Goal: Task Accomplishment & Management: Manage account settings

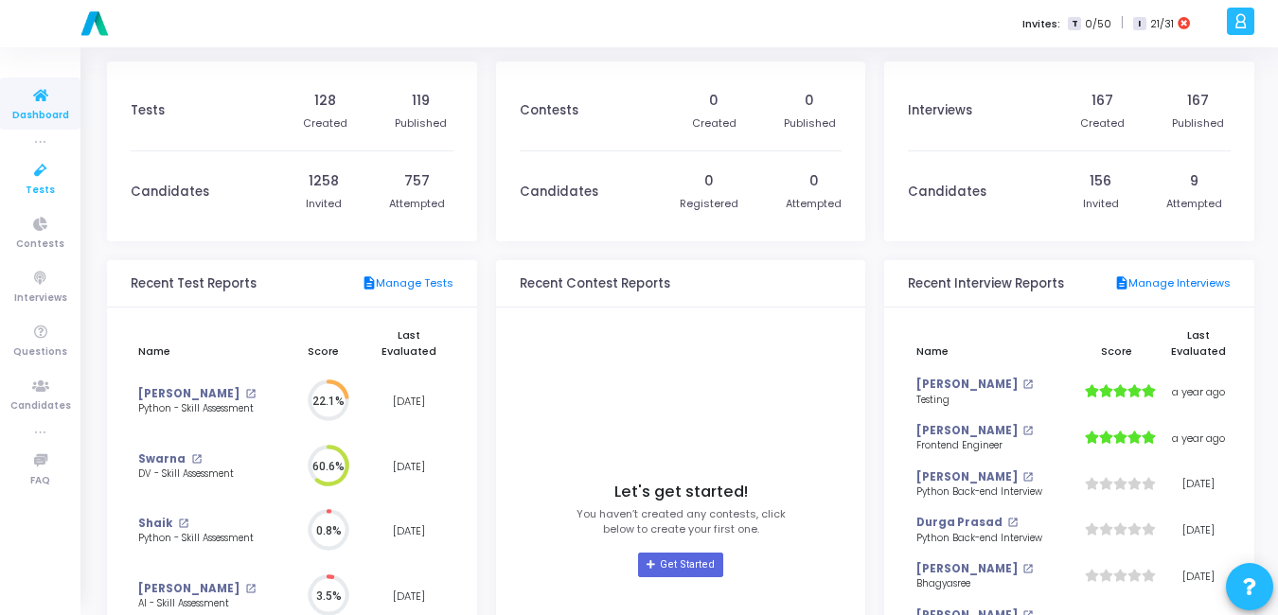
click at [38, 173] on icon at bounding box center [41, 171] width 40 height 24
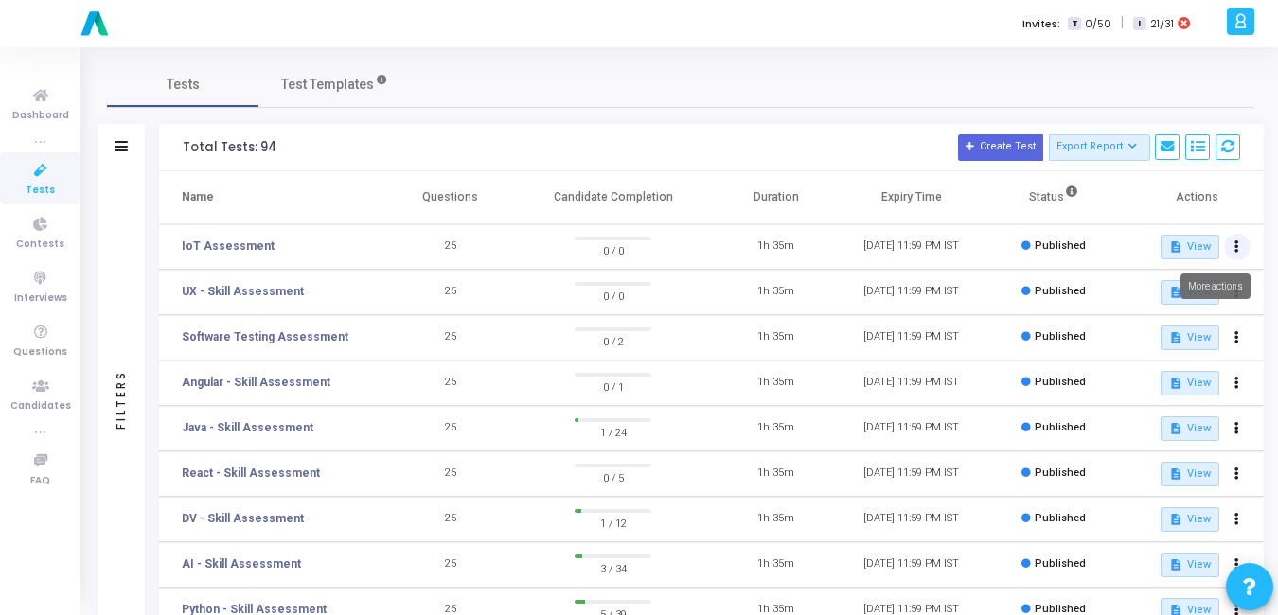
click at [1234, 248] on icon at bounding box center [1236, 246] width 5 height 9
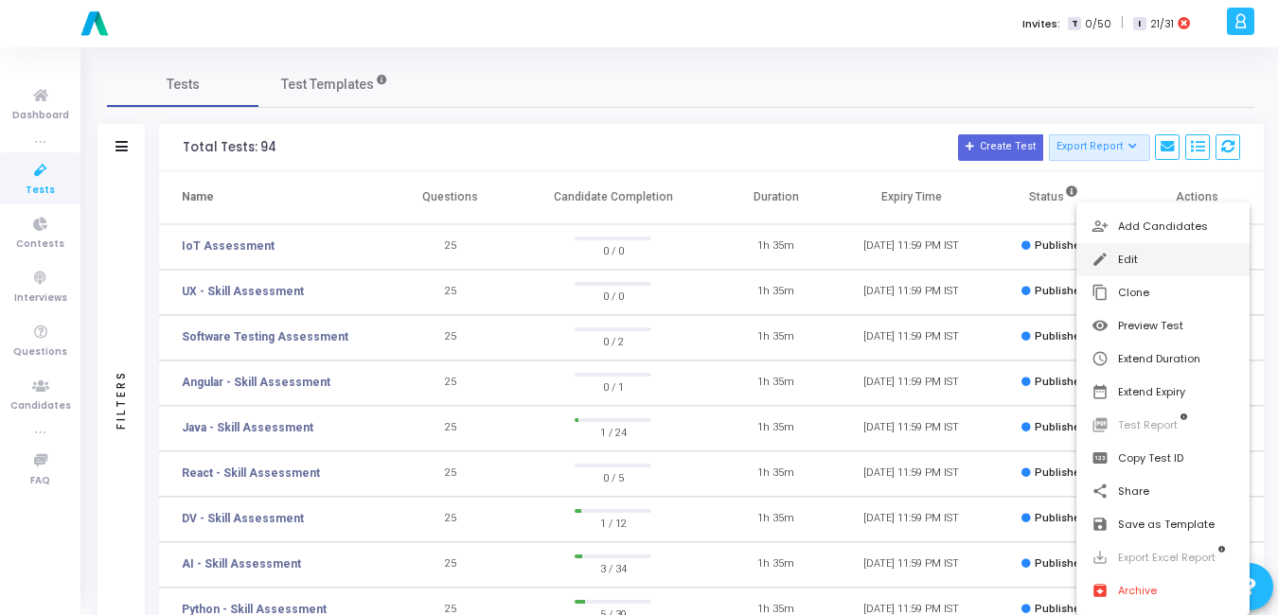
click at [1130, 262] on button "edit Edit" at bounding box center [1162, 259] width 173 height 33
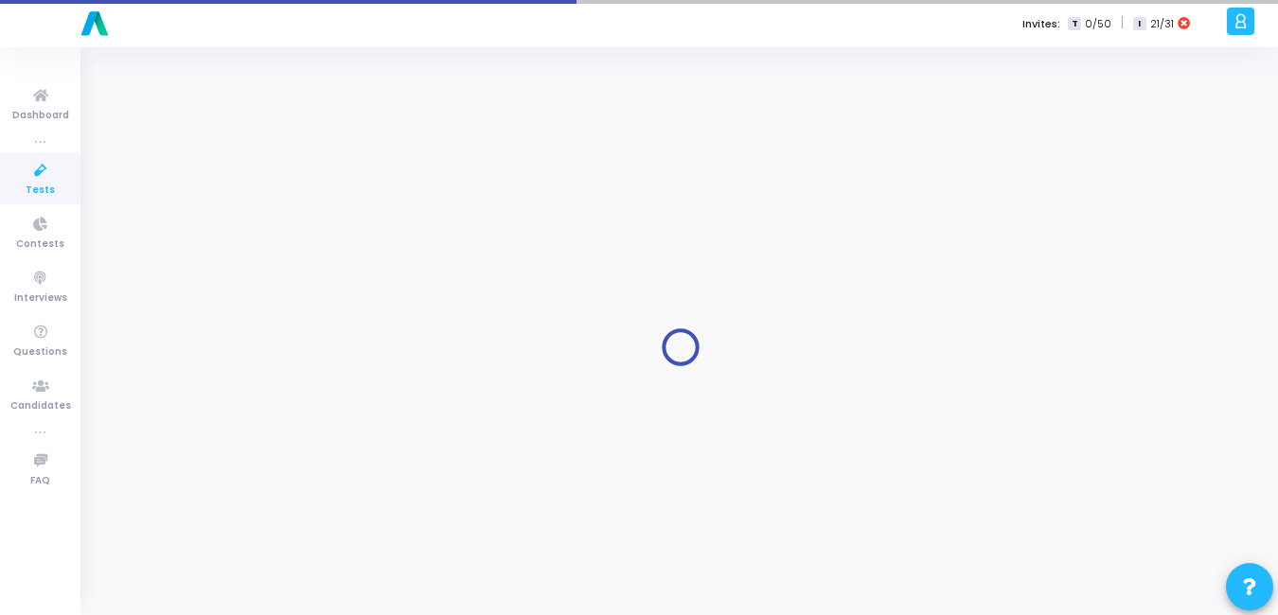
type input "IoT Assessment"
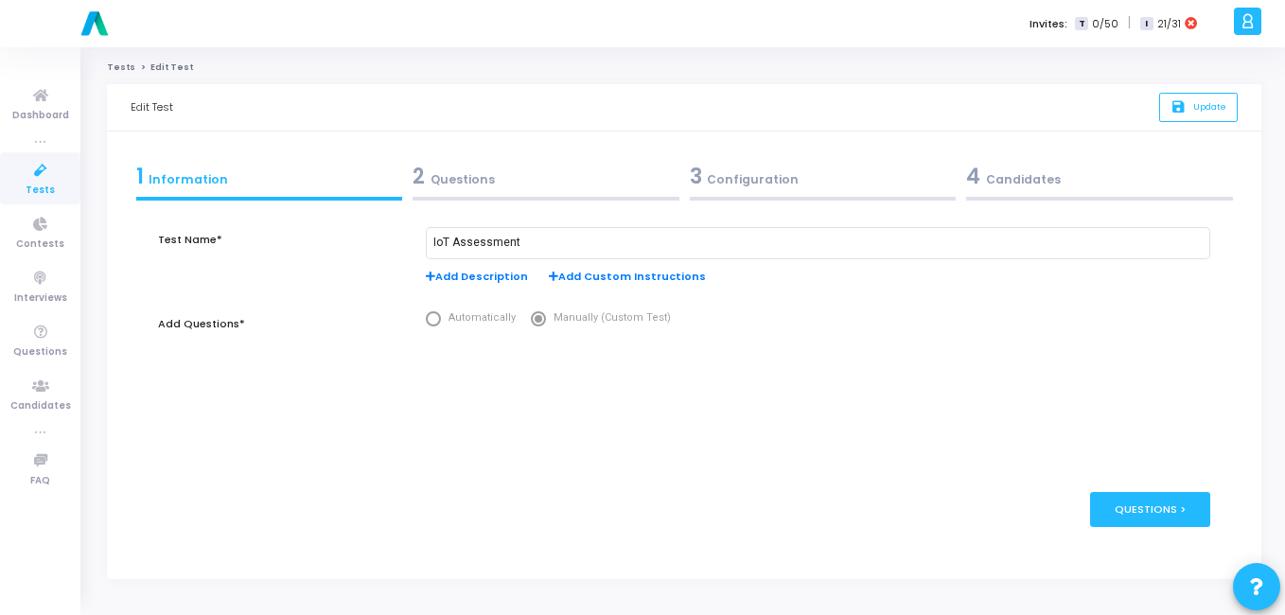
click at [743, 175] on div "3 Configuration" at bounding box center [823, 176] width 267 height 31
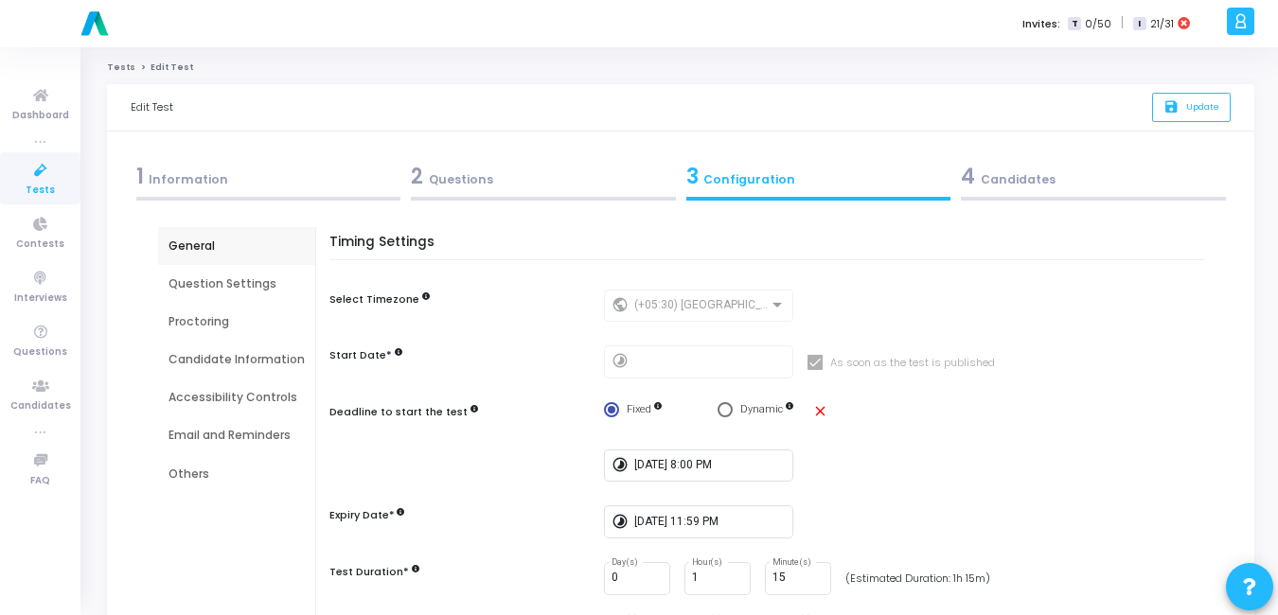
click at [181, 435] on div "Email and Reminders" at bounding box center [236, 435] width 136 height 17
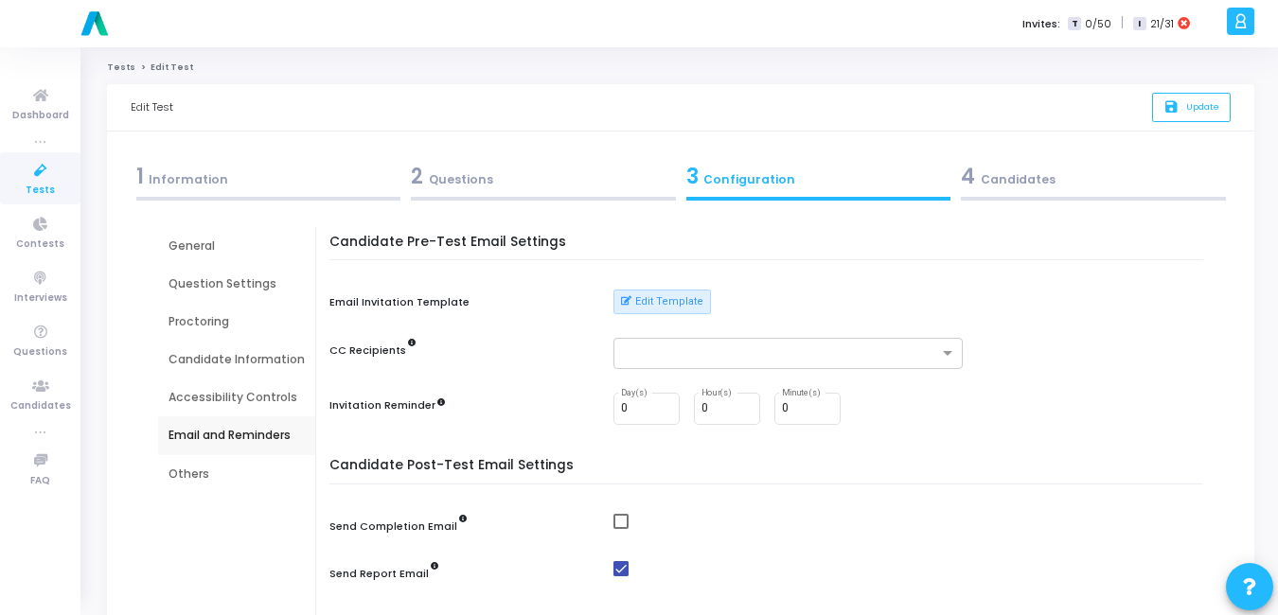
click at [214, 438] on div "Email and Reminders" at bounding box center [236, 435] width 136 height 17
click at [665, 304] on button "Edit Template" at bounding box center [661, 302] width 97 height 25
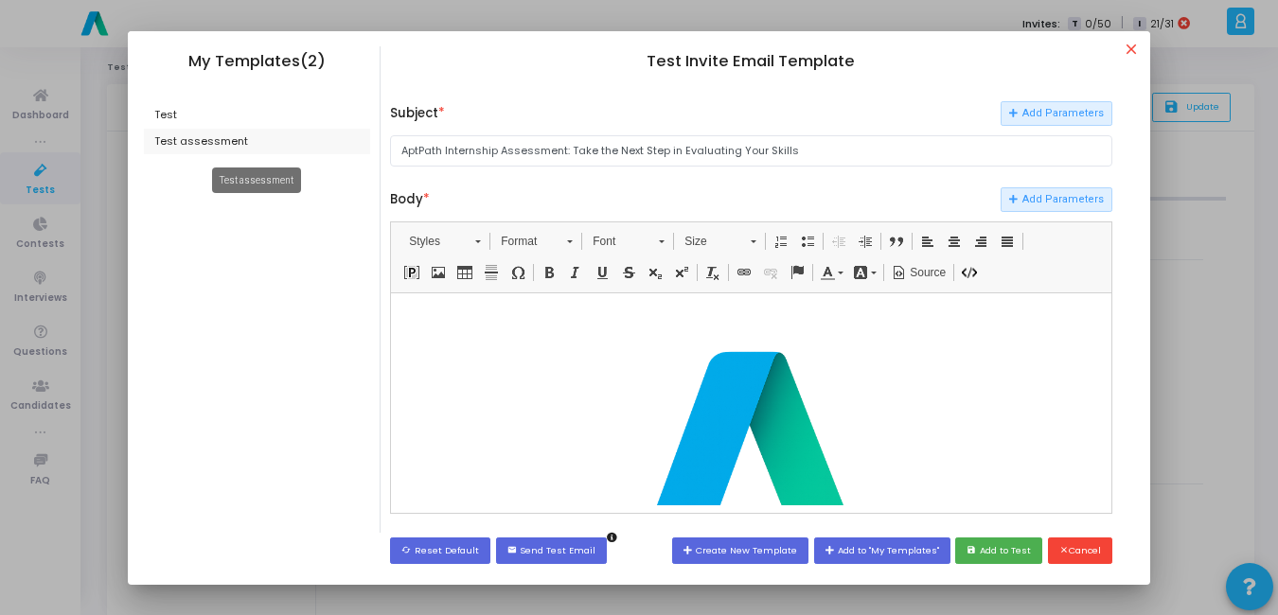
click at [211, 145] on div "Test assessment" at bounding box center [257, 142] width 227 height 27
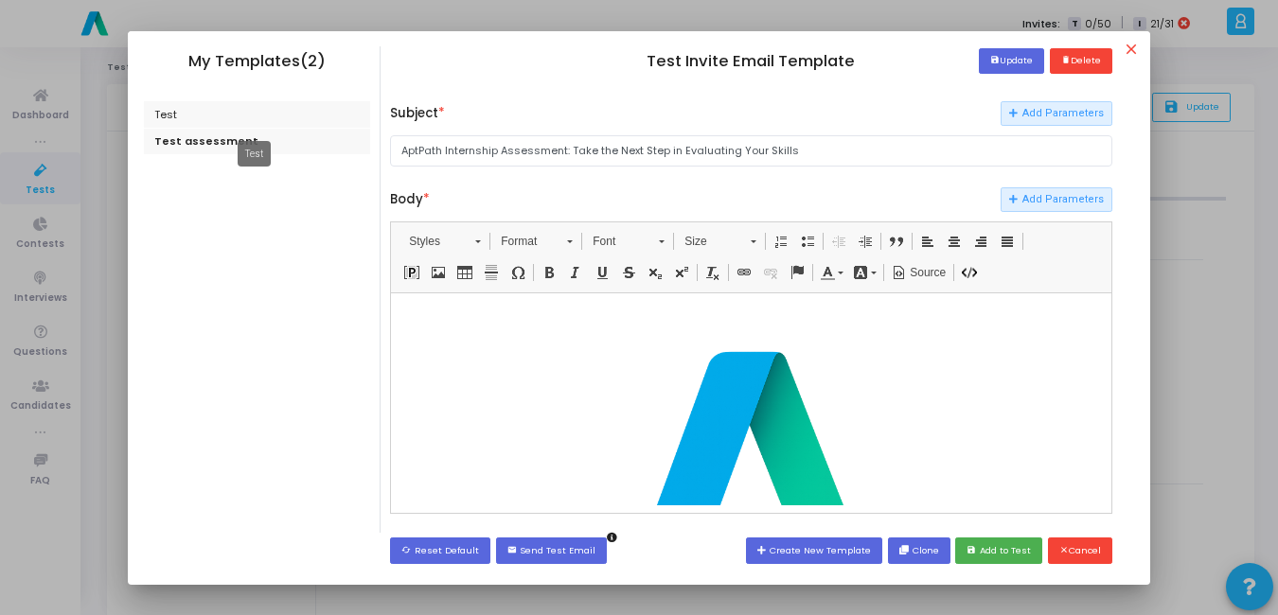
click at [157, 114] on div "Test" at bounding box center [257, 114] width 227 height 27
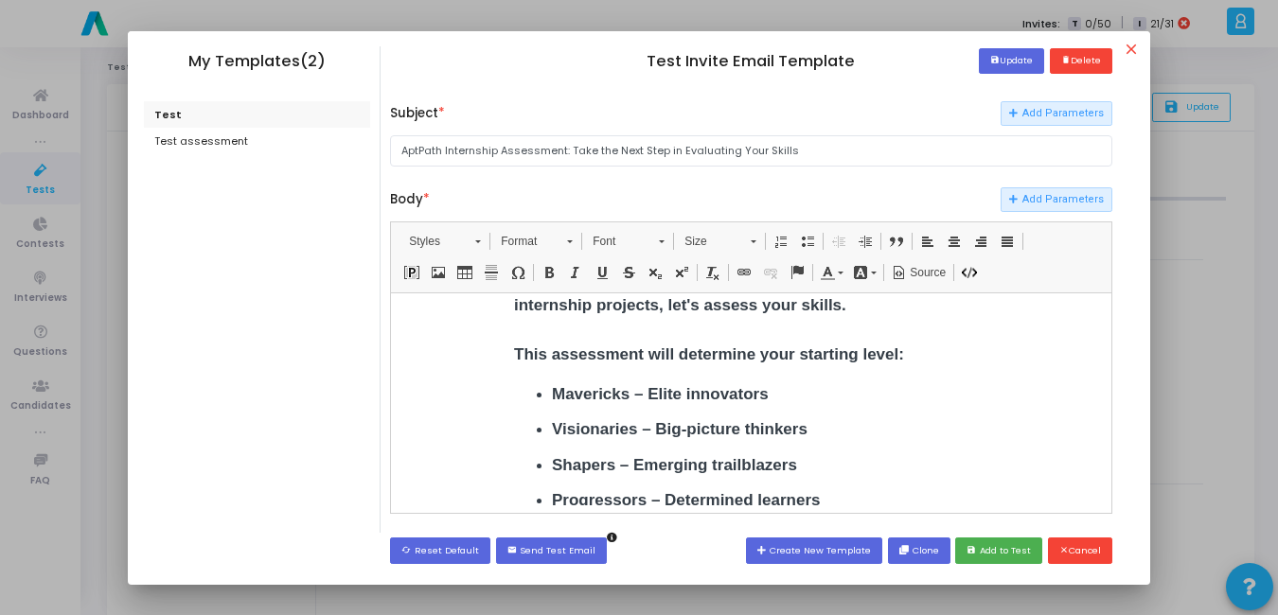
scroll to position [343, 0]
click at [1001, 544] on button "save Add to Test" at bounding box center [998, 551] width 87 height 26
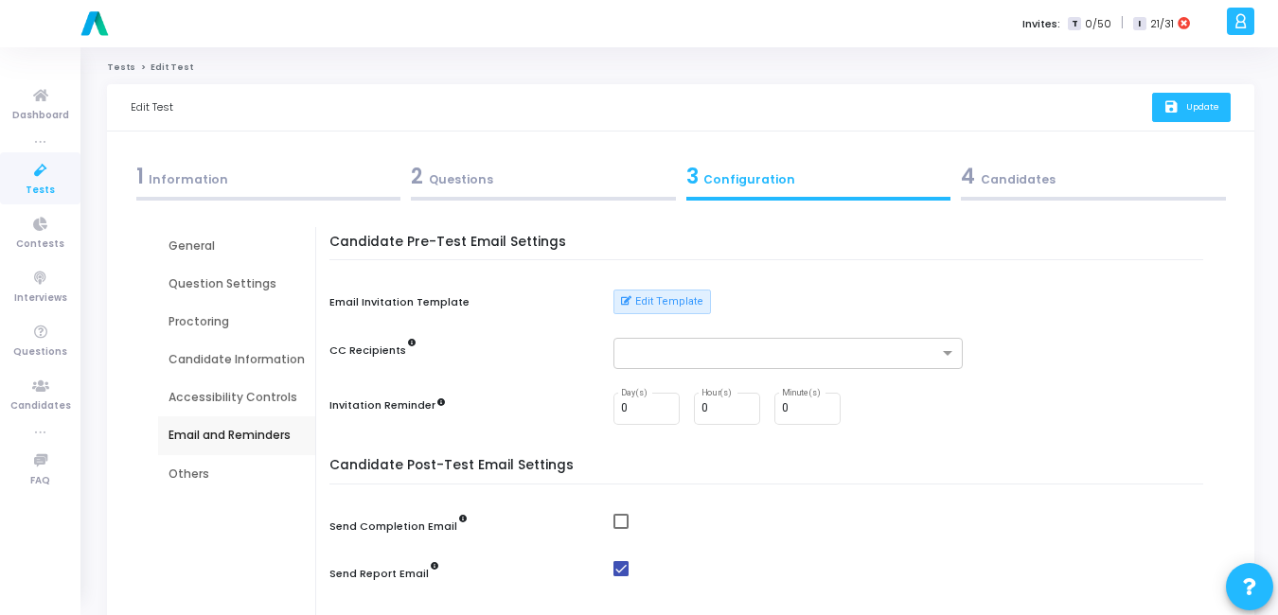
click at [1172, 107] on icon "save" at bounding box center [1173, 107] width 20 height 16
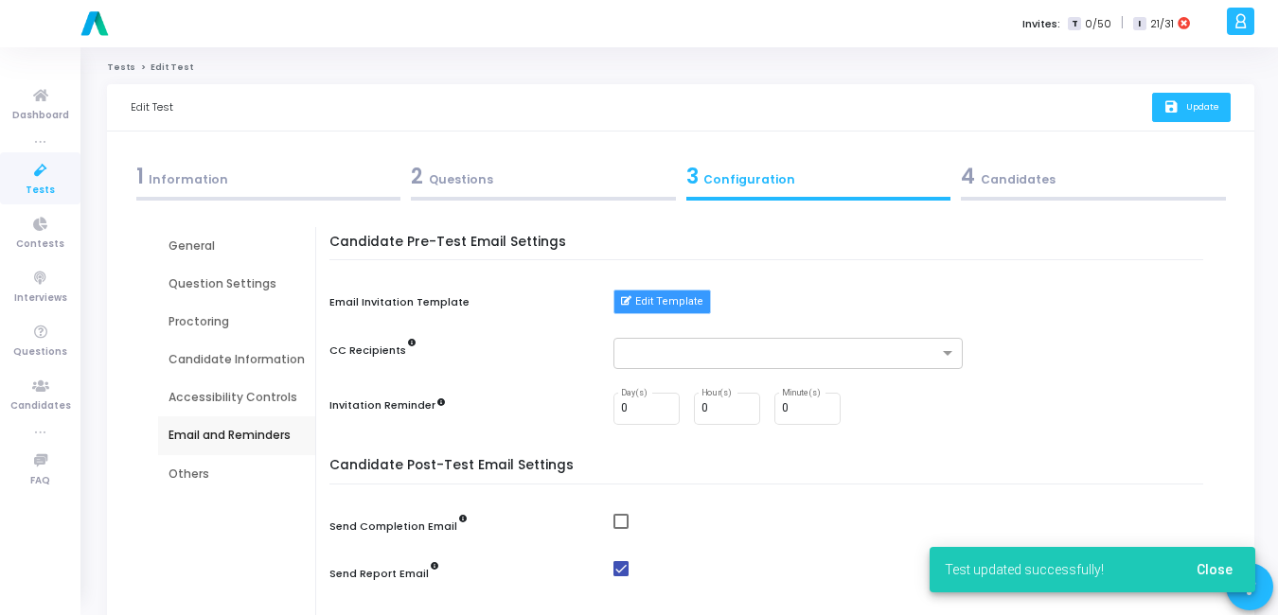
click at [647, 306] on button "Edit Template" at bounding box center [661, 302] width 97 height 25
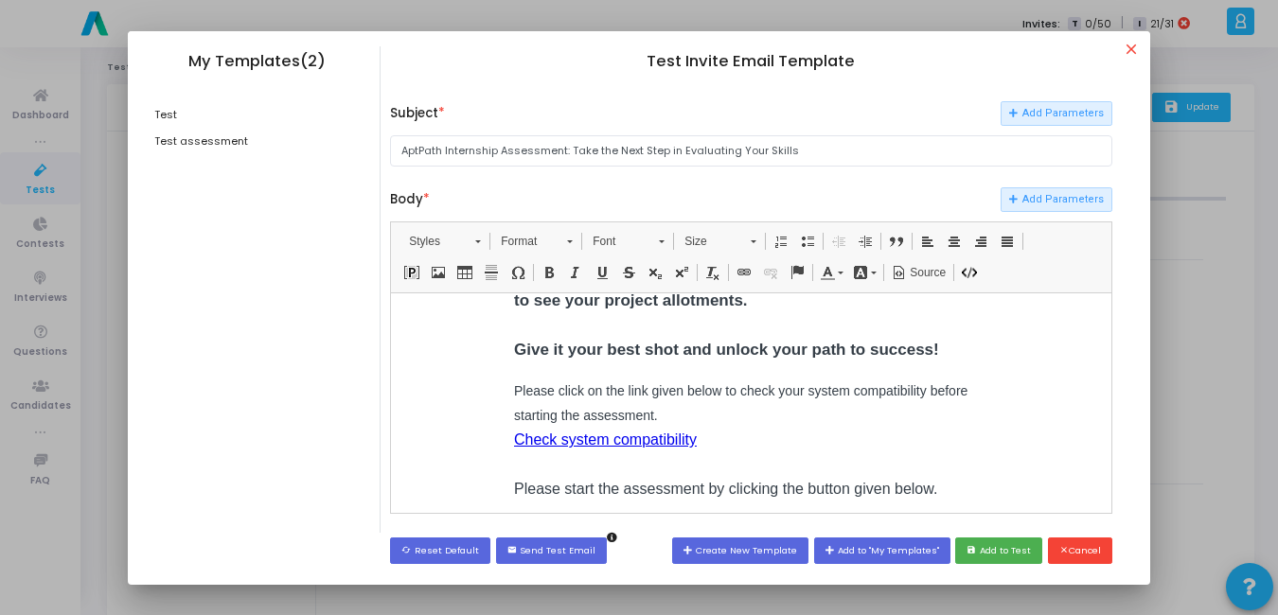
scroll to position [764, 0]
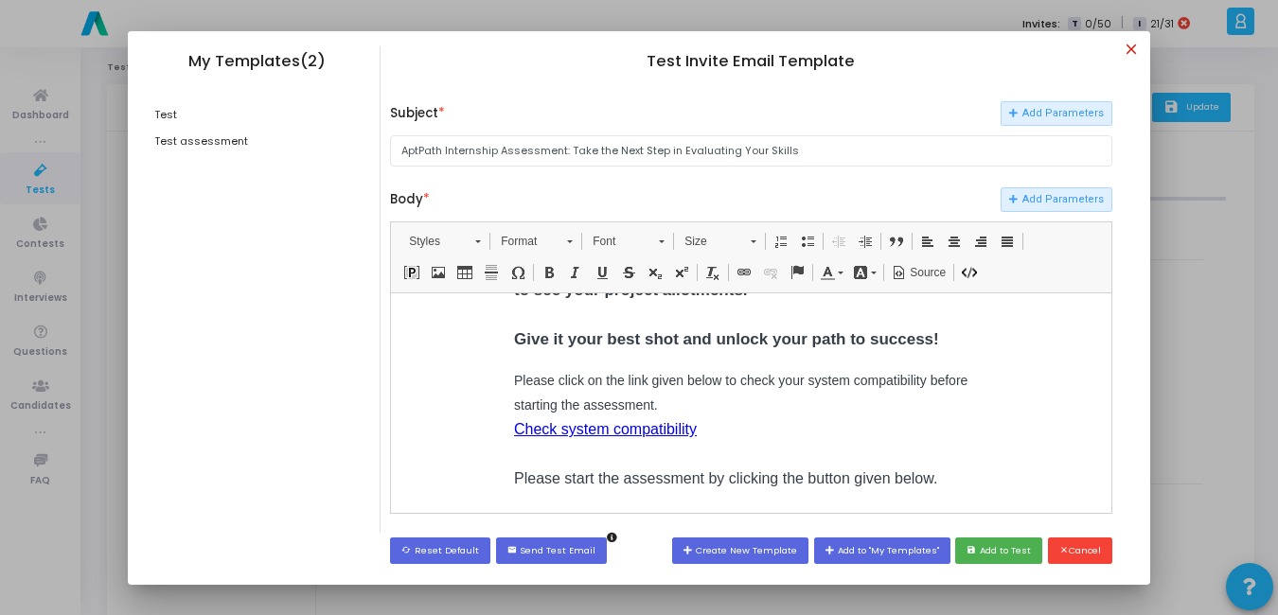
click at [1134, 49] on mat-icon "close" at bounding box center [1134, 52] width 23 height 23
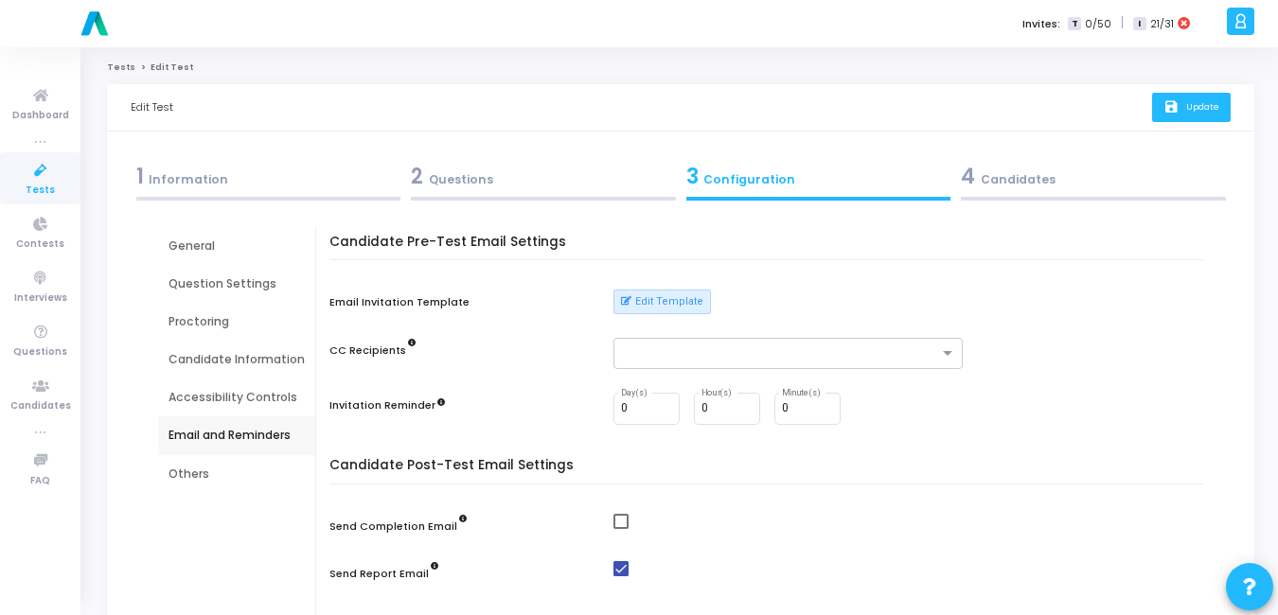
click at [40, 181] on icon at bounding box center [41, 171] width 40 height 24
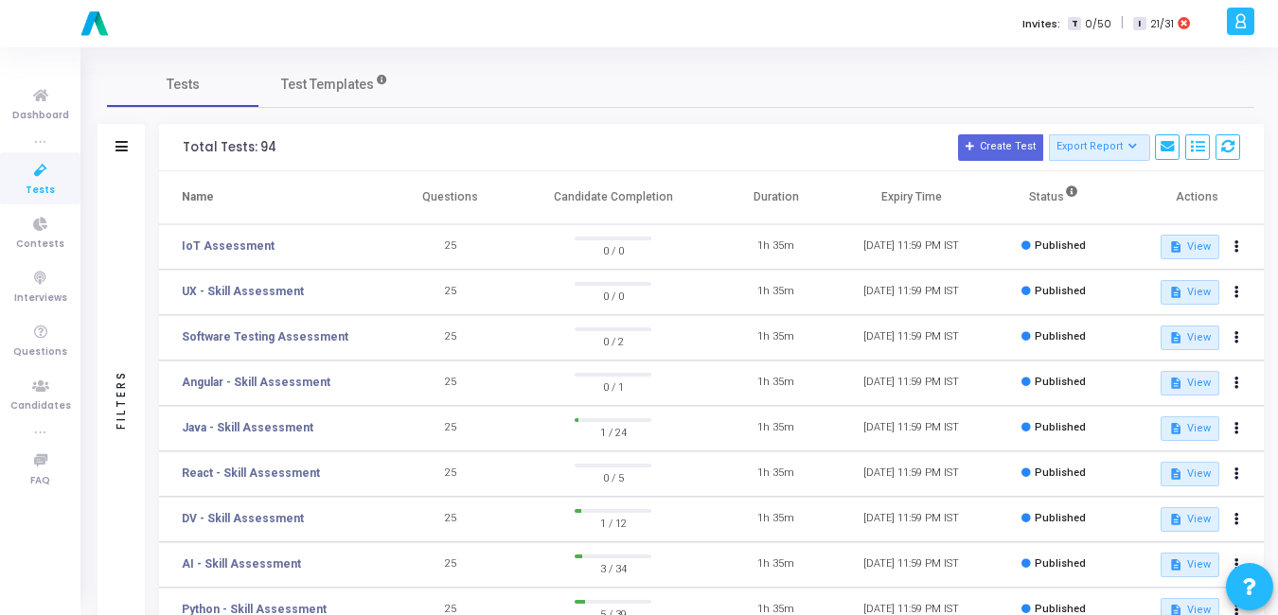
click at [1245, 308] on td "description View" at bounding box center [1195, 292] width 135 height 45
click at [1242, 294] on button at bounding box center [1237, 292] width 27 height 27
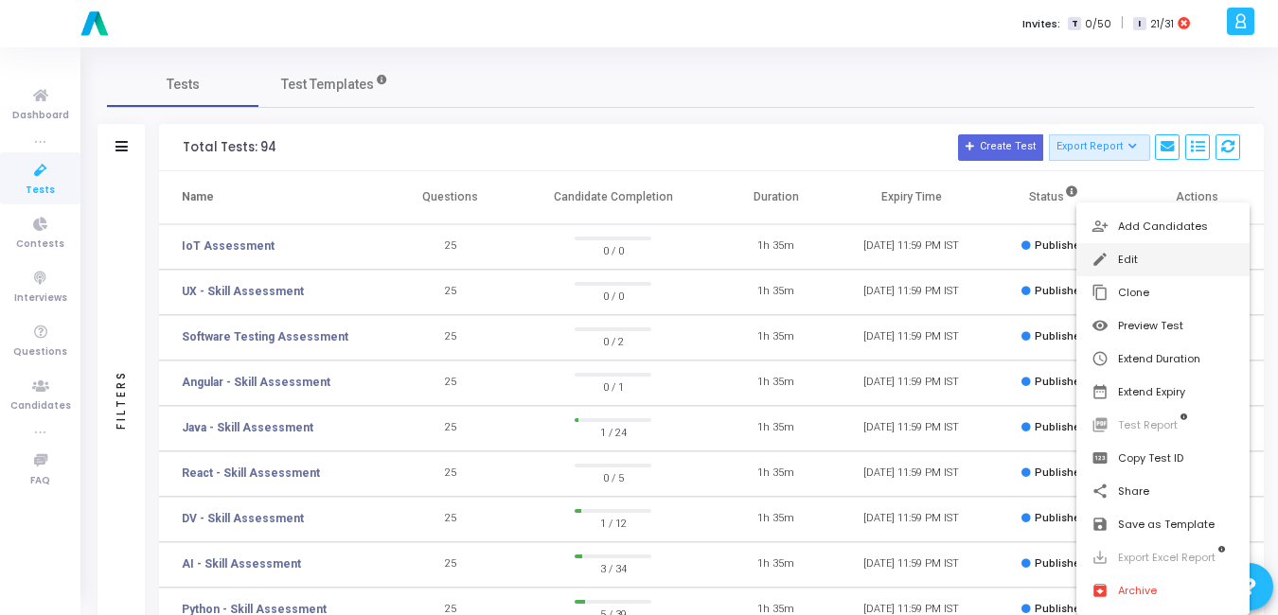
click at [1133, 269] on button "edit Edit" at bounding box center [1162, 259] width 173 height 33
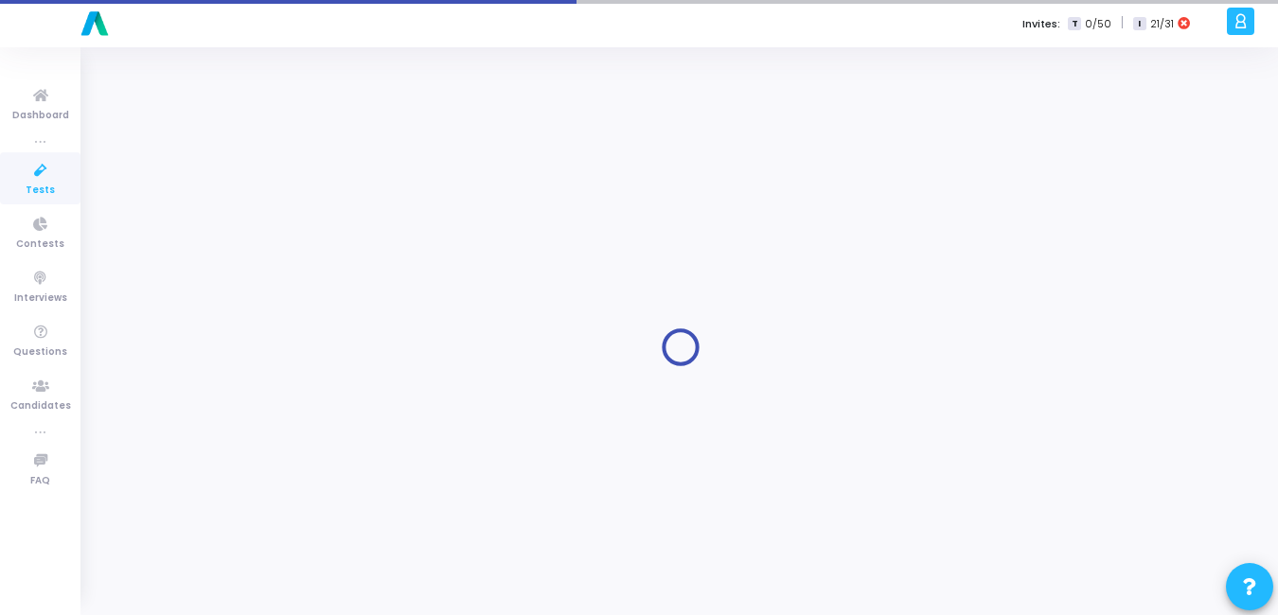
type input "UX - Skill Assessment"
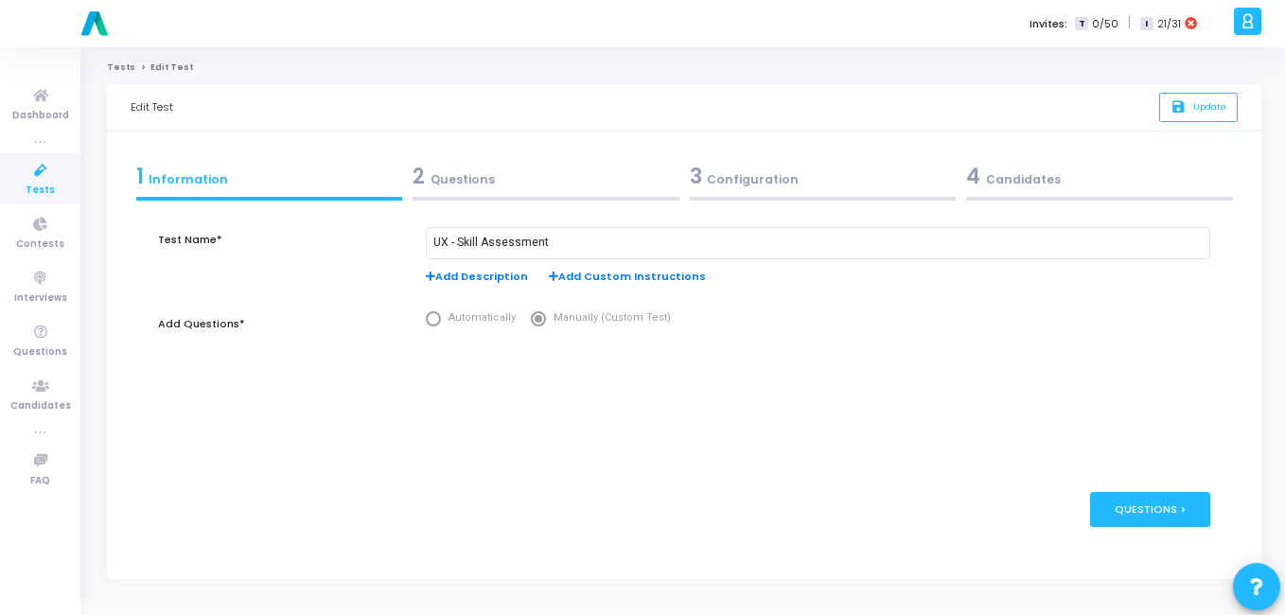
click at [714, 182] on div "3 Configuration" at bounding box center [823, 176] width 267 height 31
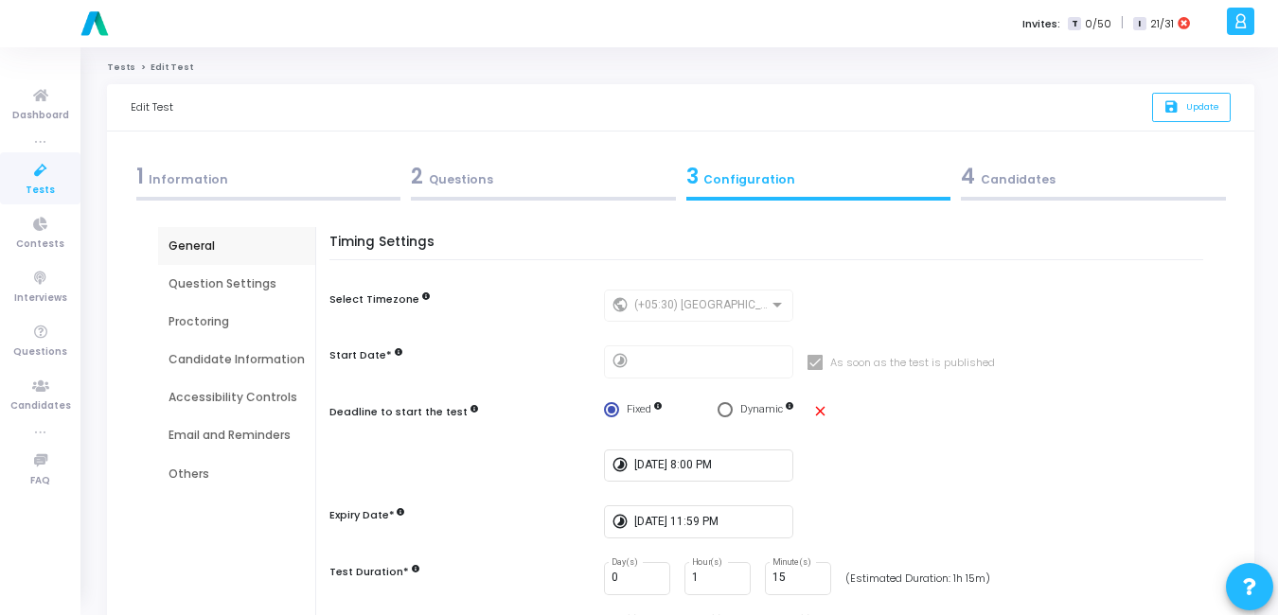
click at [186, 433] on div "Email and Reminders" at bounding box center [236, 435] width 136 height 17
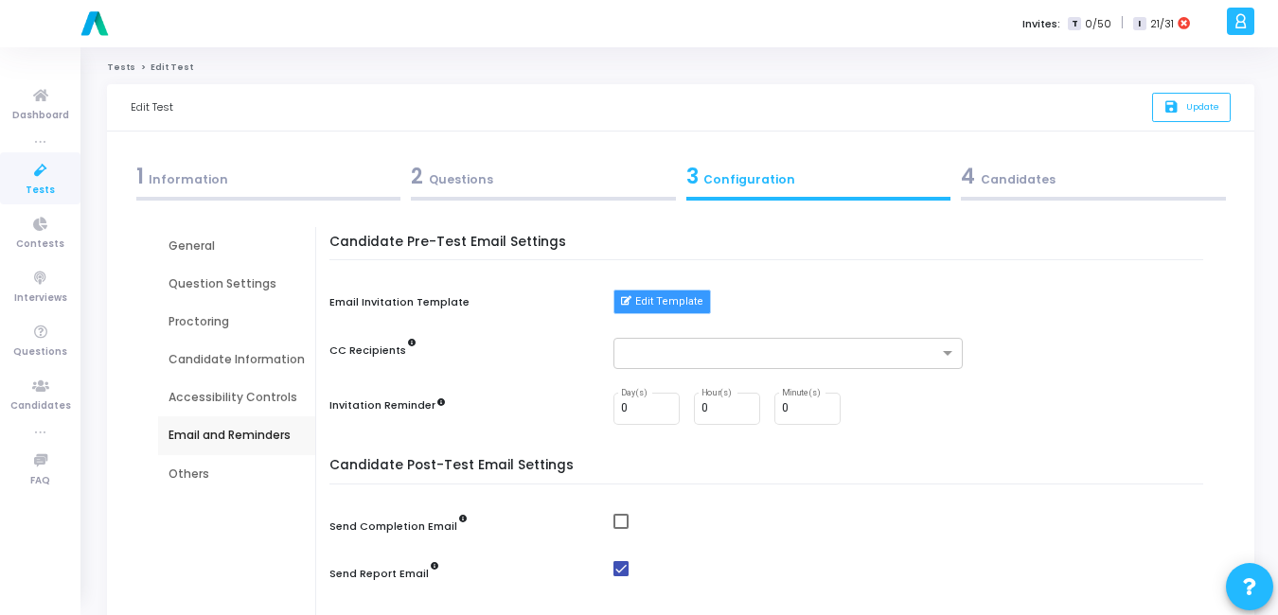
click at [663, 298] on button "Edit Template" at bounding box center [661, 302] width 97 height 25
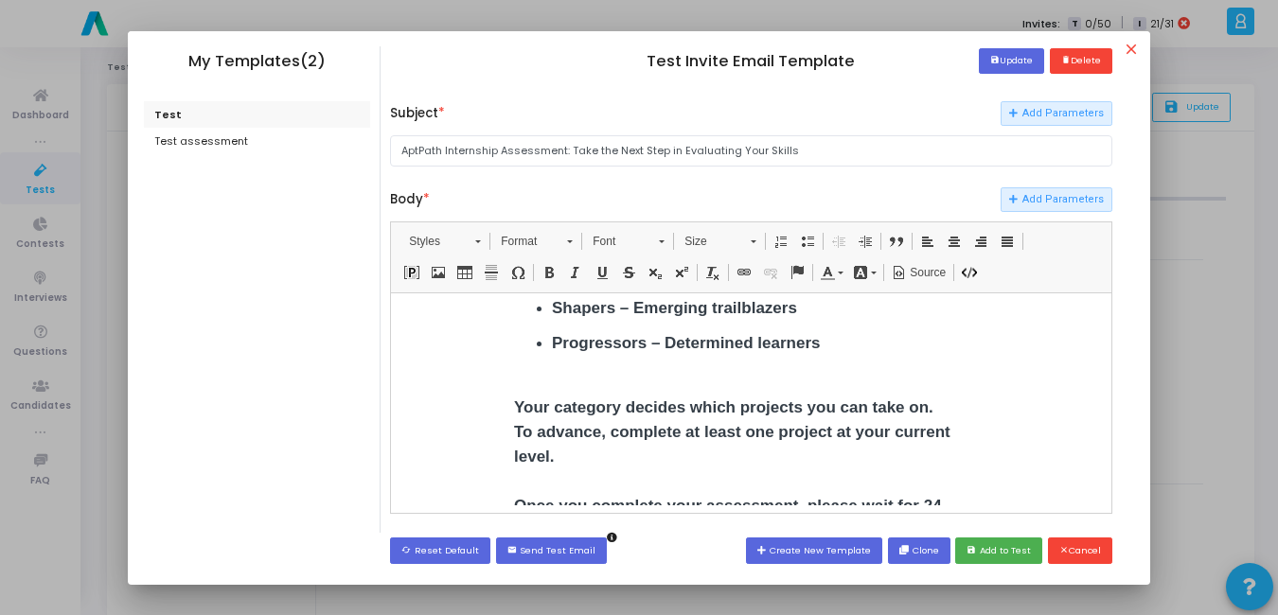
scroll to position [500, 0]
click at [1131, 44] on mat-icon "close" at bounding box center [1134, 52] width 23 height 23
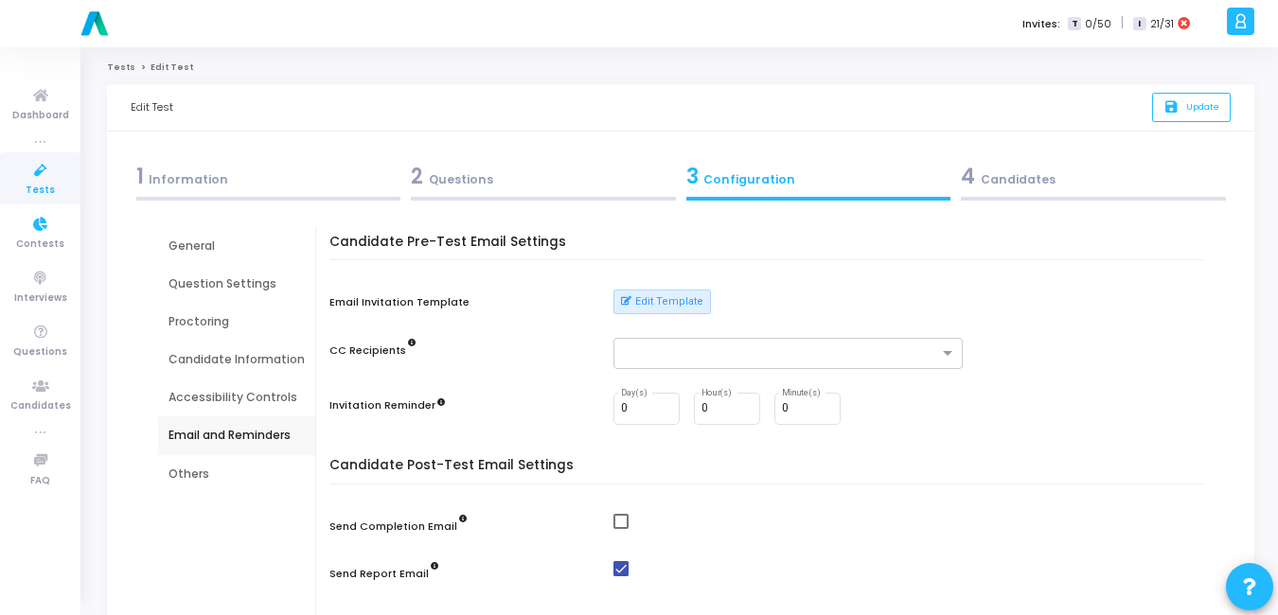
click at [31, 184] on span "Tests" at bounding box center [40, 191] width 29 height 16
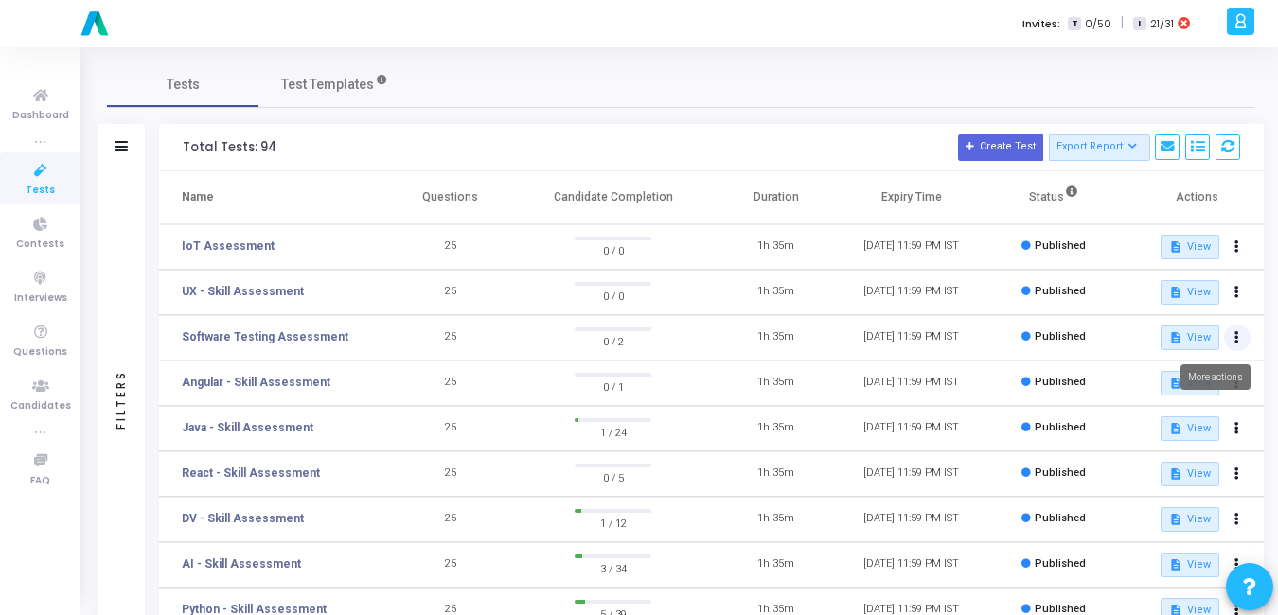
click at [1236, 342] on icon at bounding box center [1236, 337] width 5 height 9
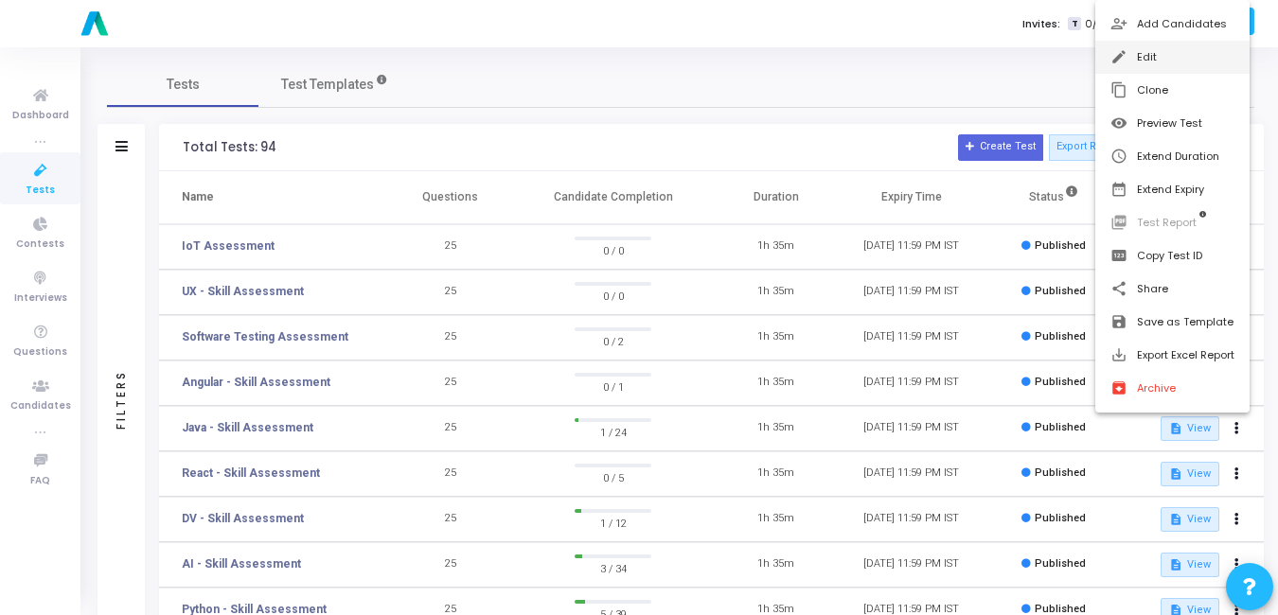
click at [1130, 46] on button "edit Edit" at bounding box center [1172, 57] width 154 height 33
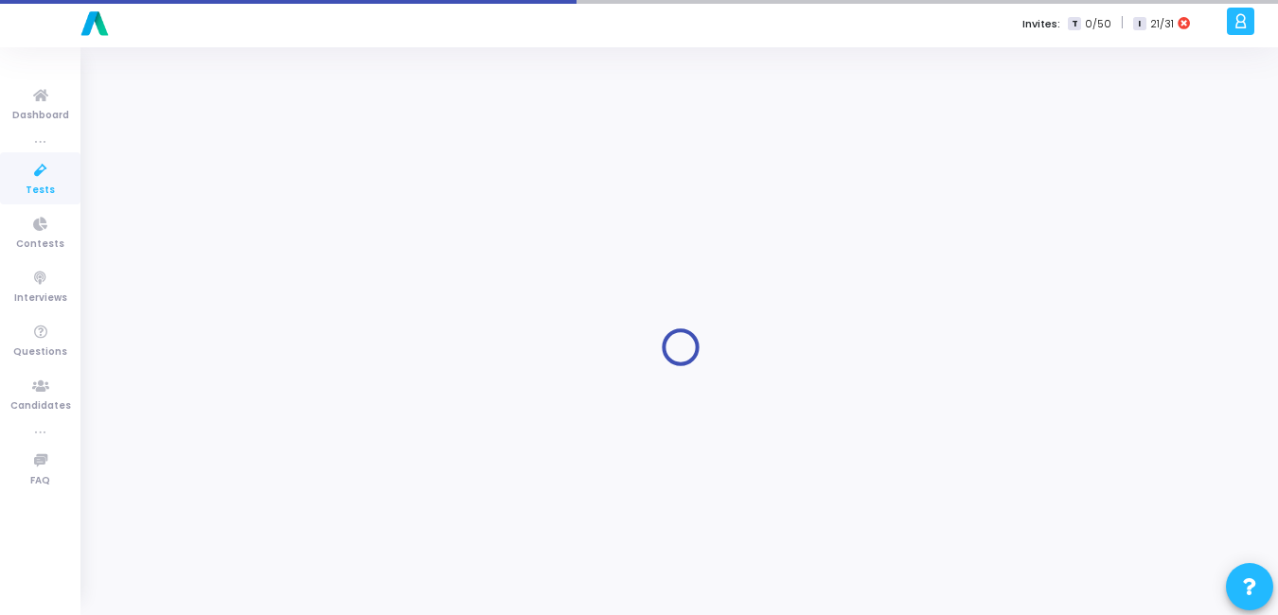
type input "Software Testing Assessment"
radio input "true"
type input "[DATE] 11:59 PM"
type input "1"
type input "15"
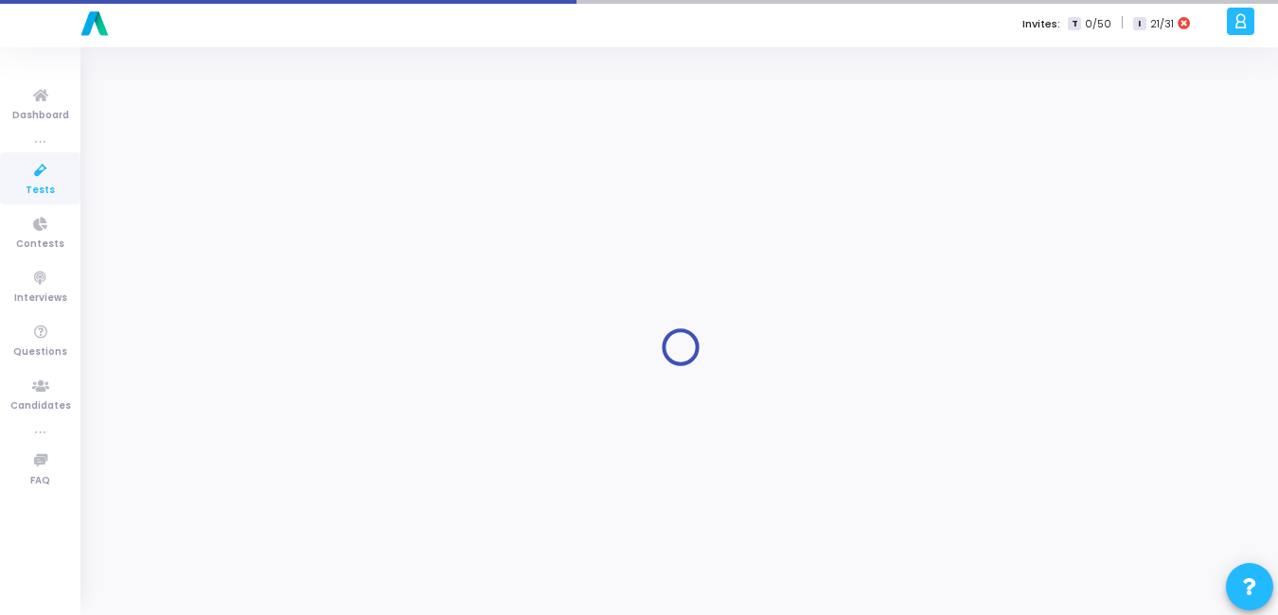
type input "50"
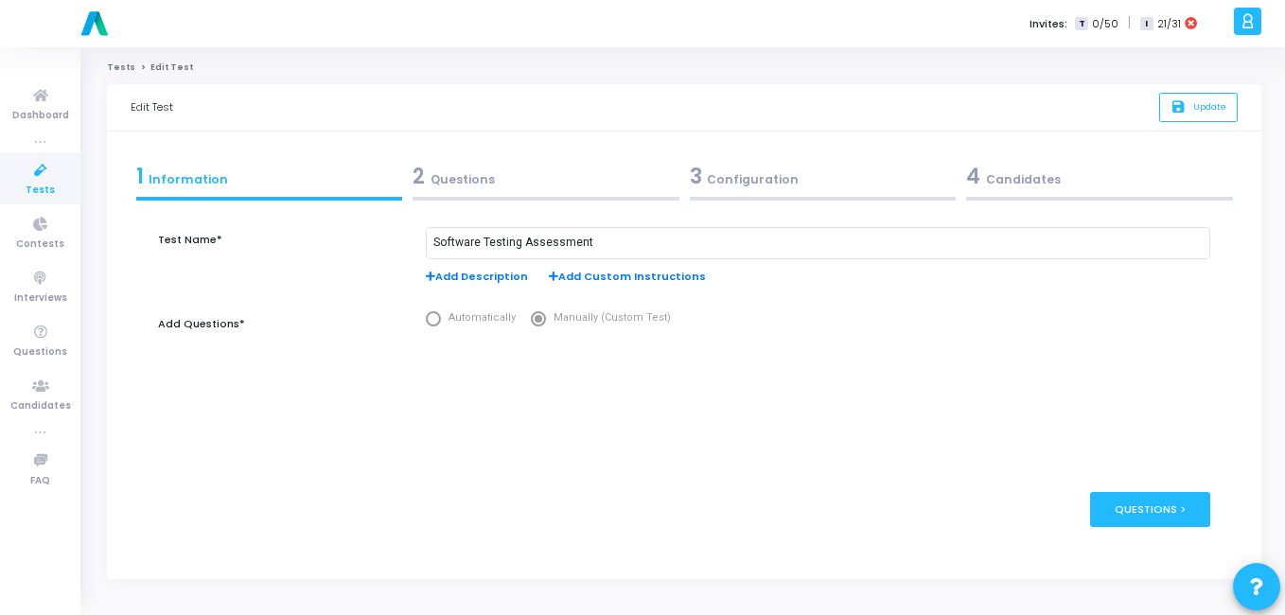
click at [745, 182] on div "3 Configuration" at bounding box center [823, 176] width 267 height 31
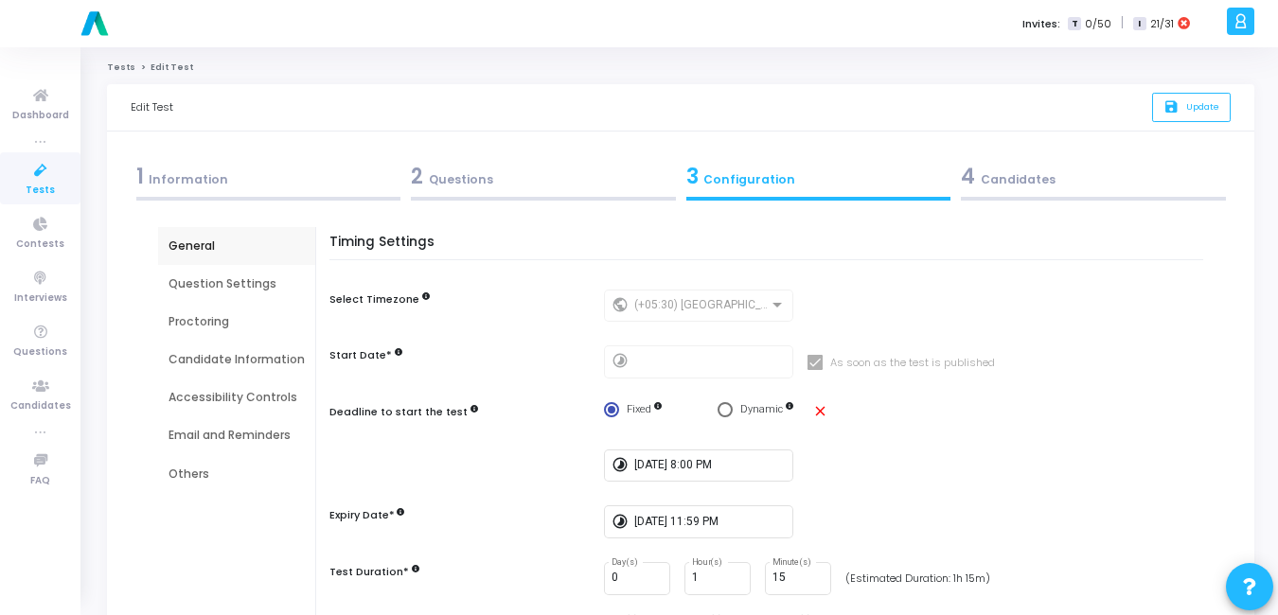
click at [283, 433] on div "Email and Reminders" at bounding box center [236, 435] width 136 height 17
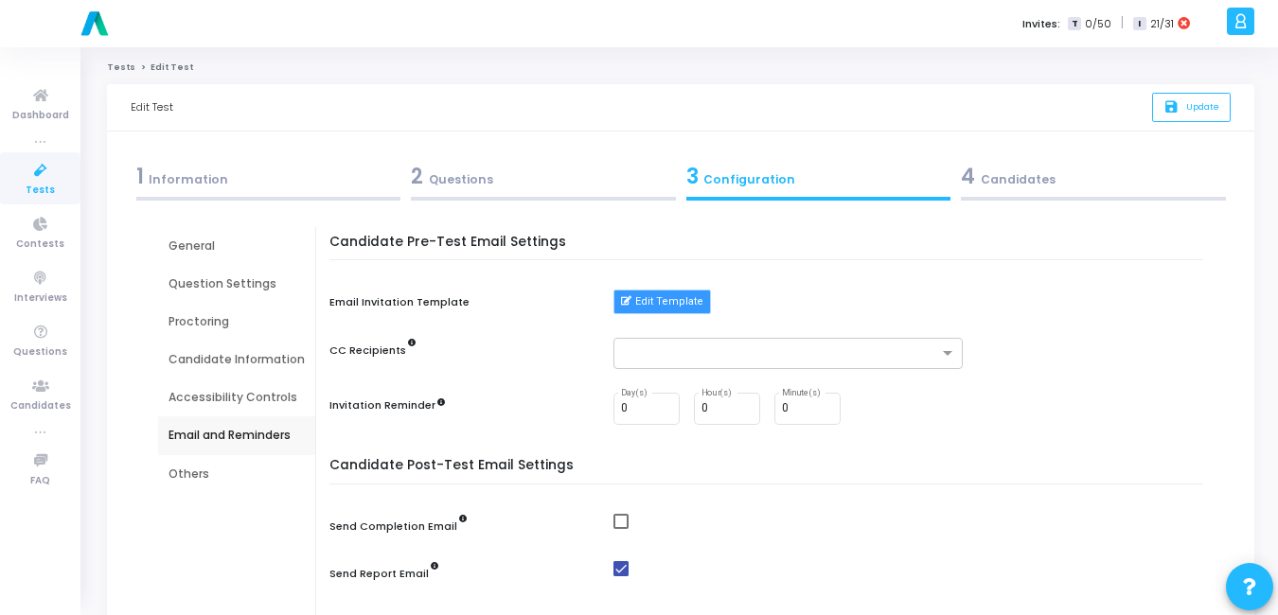
click at [658, 295] on button "Edit Template" at bounding box center [661, 302] width 97 height 25
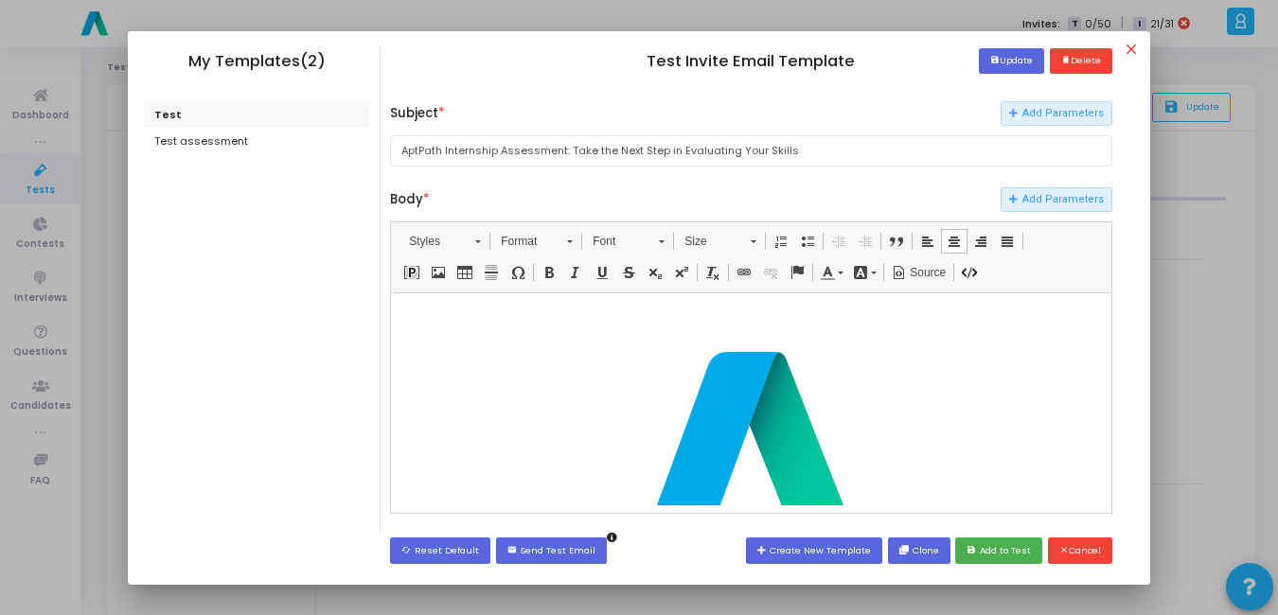
scroll to position [309, 0]
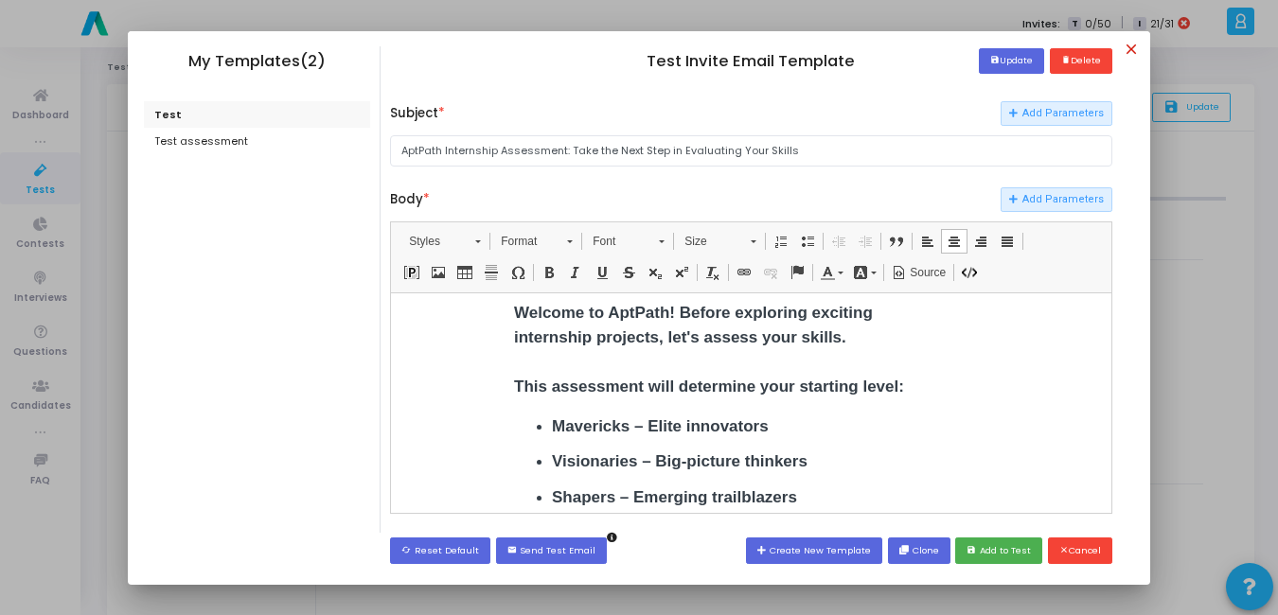
click at [1137, 47] on mat-icon "close" at bounding box center [1134, 52] width 23 height 23
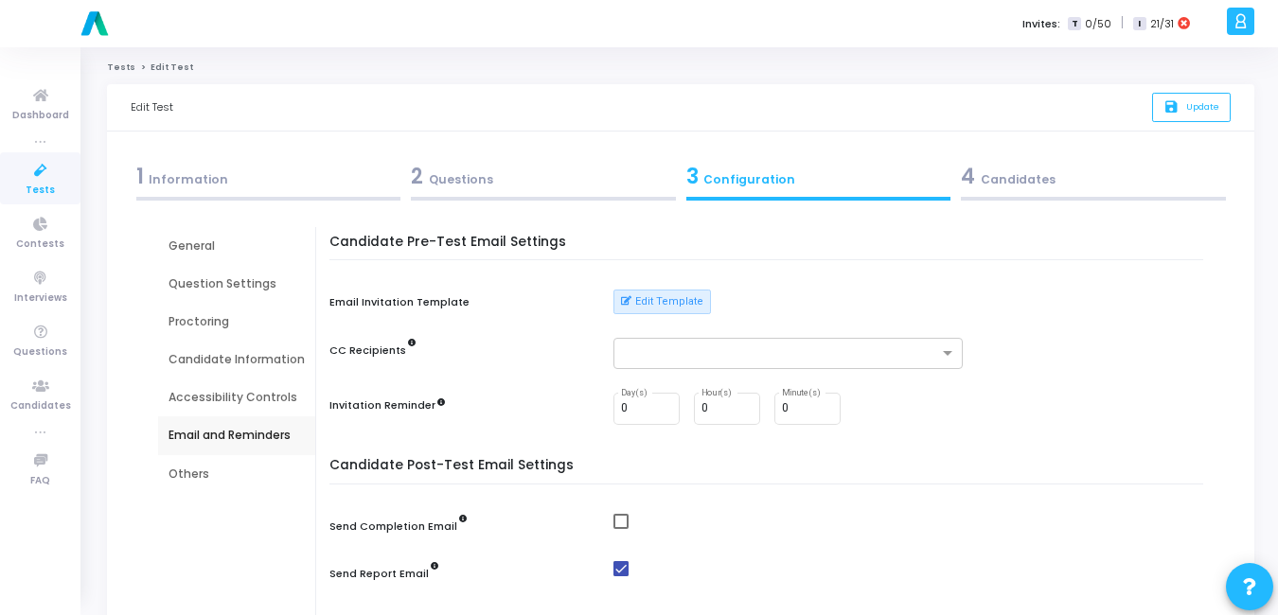
click at [39, 169] on icon at bounding box center [41, 171] width 40 height 24
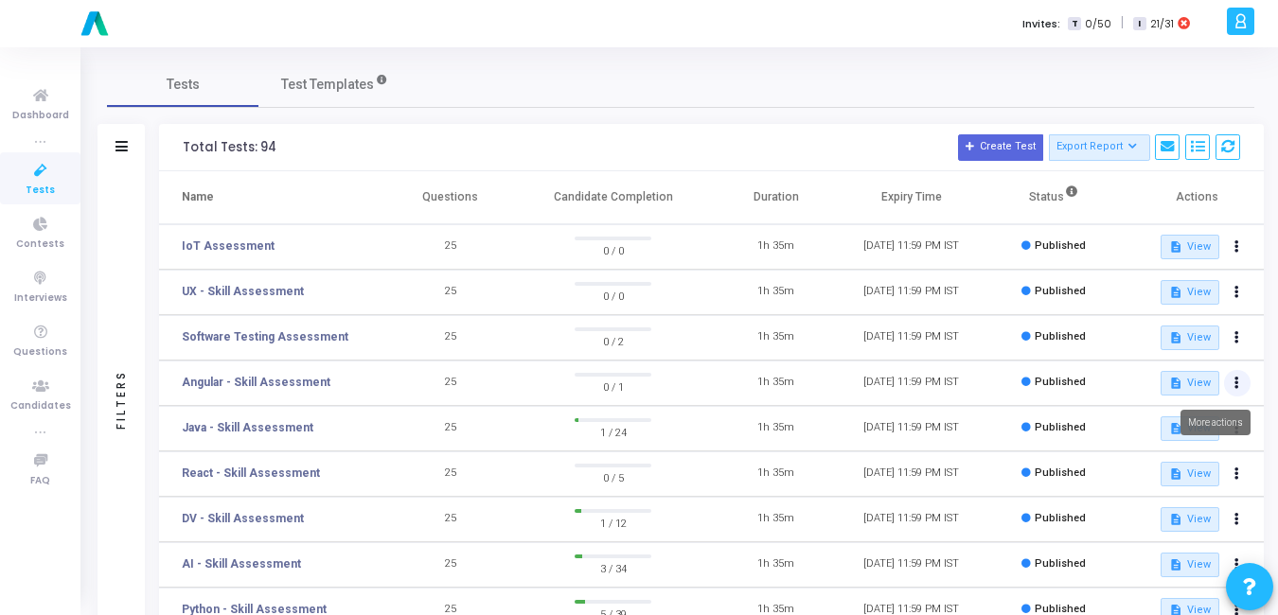
click at [1242, 384] on button at bounding box center [1237, 383] width 27 height 27
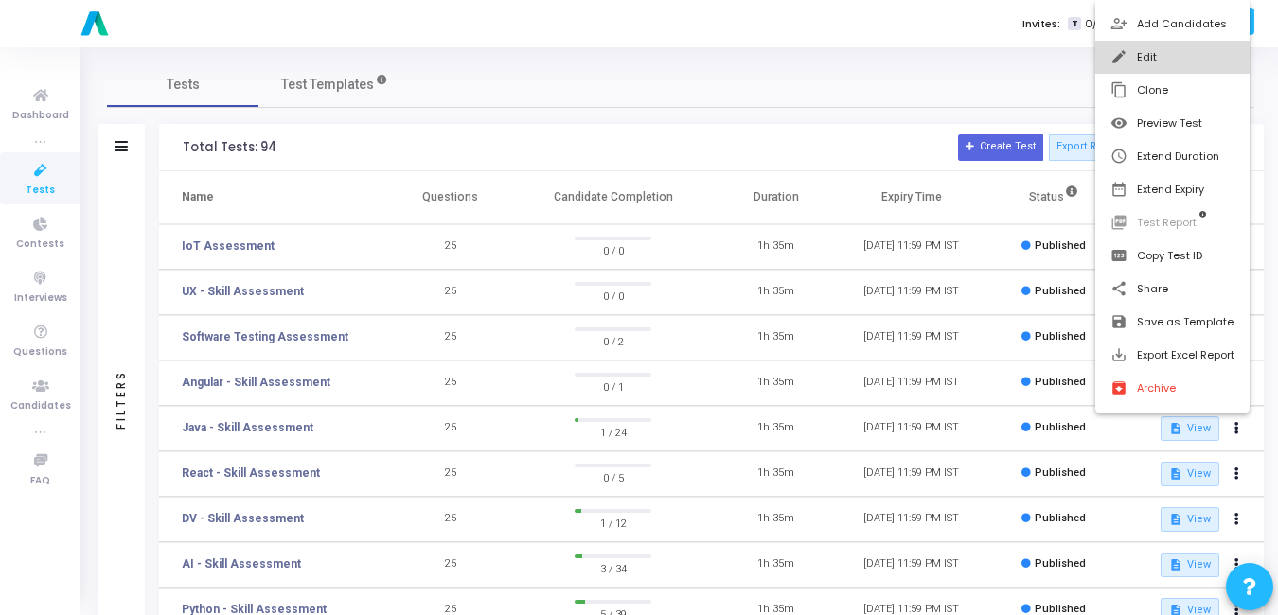
click at [1131, 50] on button "edit Edit" at bounding box center [1172, 57] width 154 height 33
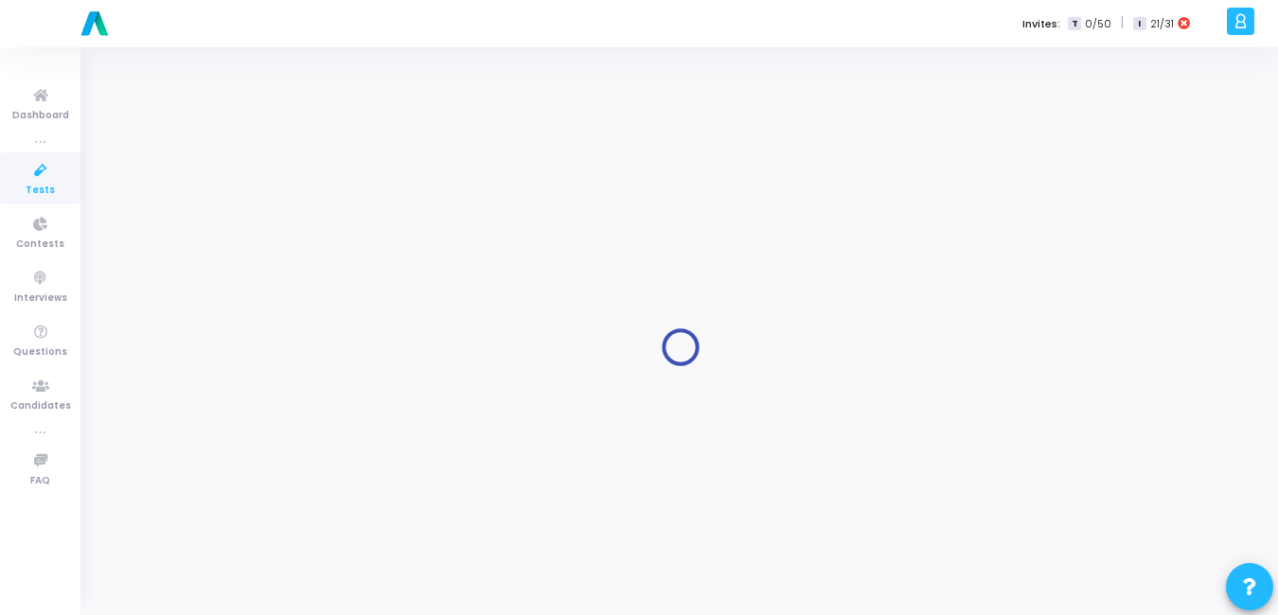
type input "Angular - Skill Assessment"
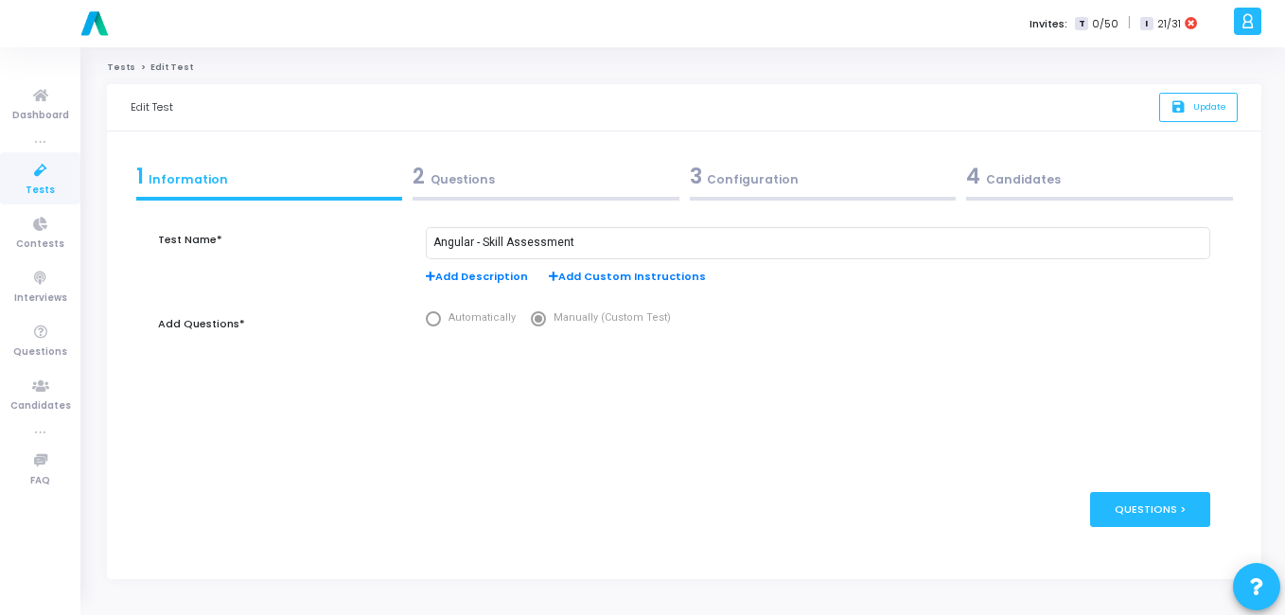
click at [701, 174] on span "3" at bounding box center [696, 176] width 12 height 29
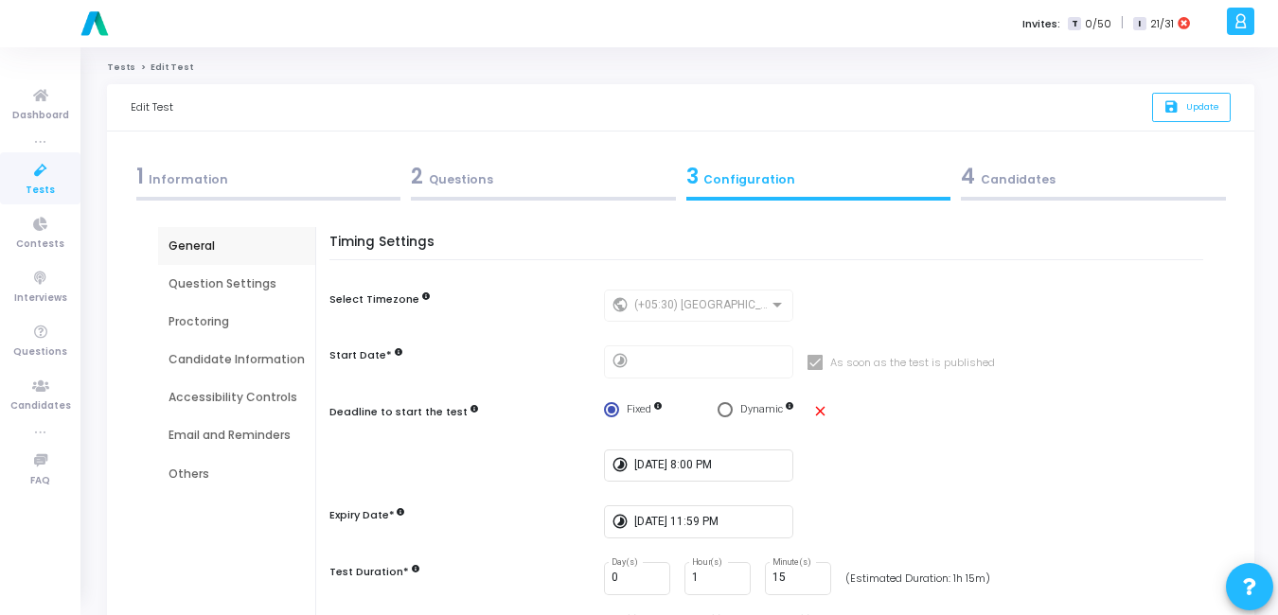
click at [188, 434] on div "Email and Reminders" at bounding box center [236, 435] width 136 height 17
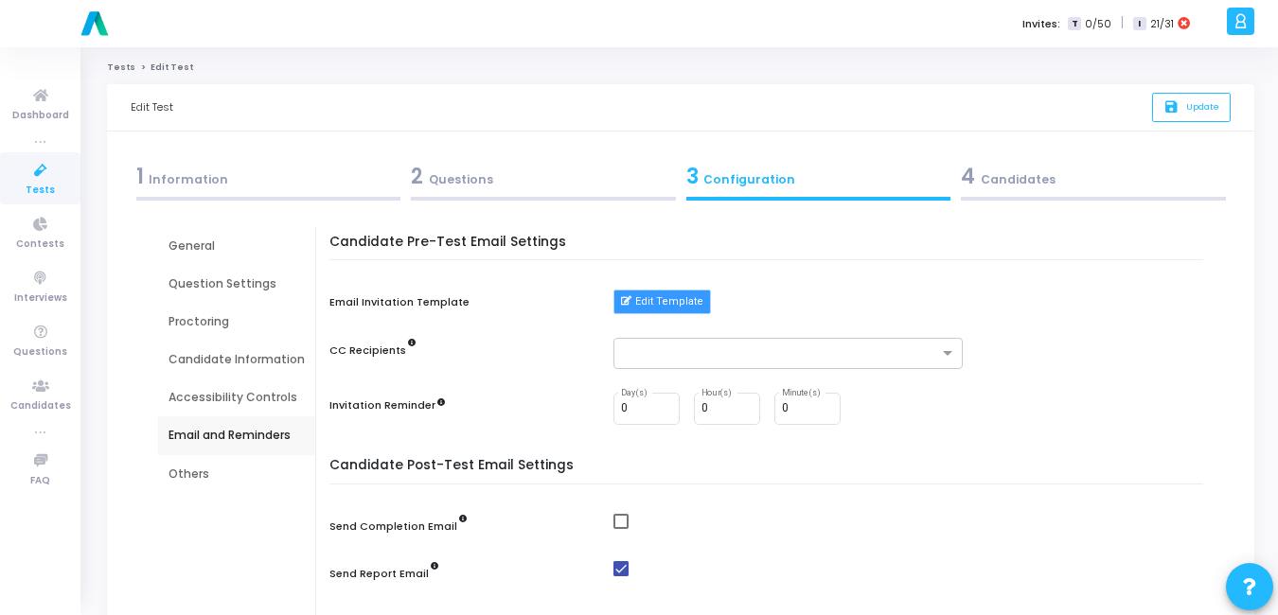
click at [648, 301] on button "Edit Template" at bounding box center [661, 302] width 97 height 25
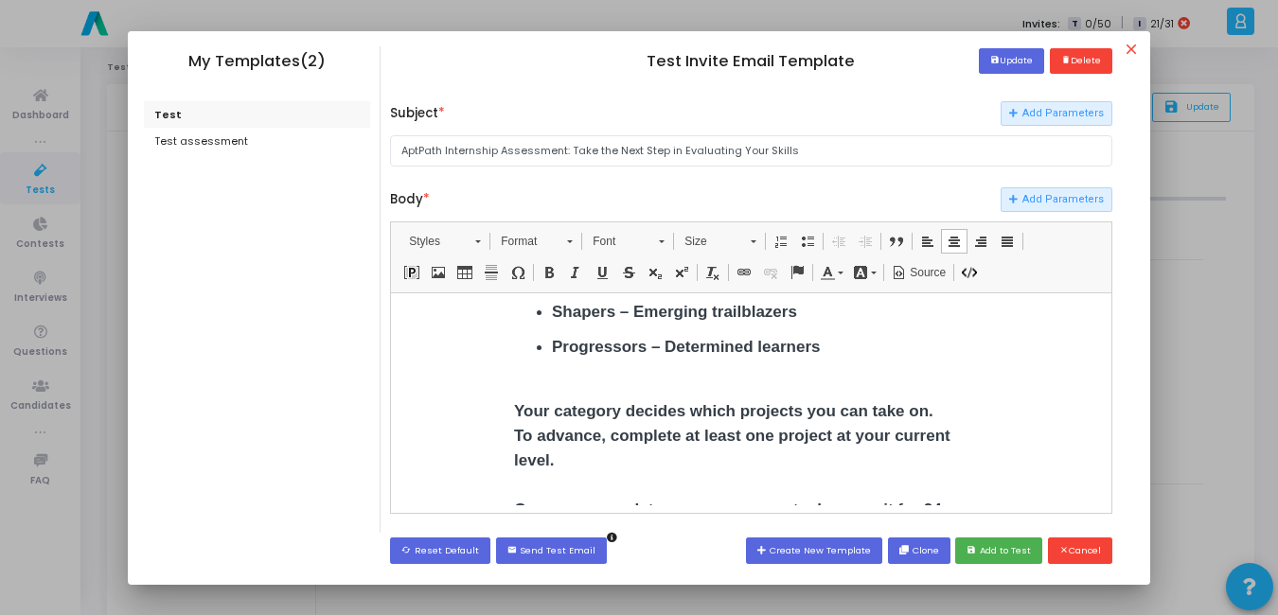
scroll to position [866, 0]
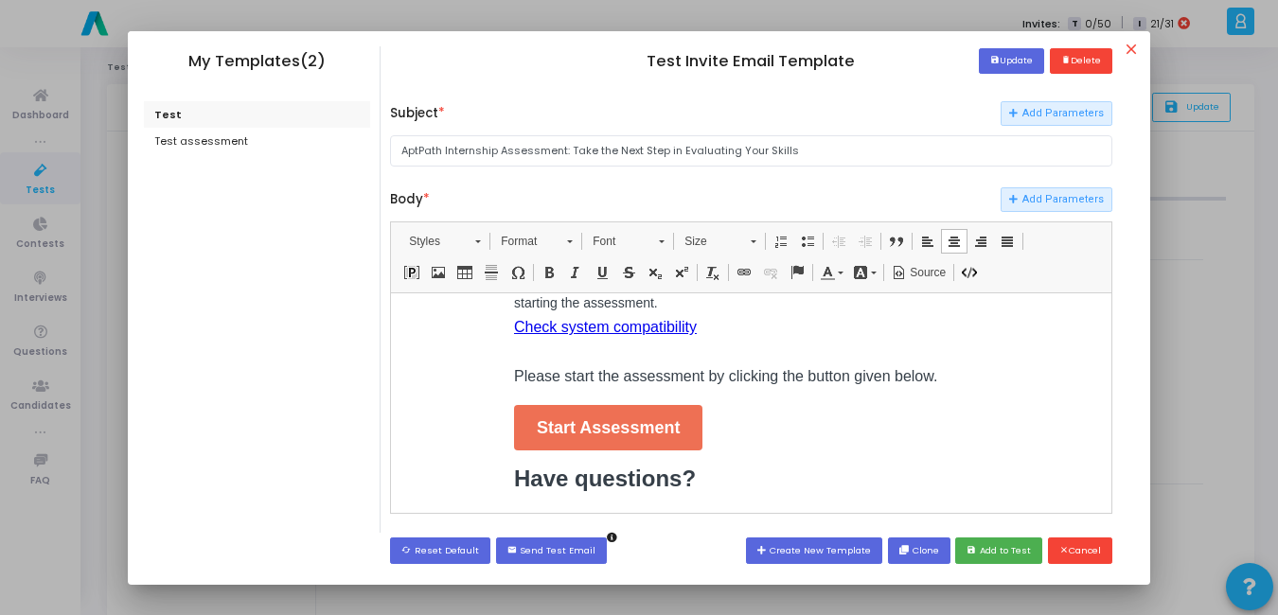
click at [1273, 328] on div at bounding box center [639, 307] width 1278 height 615
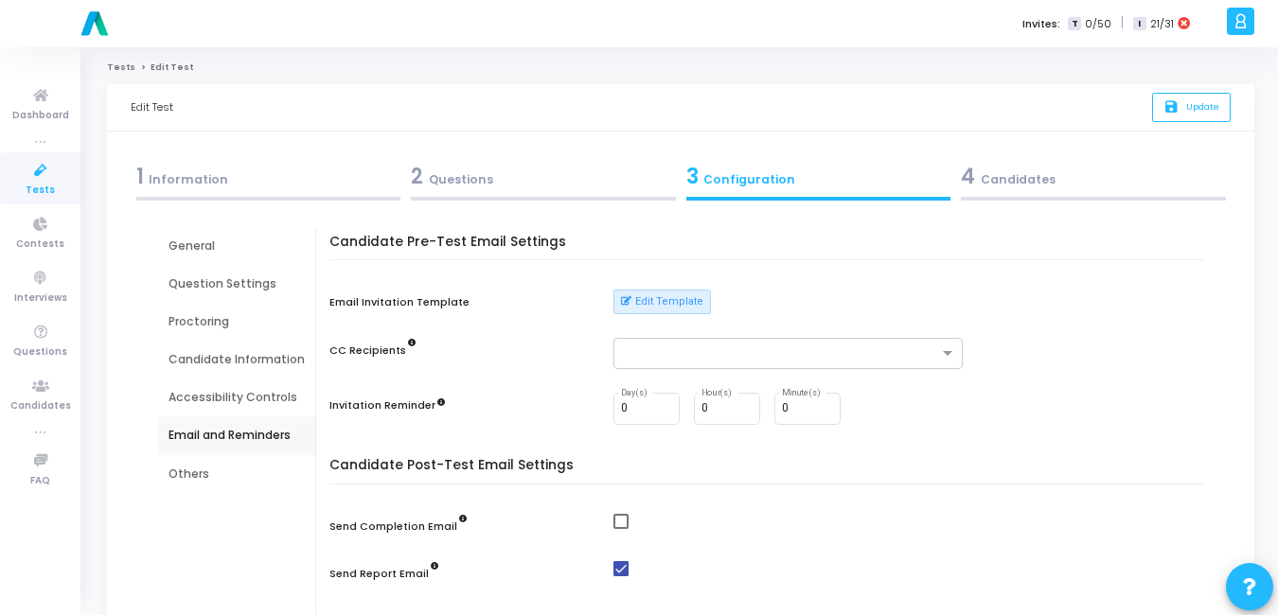
click at [21, 189] on link "Tests" at bounding box center [40, 178] width 80 height 52
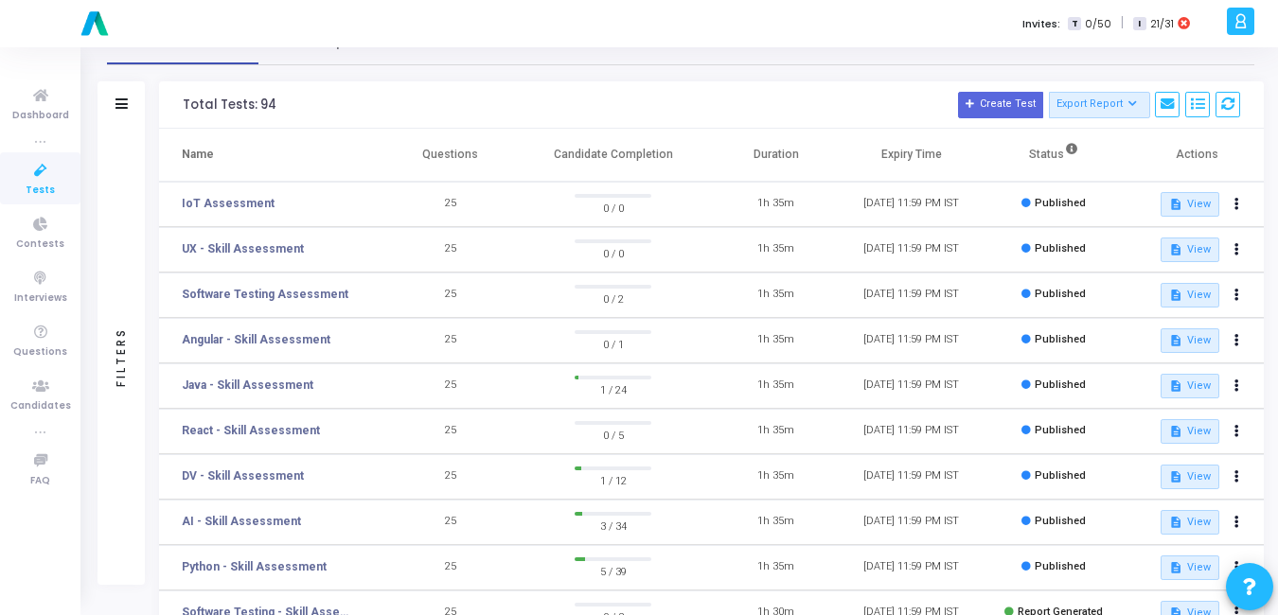
scroll to position [47, 0]
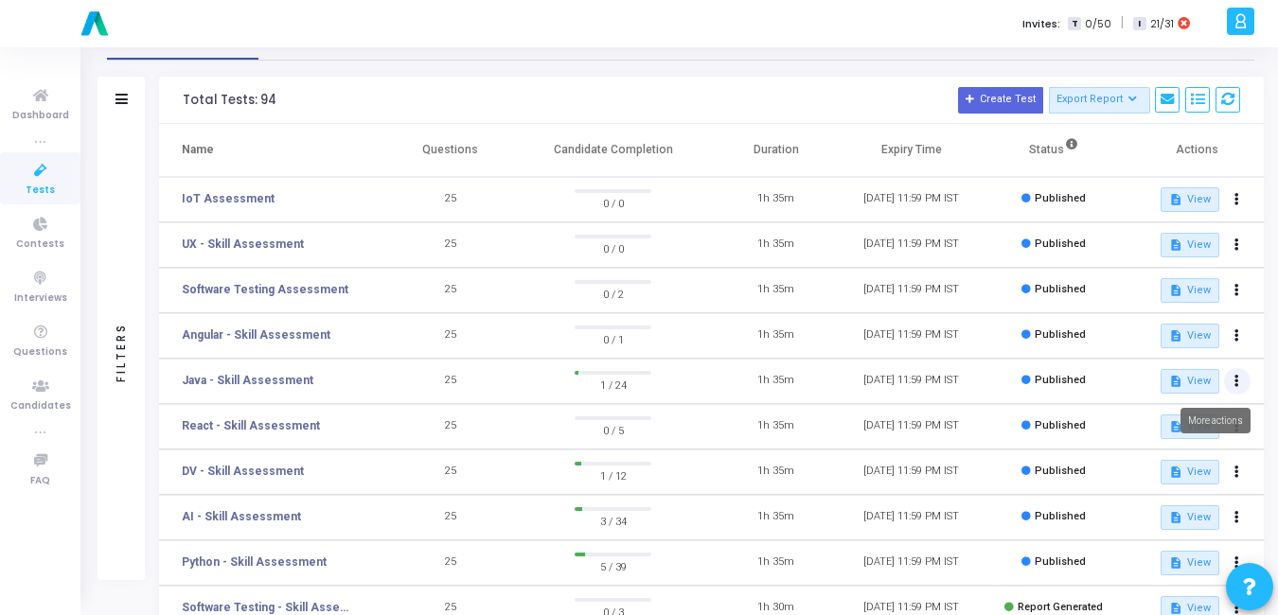
click at [1237, 377] on icon at bounding box center [1236, 381] width 5 height 9
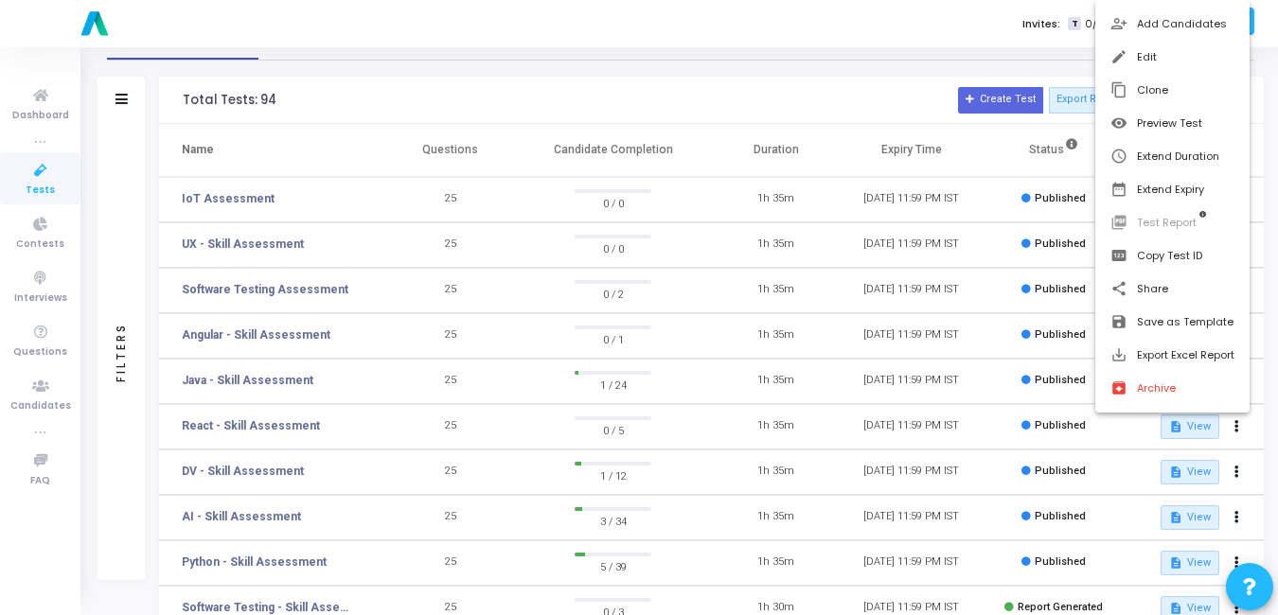
click at [1232, 421] on div at bounding box center [639, 307] width 1278 height 615
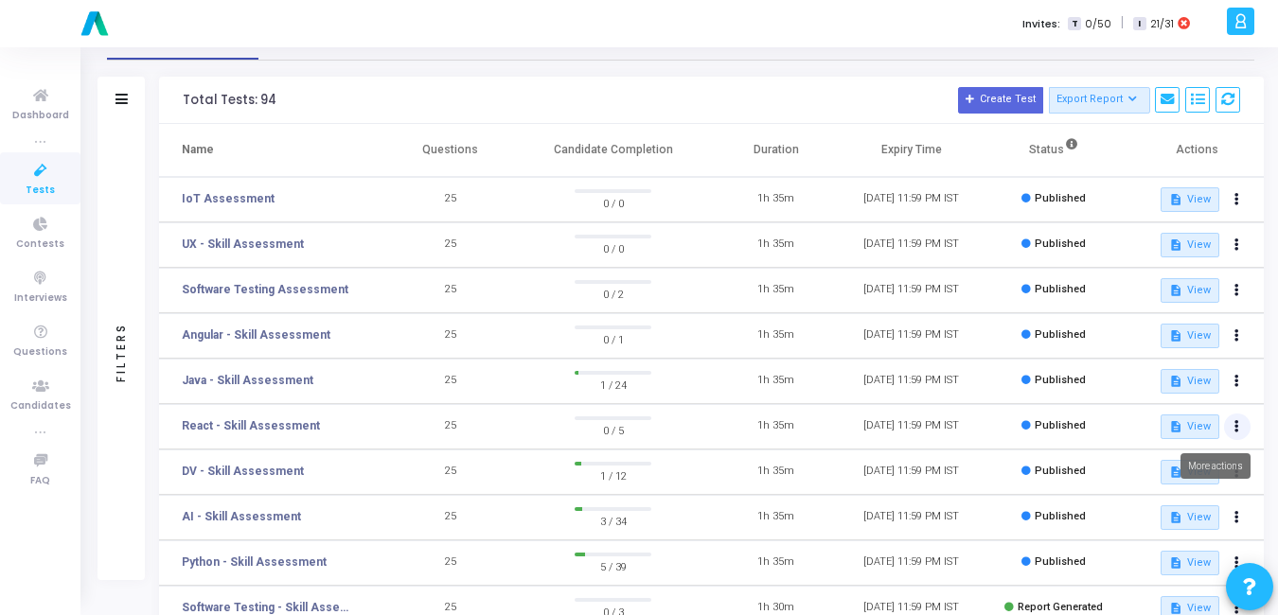
click at [1233, 421] on button at bounding box center [1237, 427] width 27 height 27
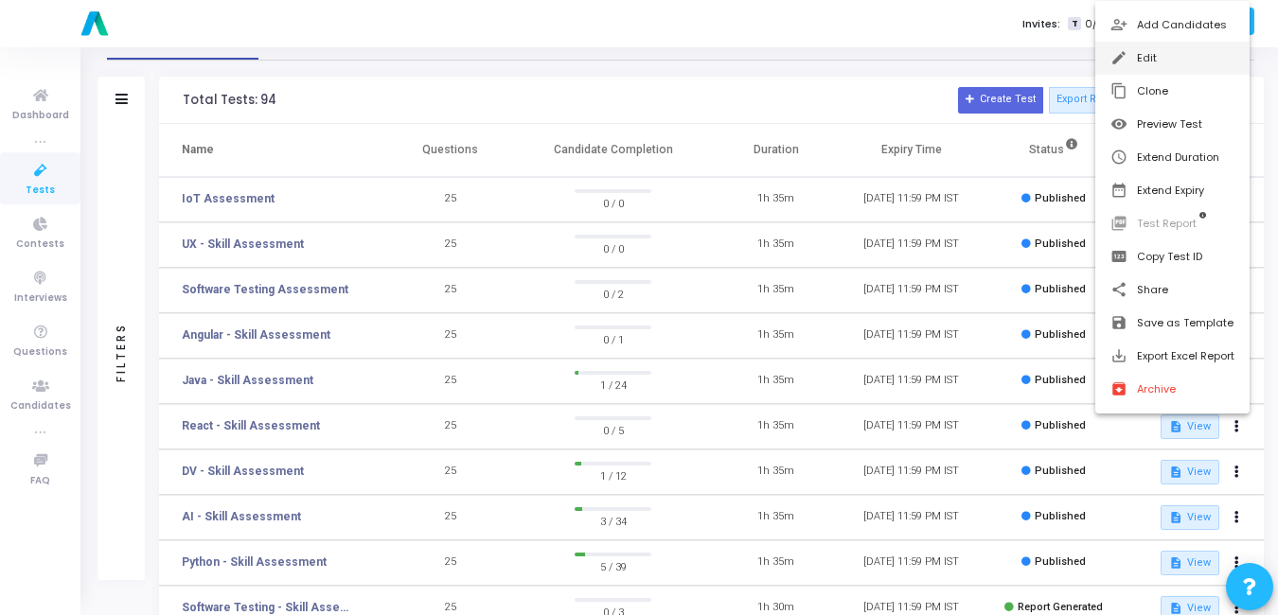
click at [1123, 47] on button "edit Edit" at bounding box center [1172, 58] width 154 height 33
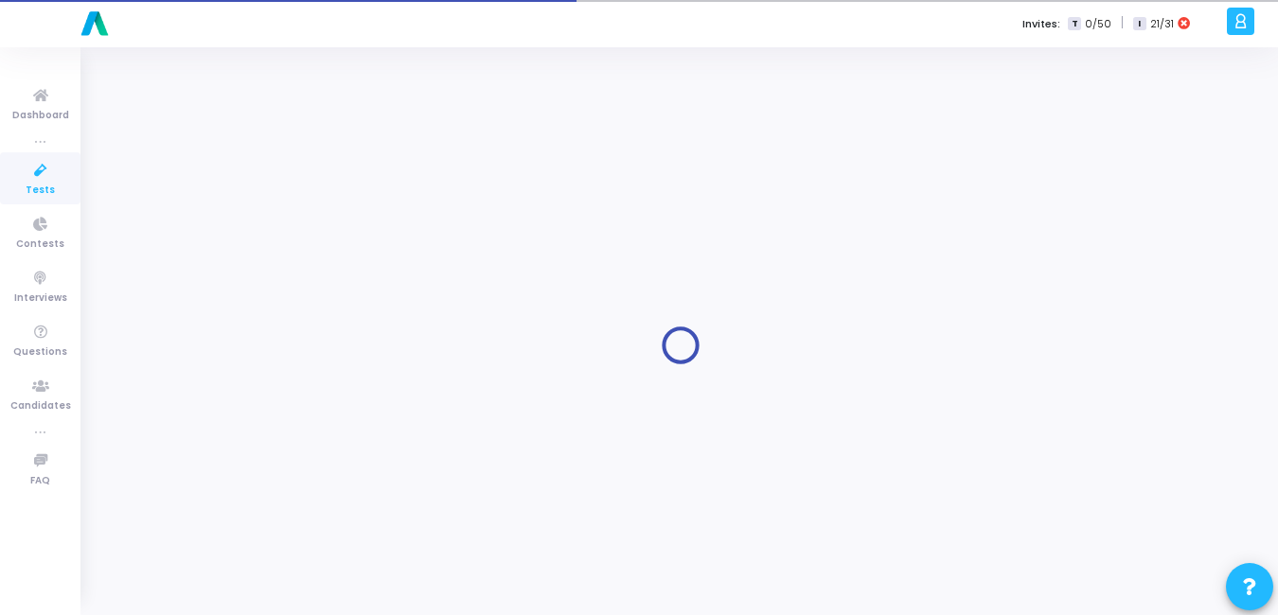
type input "React - Skill Assessment"
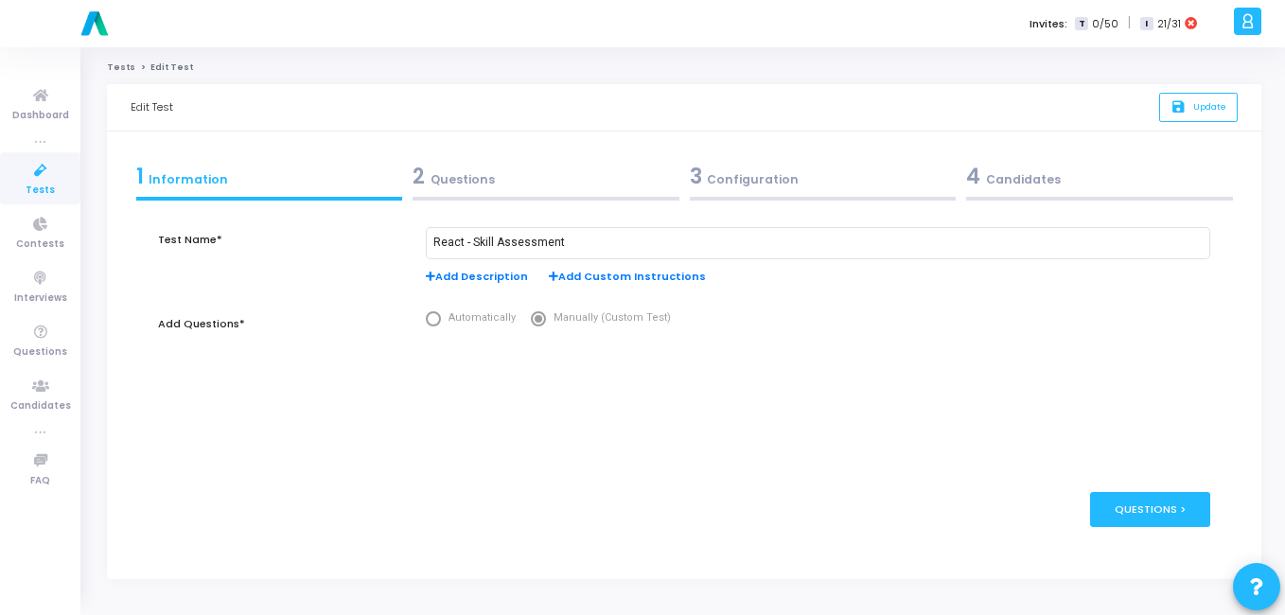
click at [761, 180] on div "3 Configuration" at bounding box center [823, 176] width 267 height 31
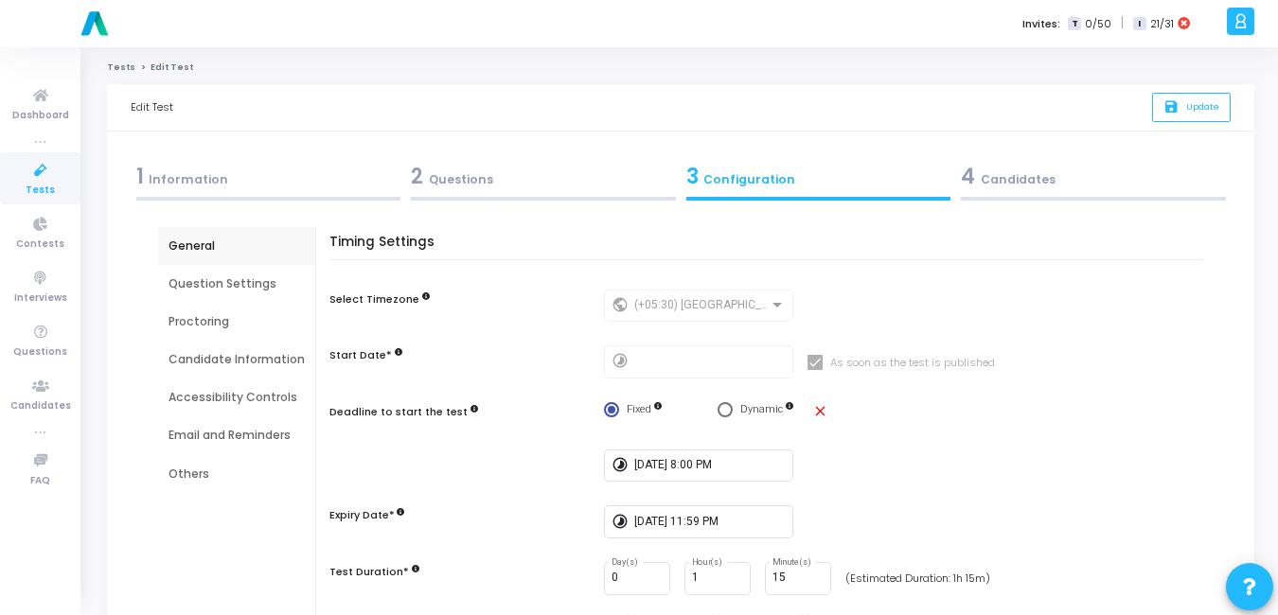
click at [171, 437] on div "Email and Reminders" at bounding box center [236, 435] width 136 height 17
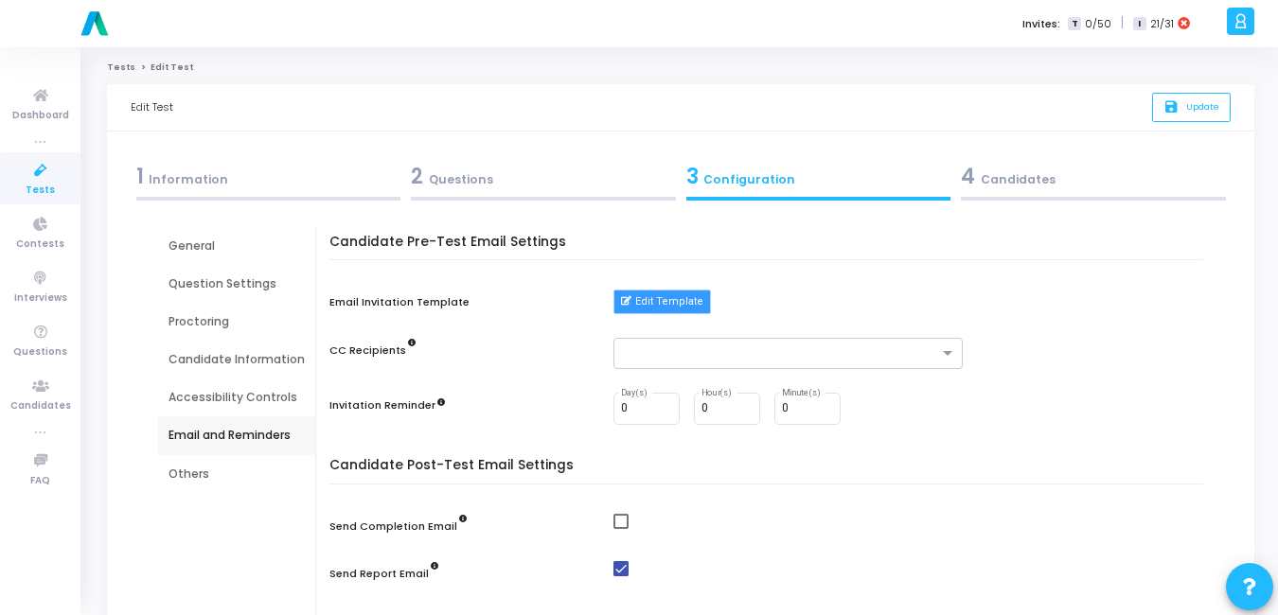
click at [662, 302] on button "Edit Template" at bounding box center [661, 302] width 97 height 25
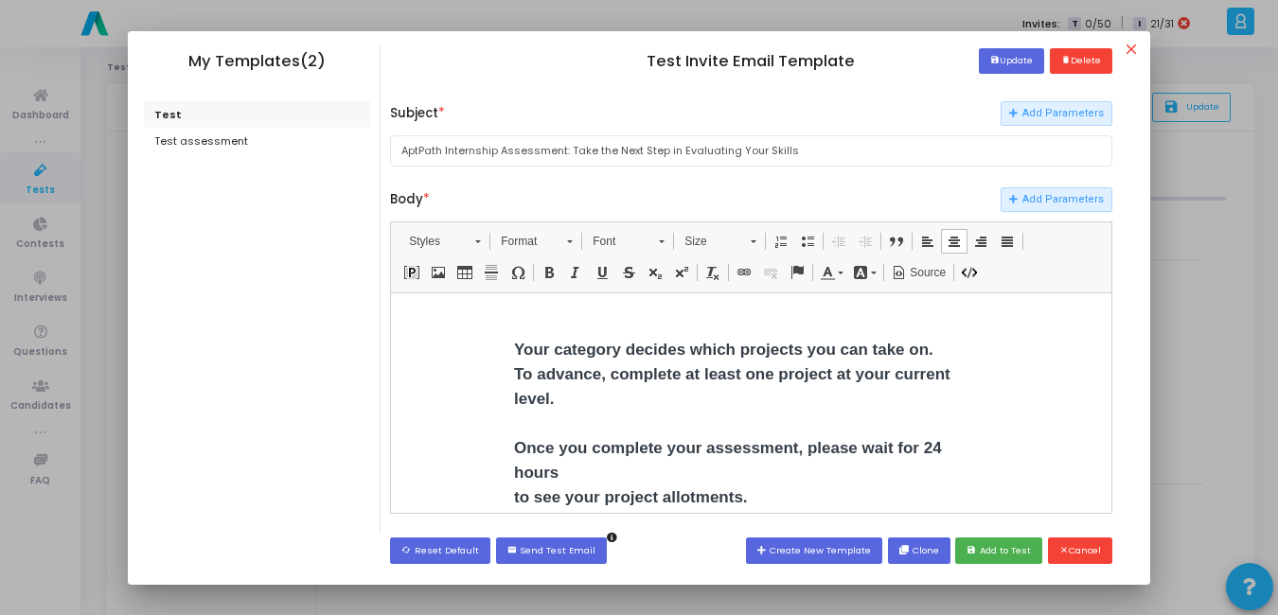
scroll to position [928, 0]
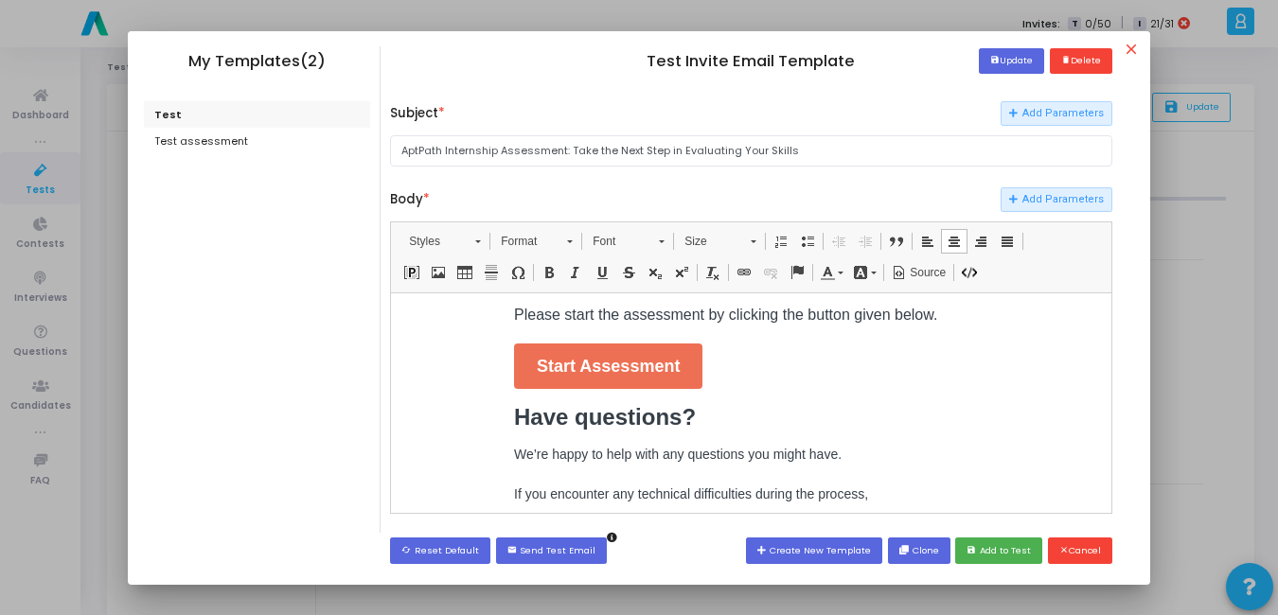
click at [1227, 436] on div at bounding box center [639, 307] width 1278 height 615
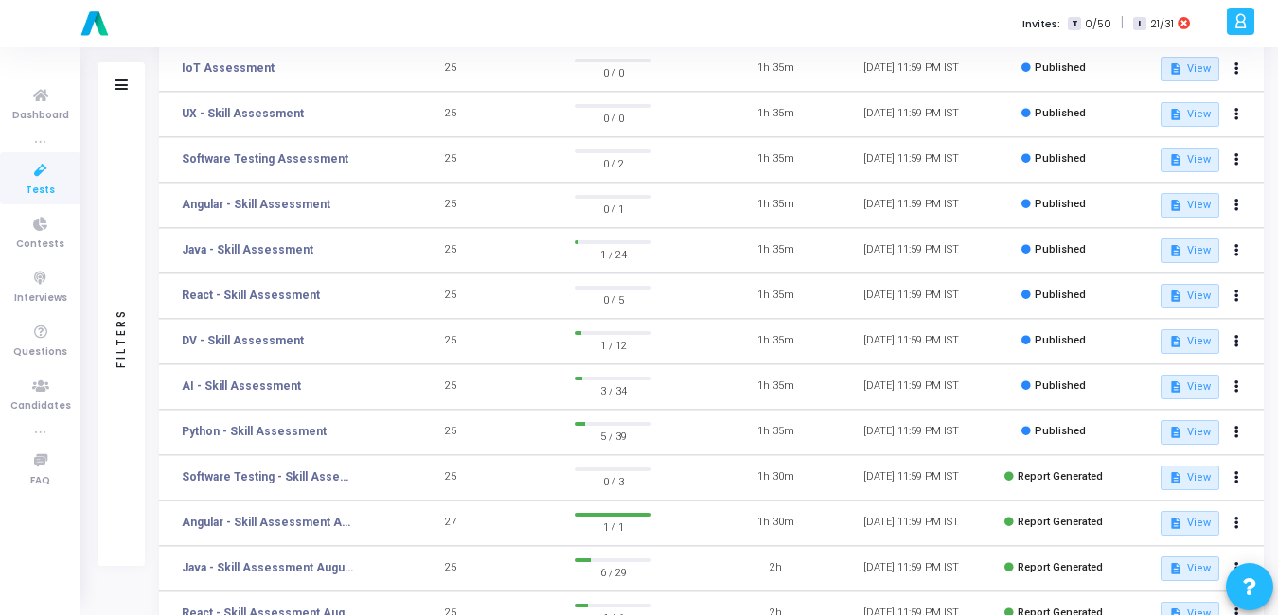
scroll to position [179, 0]
click at [1235, 435] on icon at bounding box center [1236, 431] width 5 height 9
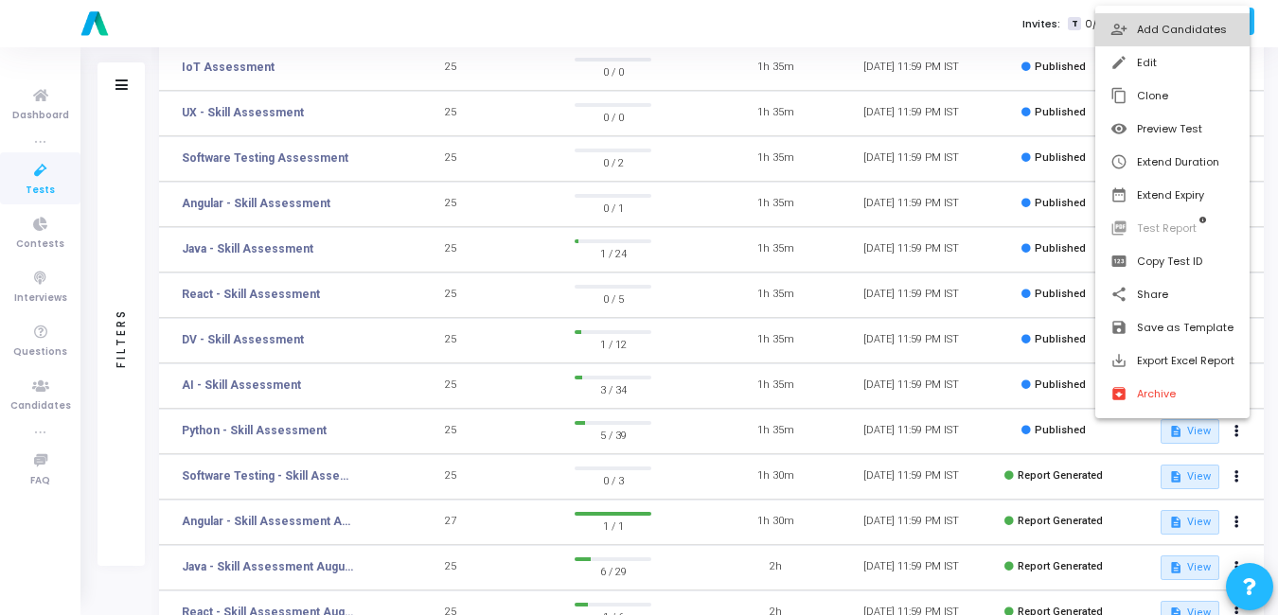
click at [1172, 32] on button "person_add_alt Add Candidates" at bounding box center [1172, 29] width 154 height 33
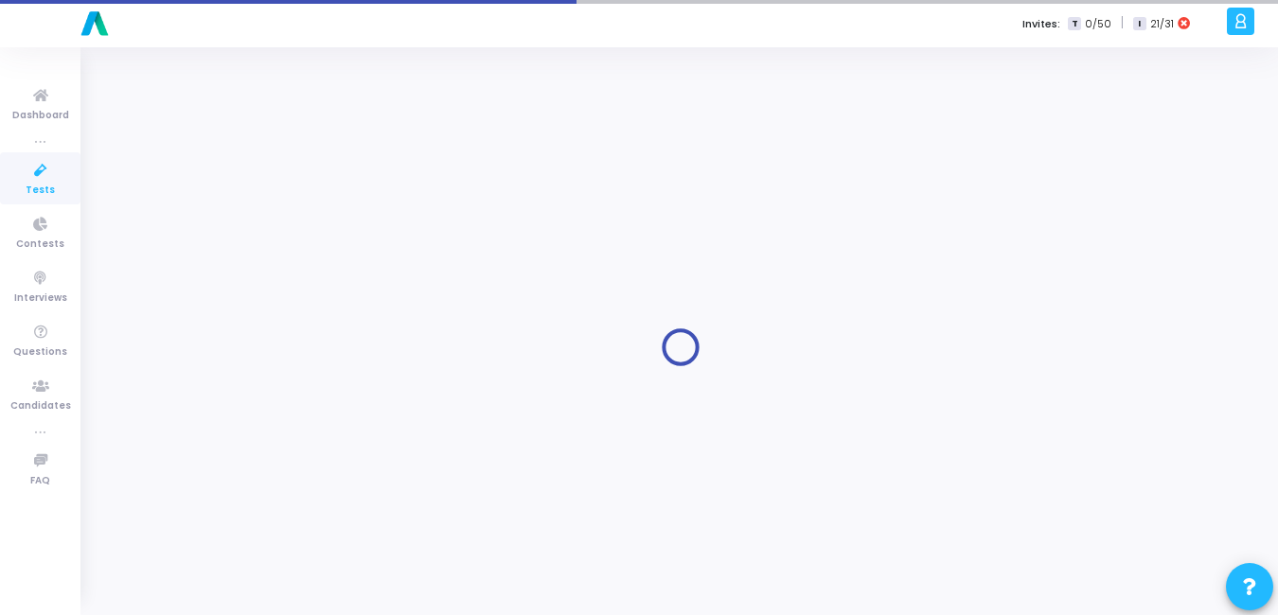
type input "Angular - Skill Assessment"
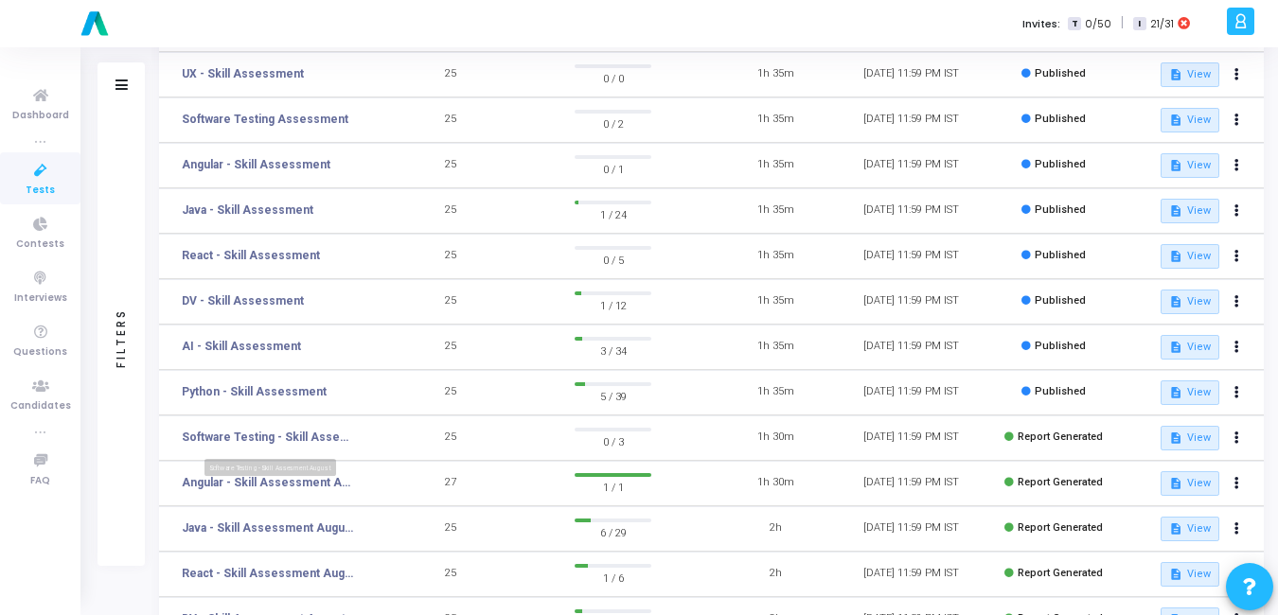
scroll to position [219, 0]
click at [1244, 385] on button at bounding box center [1237, 392] width 27 height 27
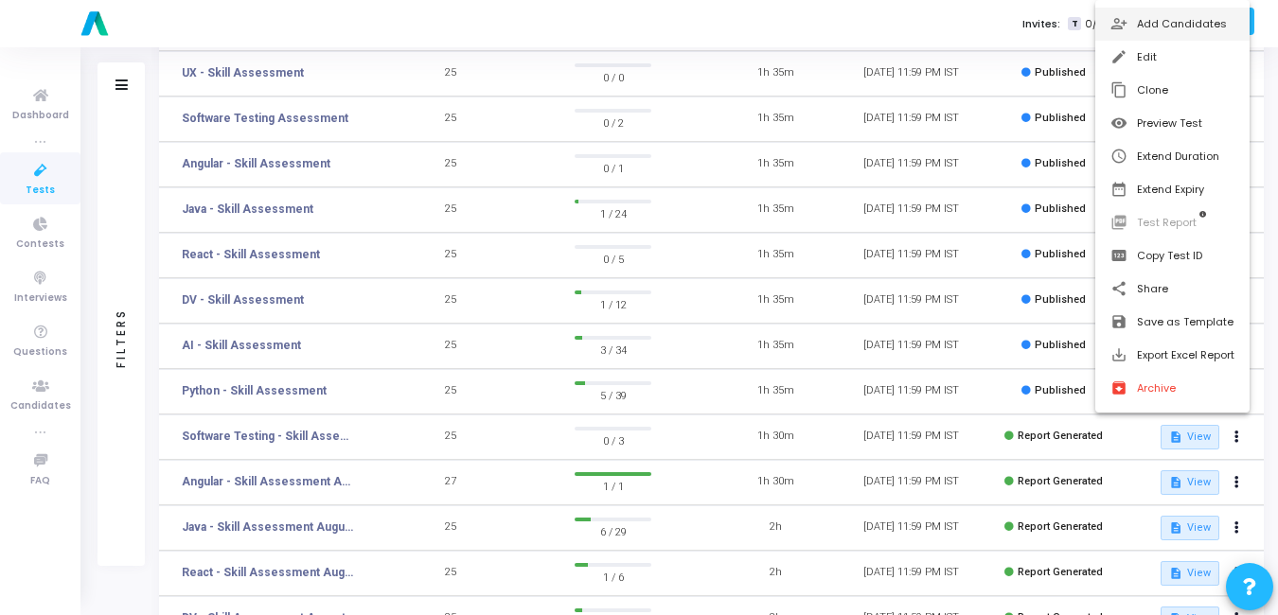
click at [1220, 10] on button "person_add_alt Add Candidates" at bounding box center [1172, 24] width 154 height 33
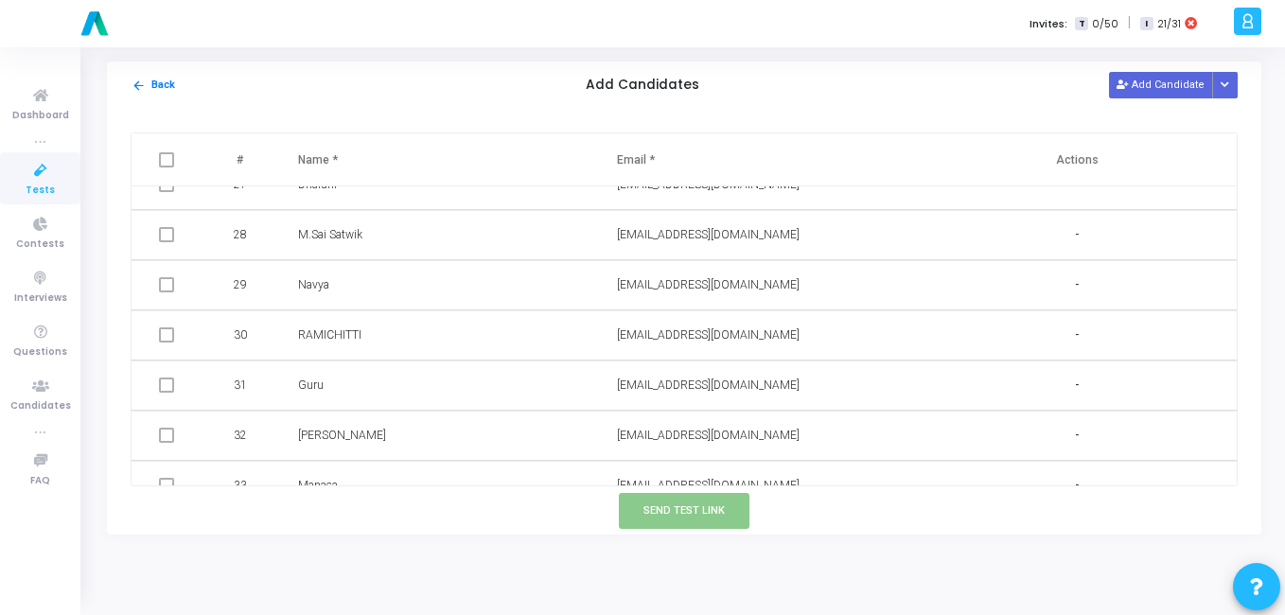
scroll to position [1657, 0]
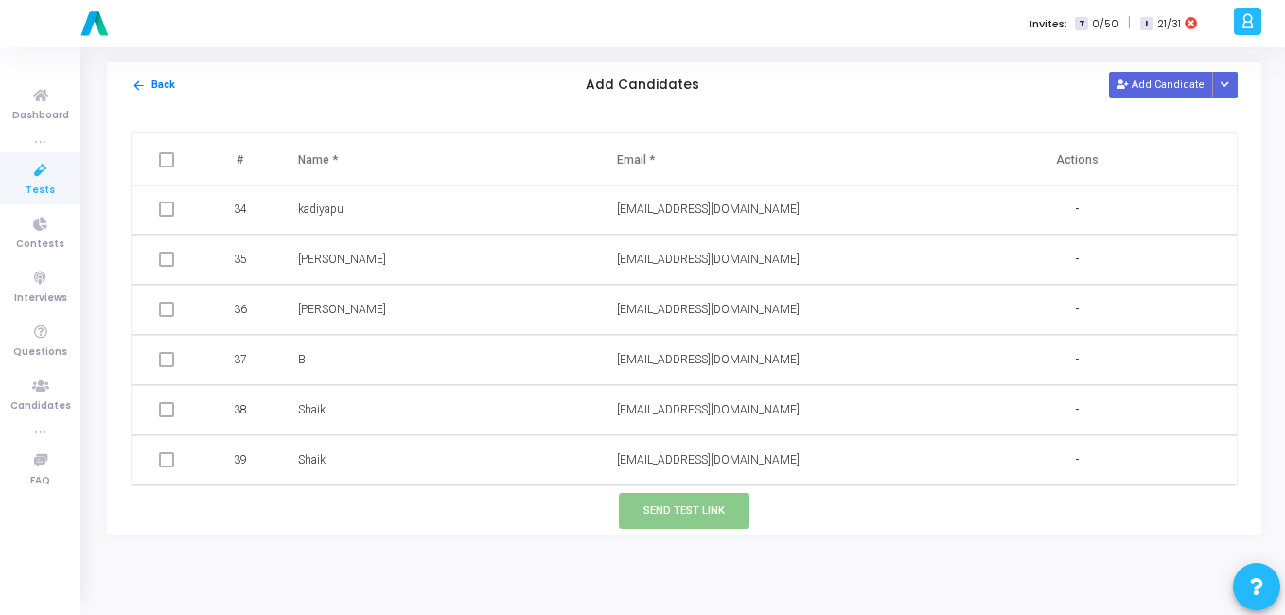
click at [163, 459] on span at bounding box center [166, 459] width 15 height 15
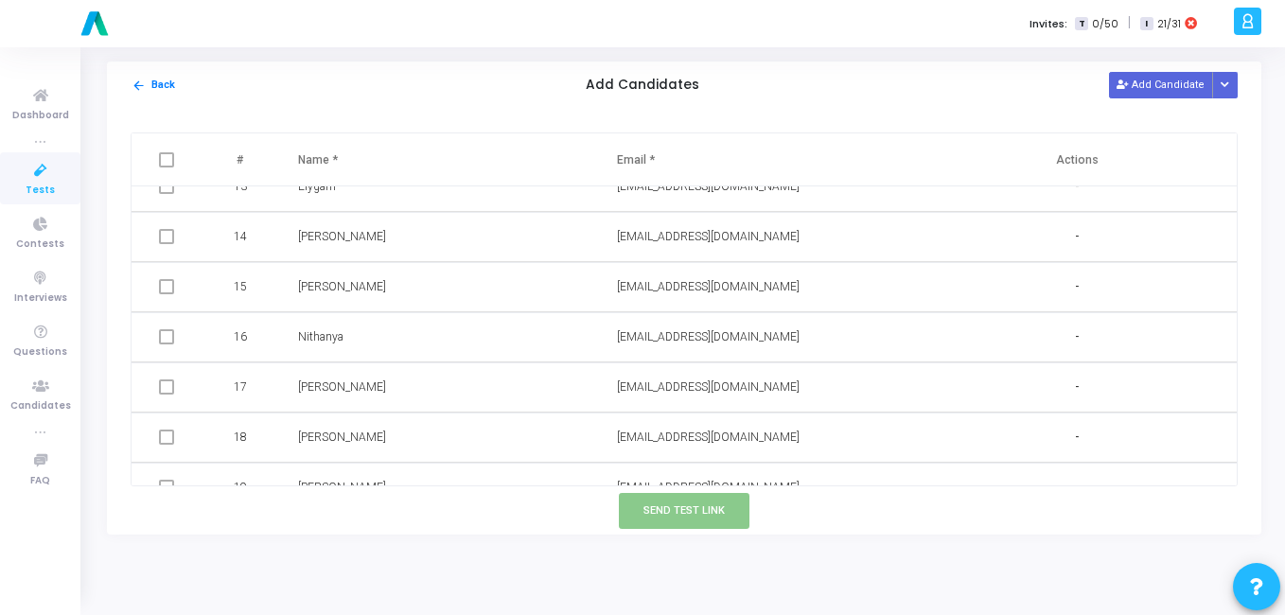
scroll to position [0, 0]
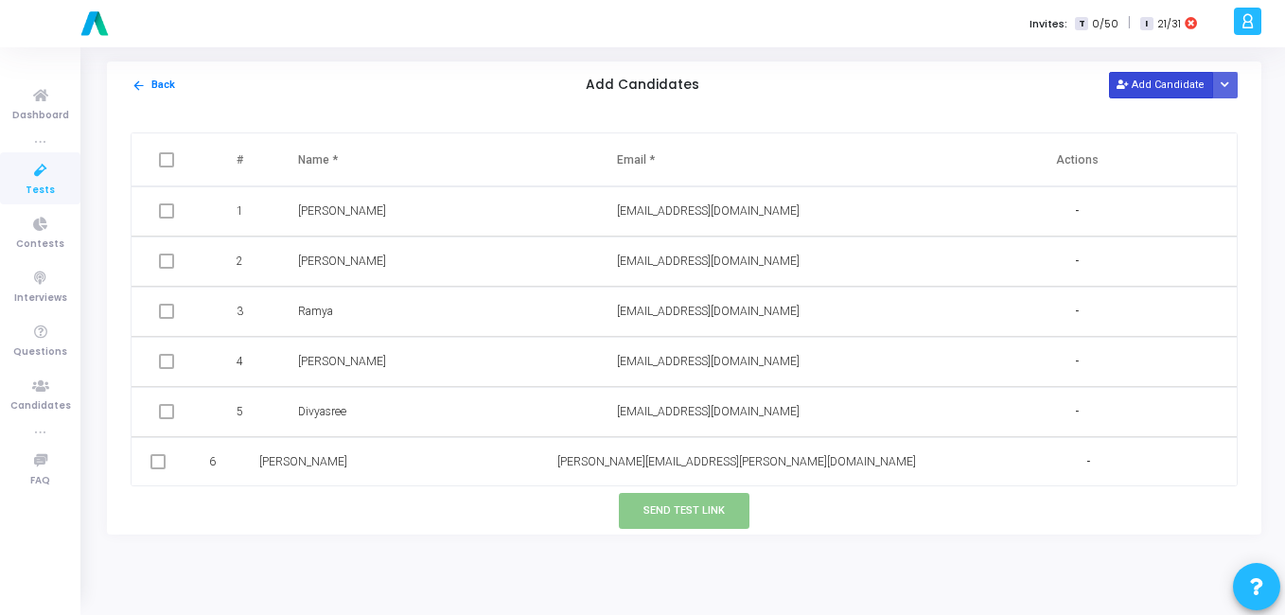
click at [1161, 86] on button "Add Candidate" at bounding box center [1161, 85] width 104 height 26
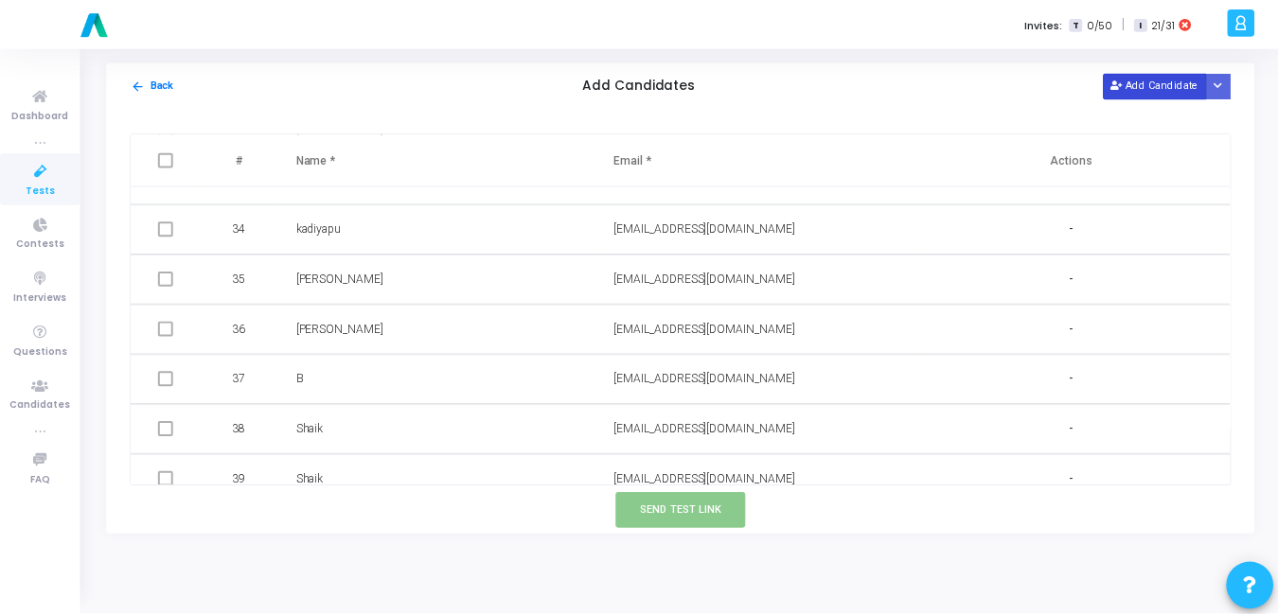
scroll to position [1707, 0]
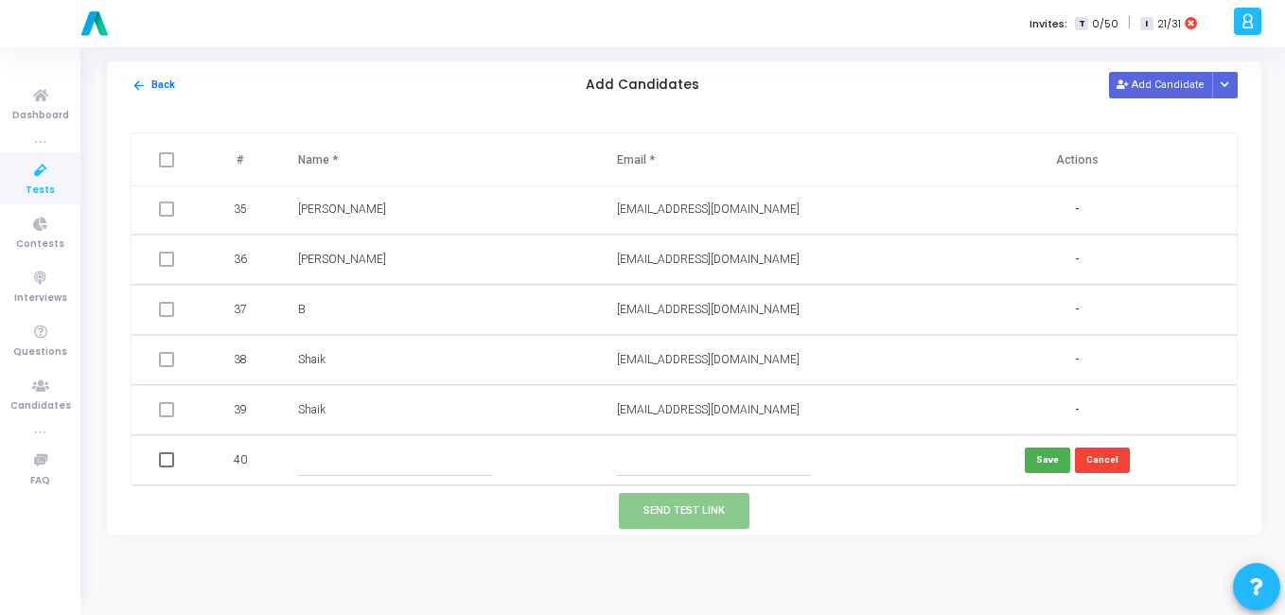
click at [433, 455] on input "text" at bounding box center [395, 460] width 194 height 31
type input "t"
type input "Test intern"
click at [766, 441] on td at bounding box center [757, 460] width 319 height 50
click at [760, 456] on input "text" at bounding box center [714, 460] width 194 height 31
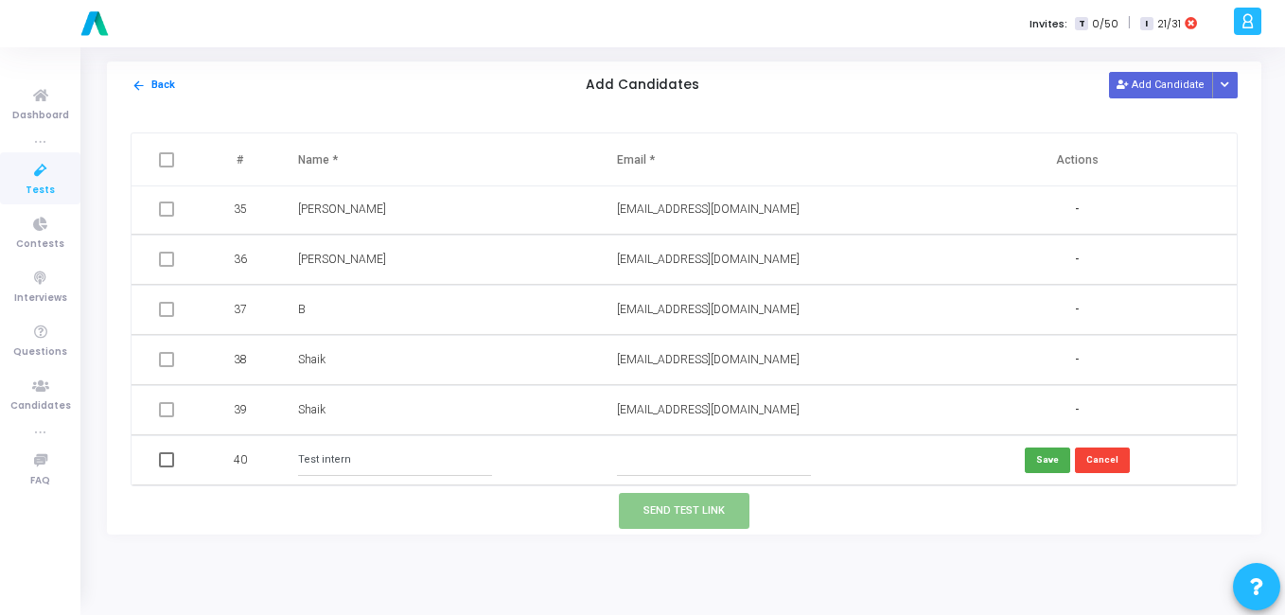
paste input "[EMAIL_ADDRESS][DOMAIN_NAME]"
type input "[EMAIL_ADDRESS][DOMAIN_NAME]"
click at [1053, 459] on button "Save" at bounding box center [1047, 461] width 45 height 26
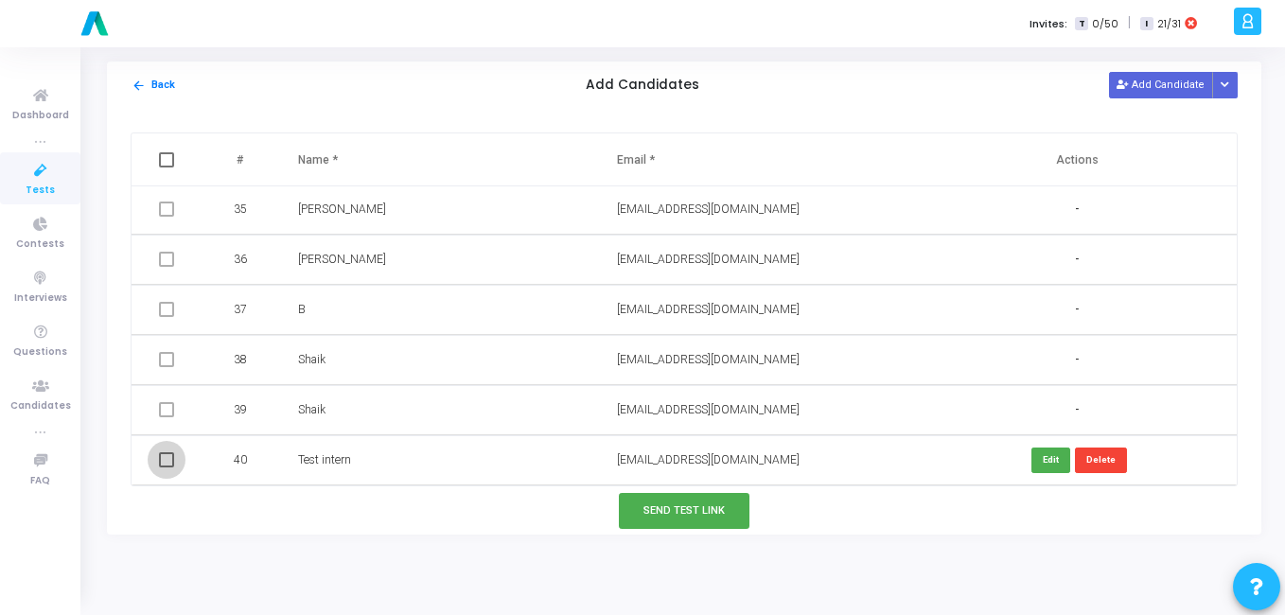
click at [164, 464] on span at bounding box center [166, 459] width 15 height 15
click at [166, 468] on input "checkbox" at bounding box center [166, 468] width 1 height 1
checkbox input "true"
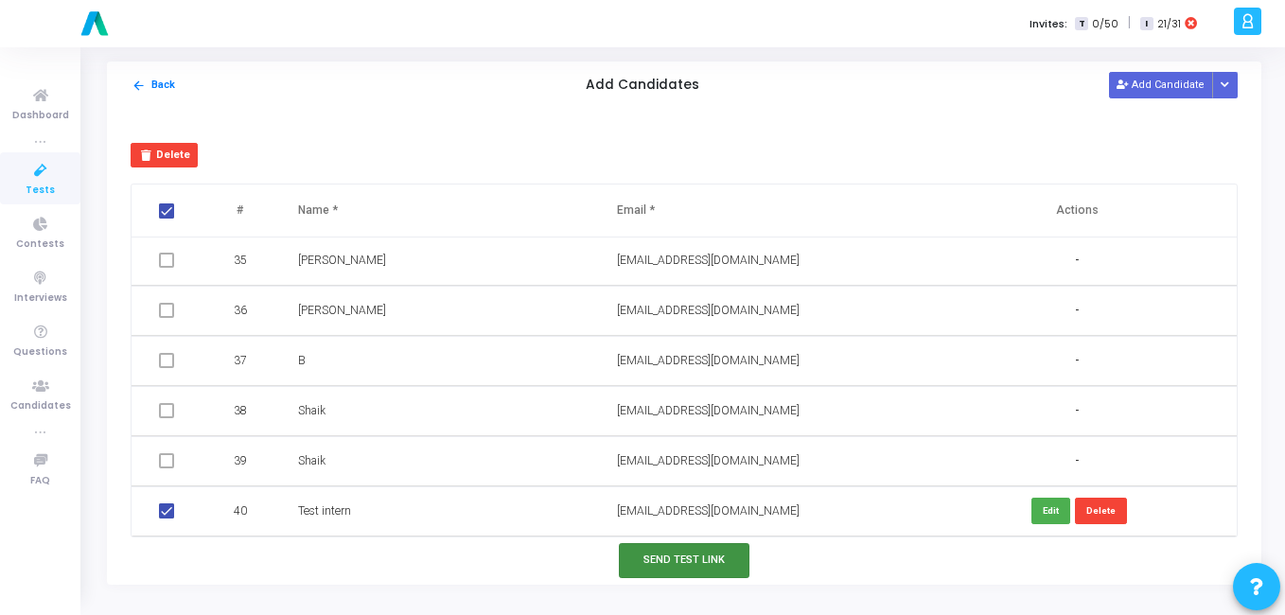
click at [730, 556] on button "Send Test Link" at bounding box center [684, 560] width 131 height 35
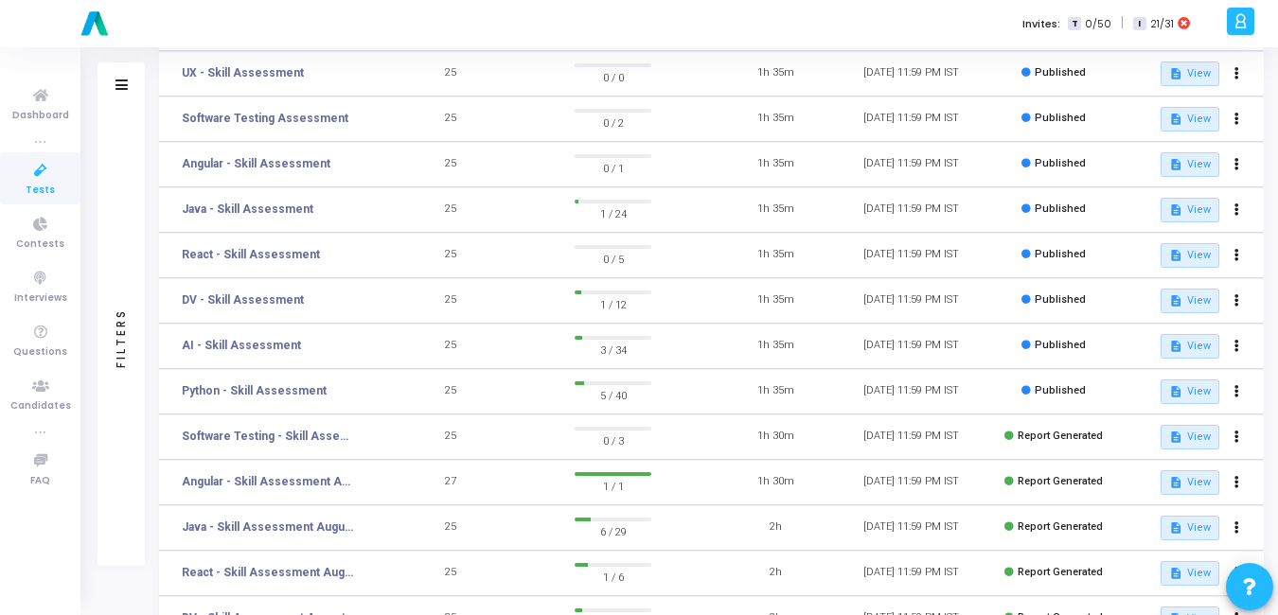
scroll to position [221, 0]
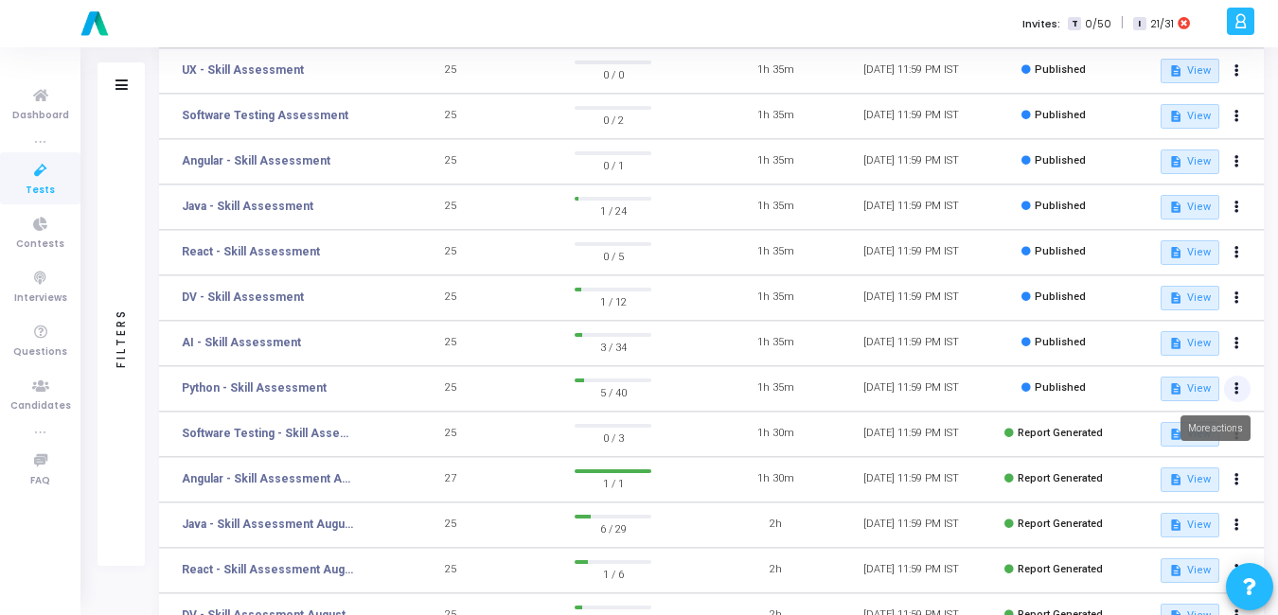
click at [1236, 397] on button at bounding box center [1237, 389] width 27 height 27
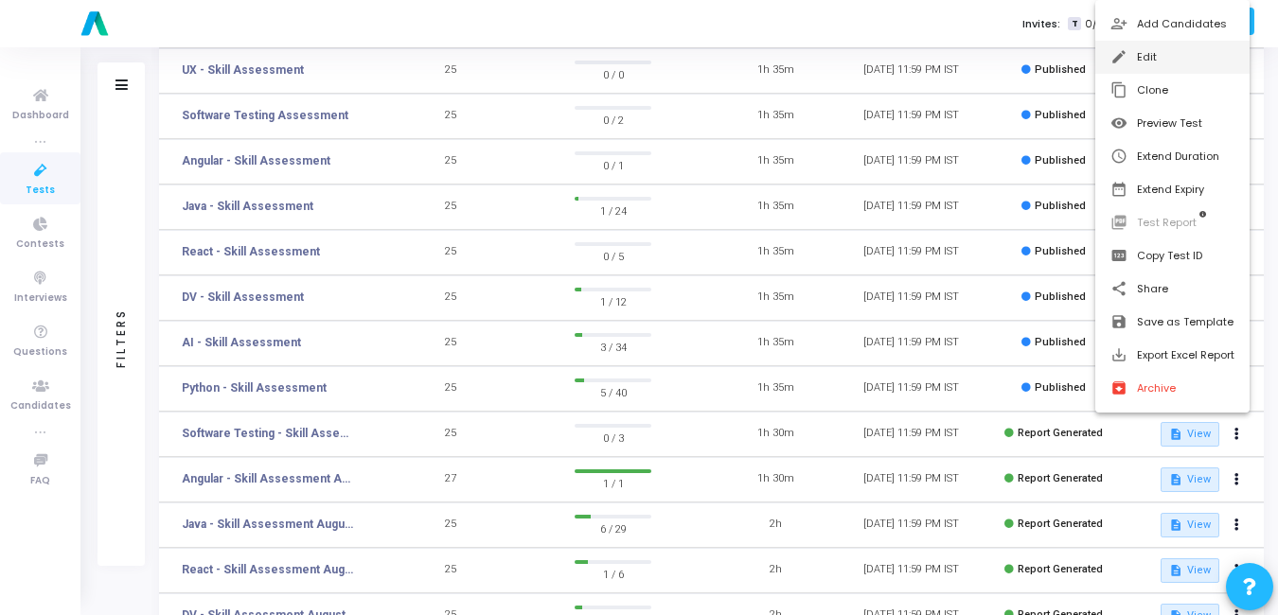
click at [1151, 47] on button "edit Edit" at bounding box center [1172, 57] width 154 height 33
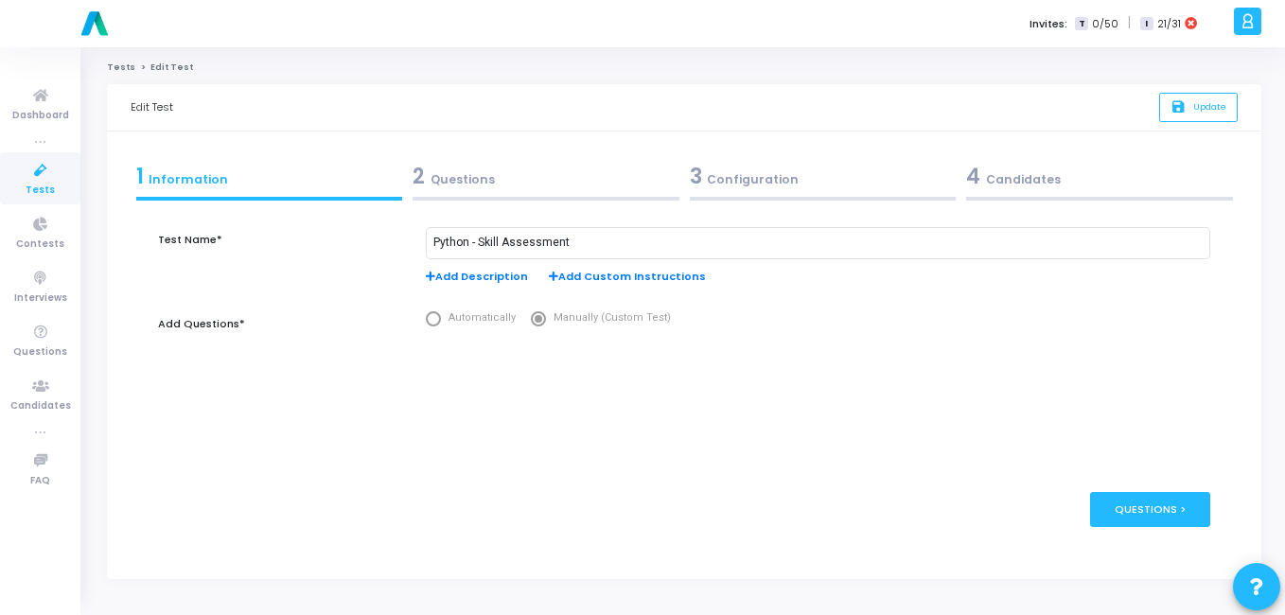
click at [736, 180] on div "3 Configuration" at bounding box center [823, 176] width 267 height 31
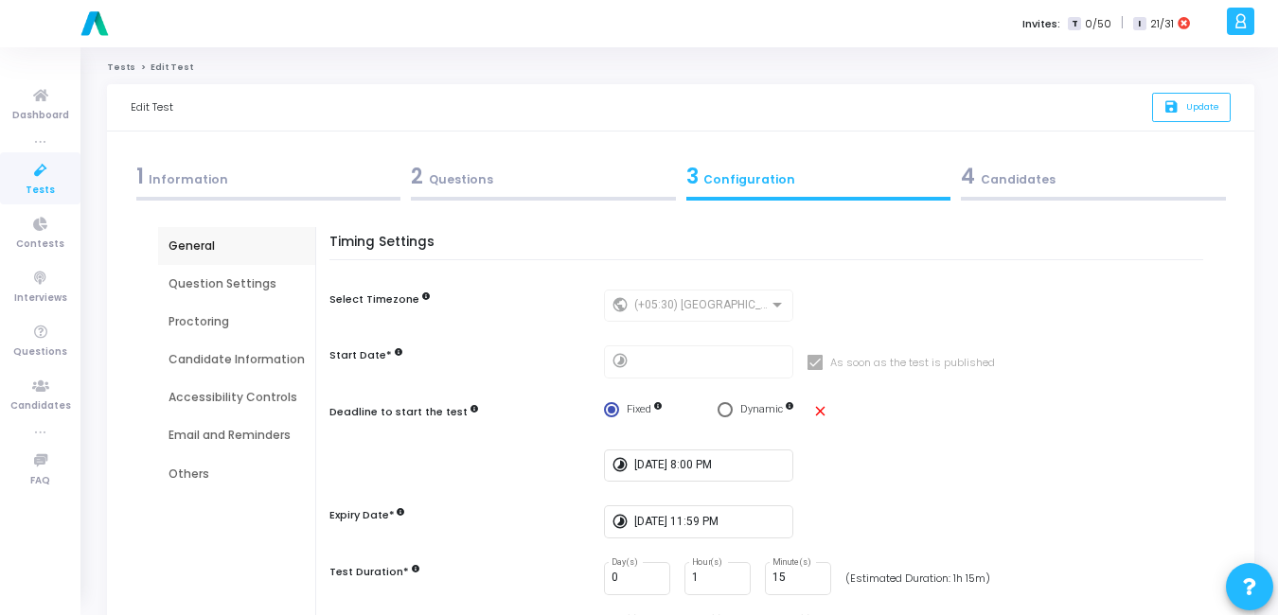
click at [981, 176] on div "4 Candidates" at bounding box center [1093, 176] width 265 height 31
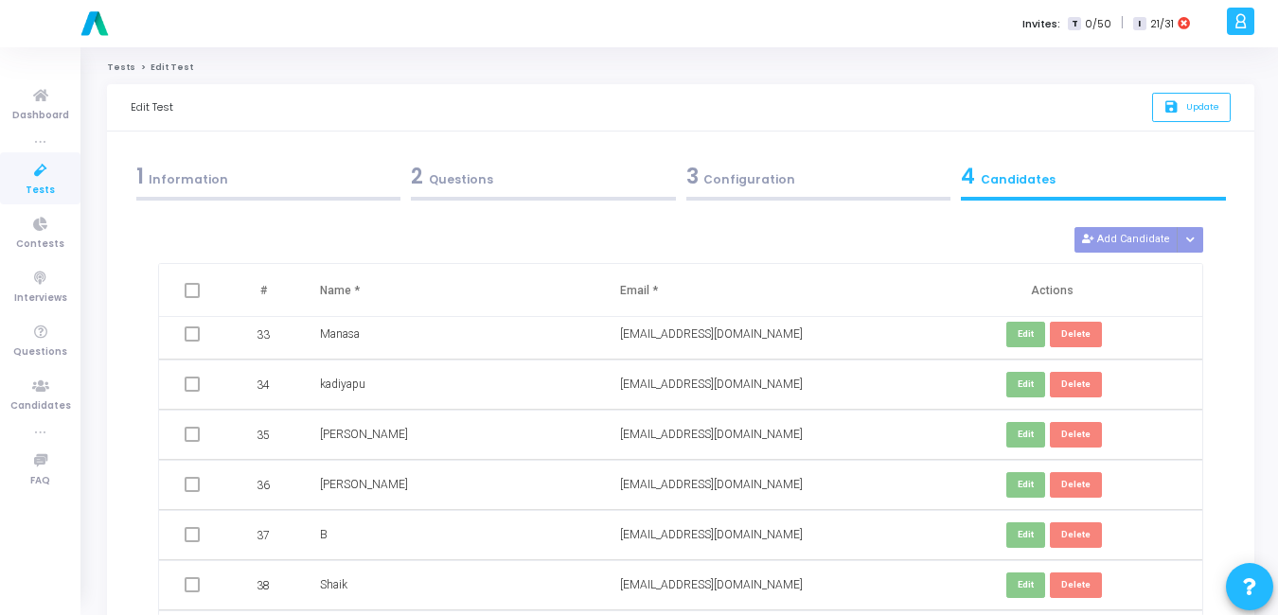
scroll to position [1707, 0]
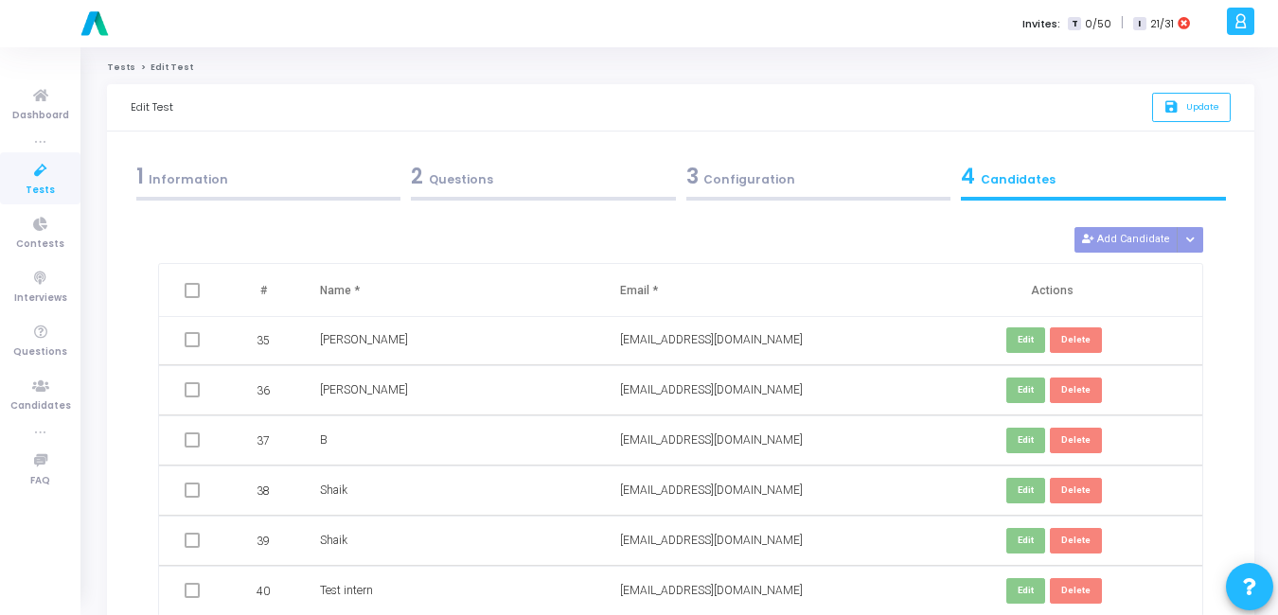
click at [710, 168] on div "3 Configuration" at bounding box center [818, 176] width 265 height 31
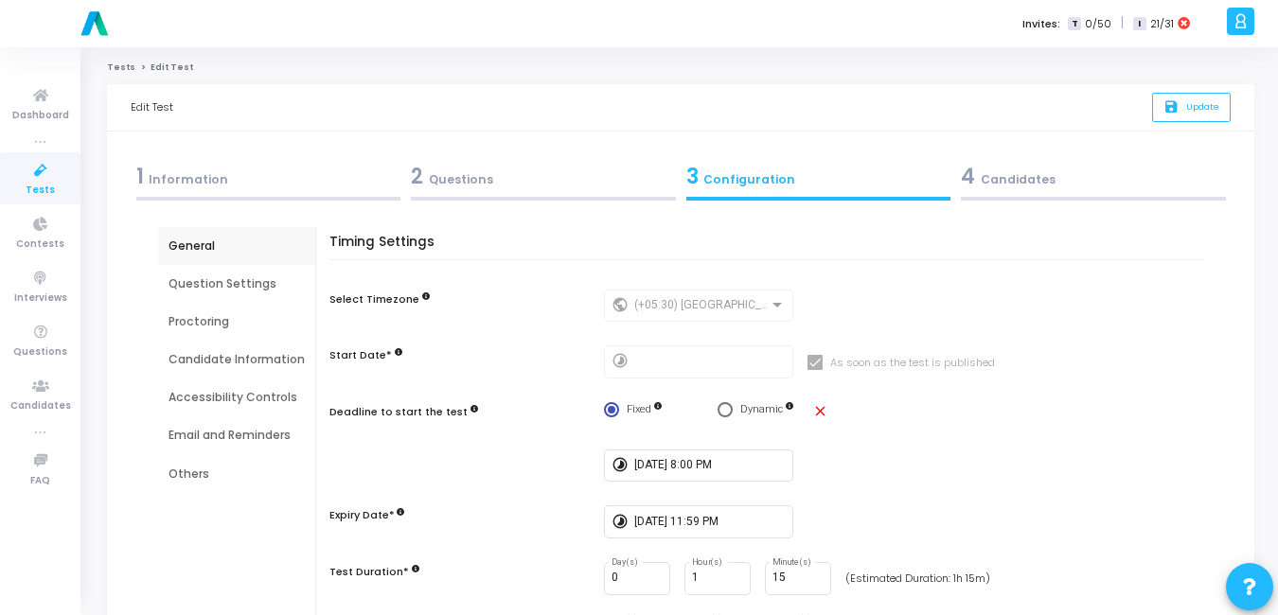
click at [264, 426] on div "Email and Reminders" at bounding box center [236, 435] width 157 height 38
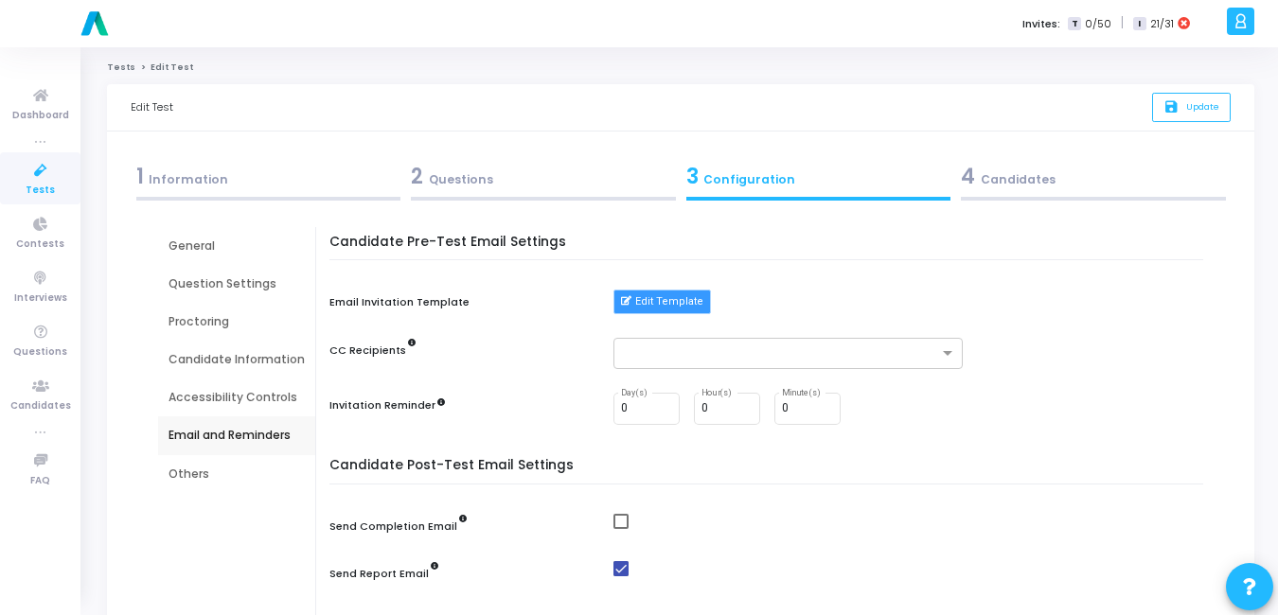
click at [658, 299] on button "Edit Template" at bounding box center [661, 302] width 97 height 25
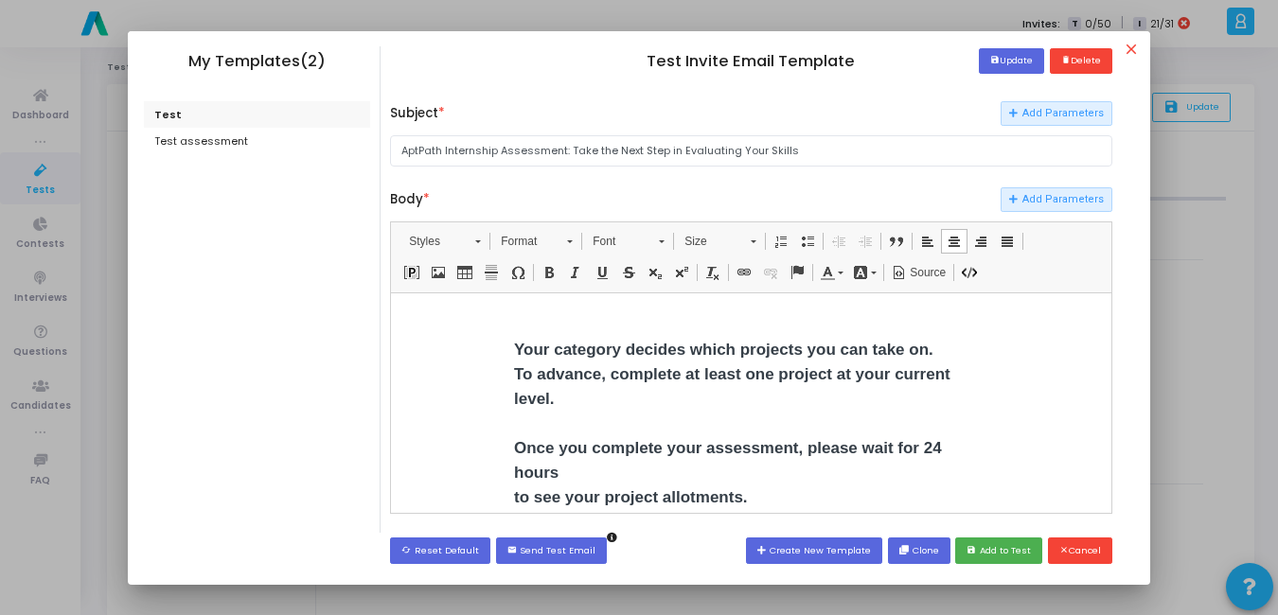
scroll to position [371, 0]
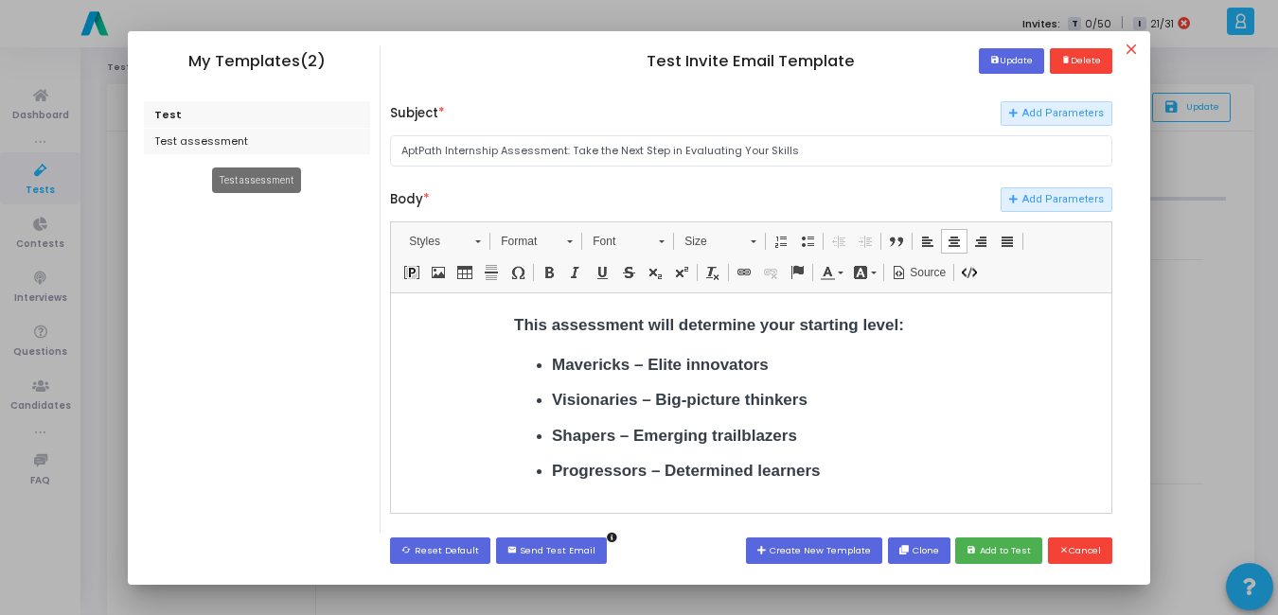
click at [214, 143] on div "Test assessment" at bounding box center [257, 142] width 227 height 27
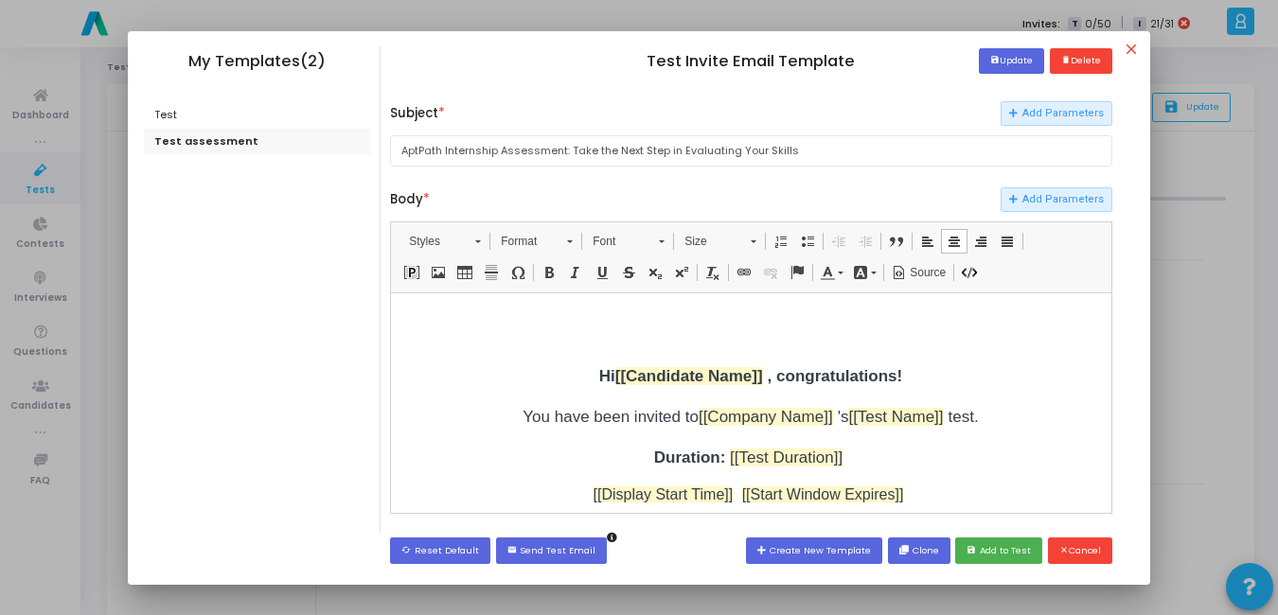
scroll to position [245, 0]
click at [150, 111] on div "Test" at bounding box center [257, 114] width 227 height 27
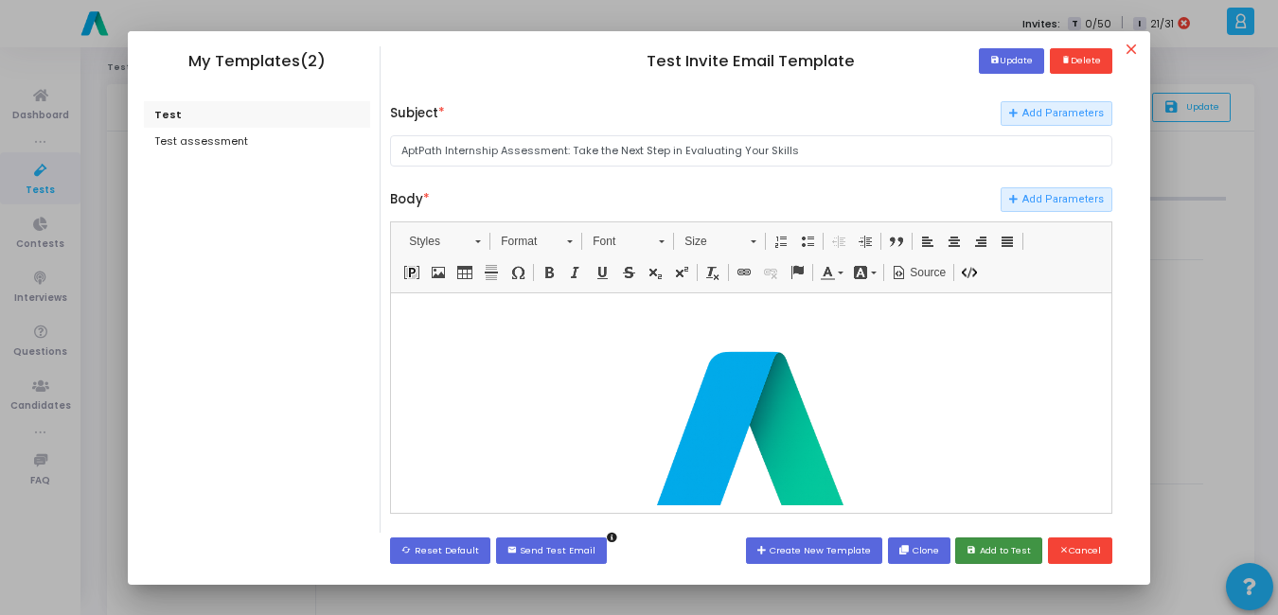
scroll to position [0, 0]
click at [1006, 549] on button "save Add to Test" at bounding box center [998, 551] width 87 height 26
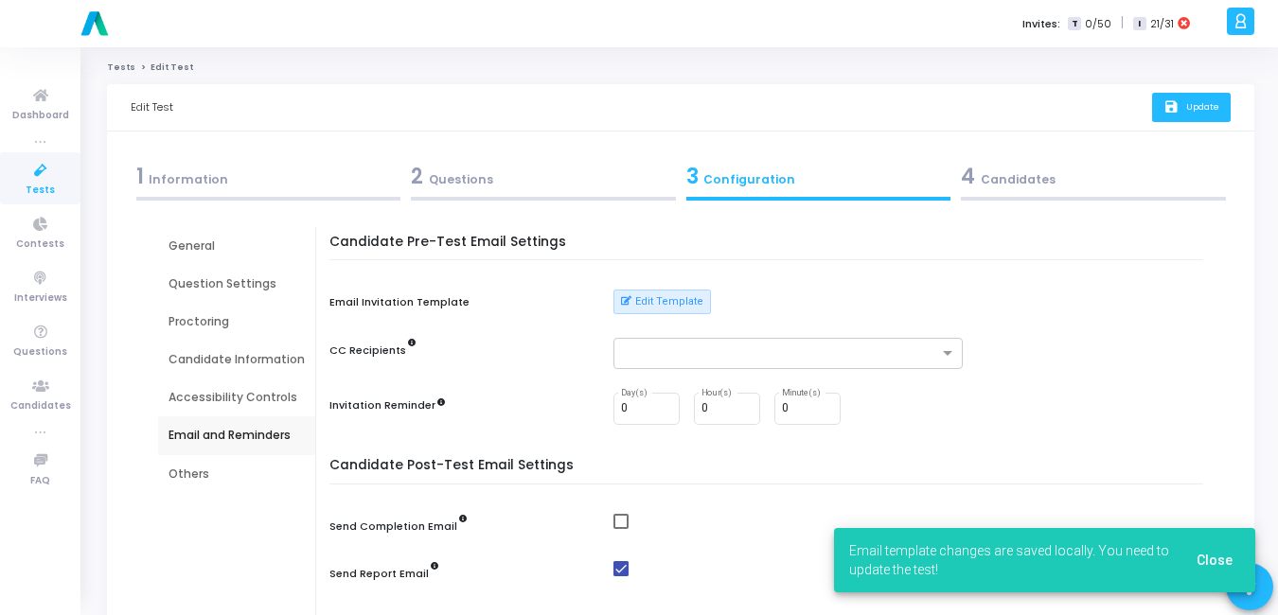
click at [1174, 100] on icon "save" at bounding box center [1173, 107] width 20 height 16
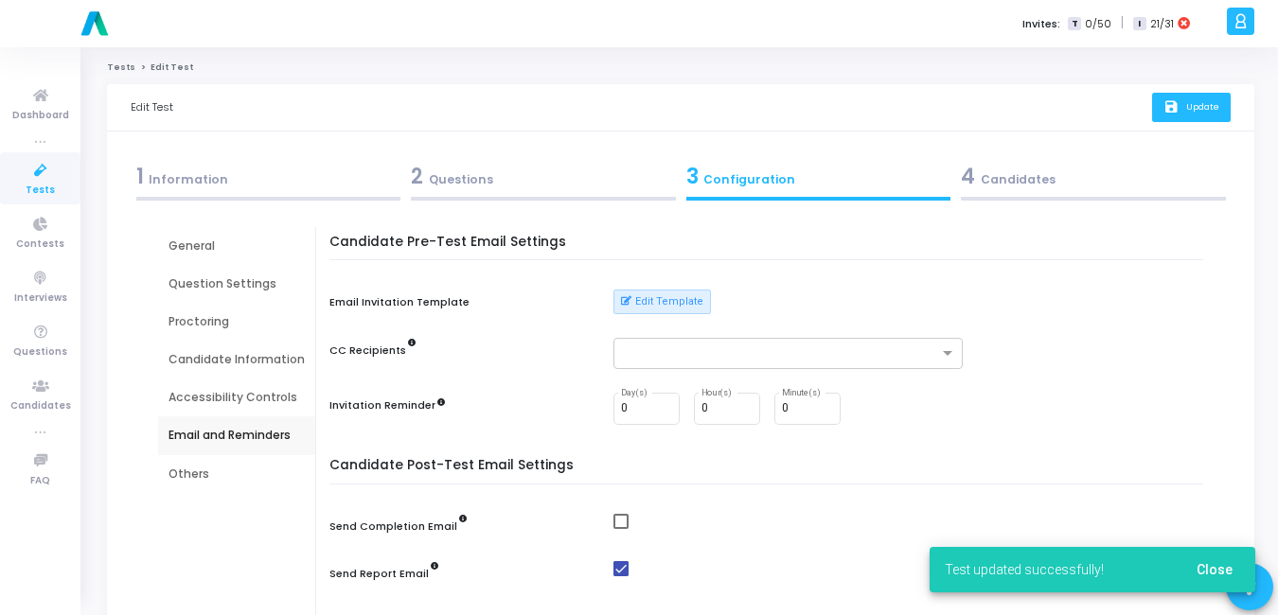
click at [1030, 186] on div "4 Candidates" at bounding box center [1093, 176] width 265 height 31
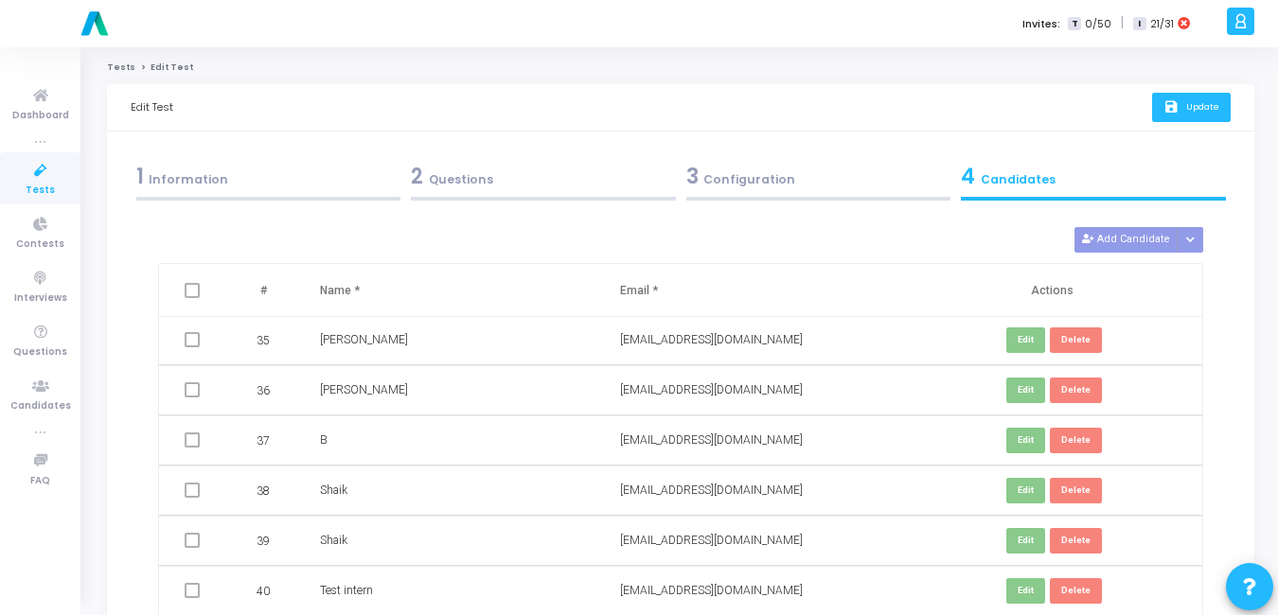
scroll to position [173, 0]
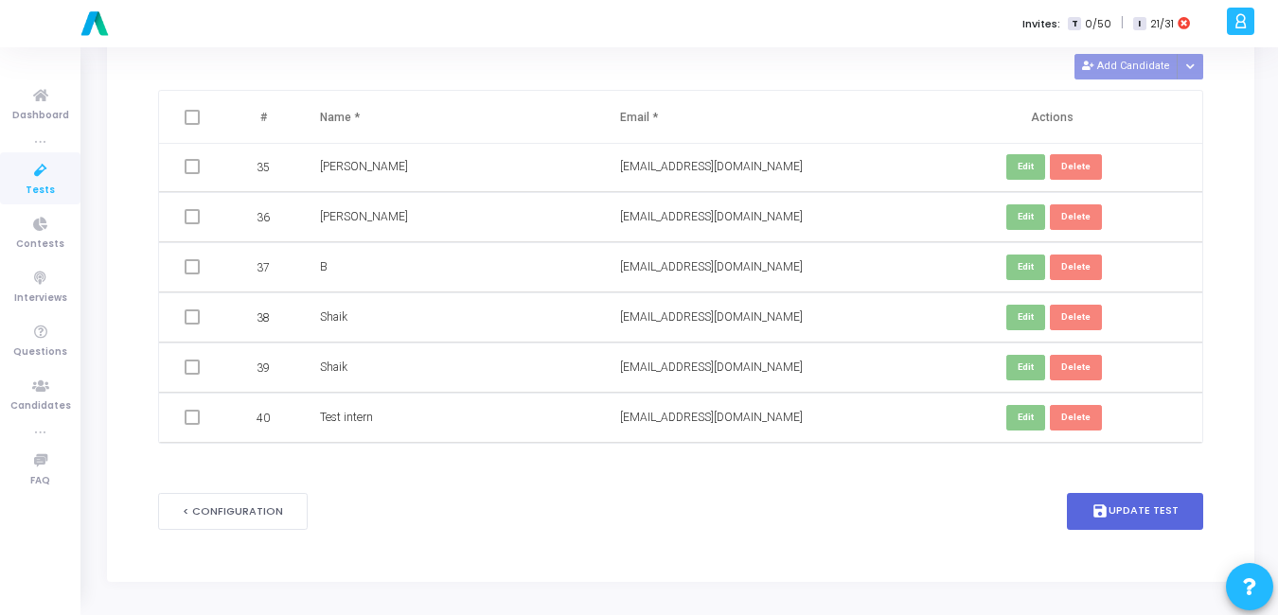
click at [196, 426] on td at bounding box center [194, 418] width 71 height 50
click at [193, 422] on span at bounding box center [192, 417] width 15 height 15
click at [190, 421] on span at bounding box center [192, 417] width 15 height 15
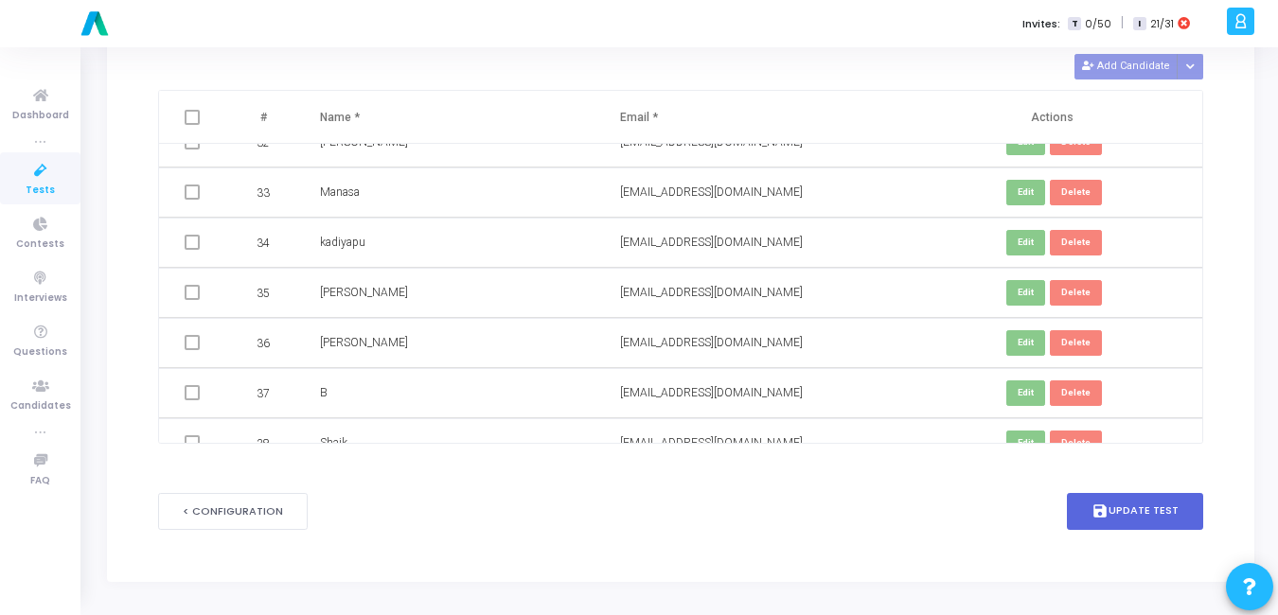
scroll to position [1707, 0]
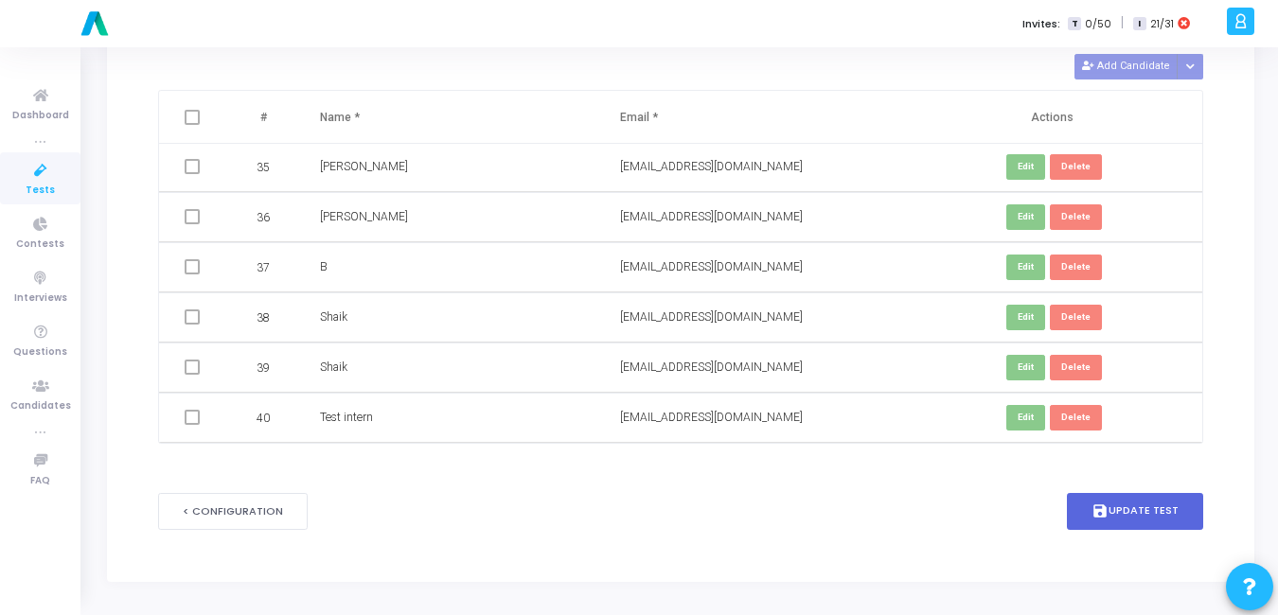
click at [195, 418] on span at bounding box center [192, 417] width 15 height 15
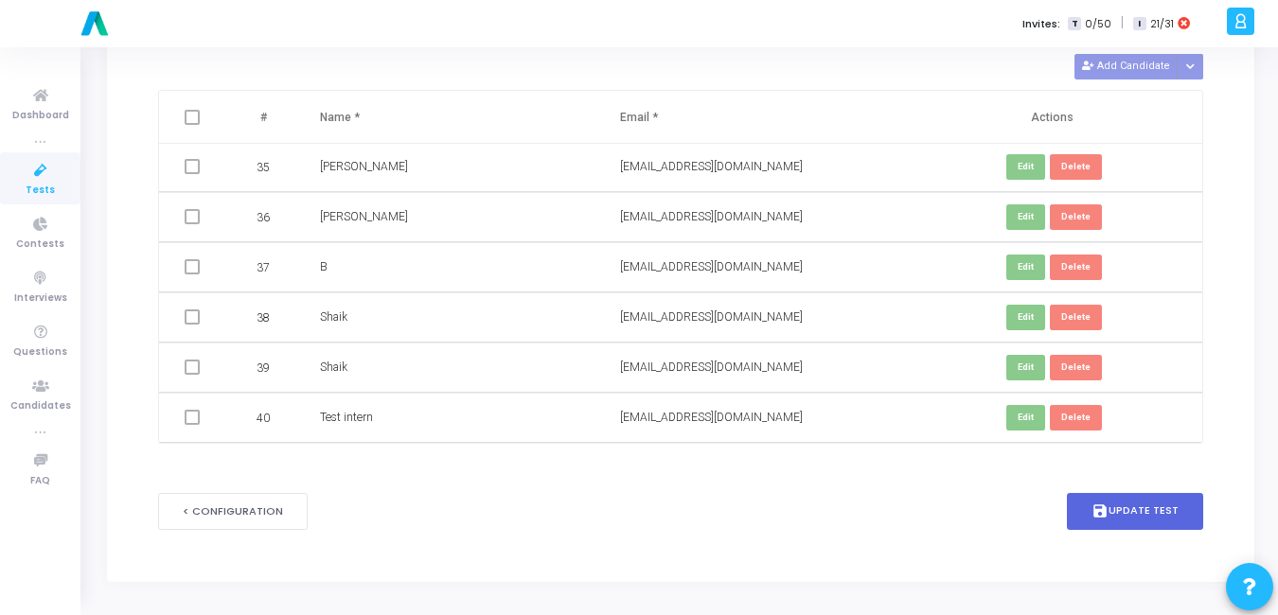
click at [195, 418] on span at bounding box center [192, 417] width 15 height 15
click at [302, 408] on td "Test intern" at bounding box center [451, 418] width 300 height 50
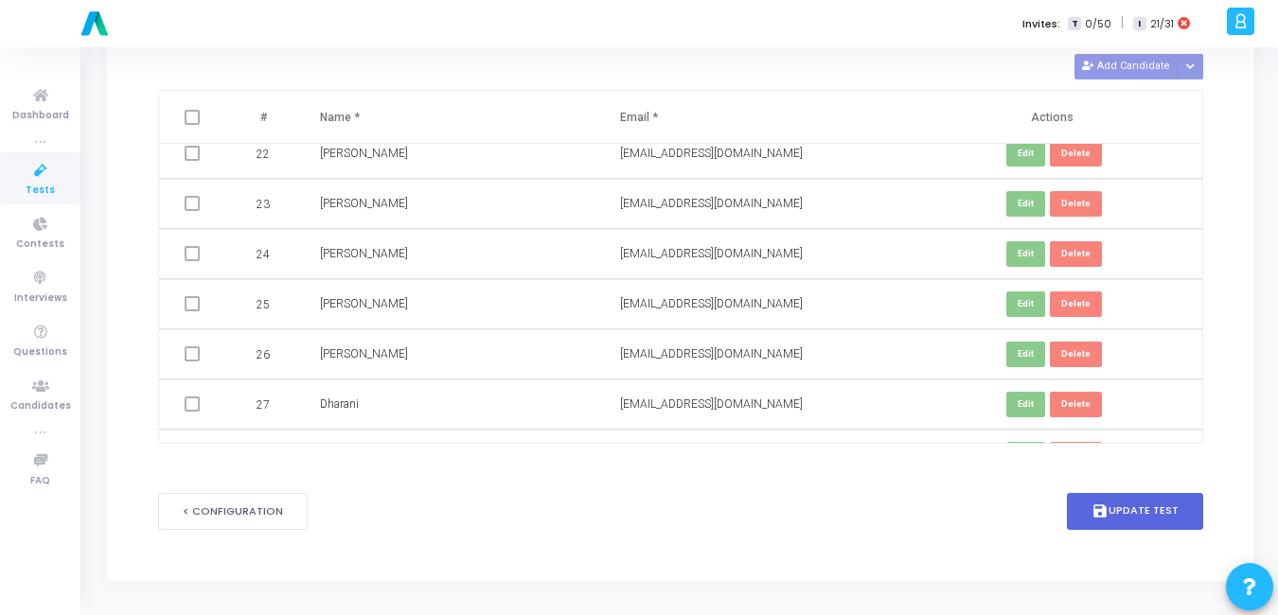
scroll to position [1068, 0]
click at [1179, 505] on button "save Update Test" at bounding box center [1135, 511] width 136 height 37
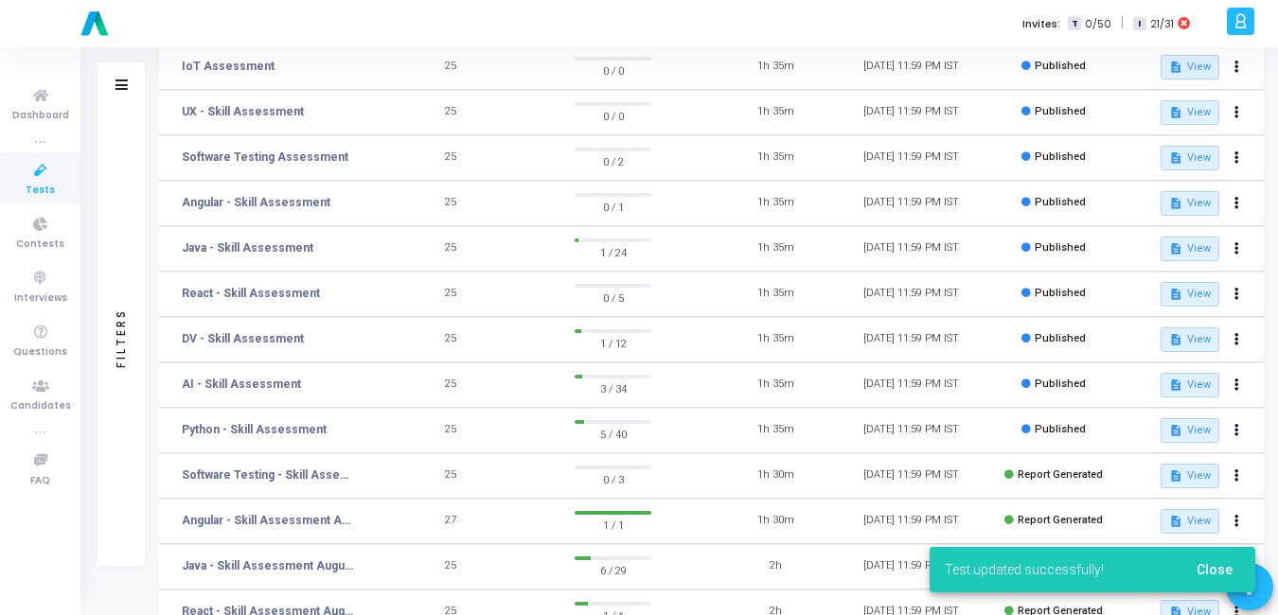
scroll to position [185, 0]
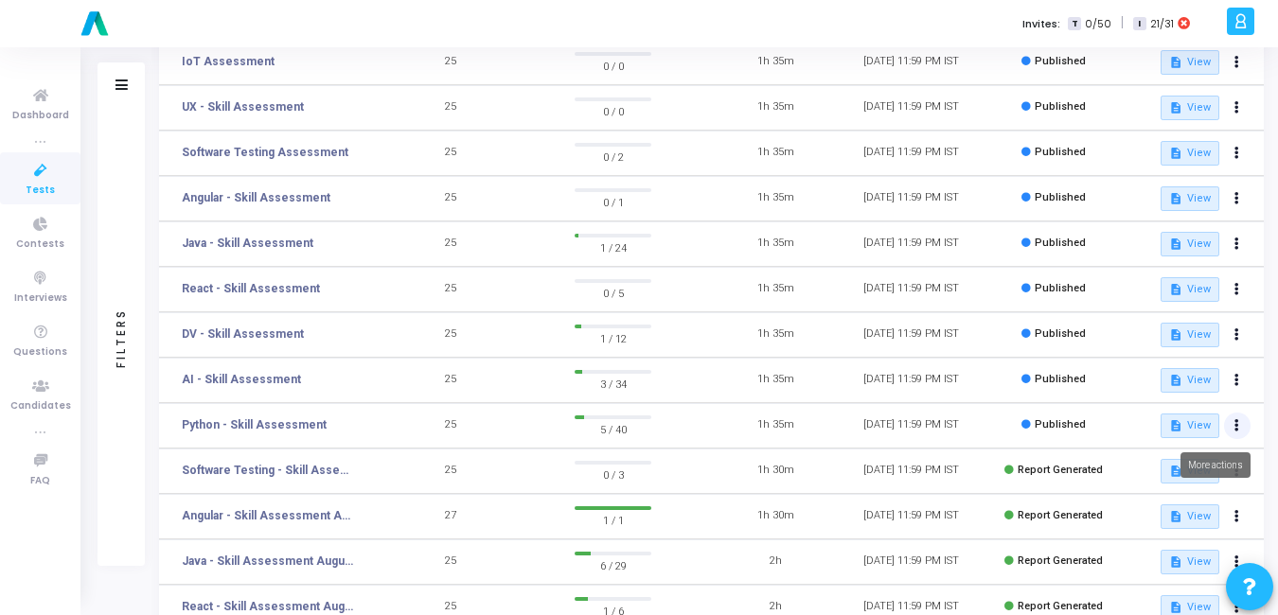
click at [1234, 426] on icon at bounding box center [1236, 425] width 5 height 9
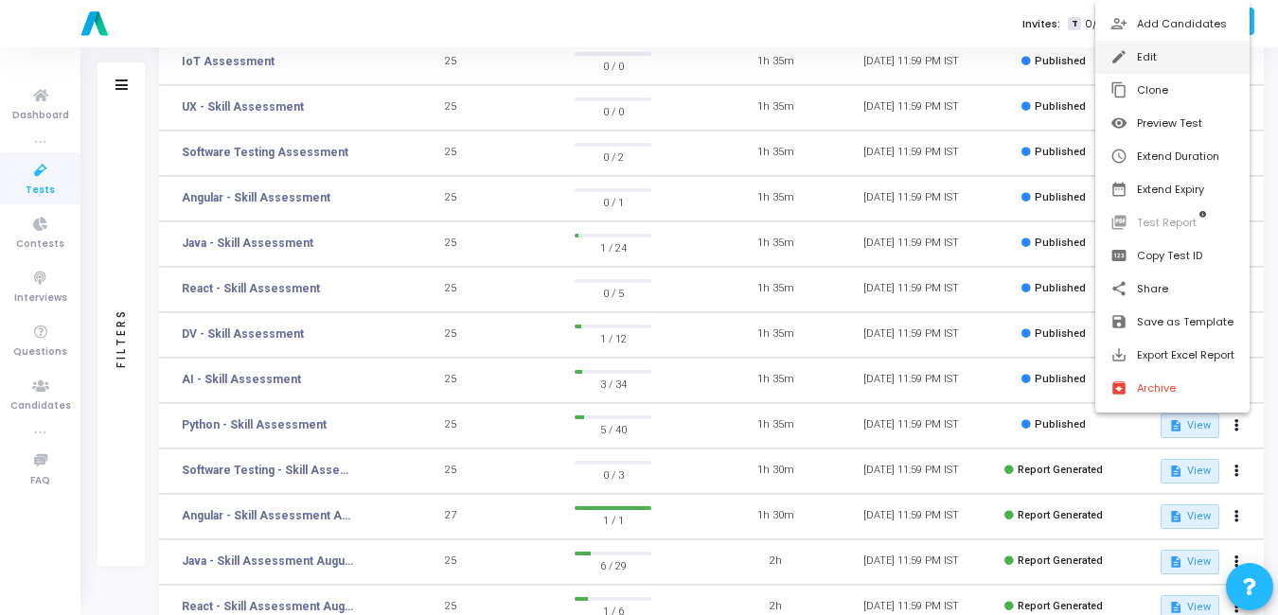
click at [1181, 47] on button "edit Edit" at bounding box center [1172, 57] width 154 height 33
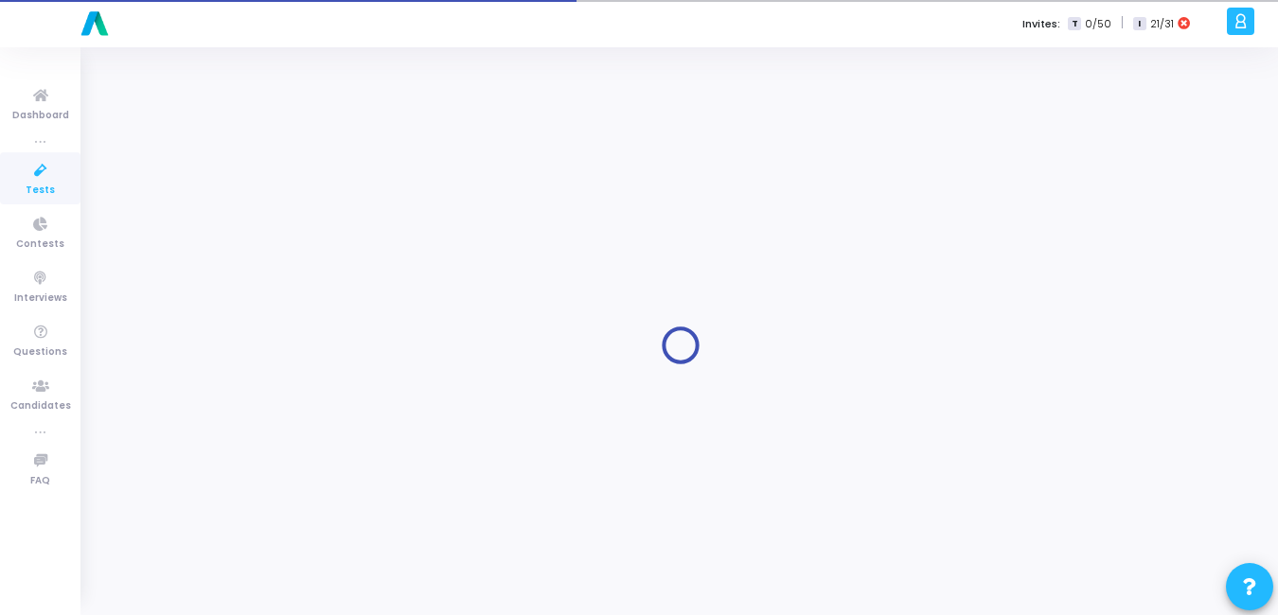
type input "Python - Skill Assessment"
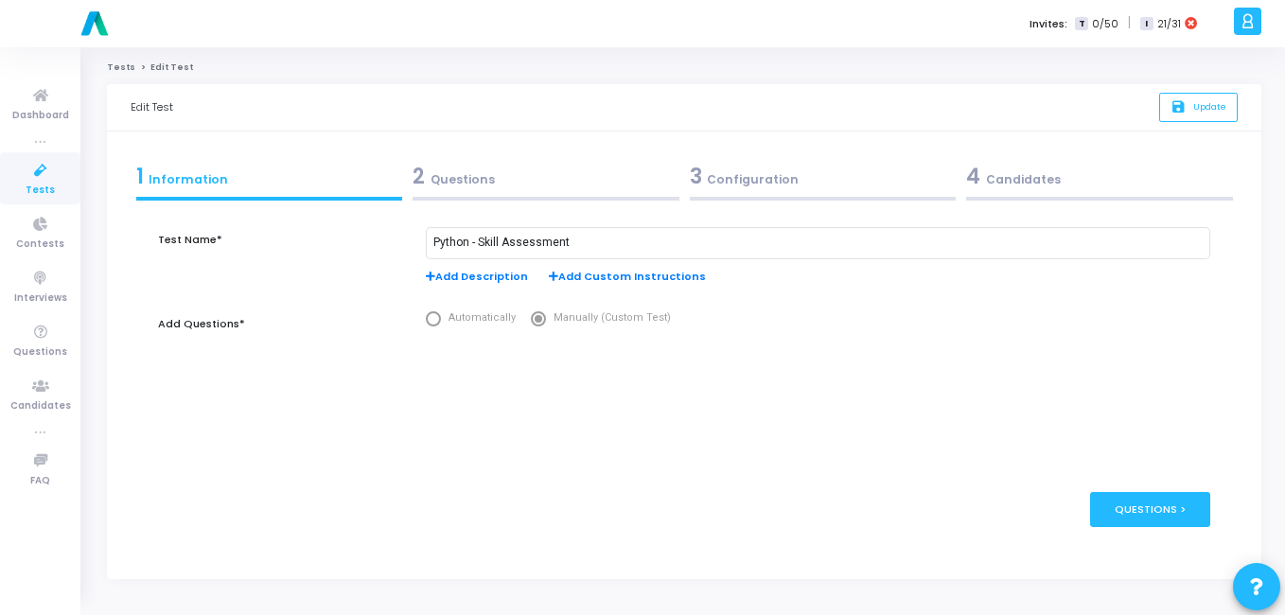
click at [1001, 198] on div at bounding box center [1099, 199] width 267 height 4
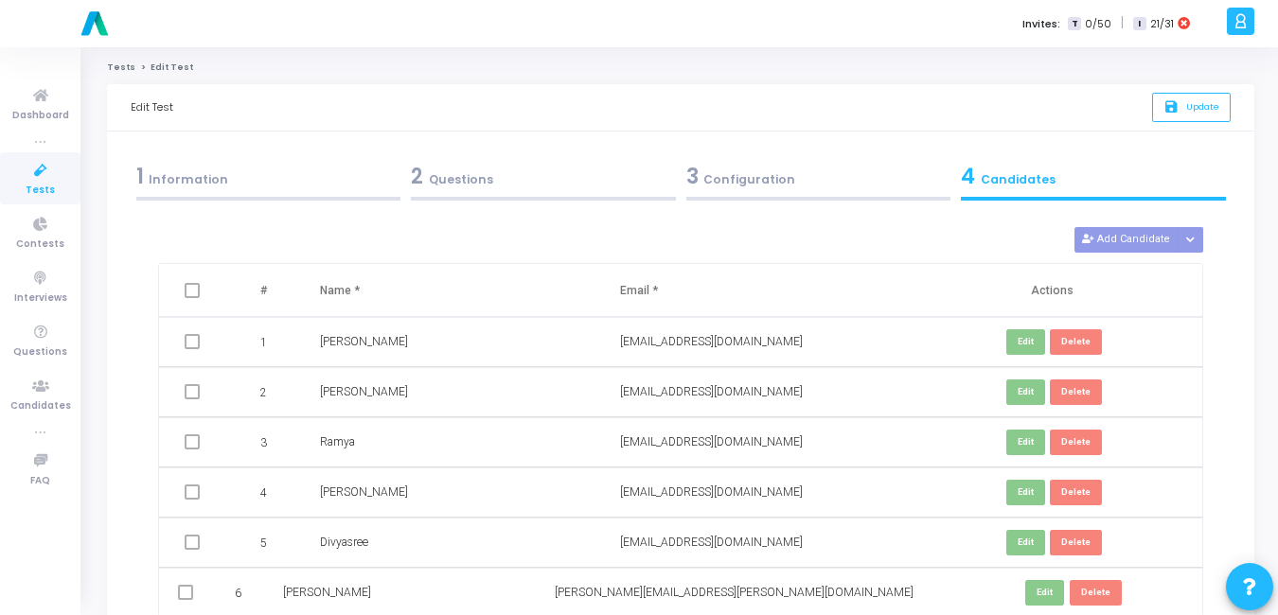
click at [192, 293] on span at bounding box center [192, 290] width 15 height 15
drag, startPoint x: 1202, startPoint y: 300, endPoint x: 1194, endPoint y: 448, distance: 147.8
click at [1194, 448] on div "# Name * Email * Actions 1 [PERSON_NAME] [EMAIL_ADDRESS][DOMAIN_NAME] Edit Dele…" at bounding box center [680, 440] width 1045 height 354
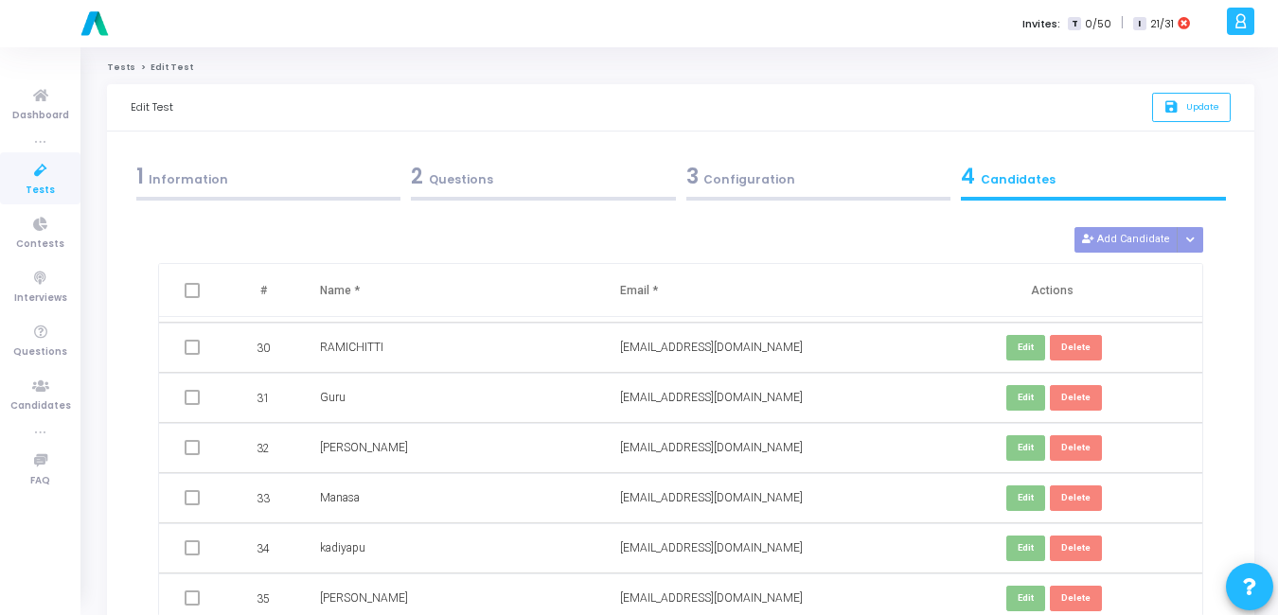
scroll to position [173, 0]
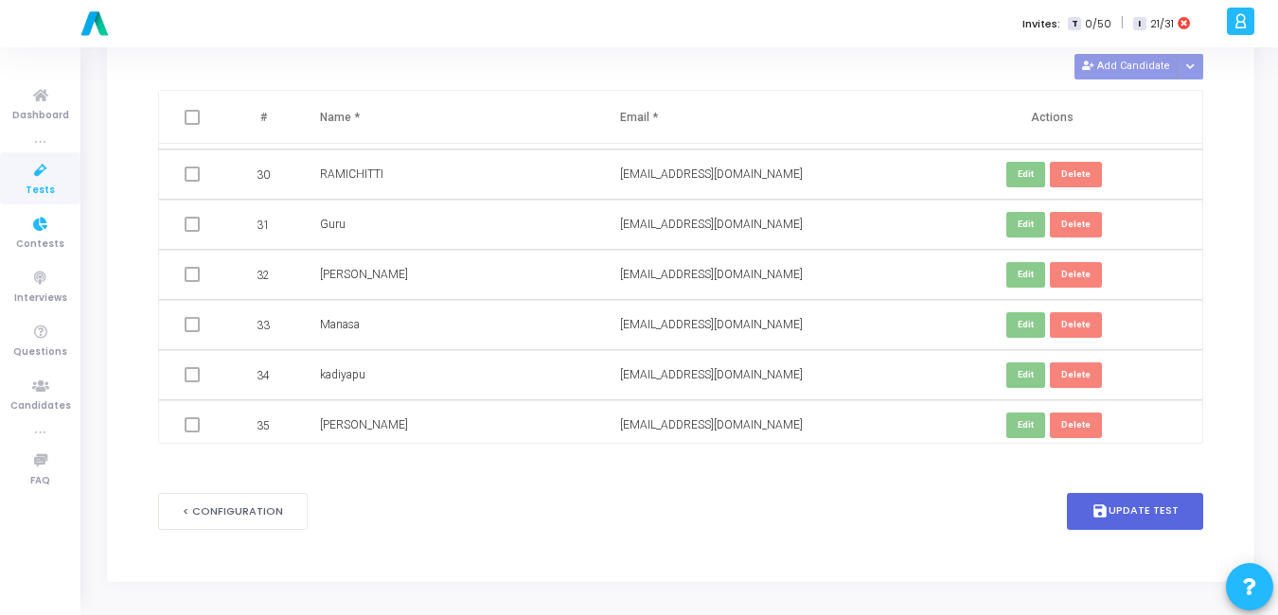
click at [30, 188] on span "Tests" at bounding box center [40, 191] width 29 height 16
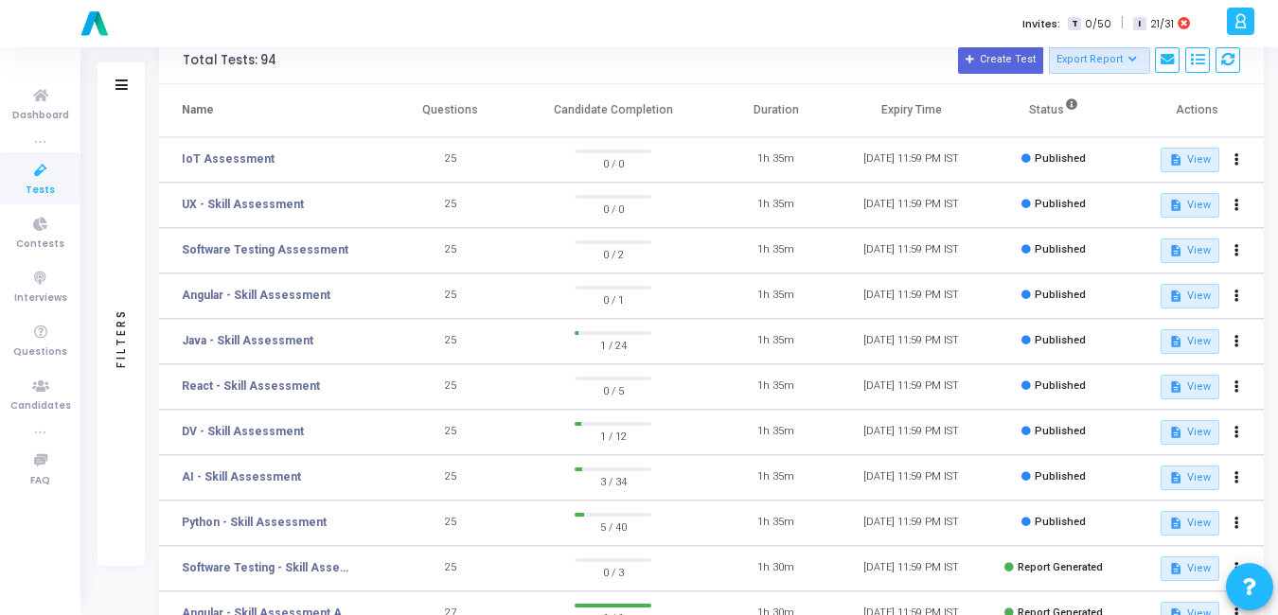
scroll to position [92, 0]
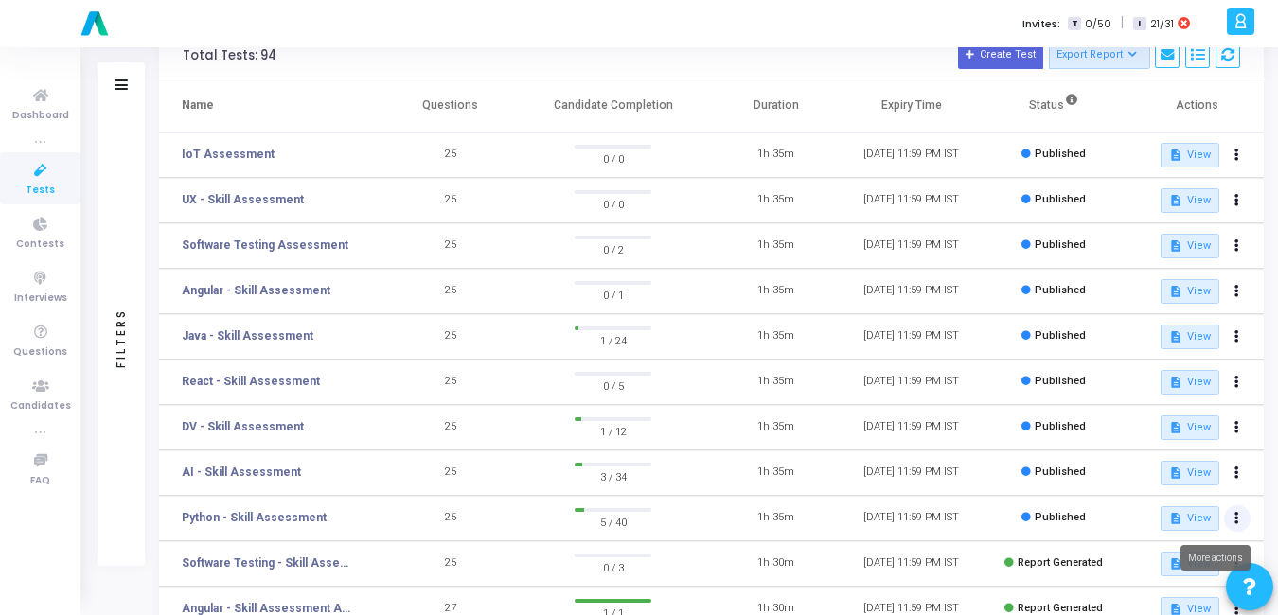
click at [1242, 520] on button at bounding box center [1237, 518] width 27 height 27
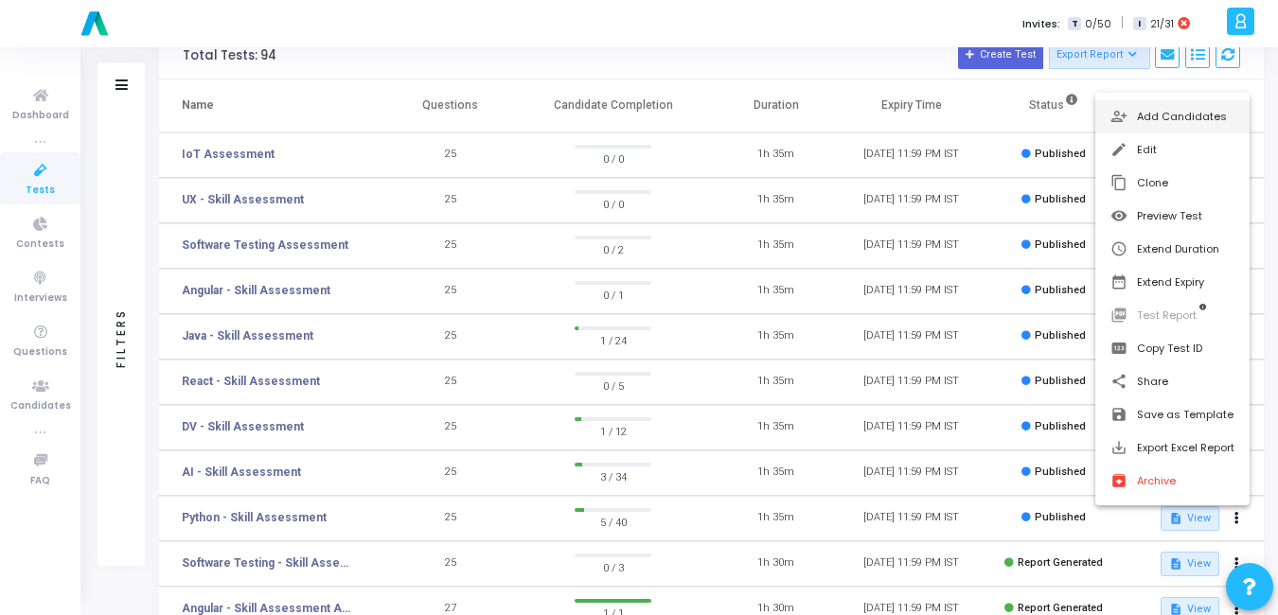
click at [1211, 113] on button "person_add_alt Add Candidates" at bounding box center [1172, 116] width 154 height 33
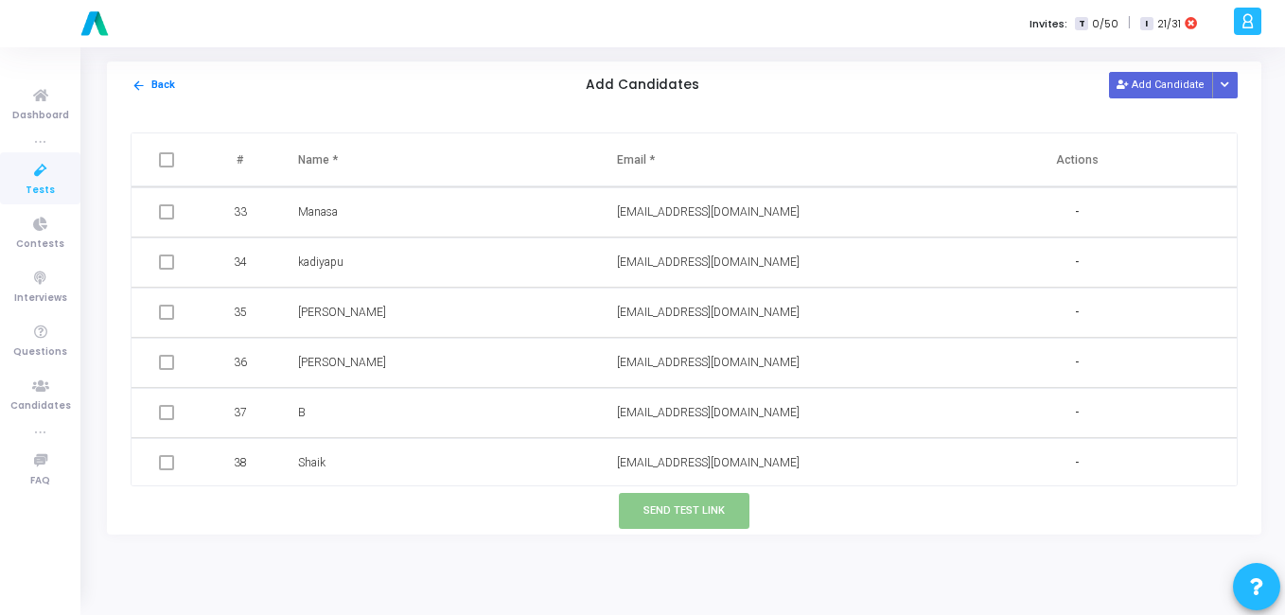
scroll to position [1707, 0]
click at [164, 463] on span at bounding box center [166, 459] width 15 height 15
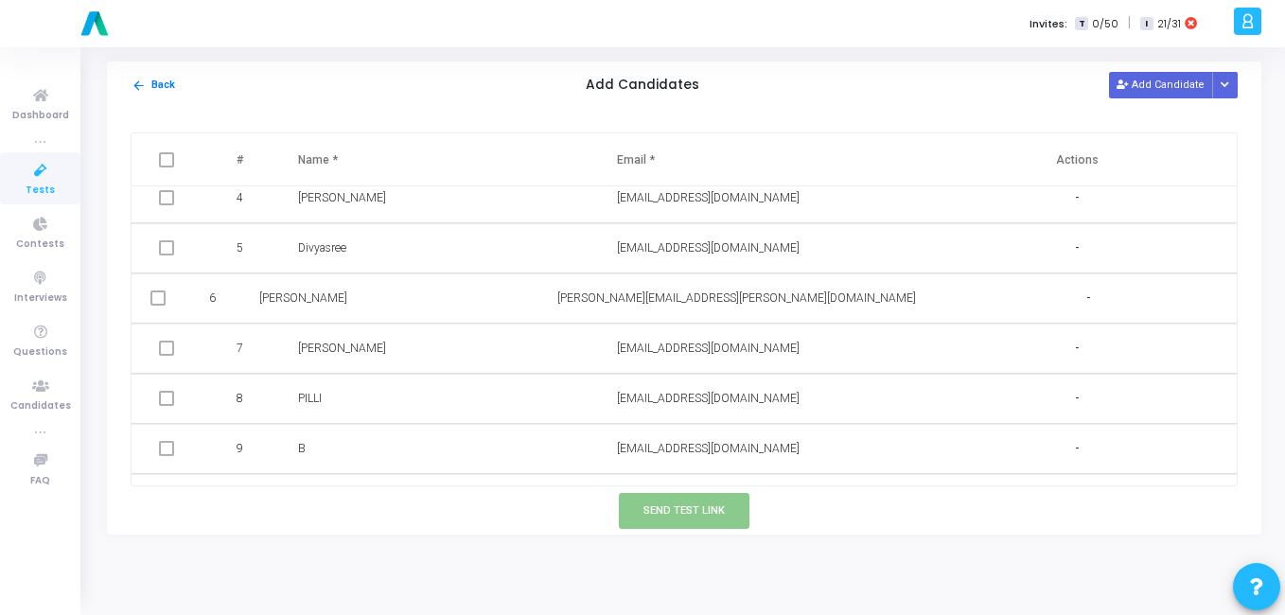
scroll to position [0, 0]
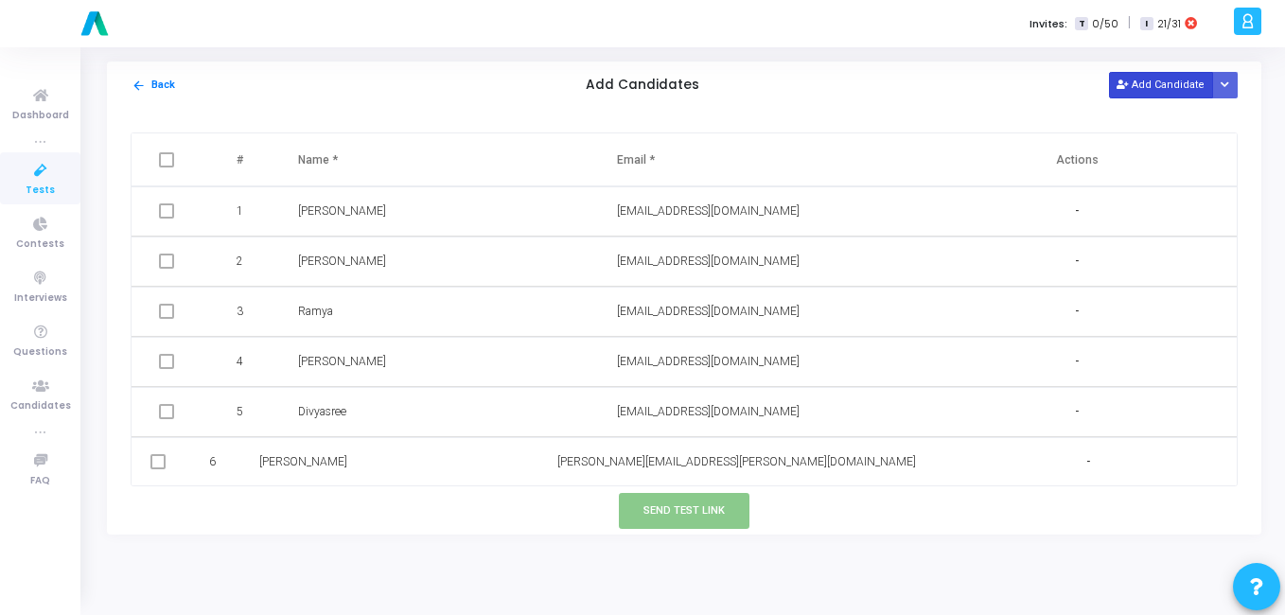
click at [1179, 86] on button "Add Candidate" at bounding box center [1161, 85] width 104 height 26
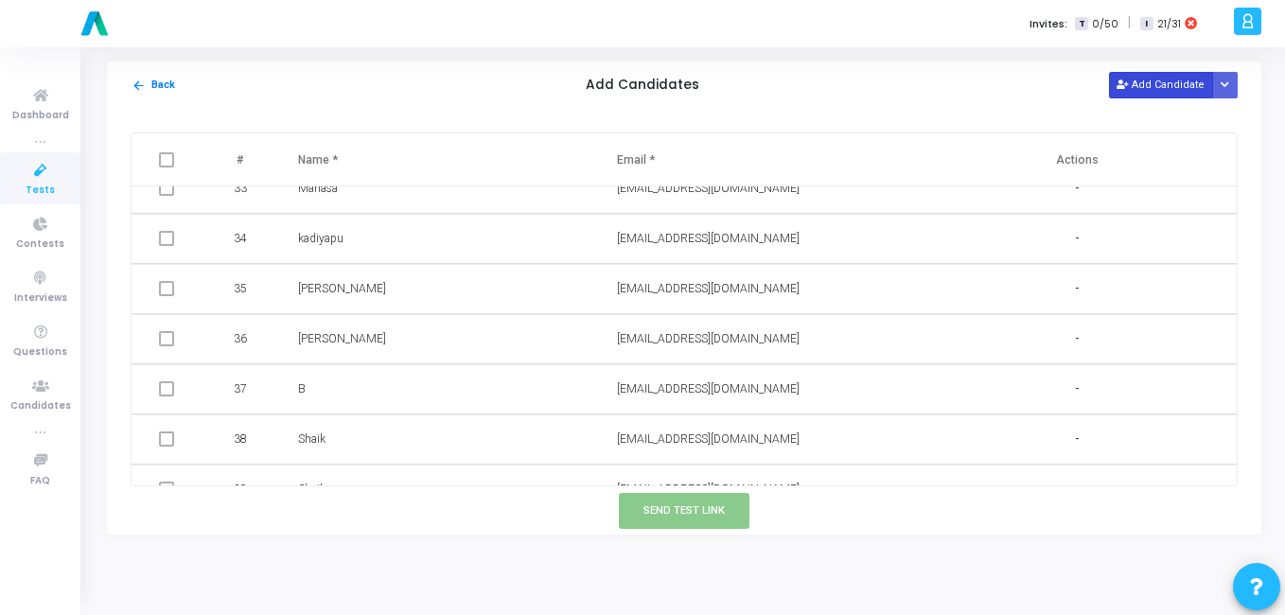
scroll to position [1758, 0]
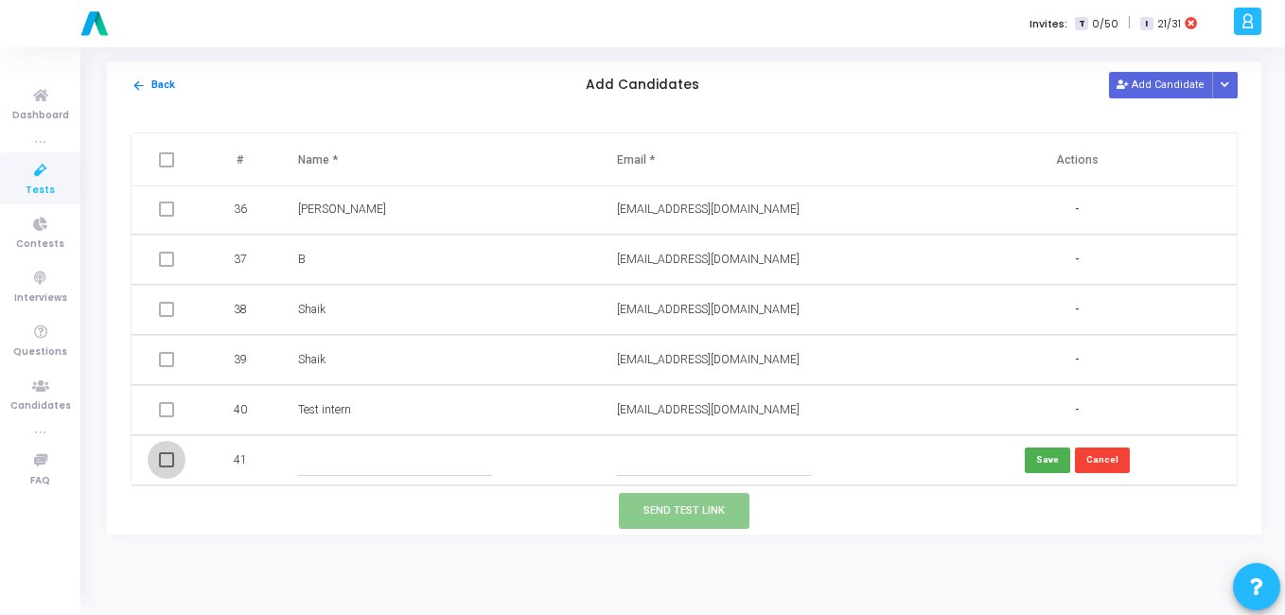
click at [160, 462] on span at bounding box center [166, 459] width 15 height 15
click at [166, 468] on input "checkbox" at bounding box center [166, 468] width 1 height 1
checkbox input "true"
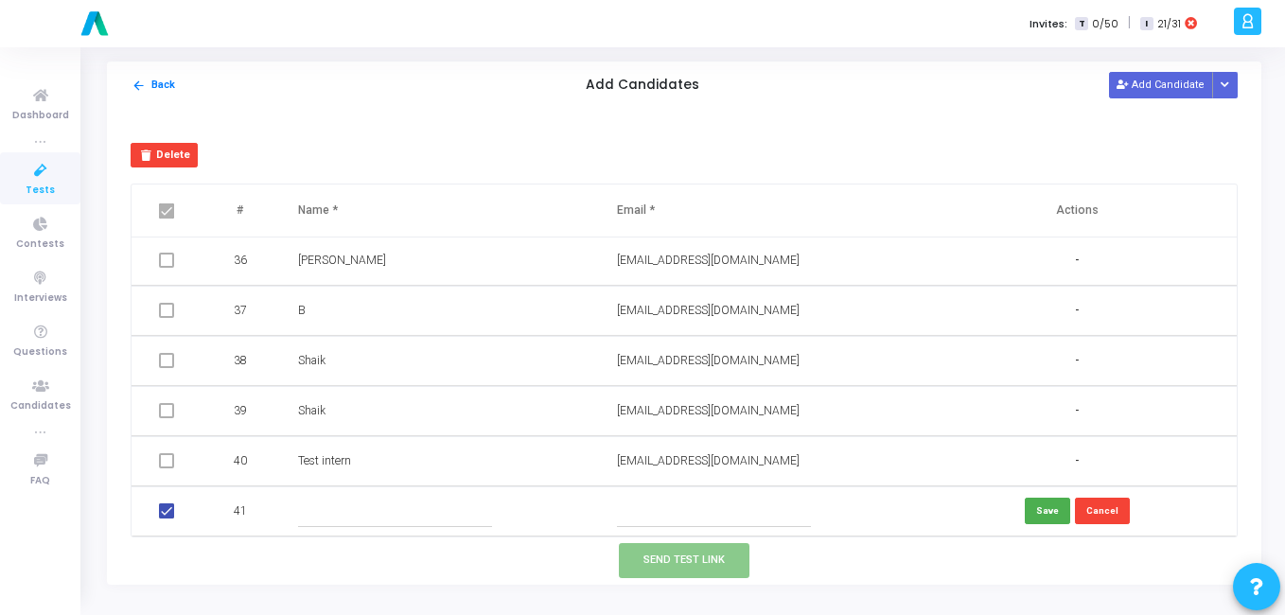
click at [167, 461] on span at bounding box center [166, 460] width 15 height 15
click at [167, 517] on span at bounding box center [166, 511] width 15 height 15
click at [167, 519] on input "checkbox" at bounding box center [166, 519] width 1 height 1
checkbox input "false"
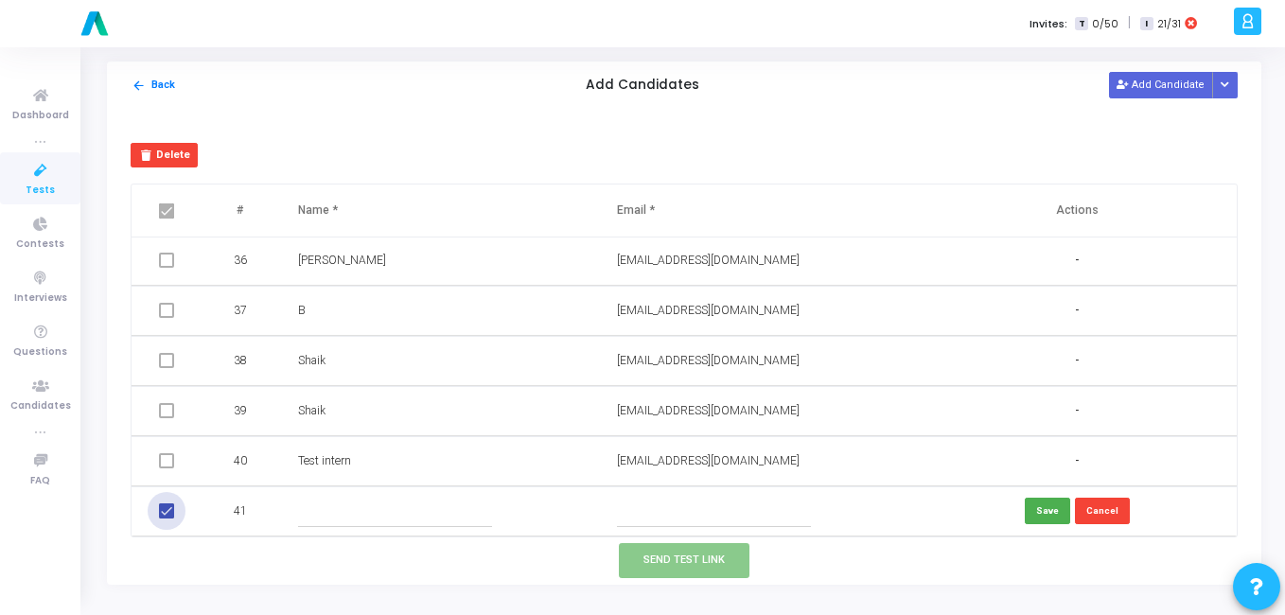
checkbox input "false"
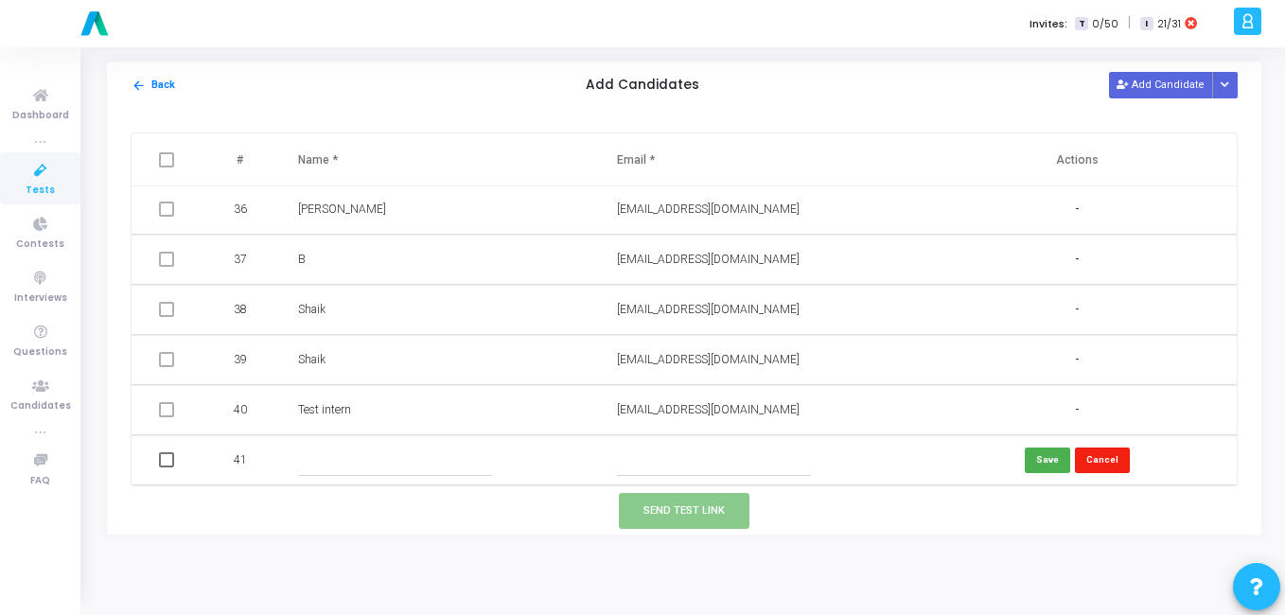
click at [1105, 462] on button "Cancel" at bounding box center [1102, 461] width 55 height 26
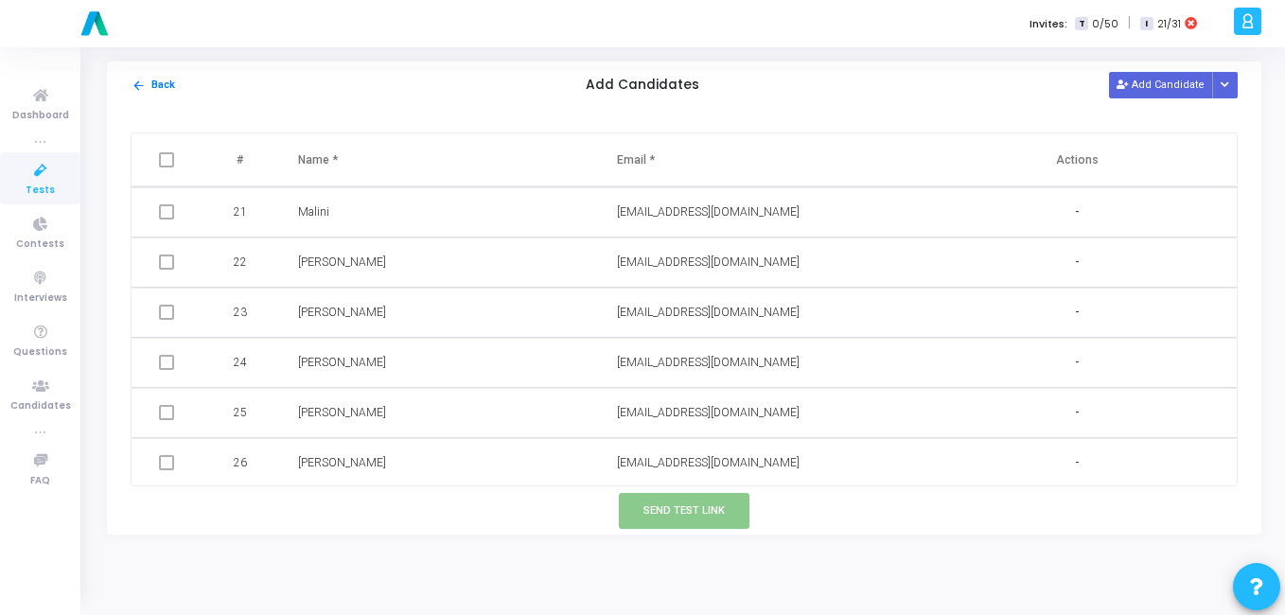
scroll to position [963, 0]
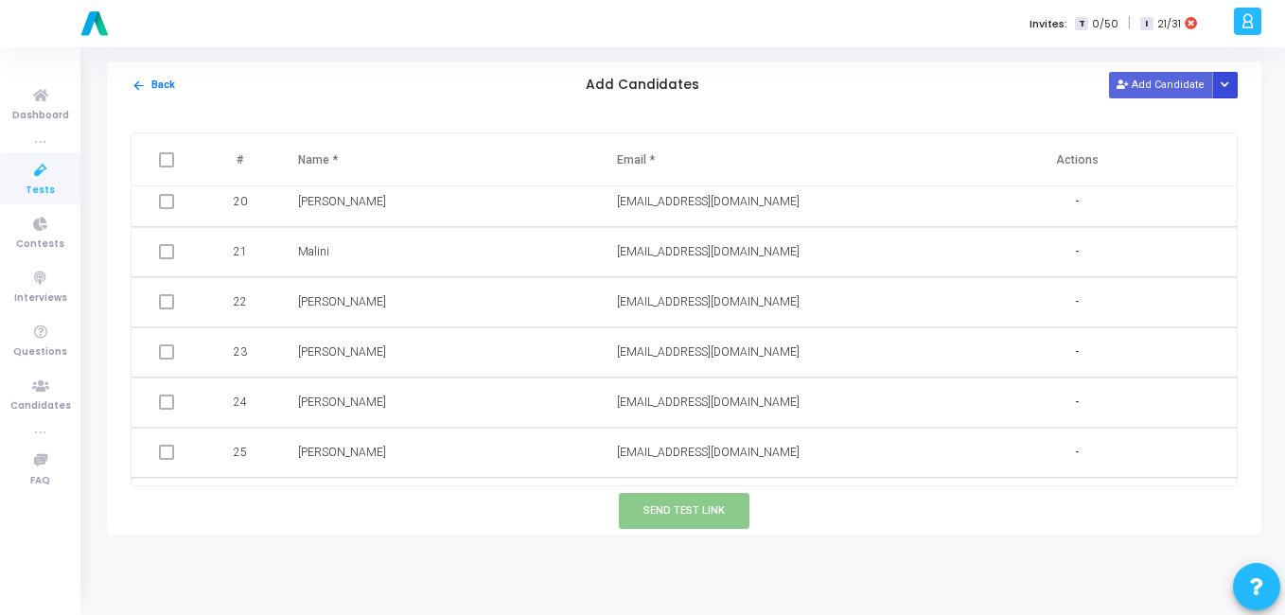
click at [1226, 81] on icon "Button group with nested dropdown" at bounding box center [1225, 84] width 9 height 9
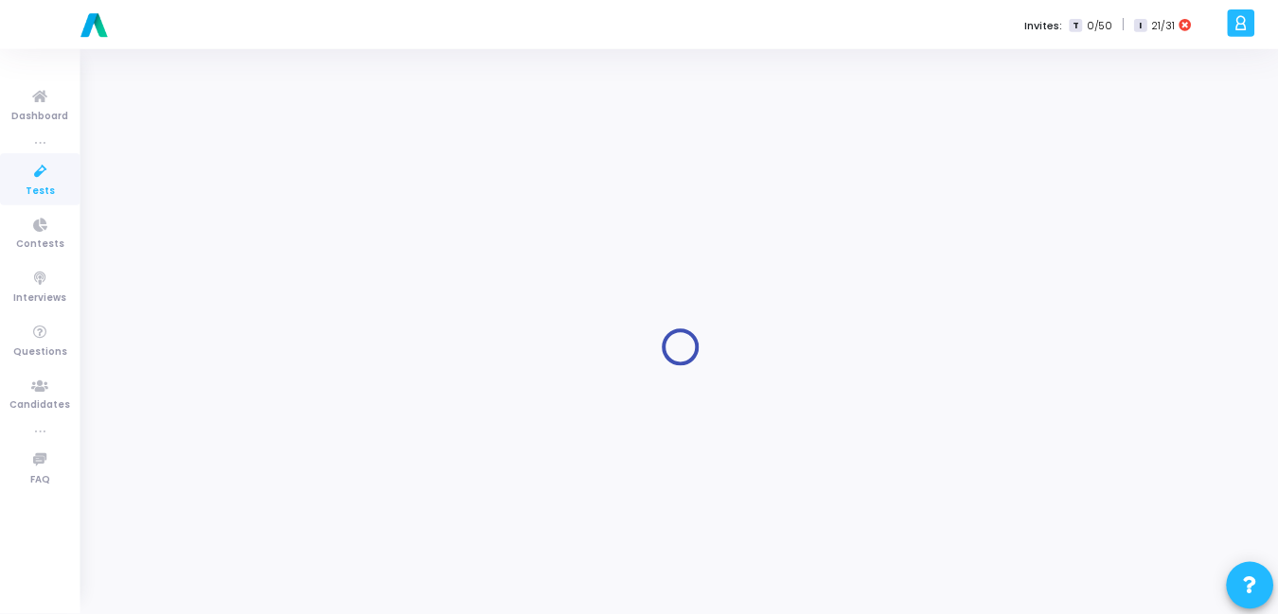
scroll to position [2, 0]
type input "Python - Skill Assessment"
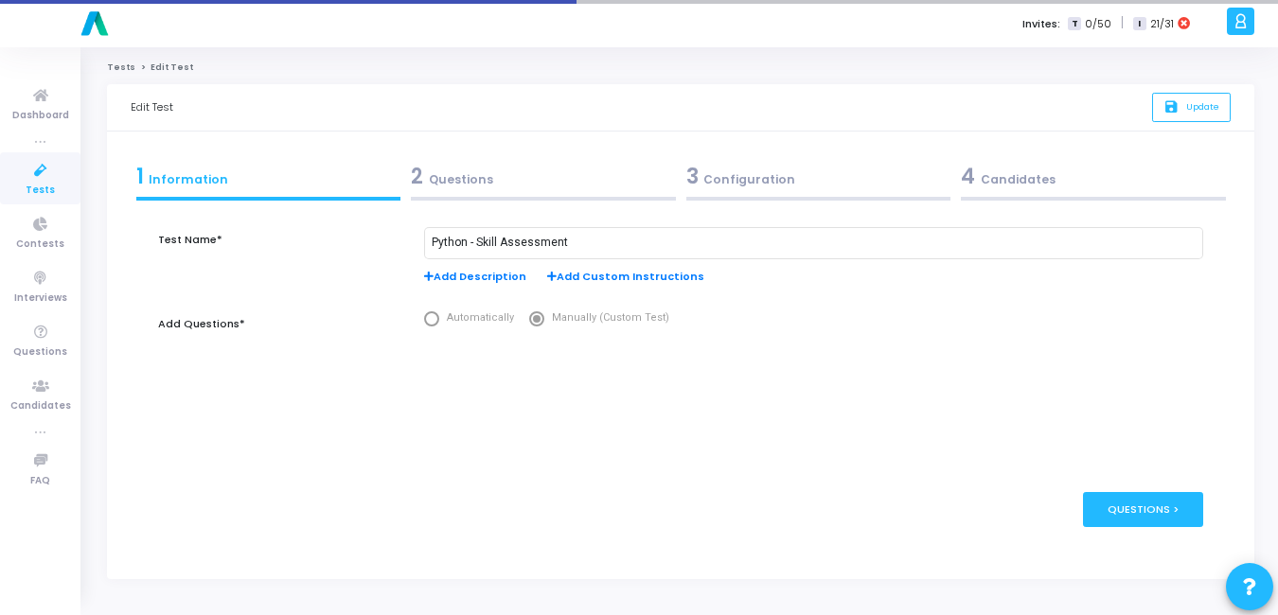
scroll to position [0, 0]
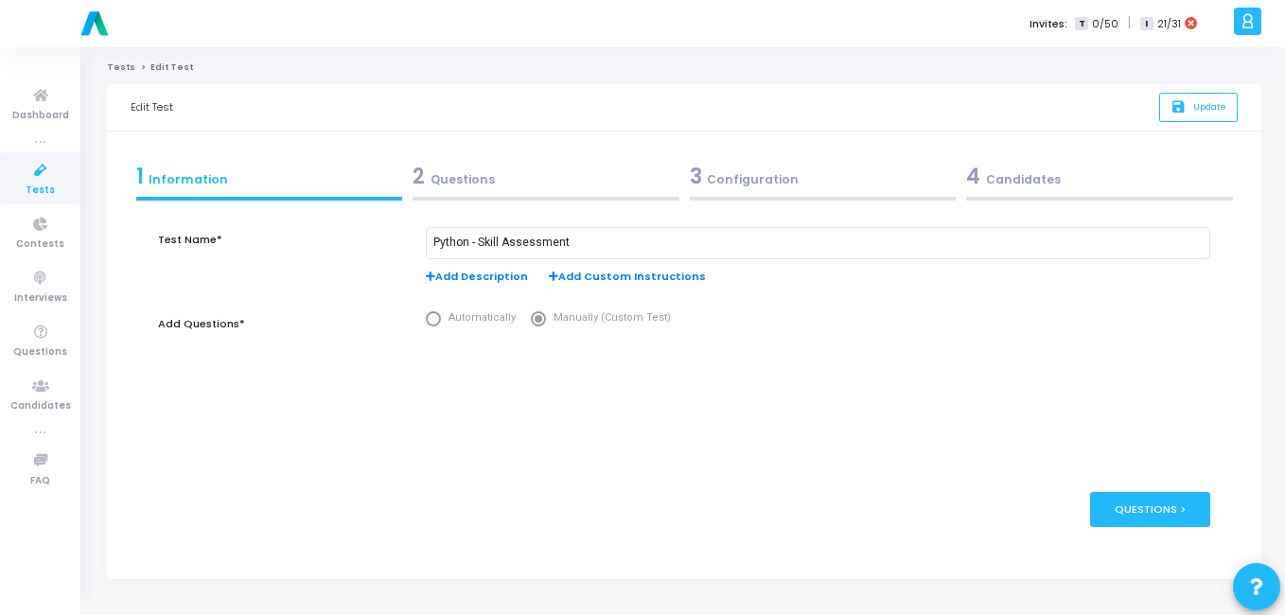
click at [56, 181] on icon at bounding box center [41, 171] width 40 height 24
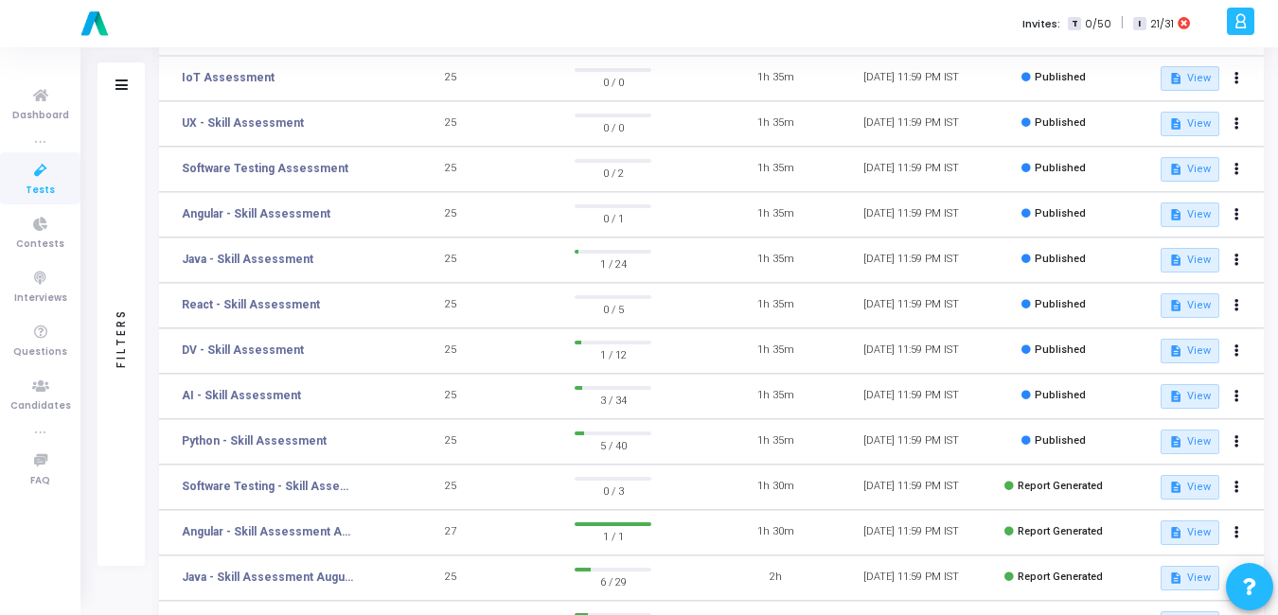
scroll to position [180, 0]
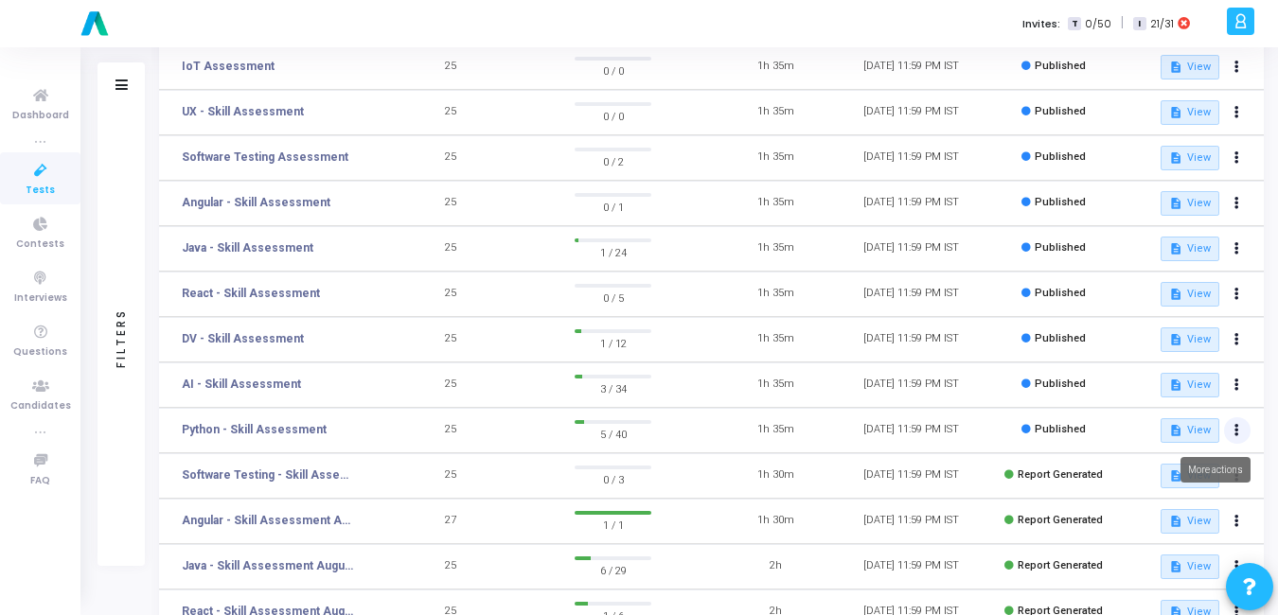
click at [1235, 432] on icon at bounding box center [1236, 430] width 5 height 9
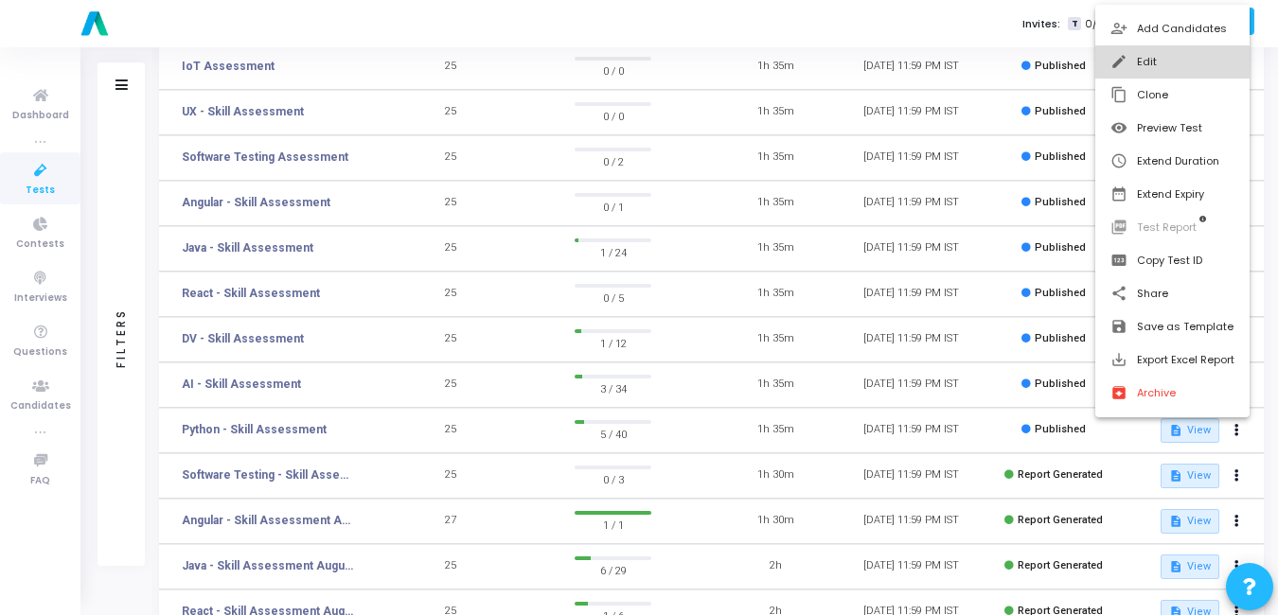
click at [1193, 63] on button "edit Edit" at bounding box center [1172, 61] width 154 height 33
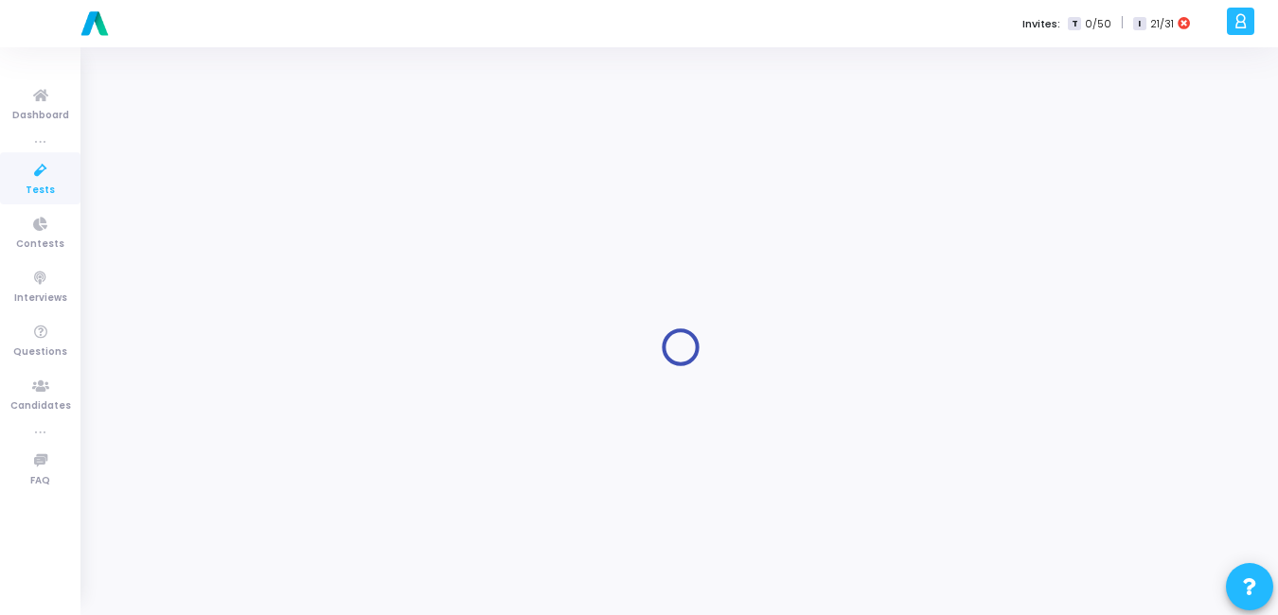
type input "Python - Skill Assessment"
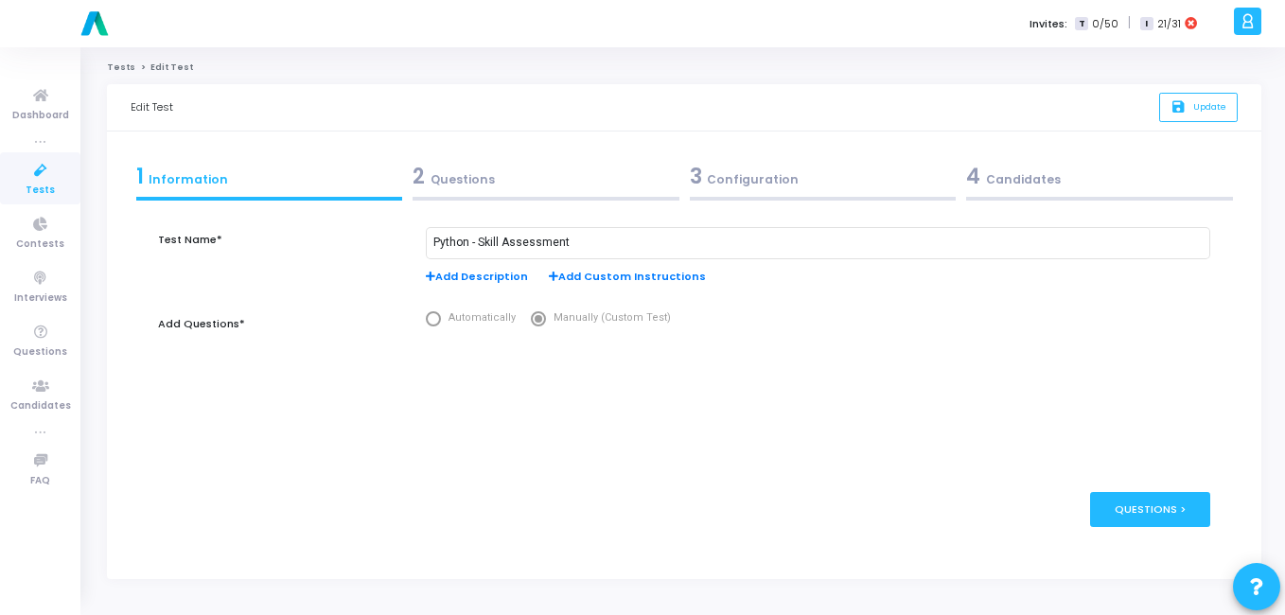
click at [765, 182] on div "3 Configuration" at bounding box center [823, 176] width 267 height 31
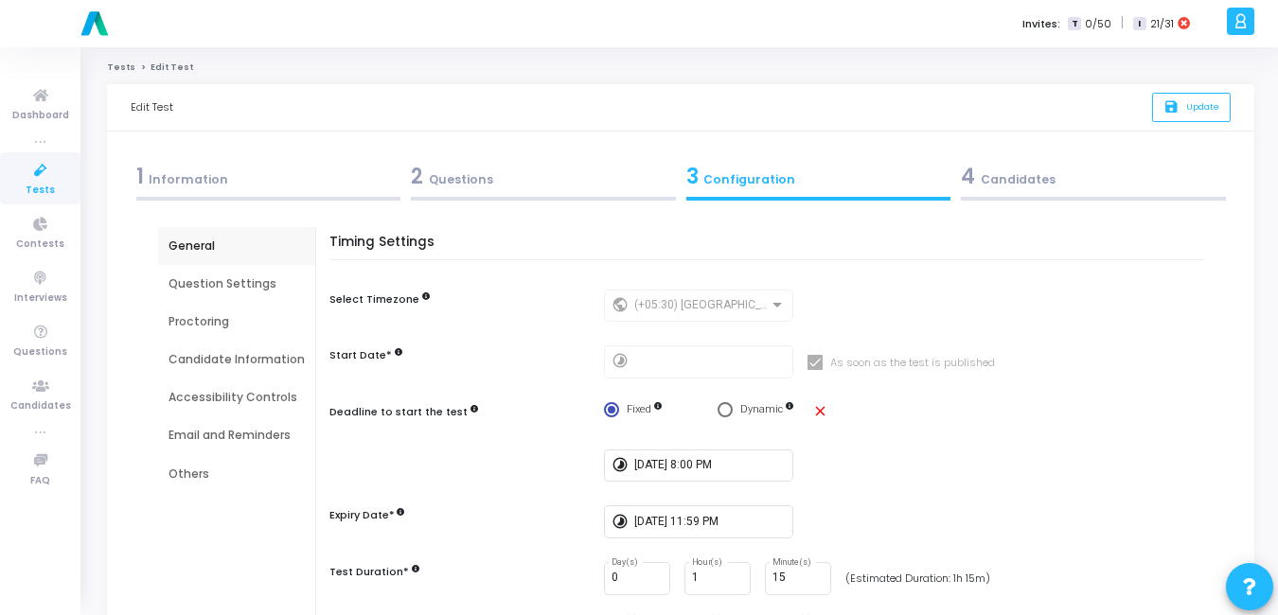
click at [973, 184] on span "4" at bounding box center [968, 176] width 14 height 29
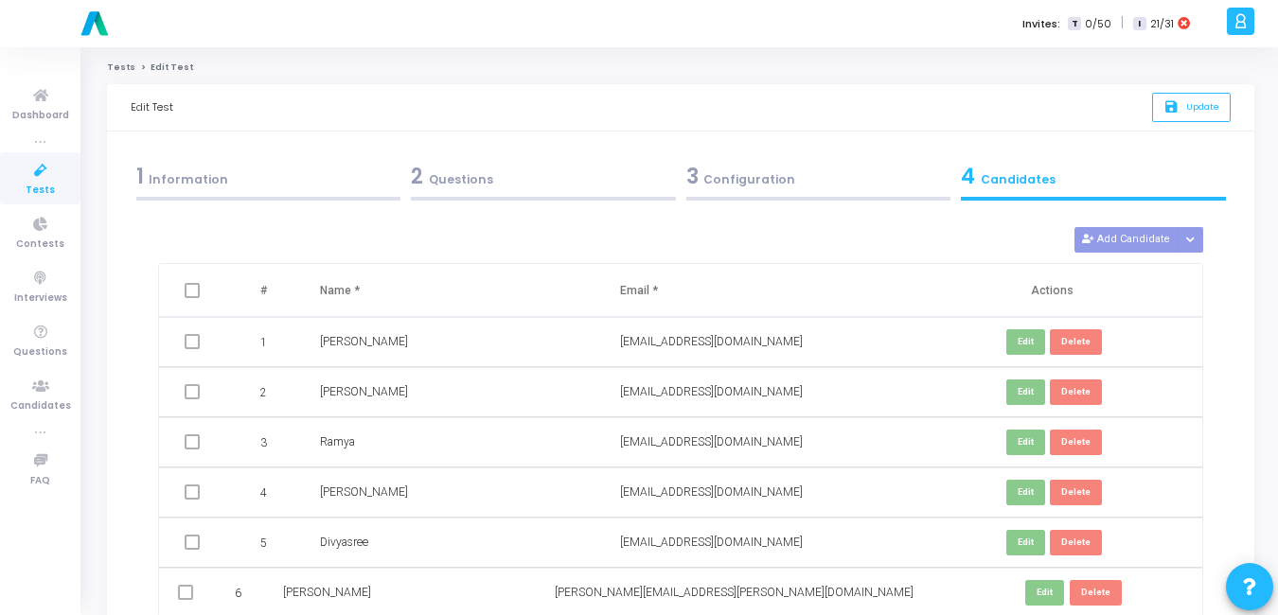
click at [194, 297] on span at bounding box center [192, 290] width 15 height 15
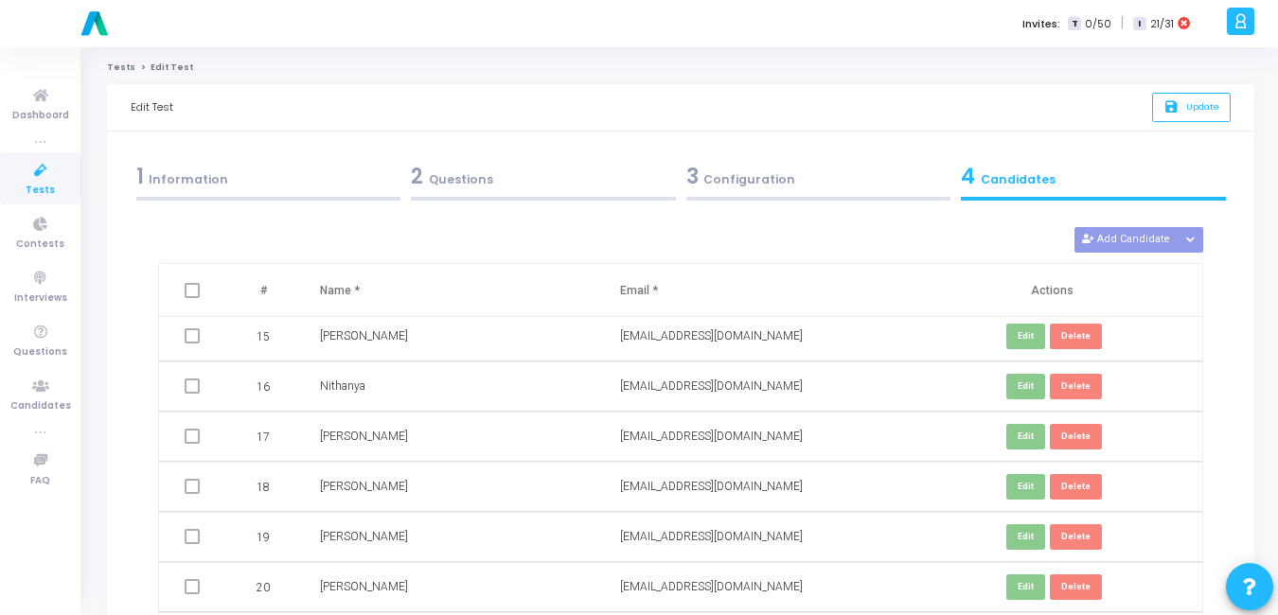
scroll to position [173, 0]
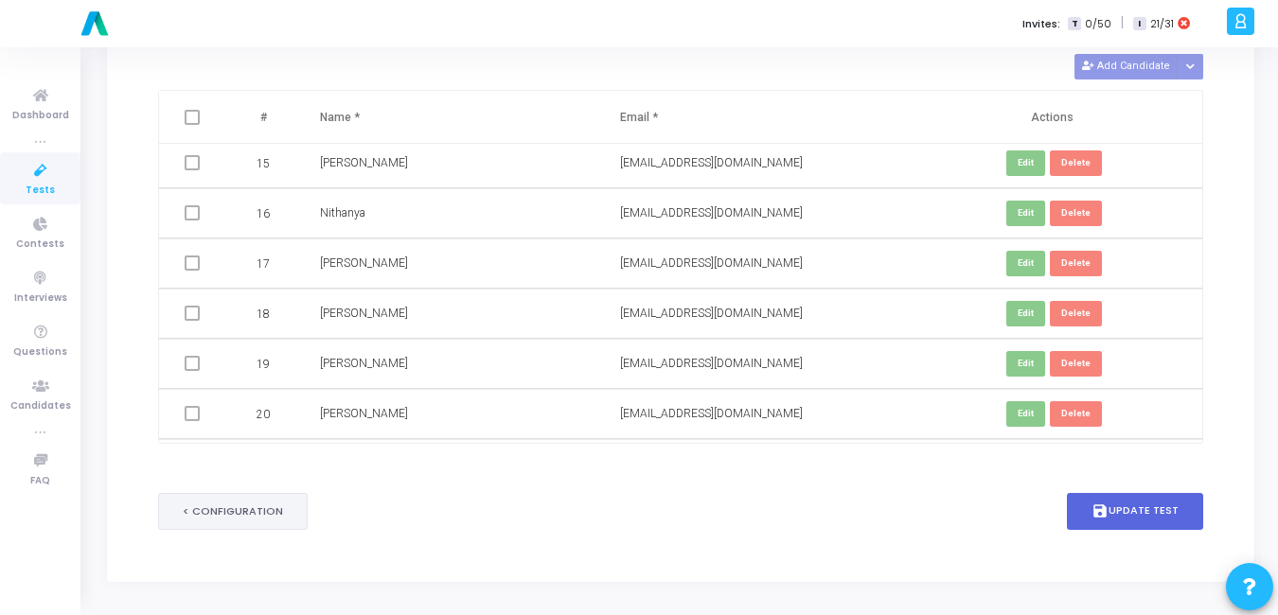
click at [244, 517] on button "< Configuration" at bounding box center [233, 511] width 150 height 37
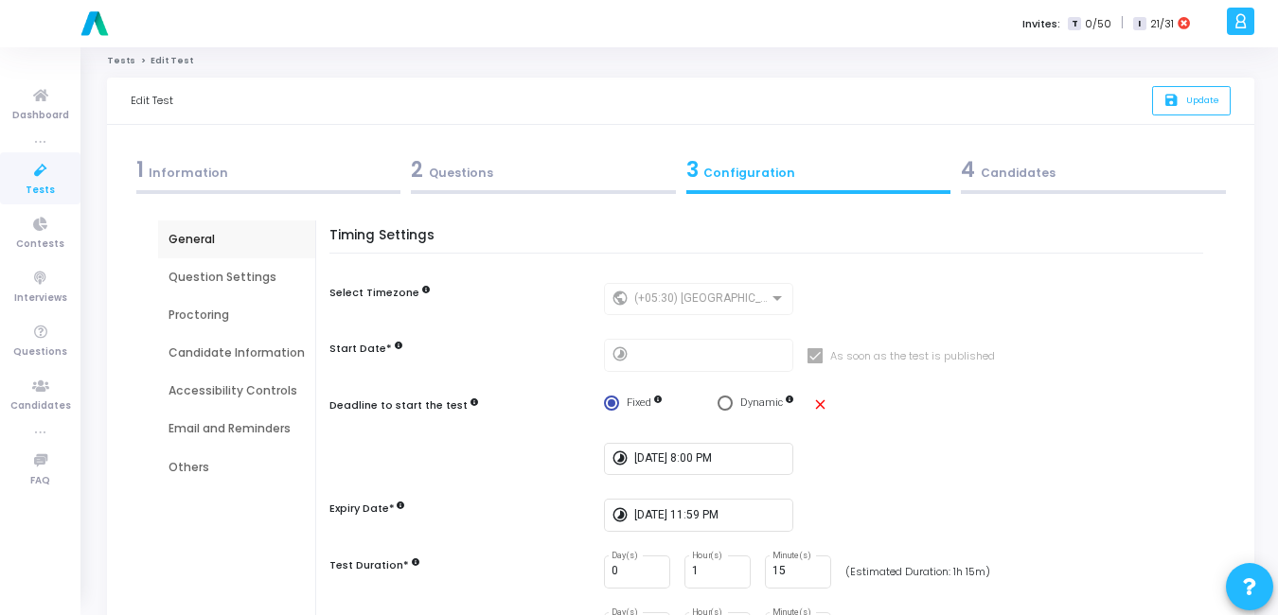
scroll to position [0, 0]
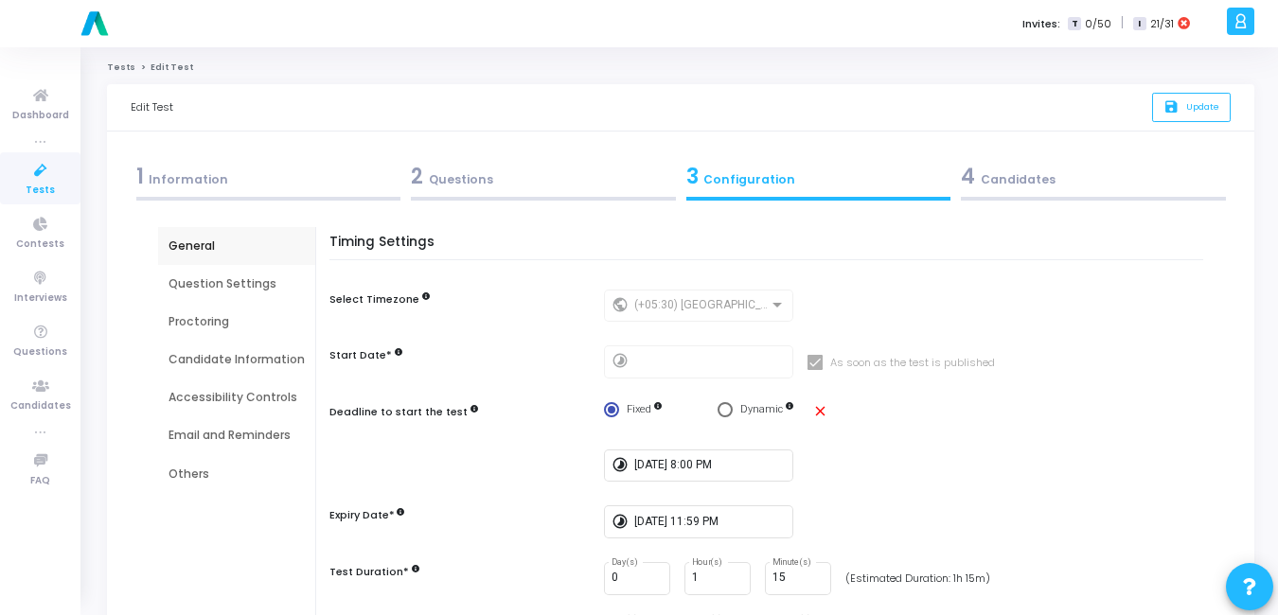
click at [1007, 174] on div "4 Candidates" at bounding box center [1093, 176] width 265 height 31
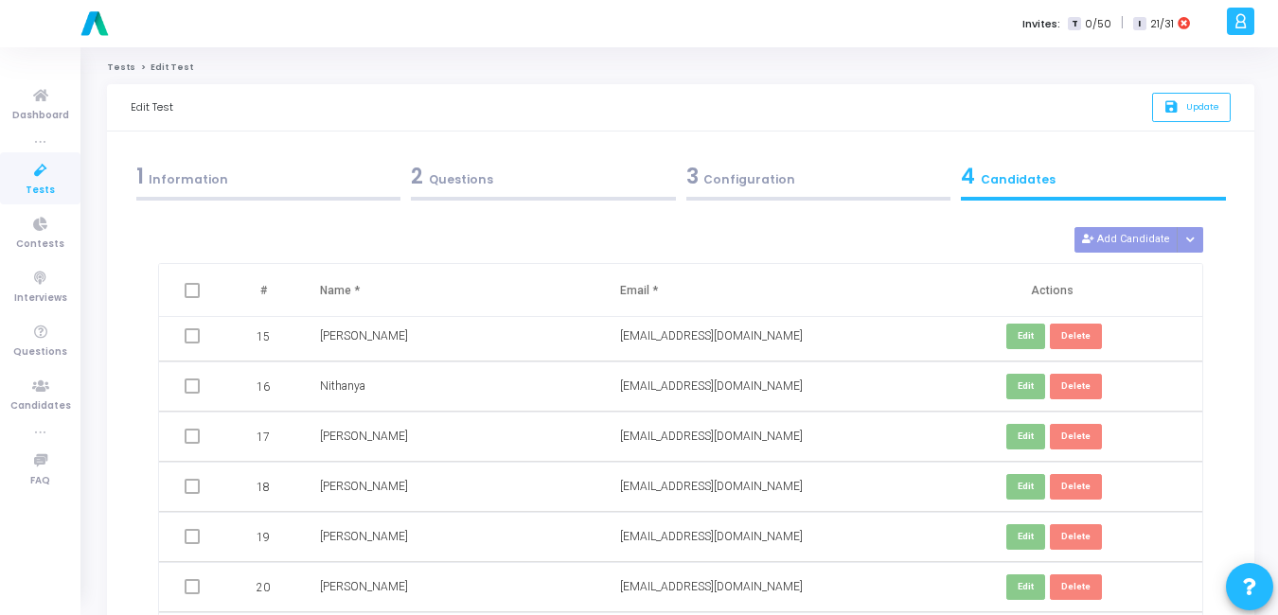
click at [196, 294] on span at bounding box center [192, 290] width 15 height 15
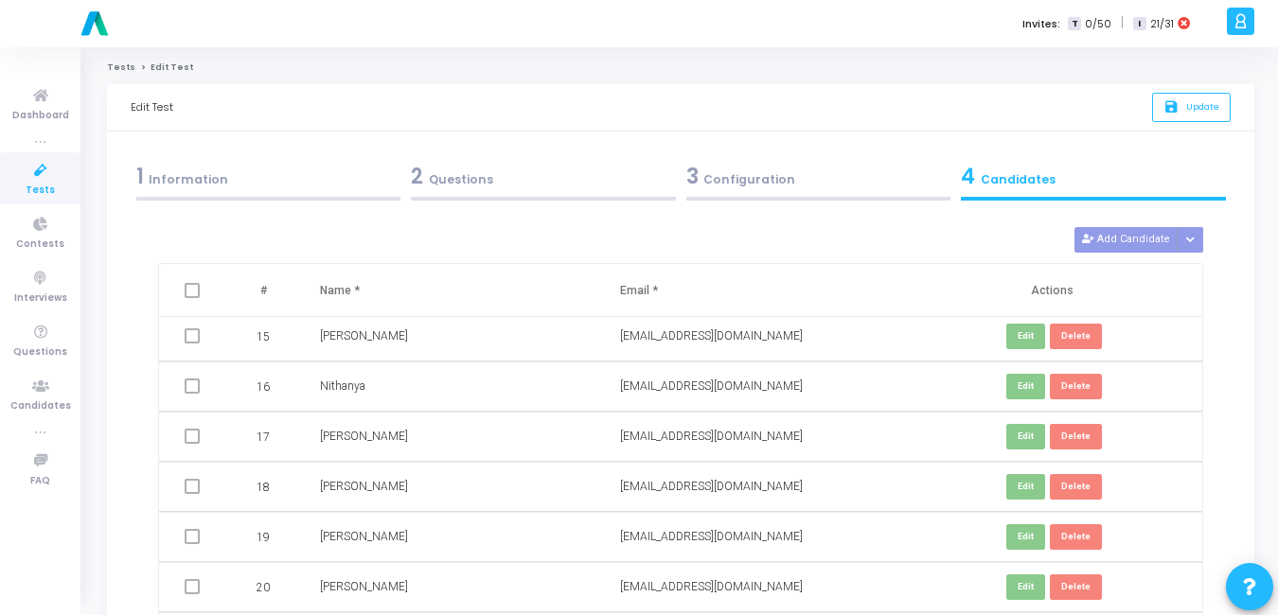
click at [196, 294] on span at bounding box center [192, 290] width 15 height 15
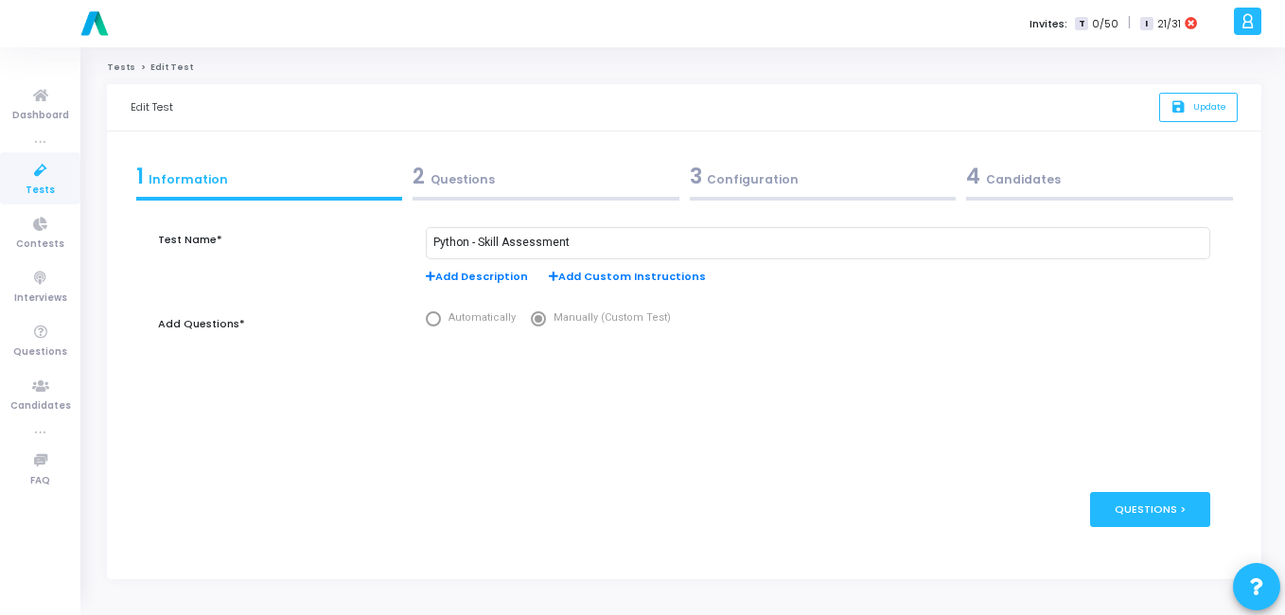
click at [744, 165] on div "3 Configuration" at bounding box center [823, 176] width 267 height 31
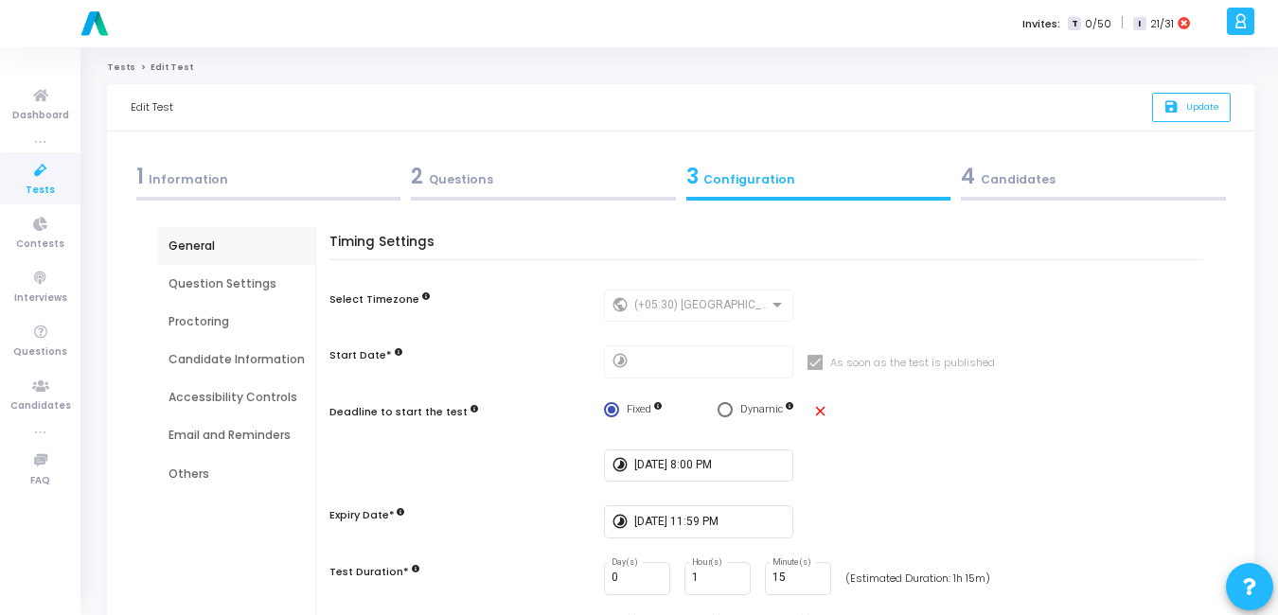
click at [958, 176] on div "4 Candidates" at bounding box center [1093, 180] width 275 height 51
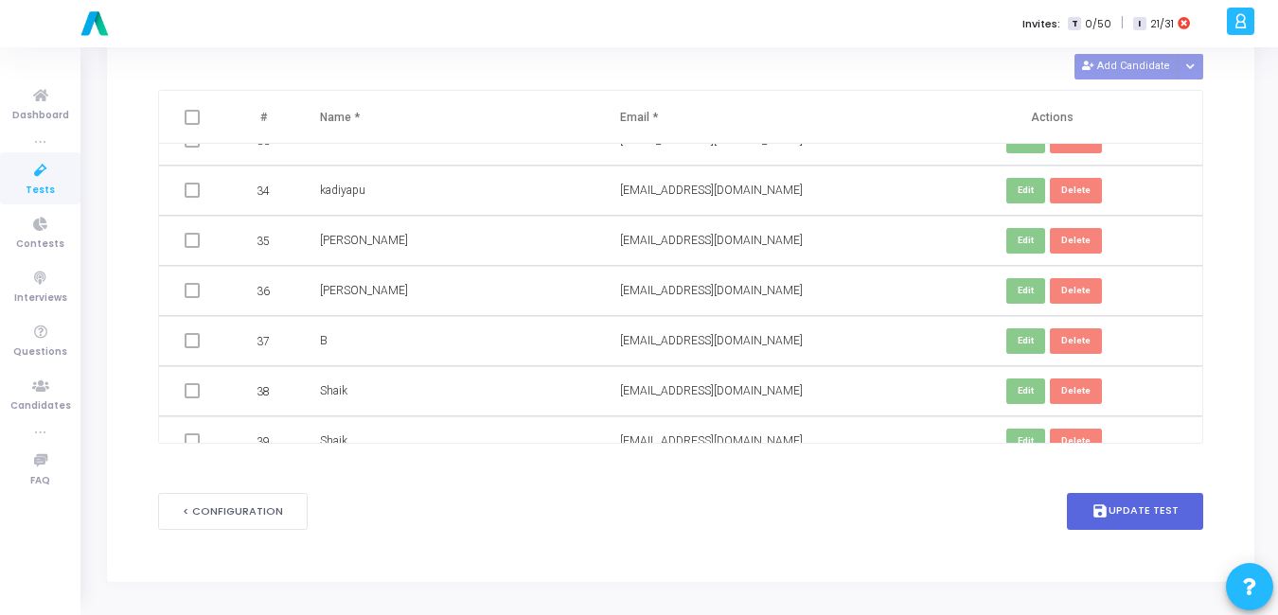
scroll to position [1707, 0]
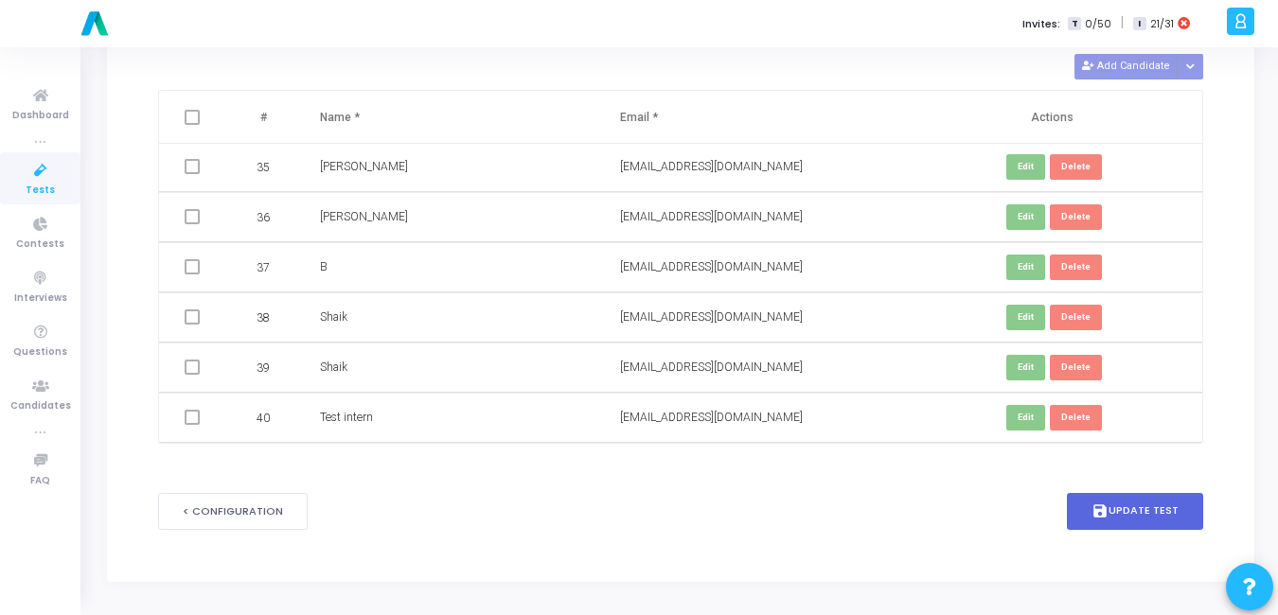
click at [190, 419] on span at bounding box center [192, 417] width 15 height 15
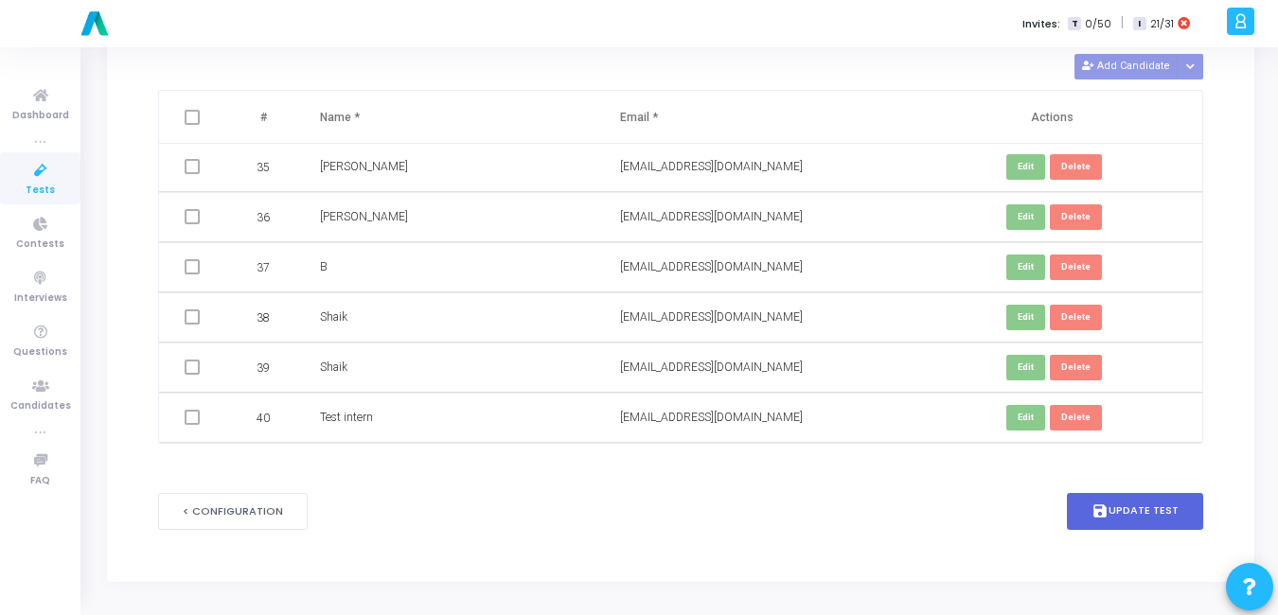
click at [190, 419] on span at bounding box center [192, 417] width 15 height 15
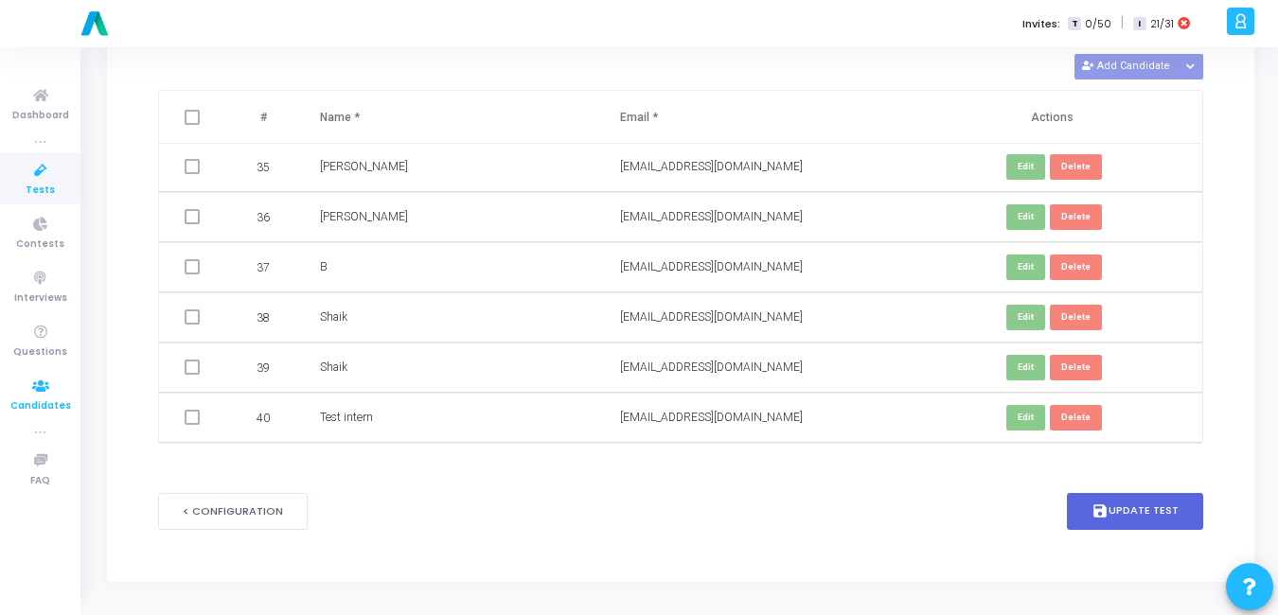
click at [43, 403] on span "Candidates" at bounding box center [40, 406] width 61 height 16
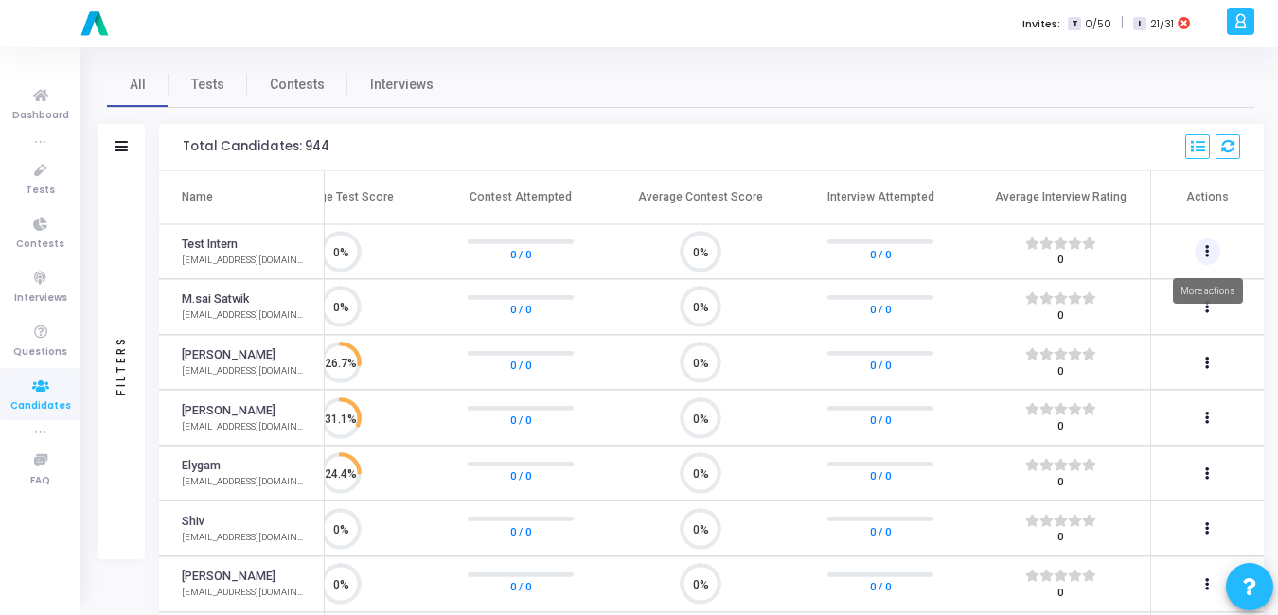
click at [1209, 253] on icon at bounding box center [1207, 251] width 5 height 9
click at [965, 152] on div at bounding box center [639, 307] width 1278 height 615
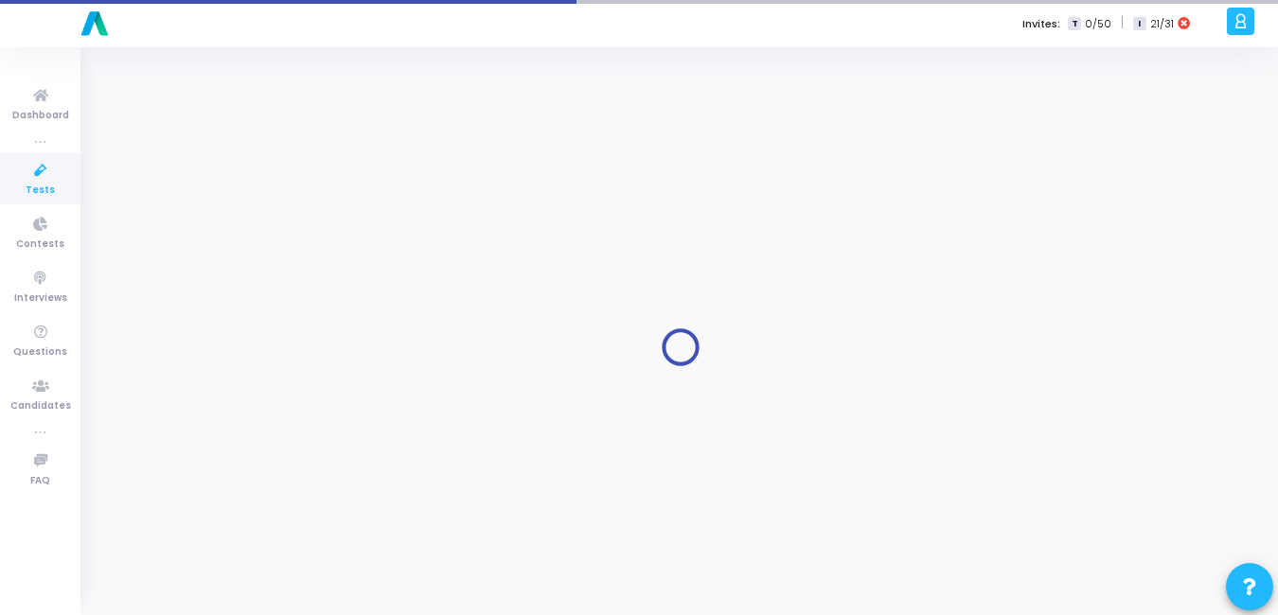
type input "Python - Skill Assessment"
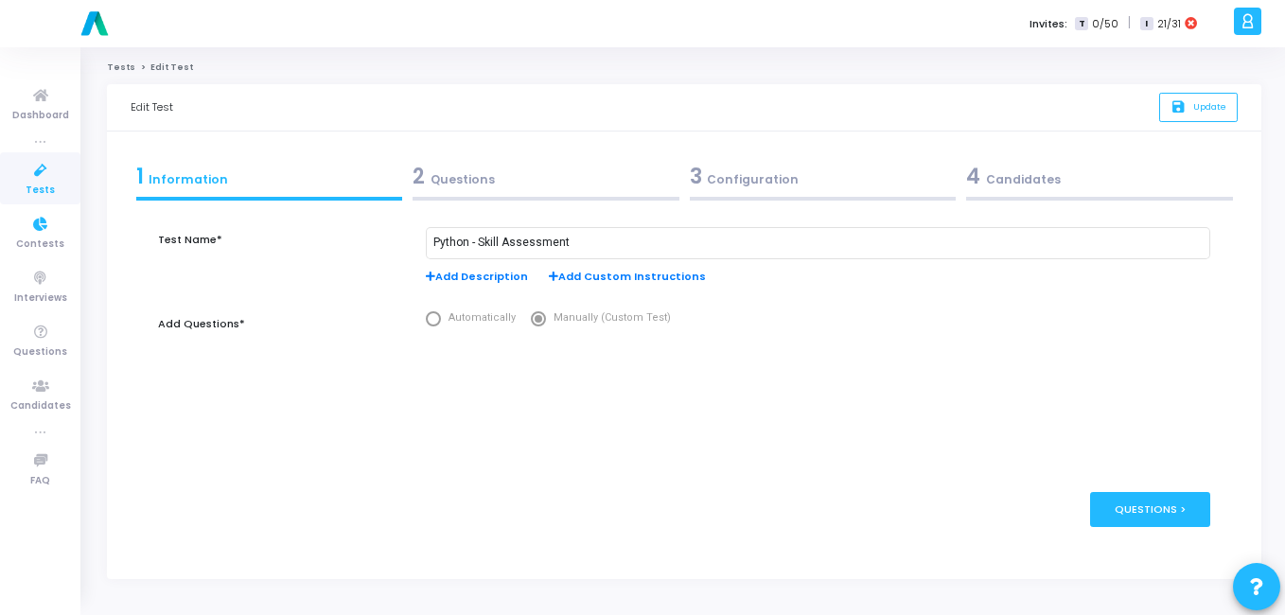
click at [44, 178] on icon at bounding box center [41, 171] width 40 height 24
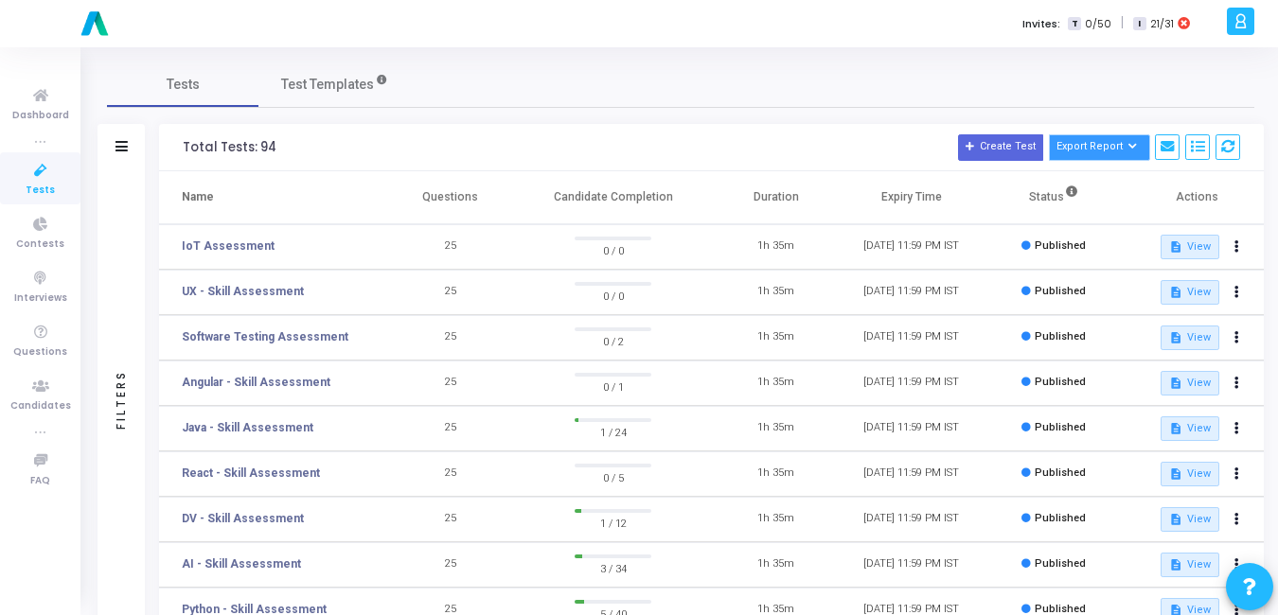
click at [1136, 146] on icon at bounding box center [1133, 147] width 10 height 10
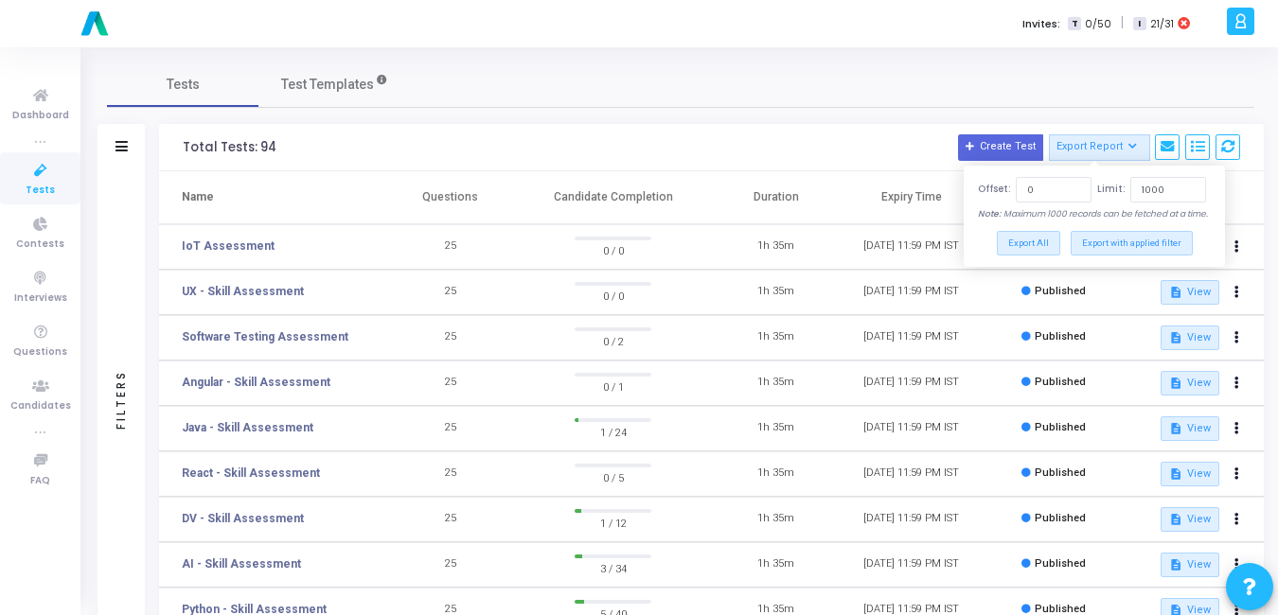
click at [1182, 98] on div "Tests Test Templates" at bounding box center [680, 84] width 1147 height 45
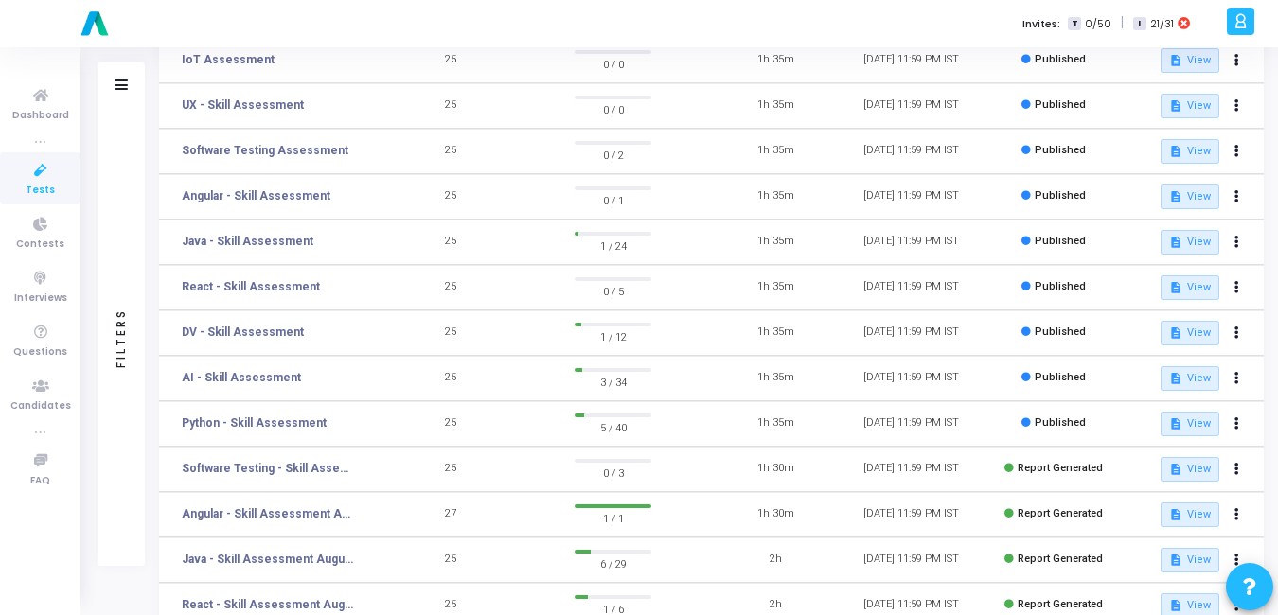
scroll to position [189, 0]
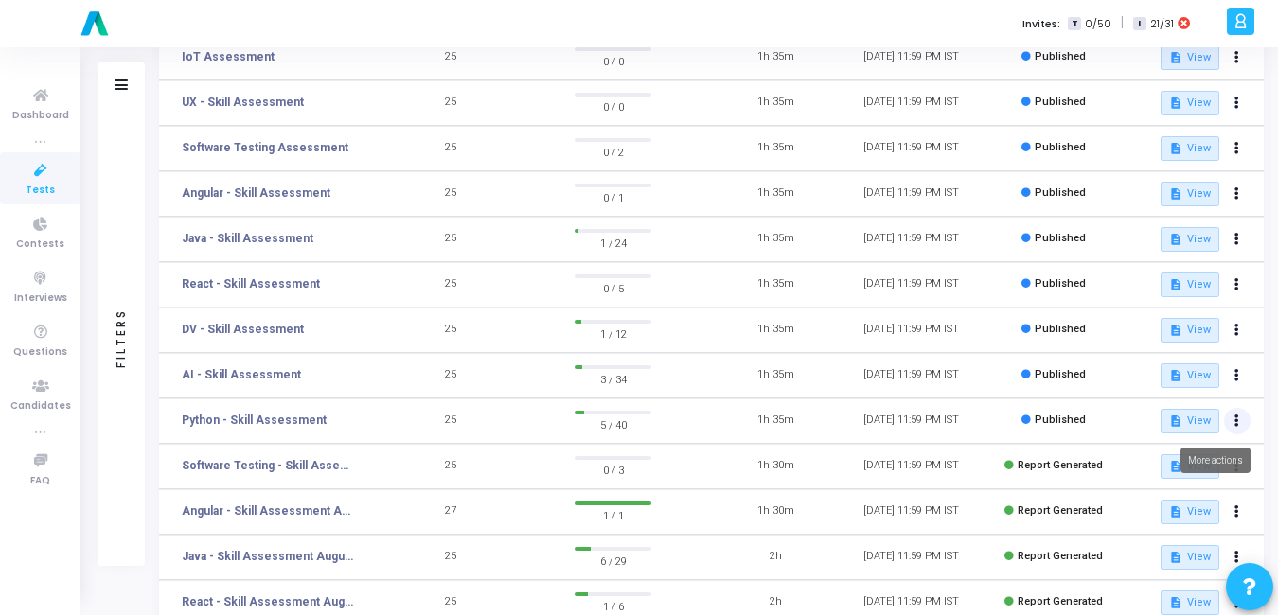
click at [1242, 428] on button at bounding box center [1237, 421] width 27 height 27
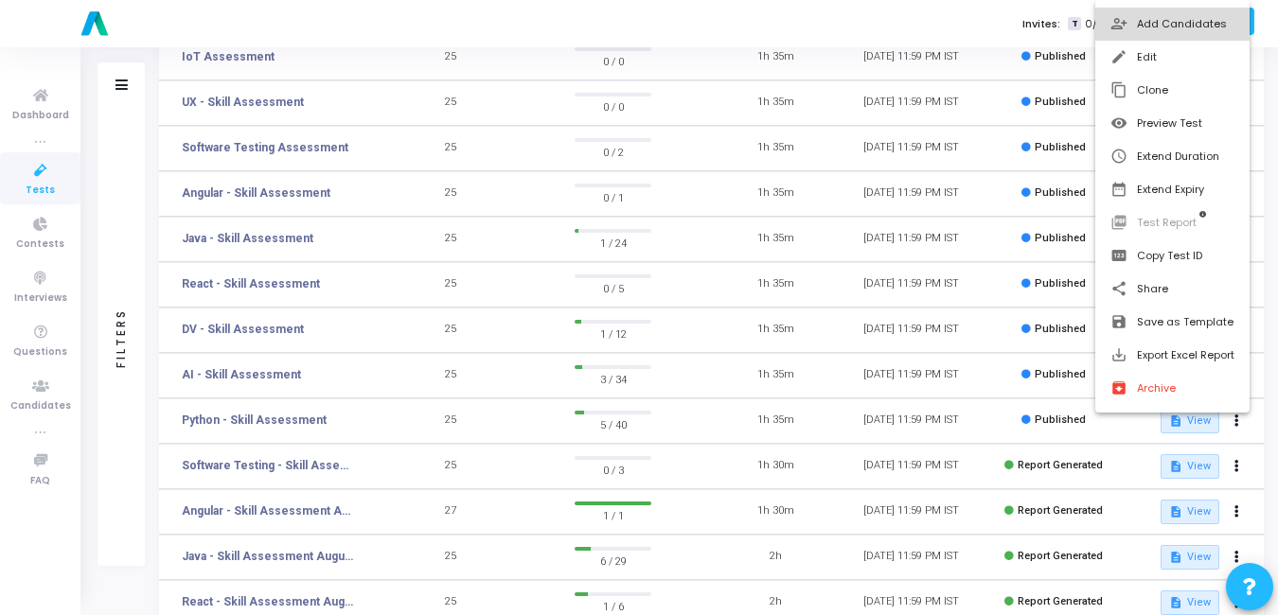
click at [1154, 23] on button "person_add_alt Add Candidates" at bounding box center [1172, 24] width 154 height 33
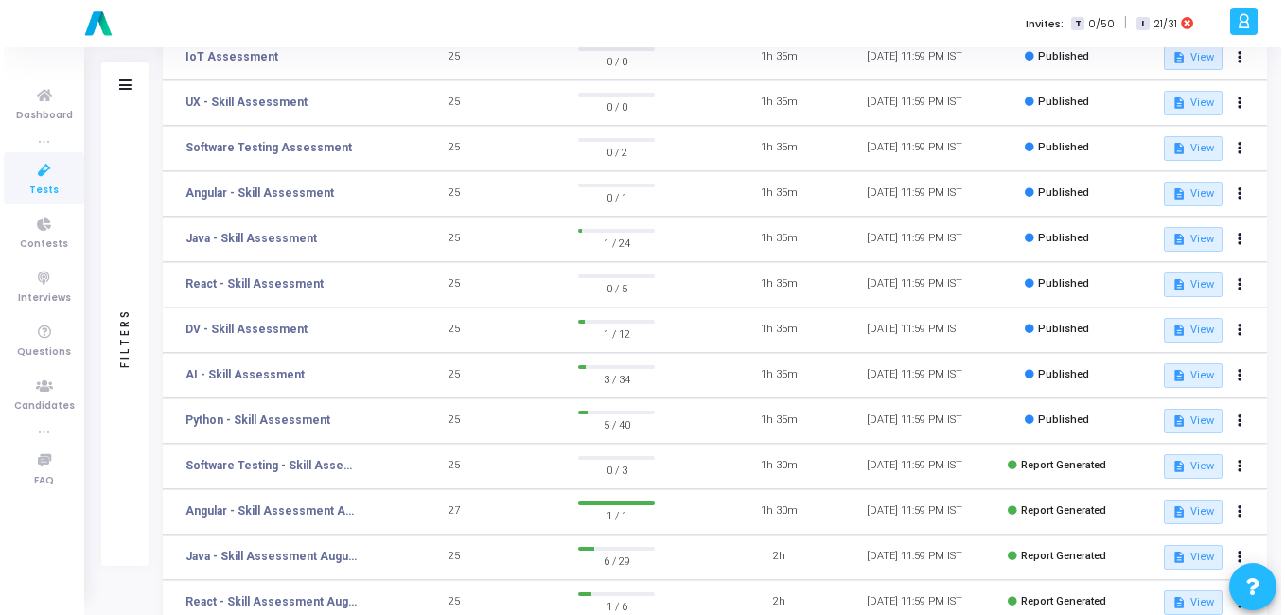
scroll to position [0, 0]
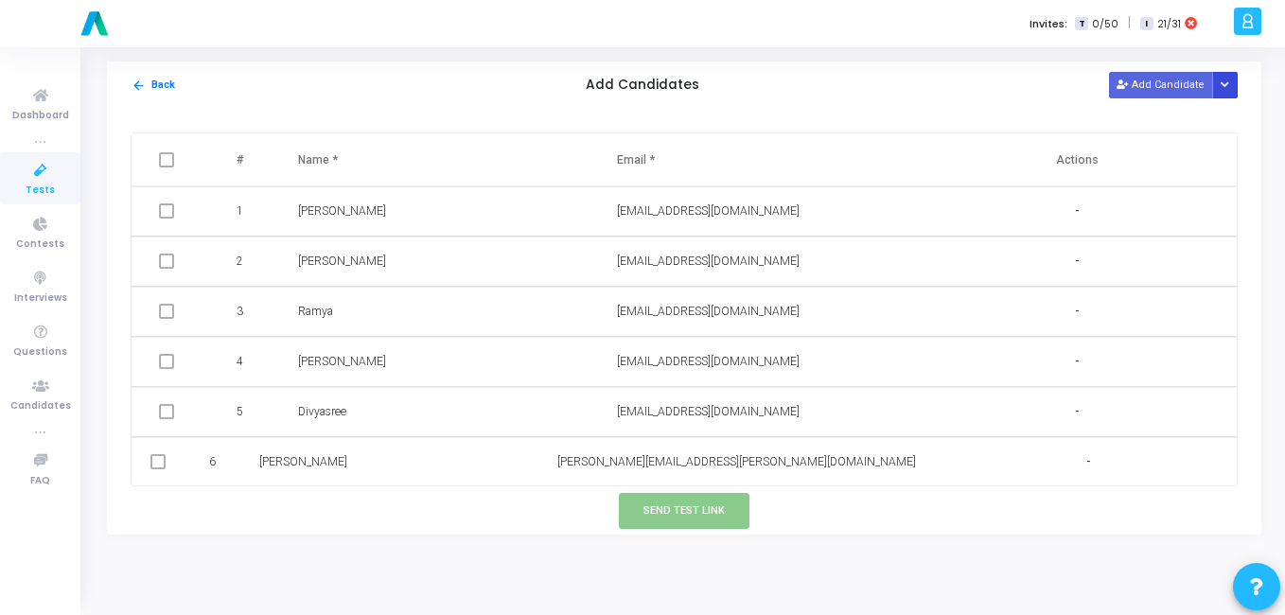
click at [1233, 94] on button "Button group with nested dropdown" at bounding box center [1225, 85] width 27 height 26
click at [1186, 89] on button "Add Candidate" at bounding box center [1161, 85] width 104 height 26
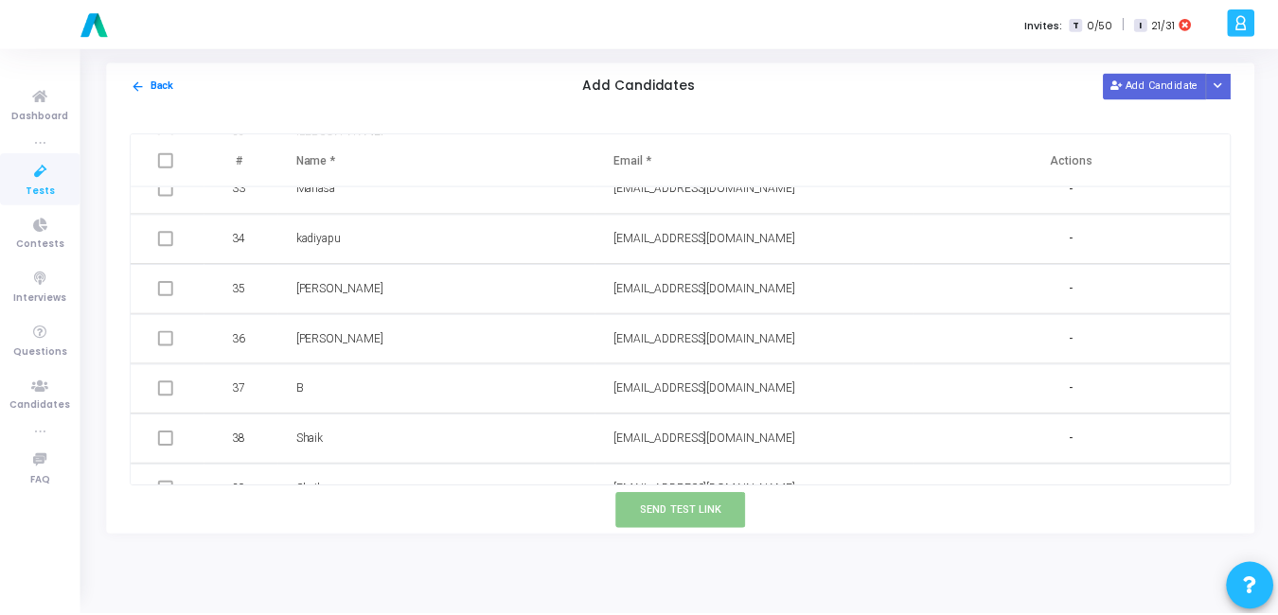
scroll to position [1758, 0]
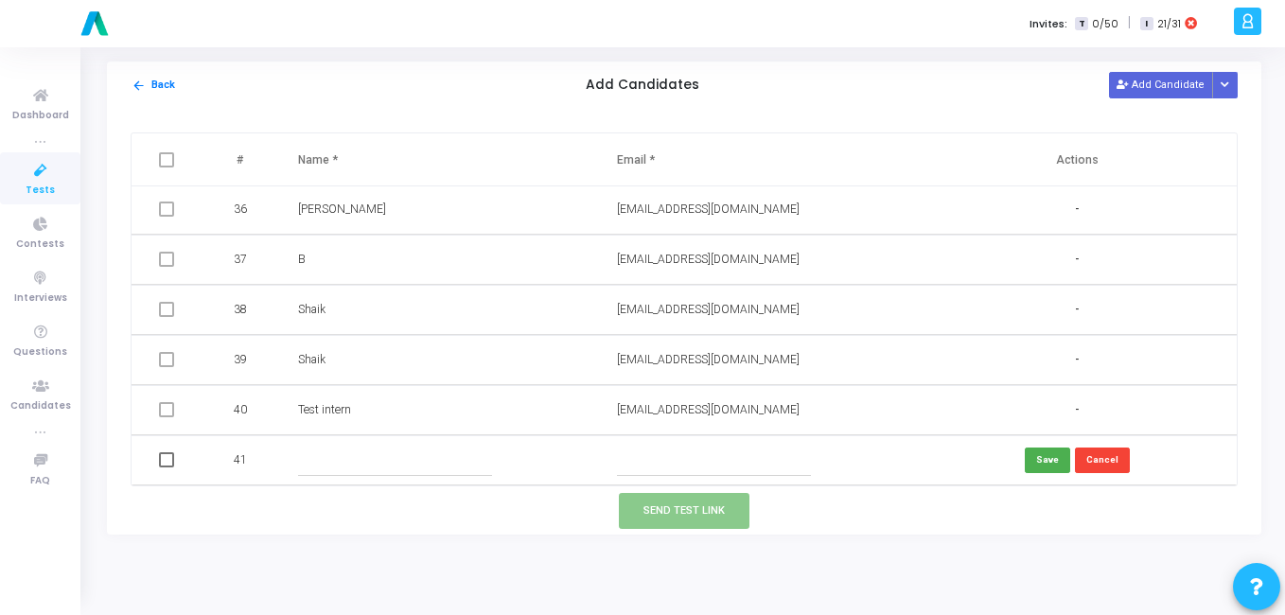
click at [377, 470] on input "text" at bounding box center [395, 460] width 194 height 31
type input "Testing intern"
click at [714, 468] on input "text" at bounding box center [714, 460] width 194 height 31
paste input "sedoy23039@cspaus.com"
type input "sedoy23039@cspaus.com"
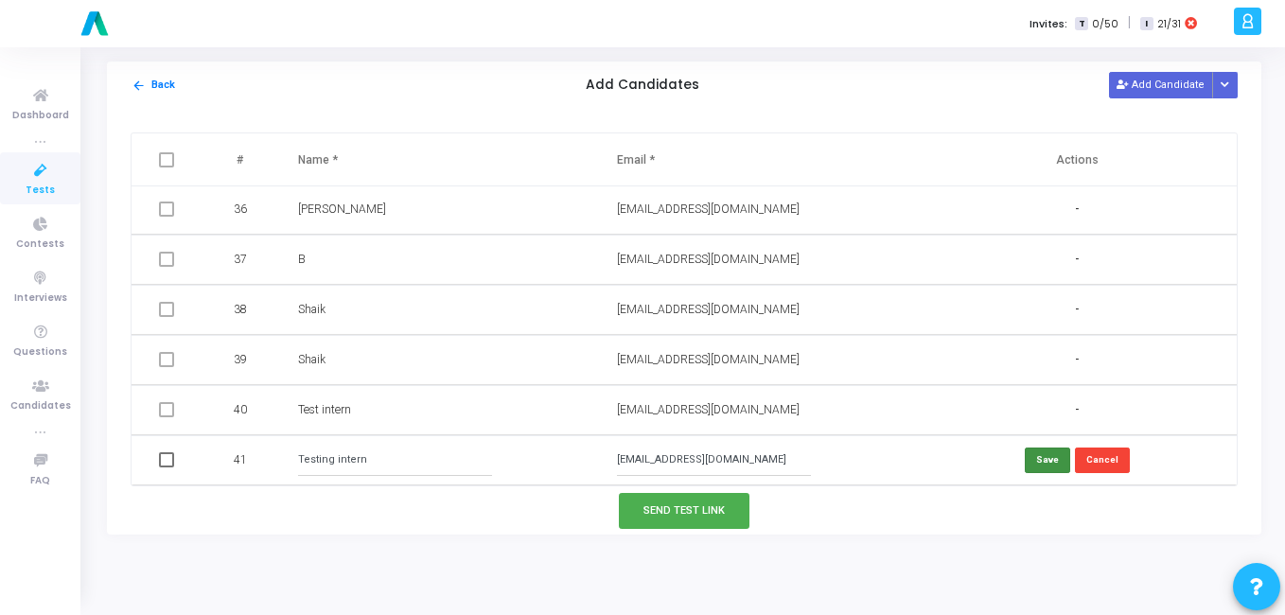
click at [1047, 458] on button "Save" at bounding box center [1047, 461] width 45 height 26
click at [172, 458] on span at bounding box center [166, 459] width 15 height 15
click at [167, 468] on input "checkbox" at bounding box center [166, 468] width 1 height 1
checkbox input "true"
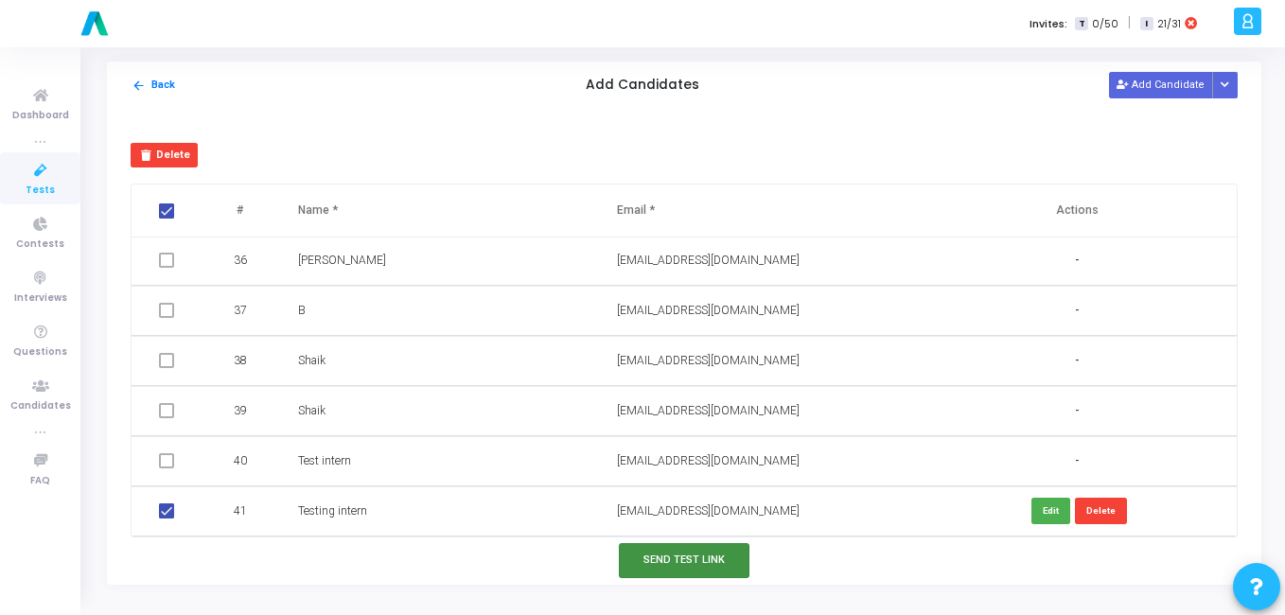
click at [684, 555] on button "Send Test Link" at bounding box center [684, 560] width 131 height 35
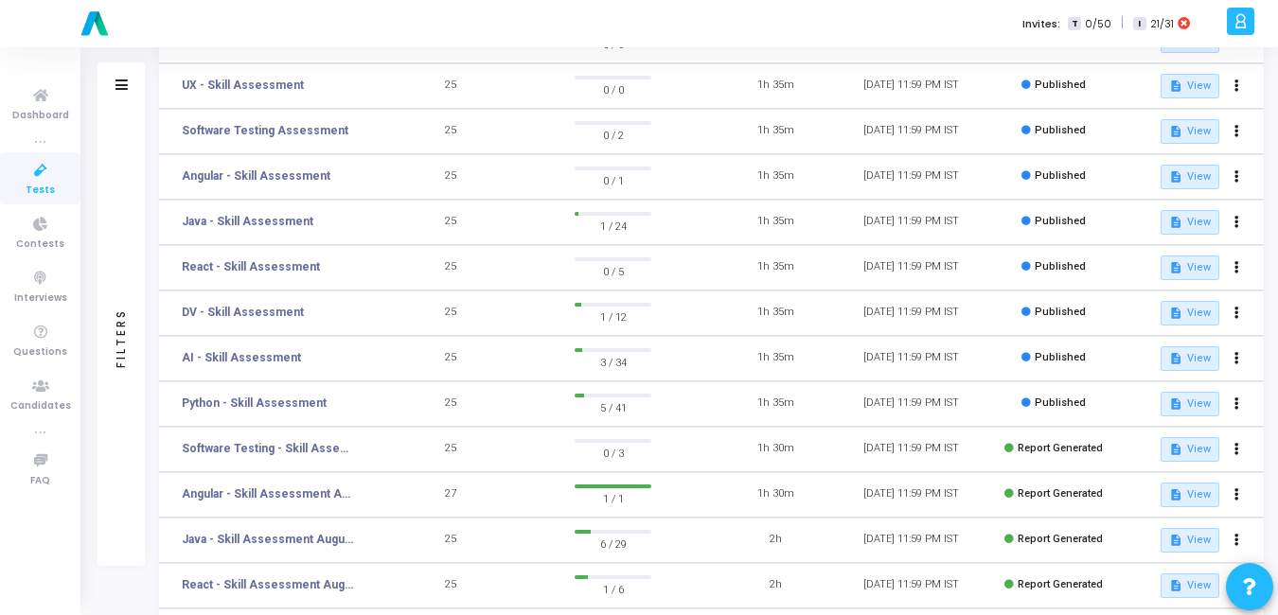
scroll to position [207, 0]
click at [1237, 267] on icon at bounding box center [1236, 266] width 5 height 9
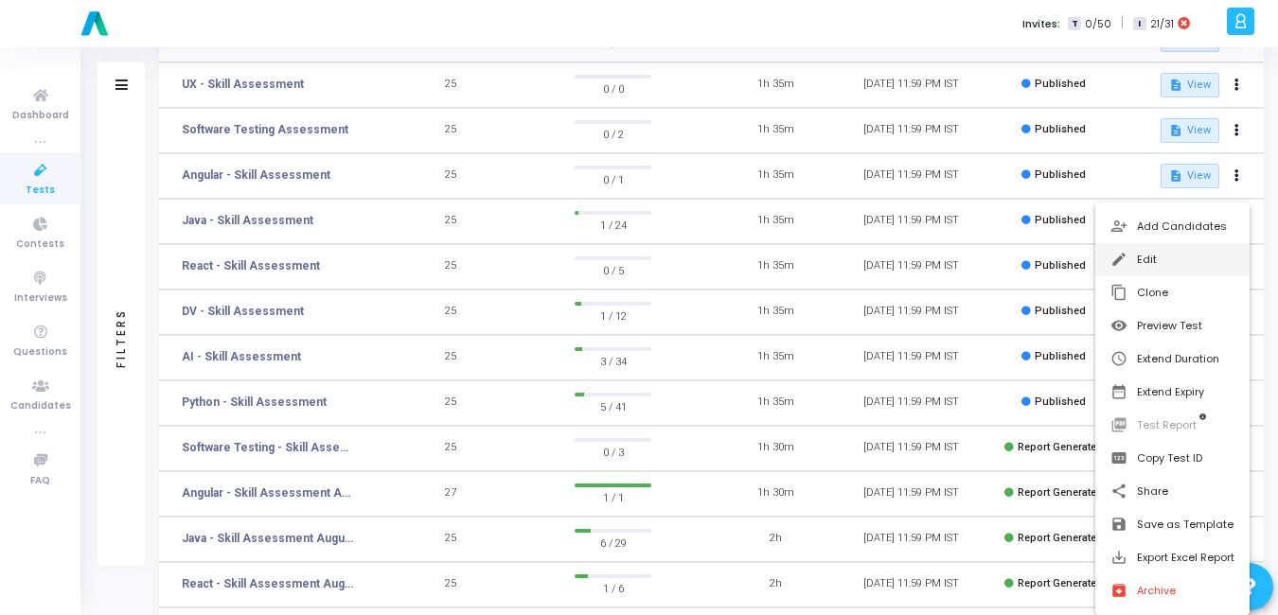
click at [1167, 256] on button "edit Edit" at bounding box center [1172, 259] width 154 height 33
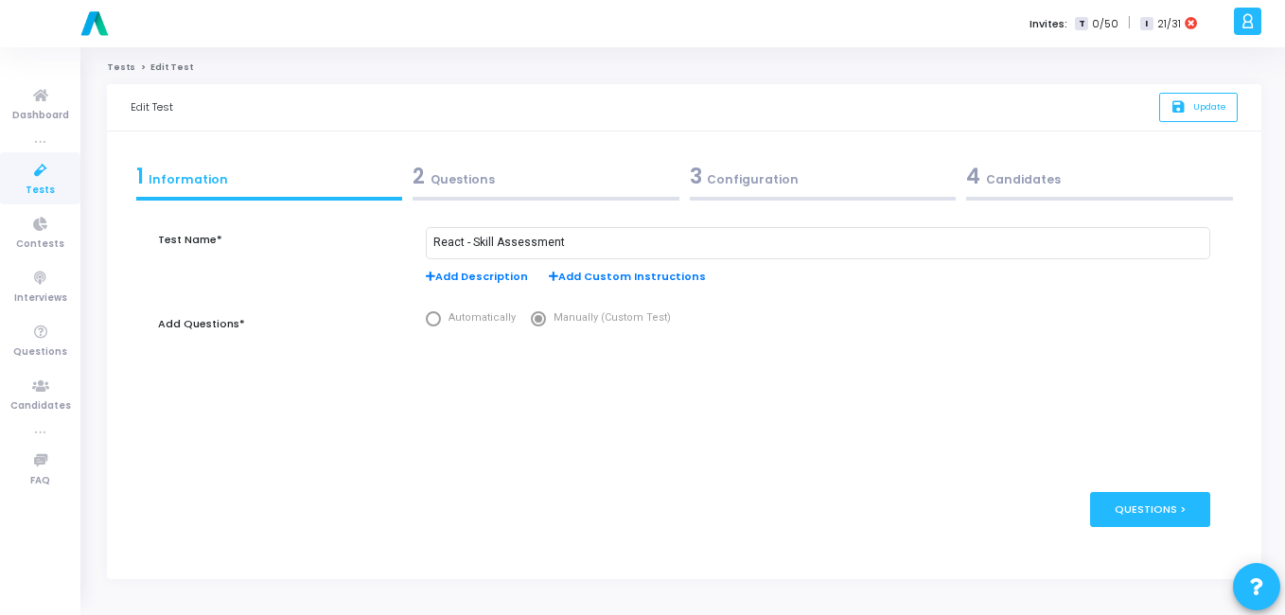
click at [720, 184] on div "3 Configuration" at bounding box center [823, 176] width 267 height 31
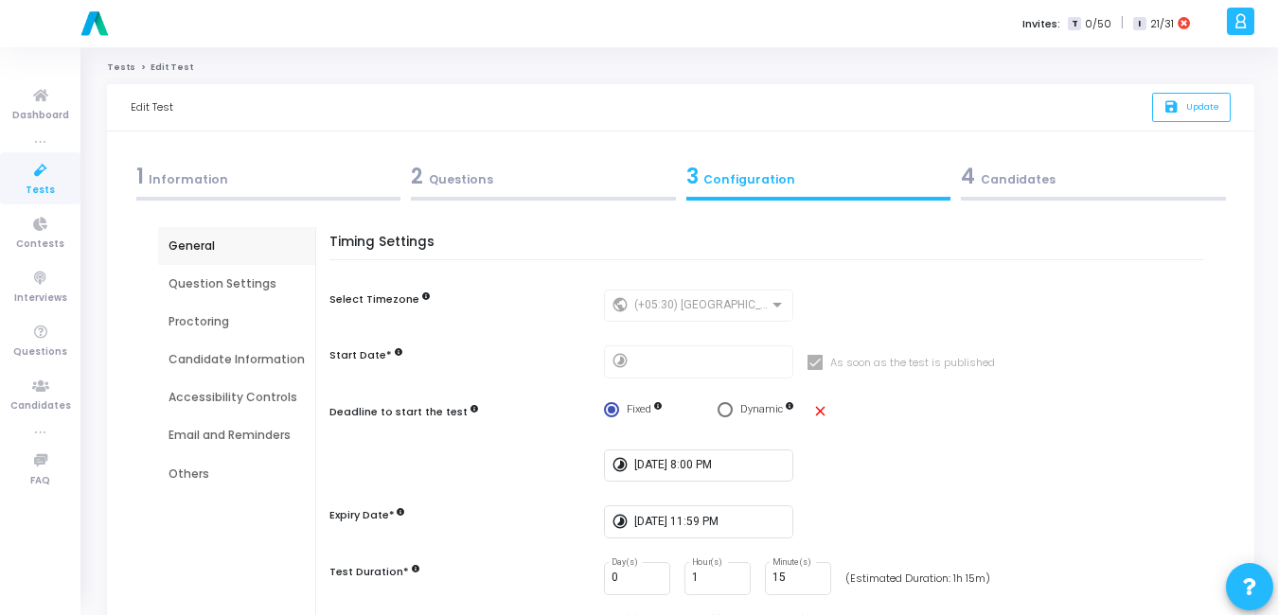
click at [204, 437] on div "Email and Reminders" at bounding box center [236, 435] width 136 height 17
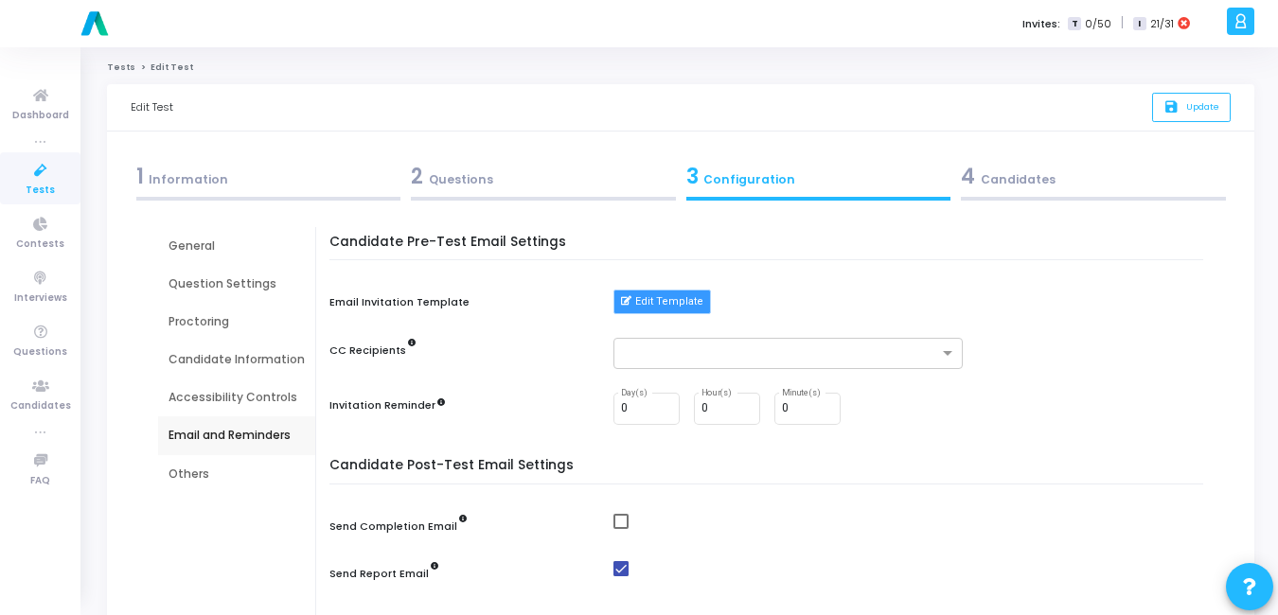
click at [655, 308] on button "Edit Template" at bounding box center [661, 302] width 97 height 25
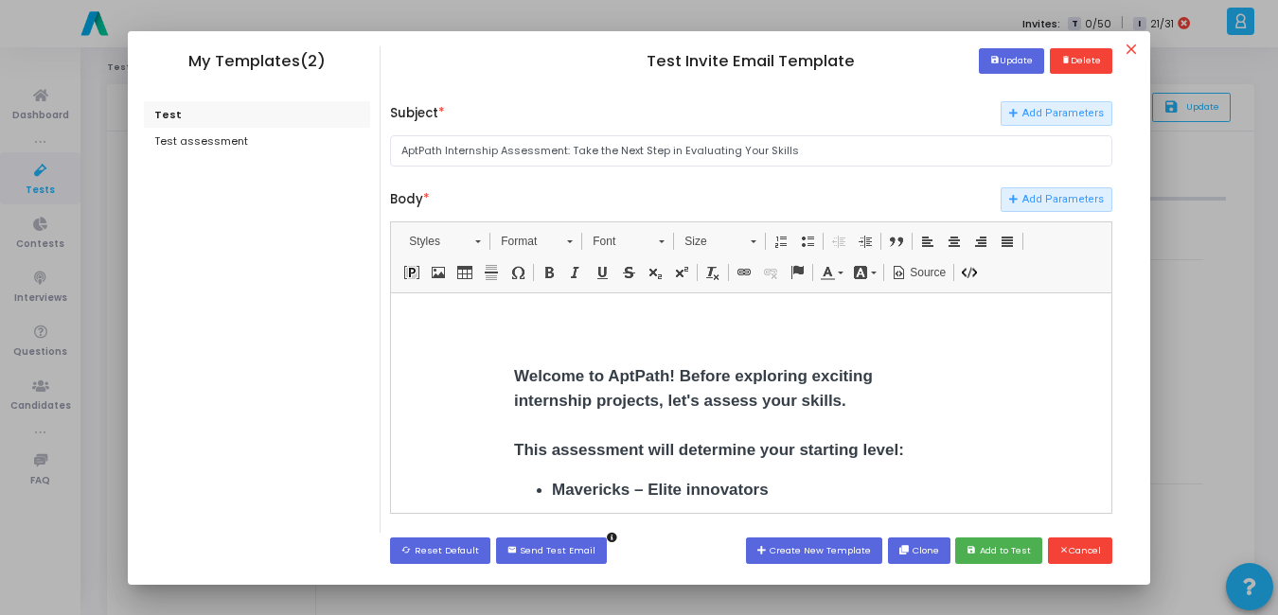
scroll to position [242, 0]
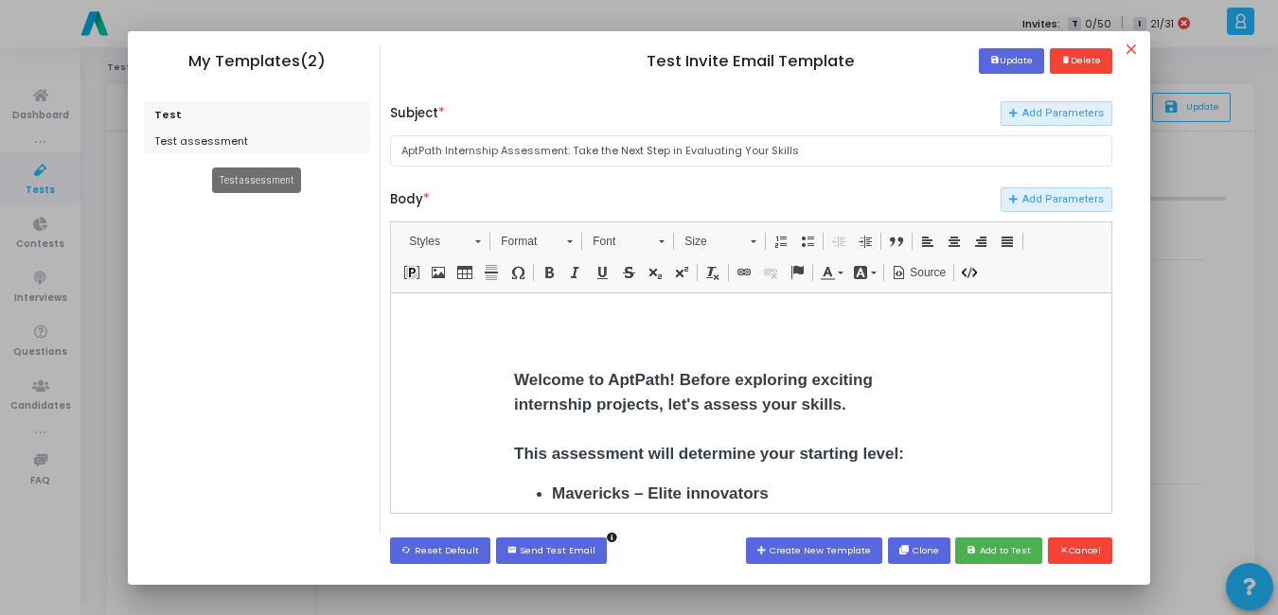
click at [196, 143] on div "Test assessment" at bounding box center [257, 142] width 227 height 27
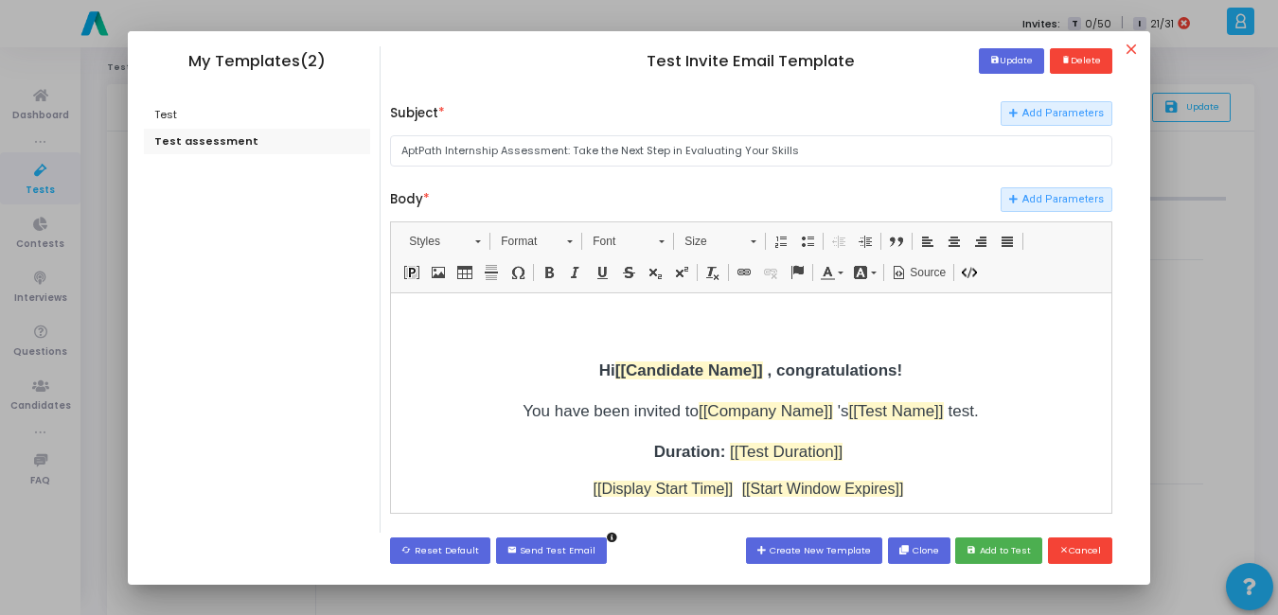
scroll to position [0, 0]
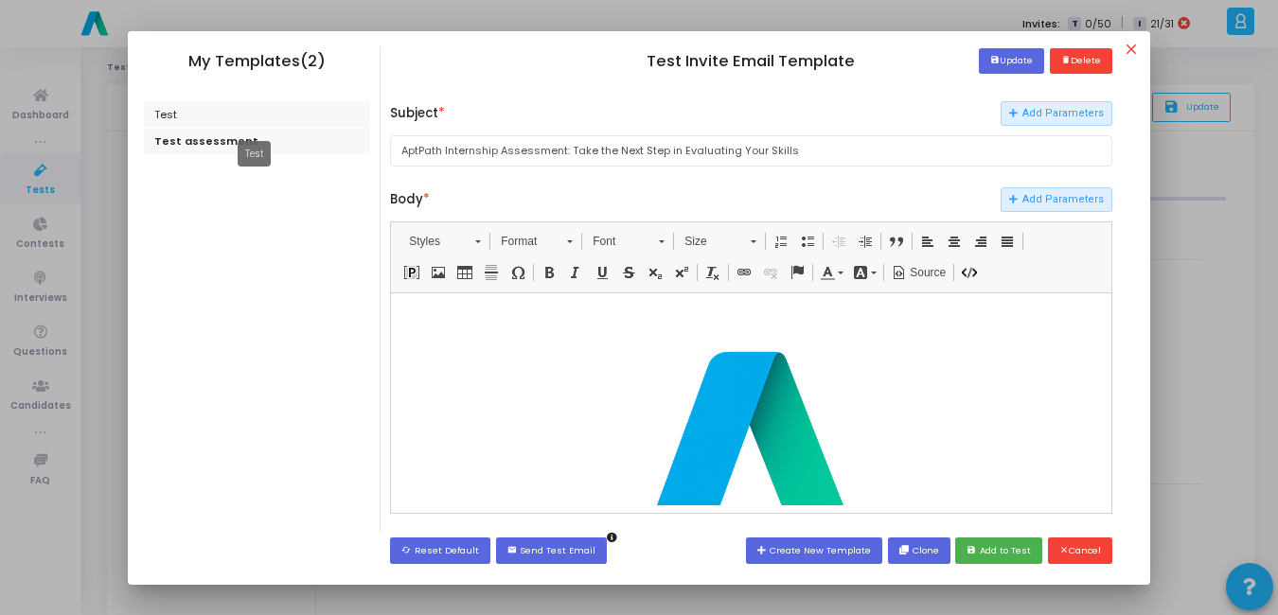
click at [155, 112] on div "Test" at bounding box center [257, 114] width 227 height 27
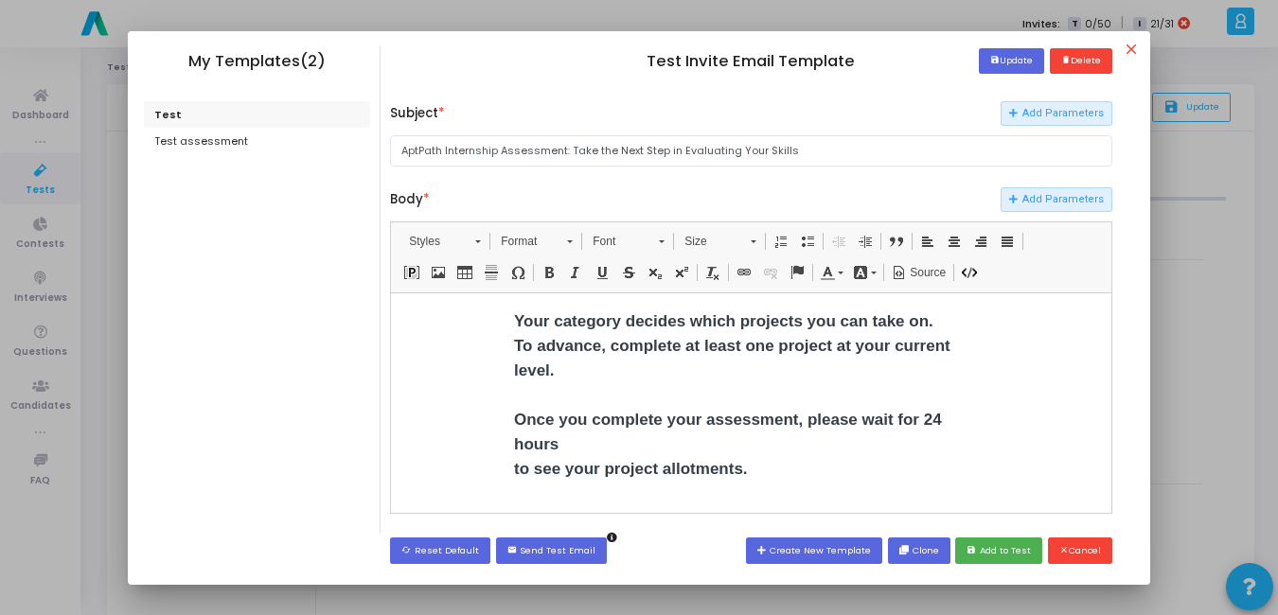
scroll to position [586, 0]
click at [1011, 550] on button "save Add to Test" at bounding box center [998, 551] width 87 height 26
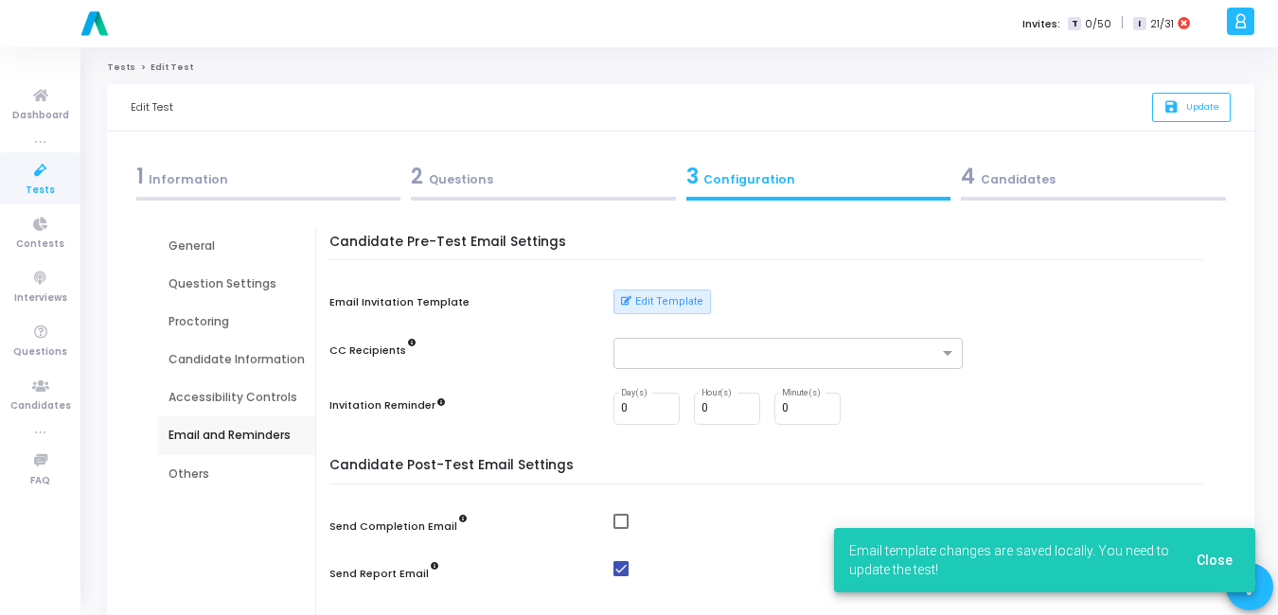
click at [1220, 564] on span "Close" at bounding box center [1214, 560] width 36 height 15
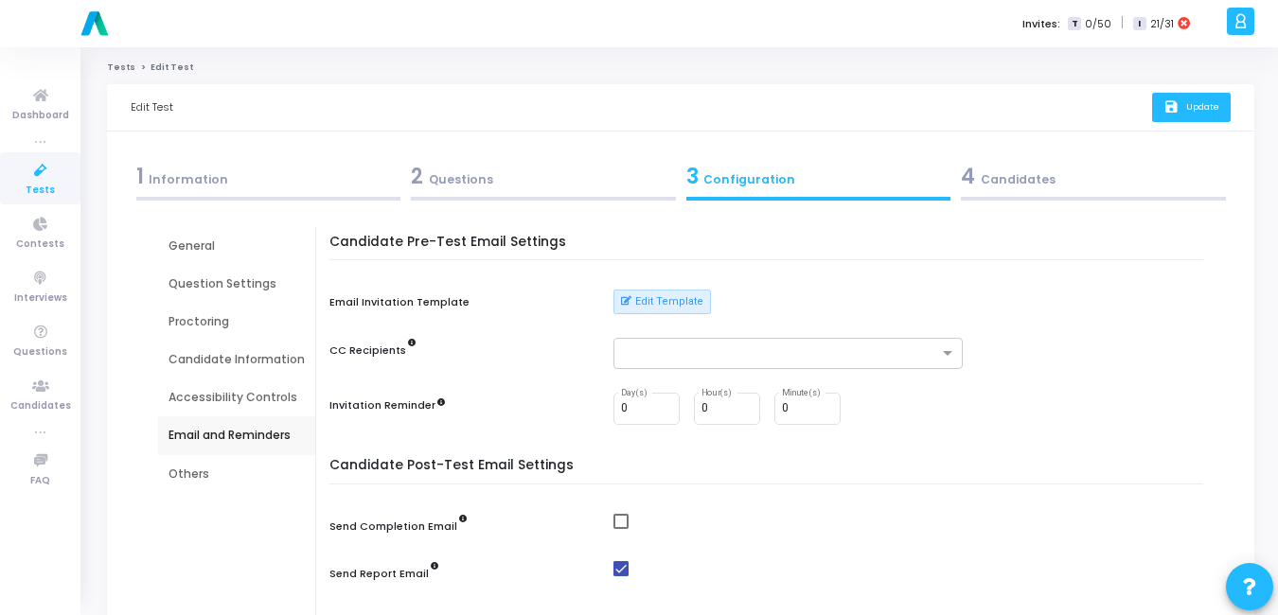
click at [1192, 111] on span "Update" at bounding box center [1202, 106] width 33 height 12
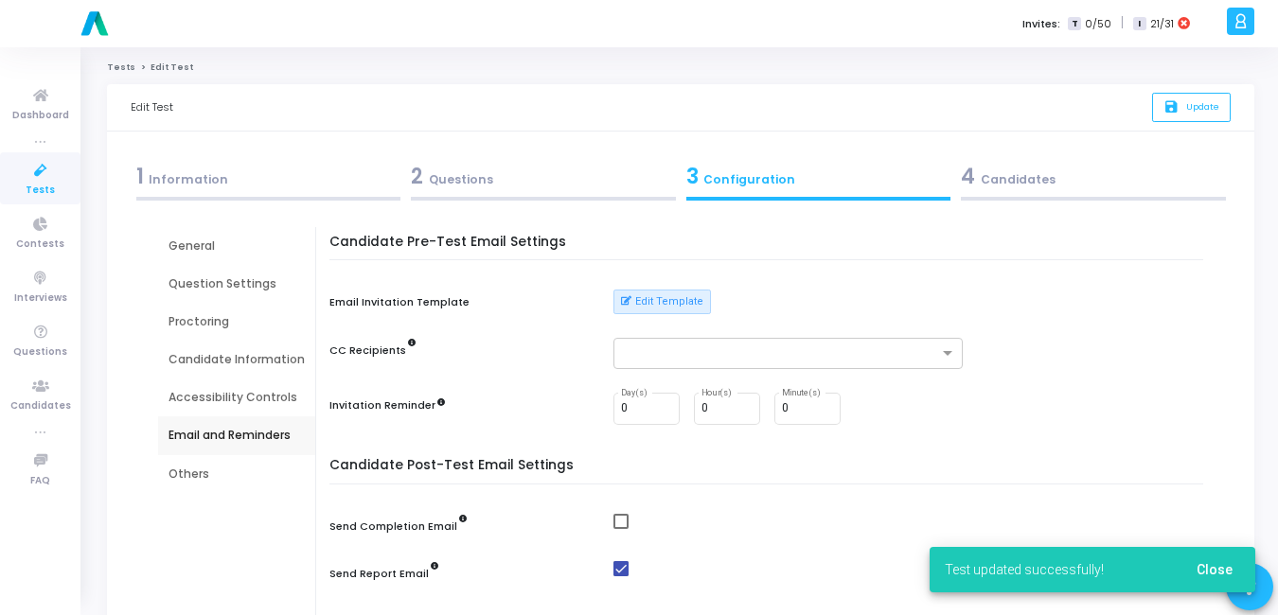
click at [44, 169] on icon at bounding box center [41, 171] width 40 height 24
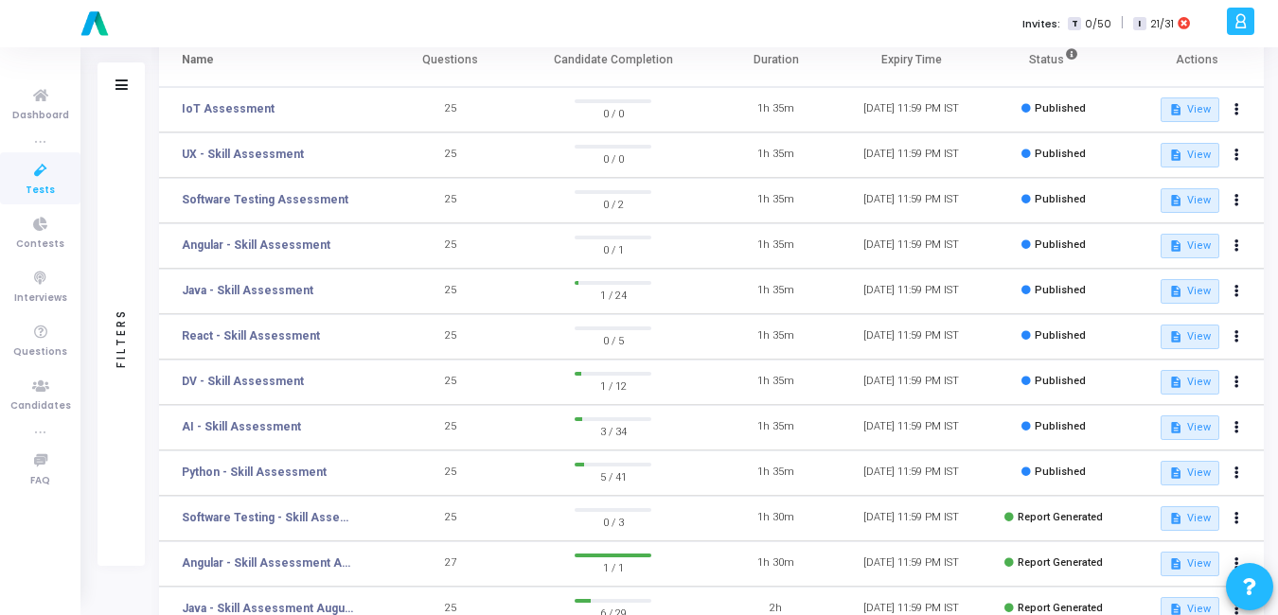
scroll to position [139, 0]
click at [1236, 331] on icon at bounding box center [1236, 334] width 5 height 9
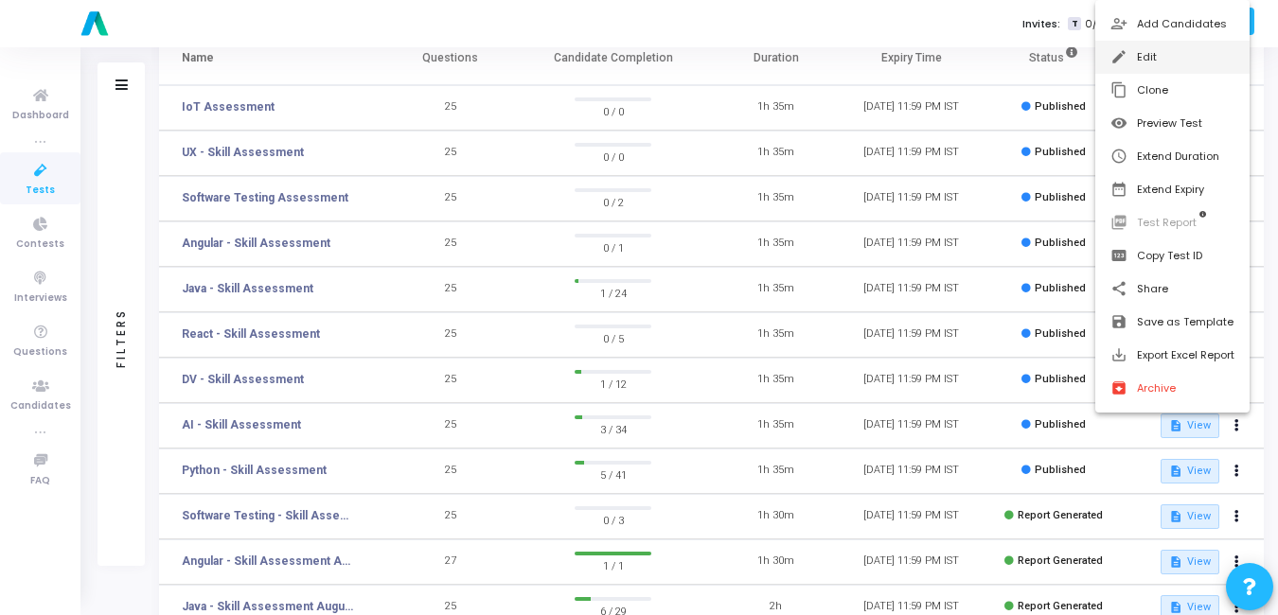
click at [1138, 66] on button "edit Edit" at bounding box center [1172, 57] width 154 height 33
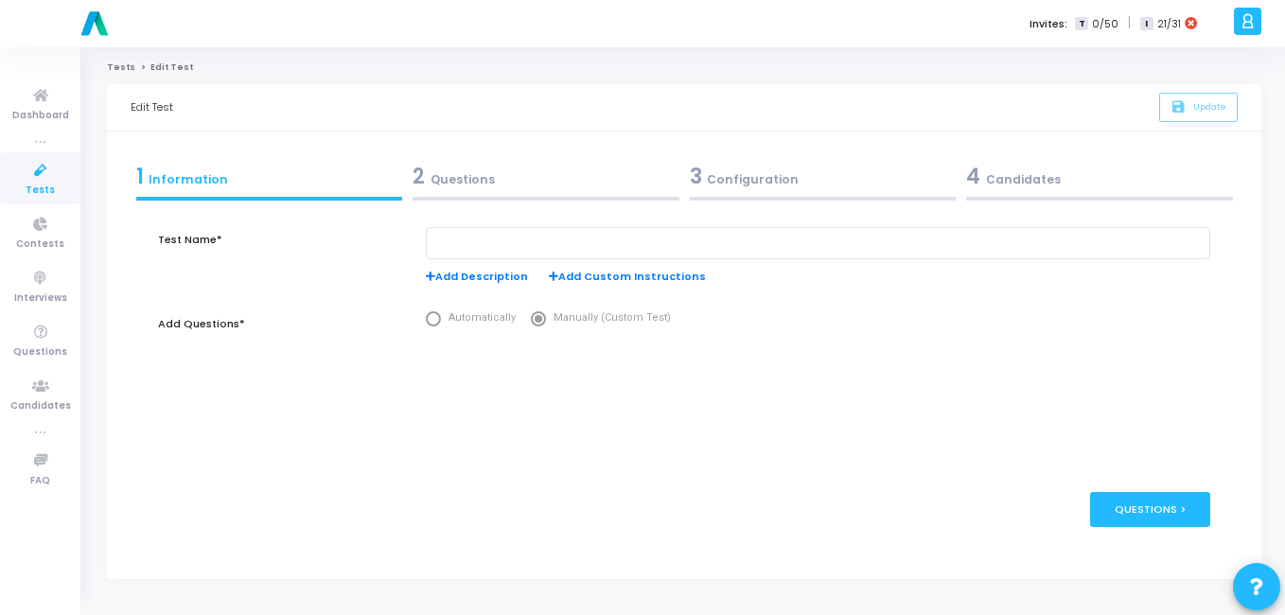
type input "React - Skill Assessment"
click at [743, 176] on div "3 Configuration" at bounding box center [823, 176] width 267 height 31
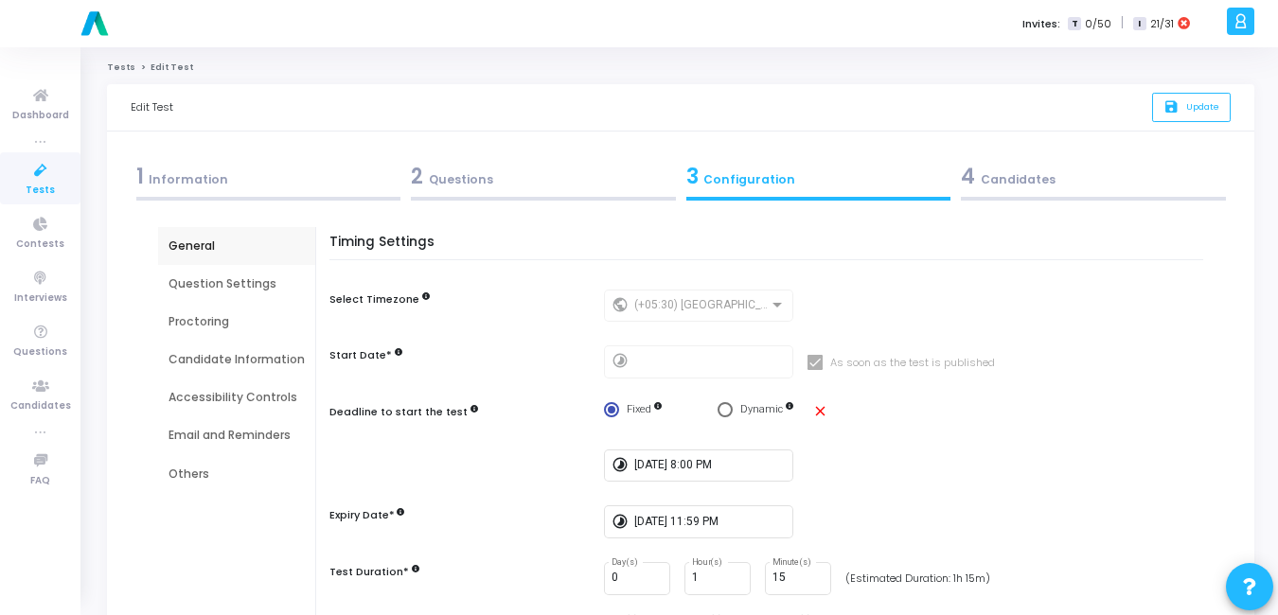
click at [213, 434] on div "Email and Reminders" at bounding box center [236, 435] width 136 height 17
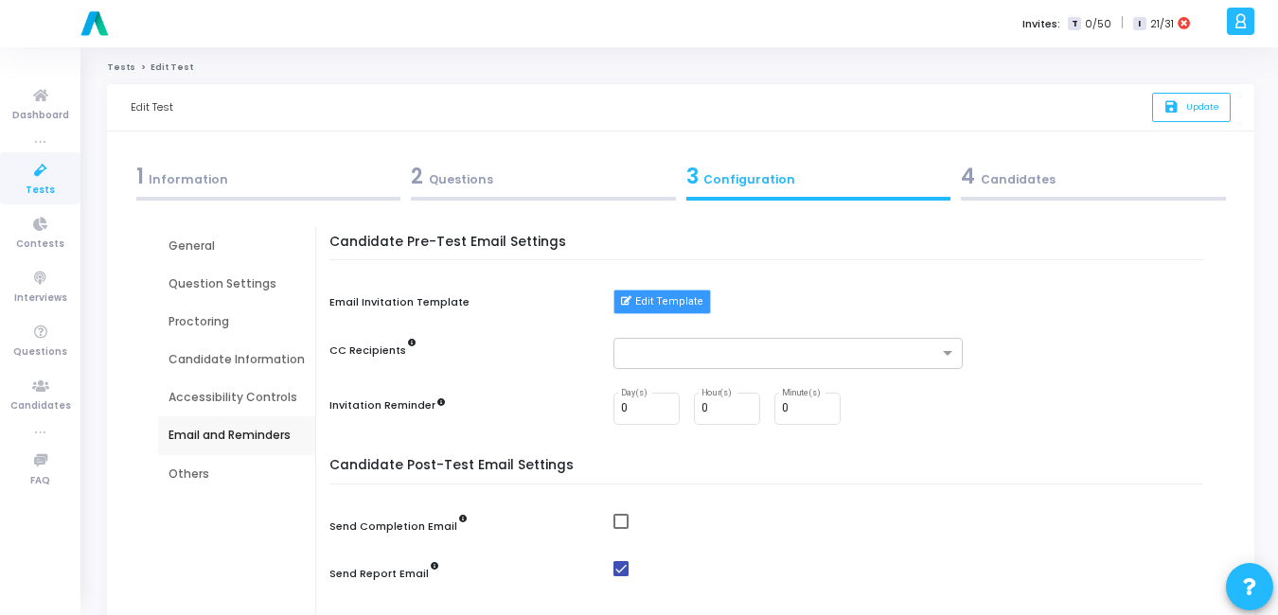
click at [645, 294] on button "Edit Template" at bounding box center [661, 302] width 97 height 25
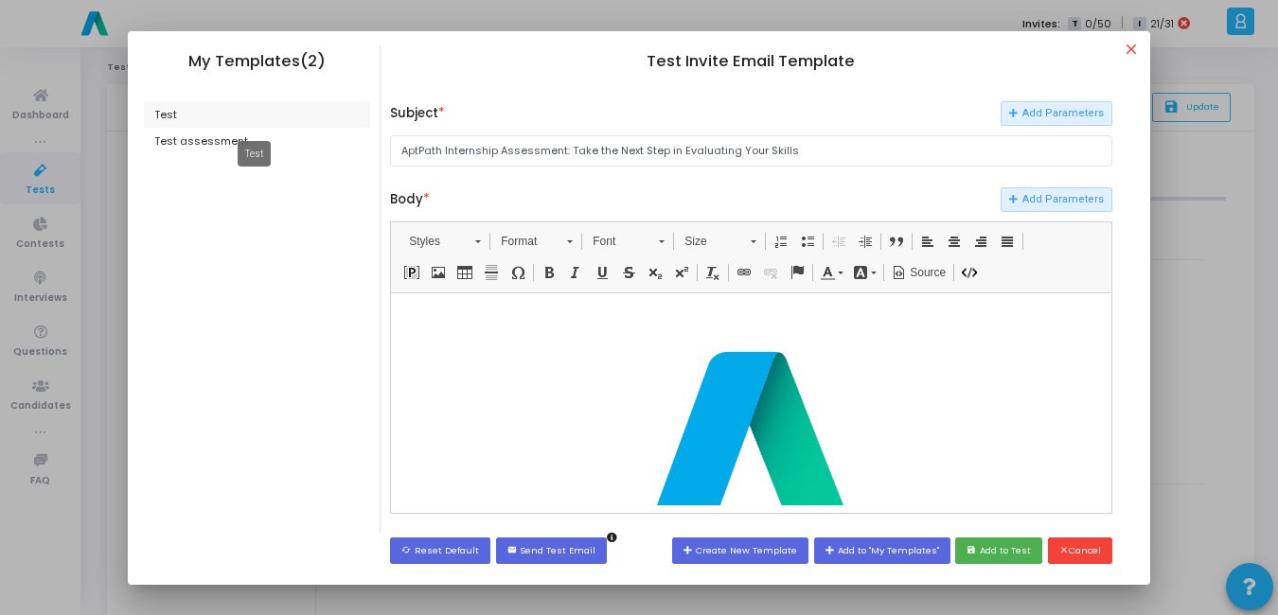
click at [166, 112] on div "Test" at bounding box center [257, 114] width 227 height 27
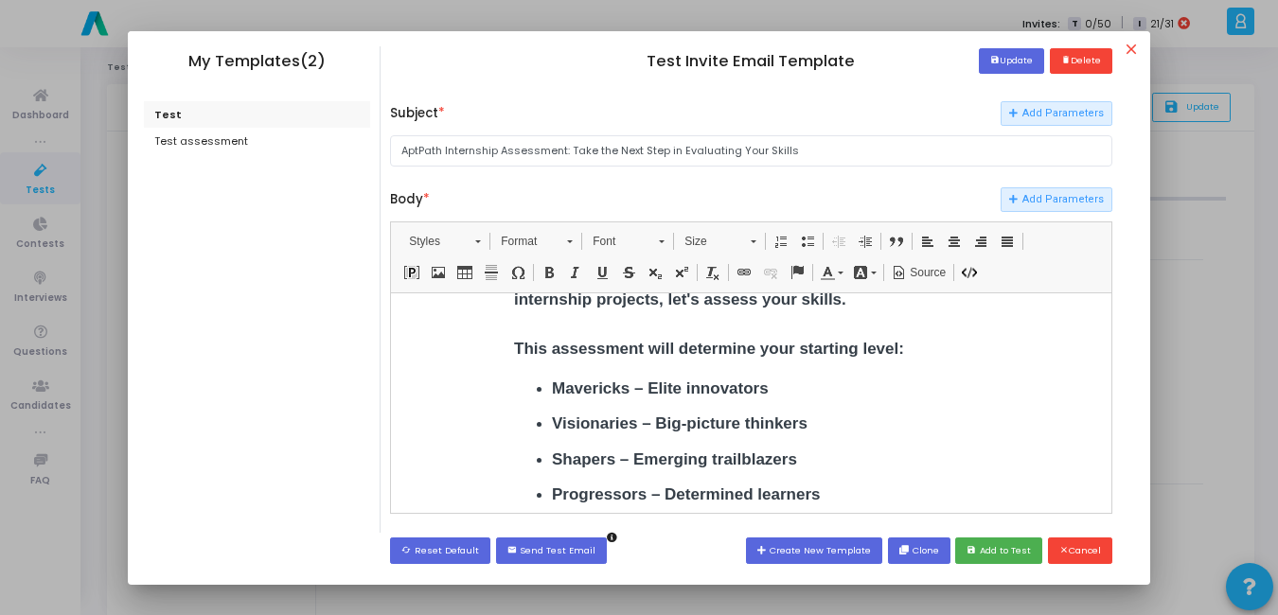
scroll to position [348, 0]
click at [993, 554] on button "save Add to Test" at bounding box center [998, 551] width 87 height 26
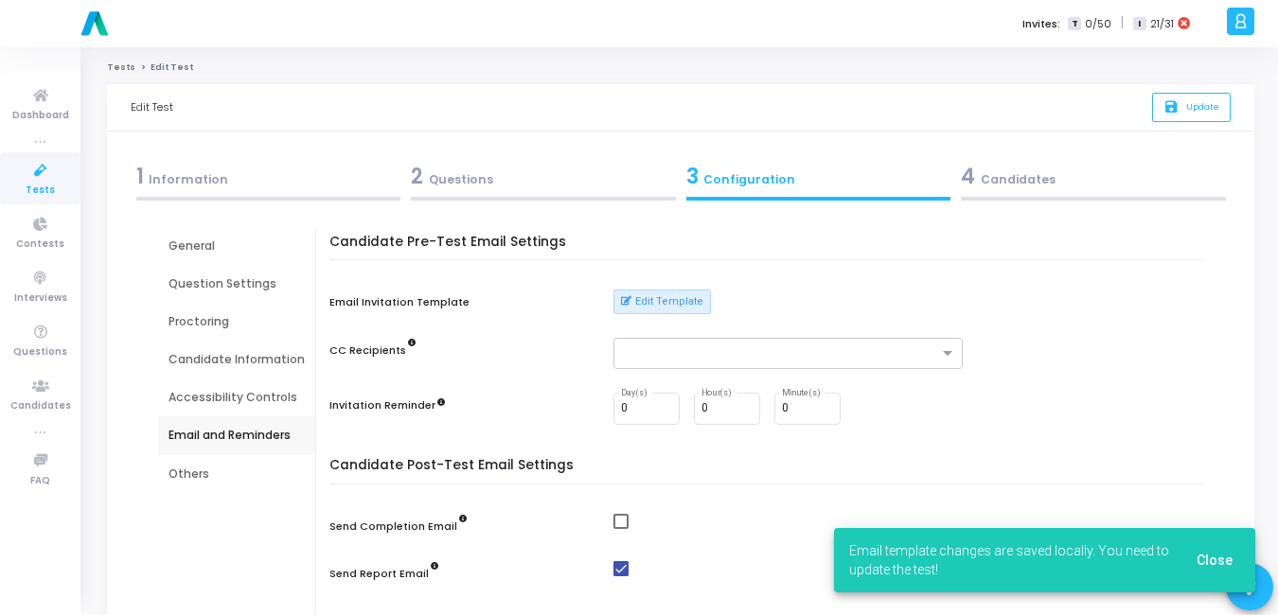
click at [1211, 565] on span "Close" at bounding box center [1214, 560] width 36 height 15
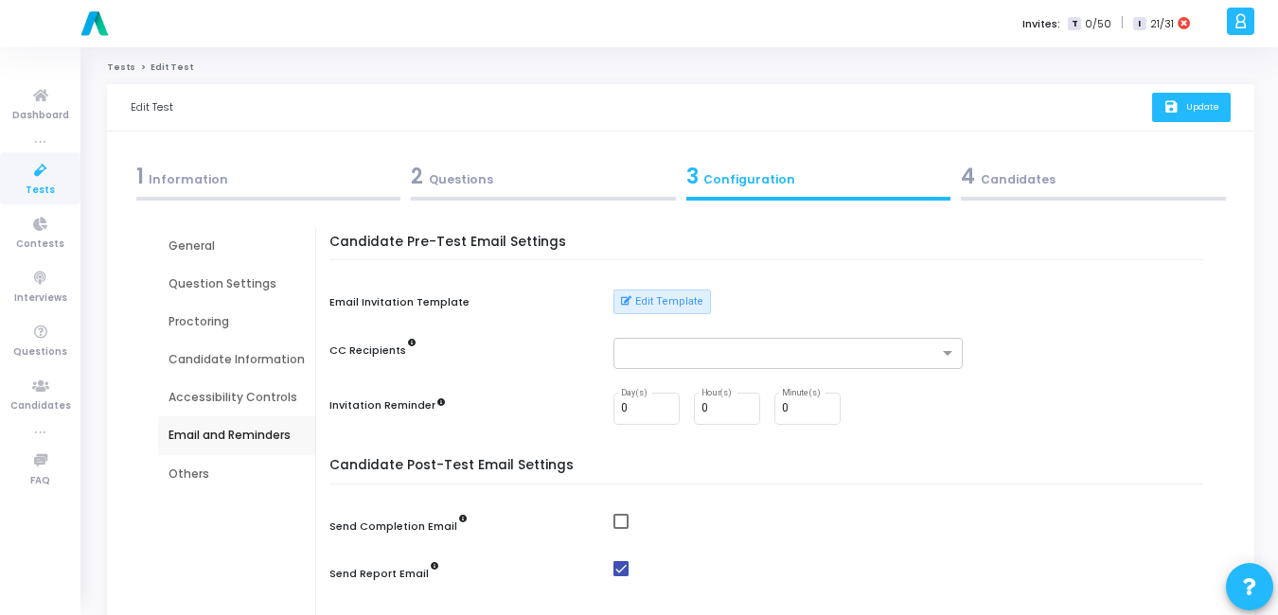
click at [1186, 102] on span "Update" at bounding box center [1202, 106] width 33 height 12
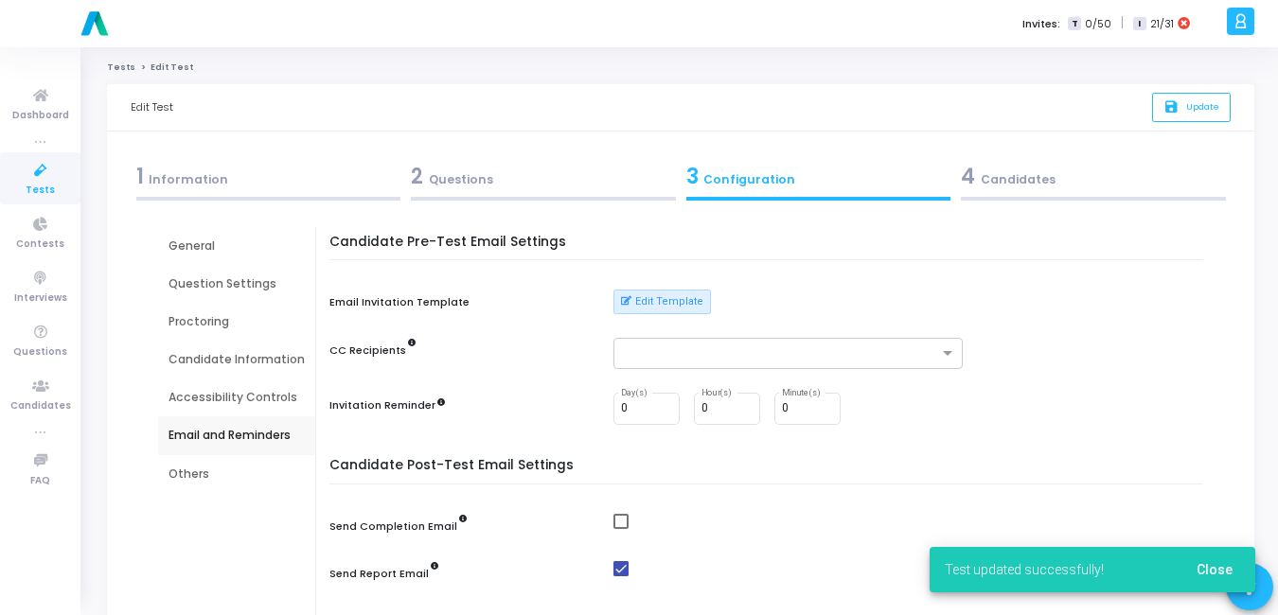
click at [21, 166] on icon at bounding box center [41, 171] width 40 height 24
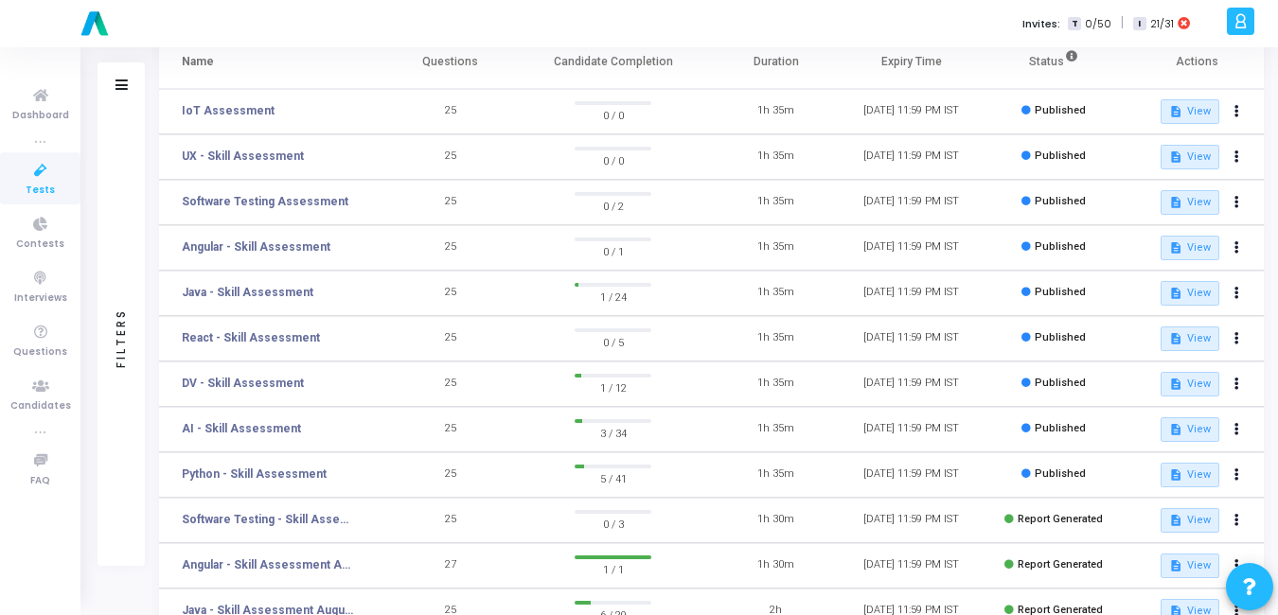
scroll to position [138, 0]
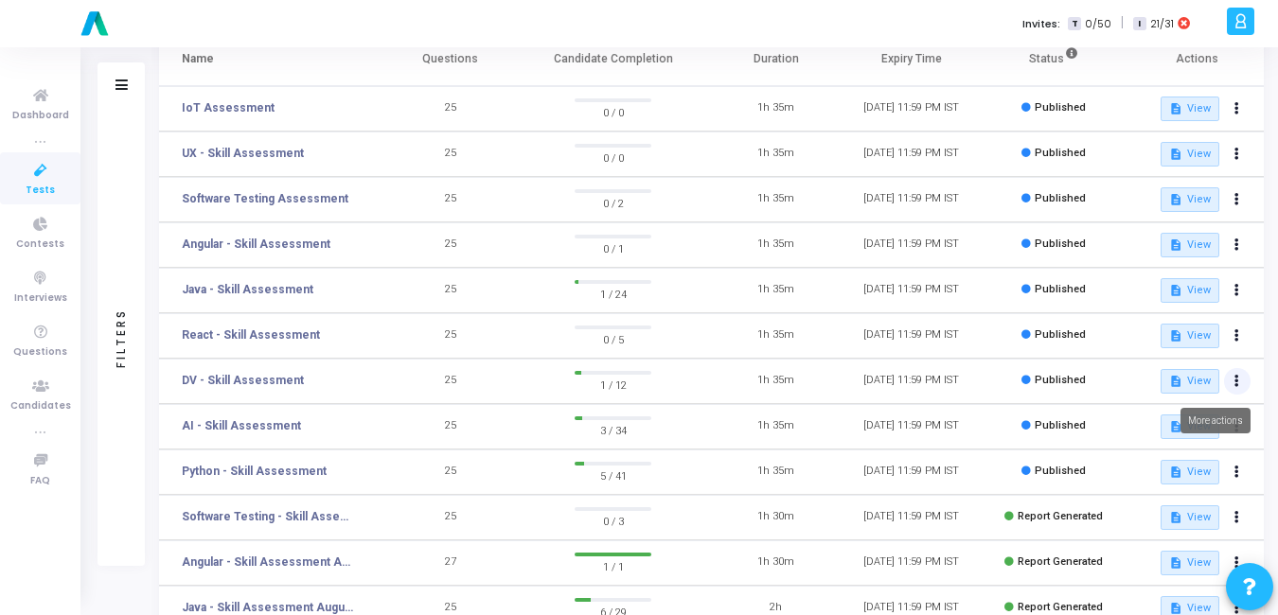
click at [1241, 389] on button at bounding box center [1237, 381] width 27 height 27
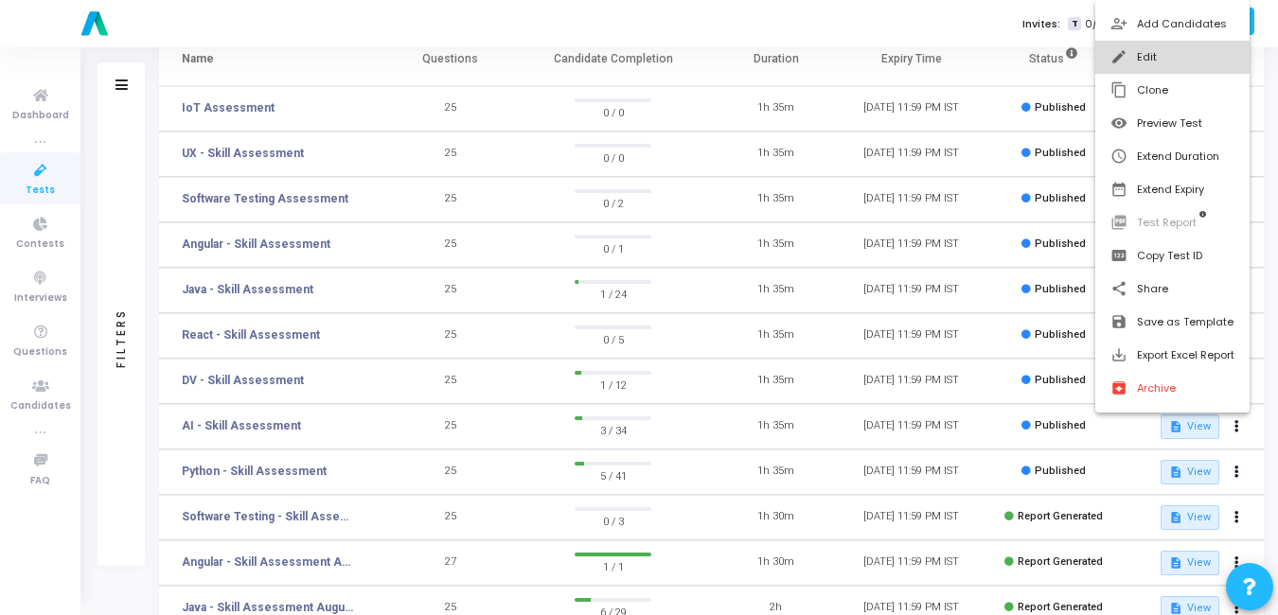
click at [1133, 56] on button "edit Edit" at bounding box center [1172, 57] width 154 height 33
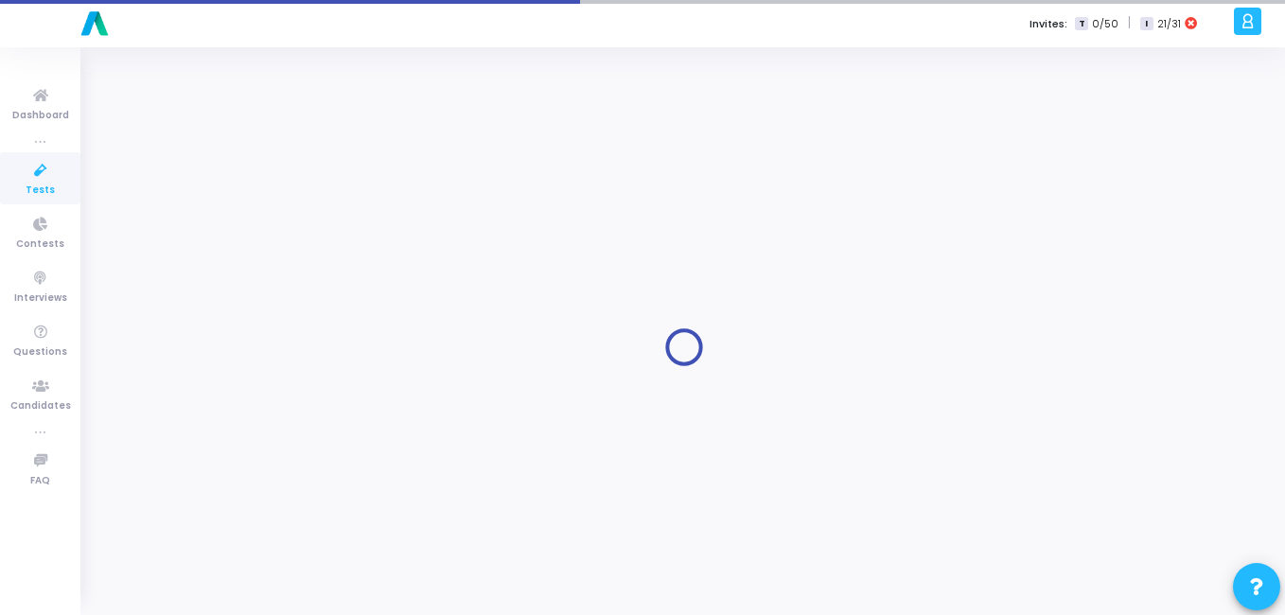
type input "DV - Skill Assessment"
radio input "true"
type input "[DATE] 11:59 PM"
type input "1"
type input "15"
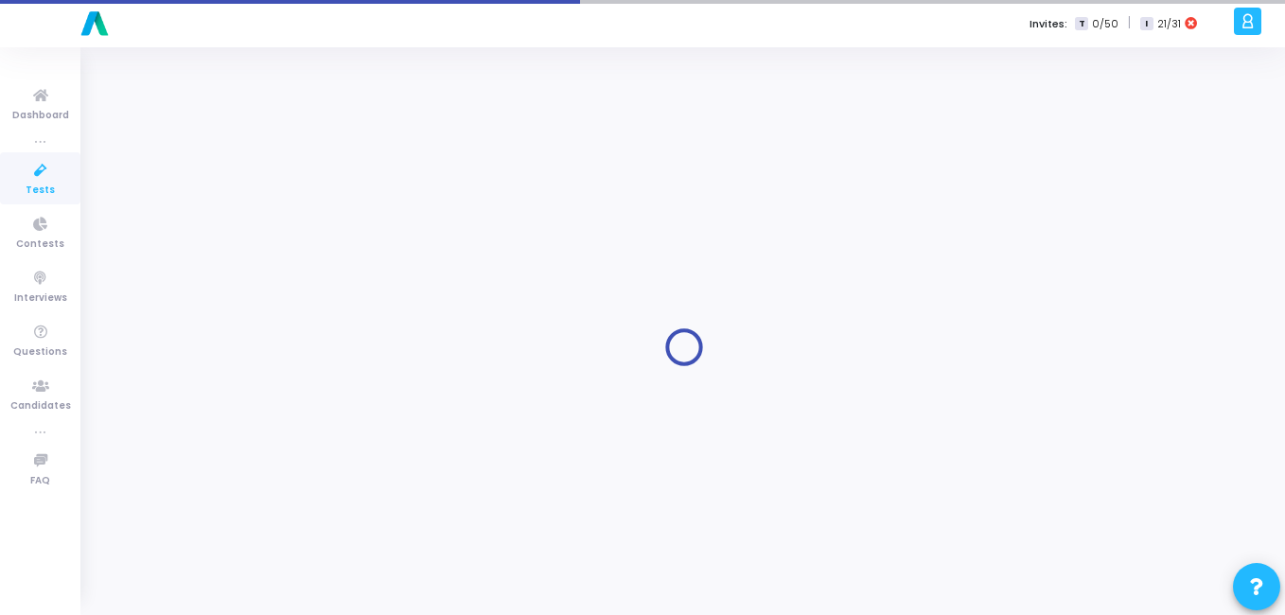
type input "50"
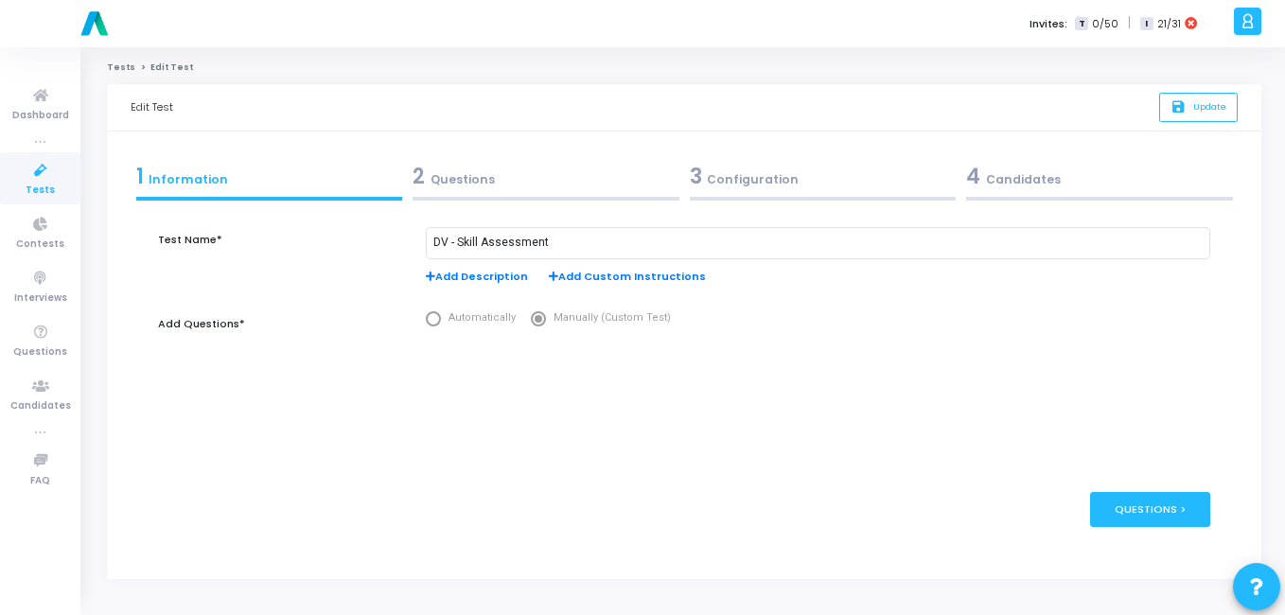
click at [719, 170] on div "3 Configuration" at bounding box center [823, 176] width 267 height 31
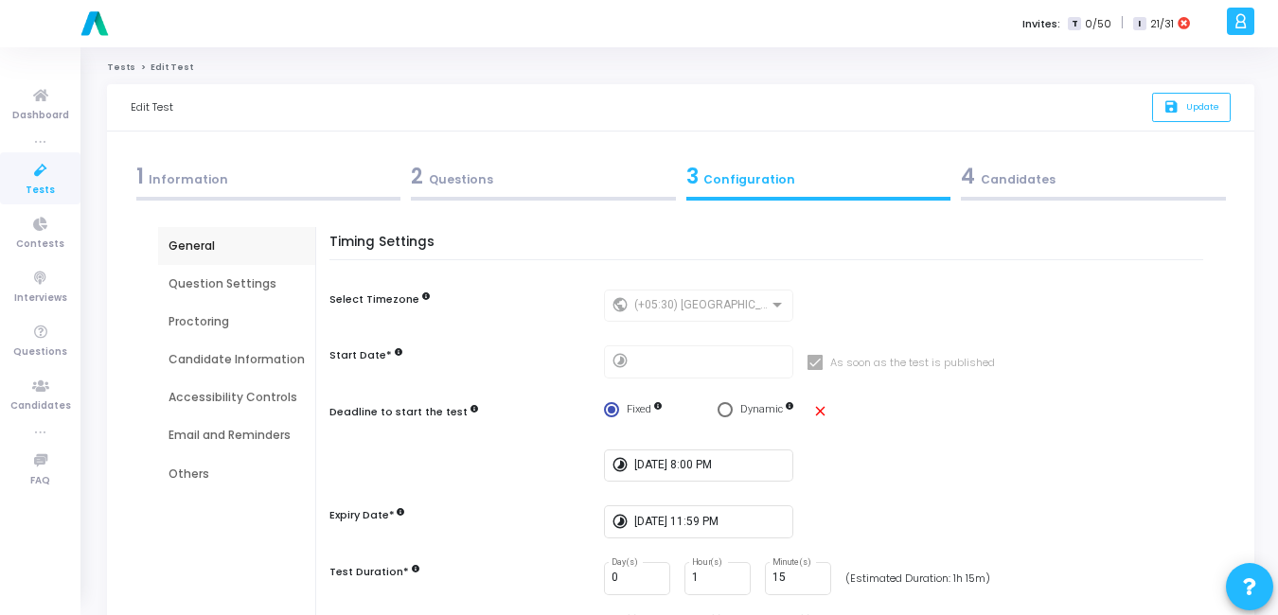
click at [209, 435] on div "Email and Reminders" at bounding box center [236, 435] width 136 height 17
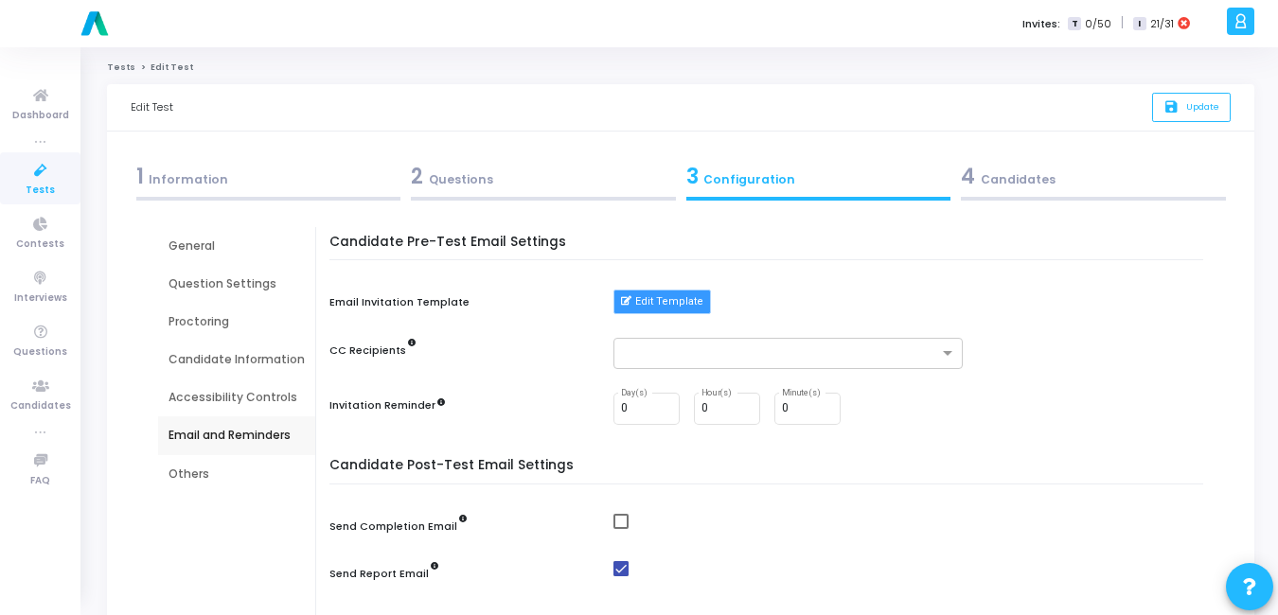
click at [663, 305] on button "Edit Template" at bounding box center [661, 302] width 97 height 25
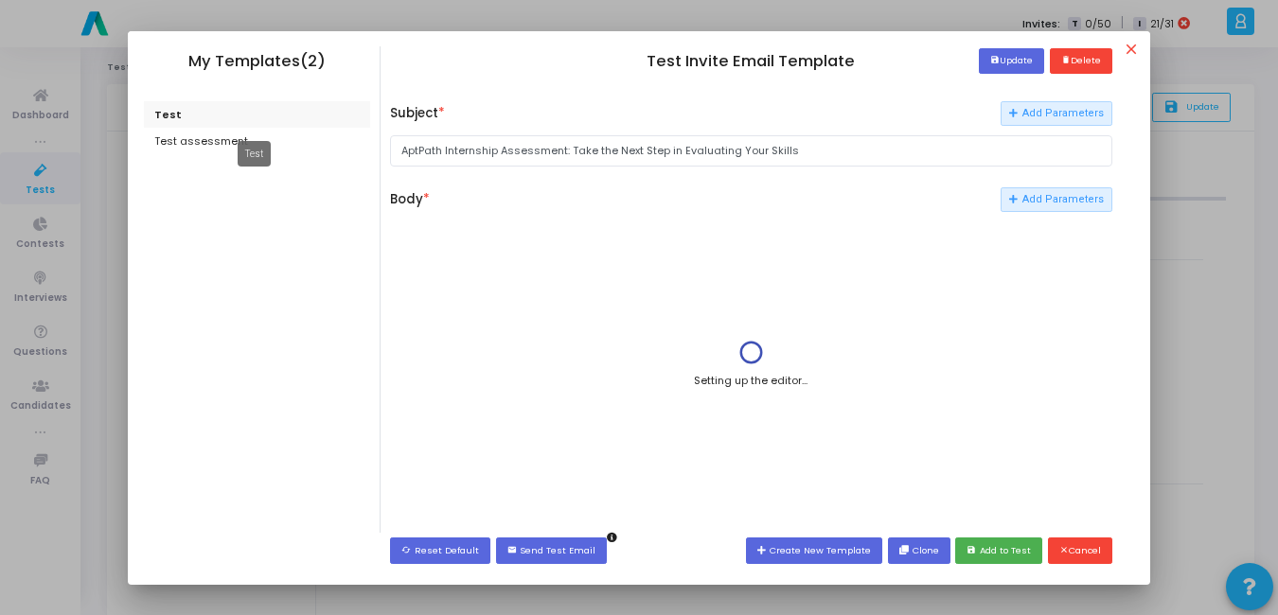
click at [186, 115] on div "Test" at bounding box center [257, 114] width 227 height 27
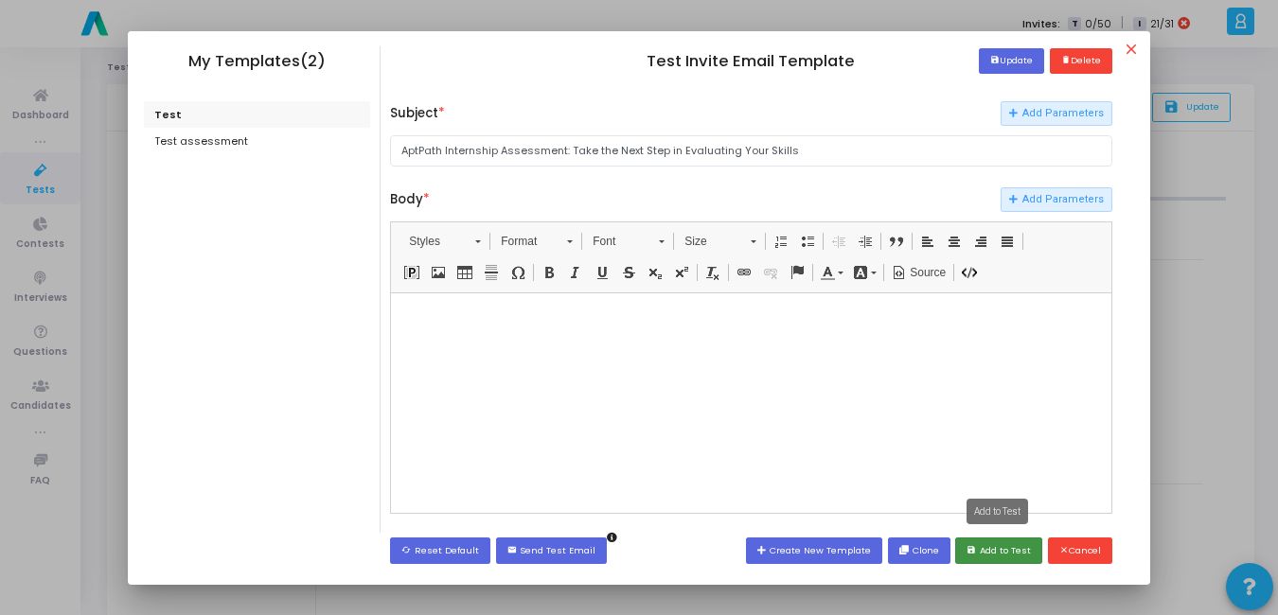
click at [1001, 554] on button "save Add to Test" at bounding box center [998, 551] width 87 height 26
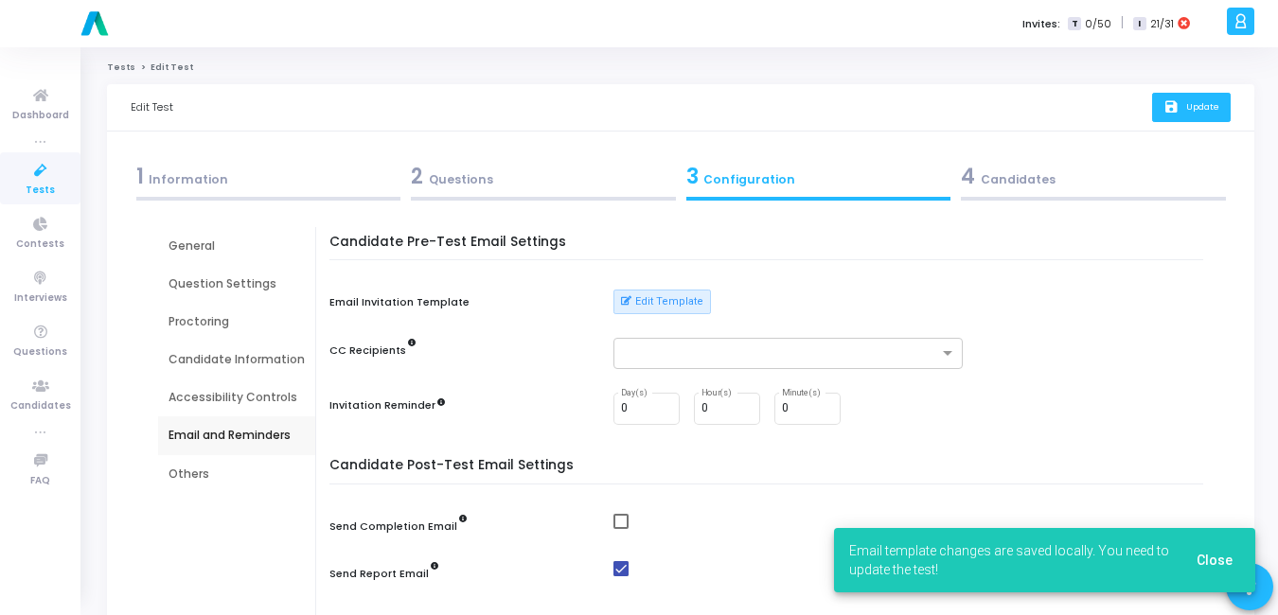
click at [1172, 104] on icon "save" at bounding box center [1173, 107] width 20 height 16
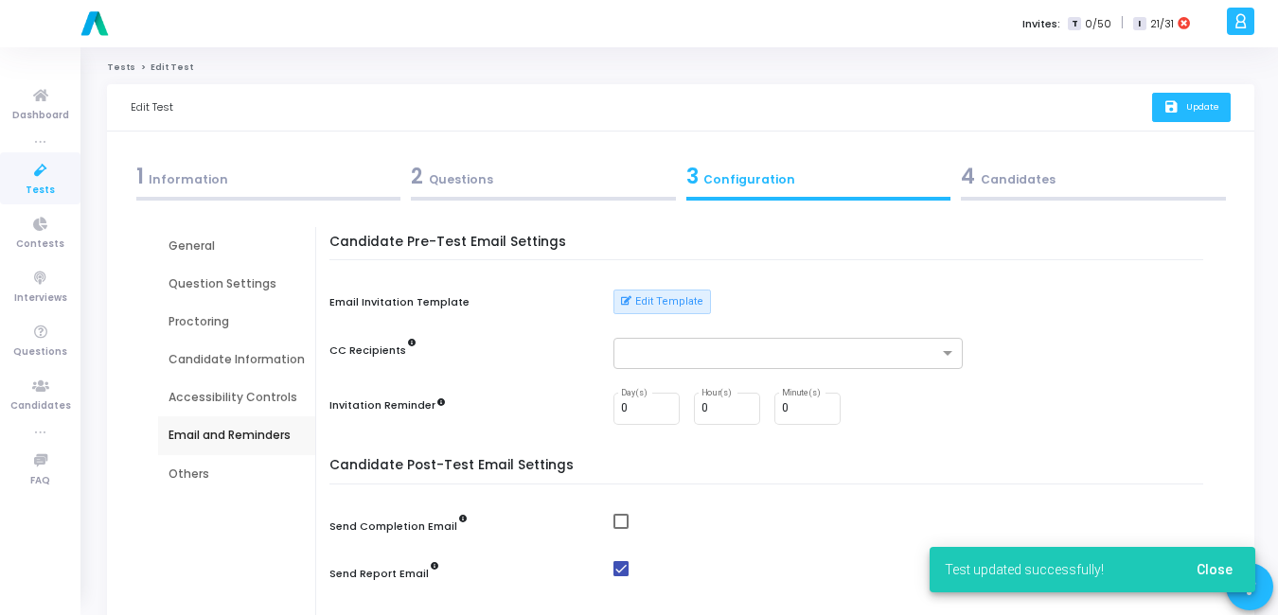
click at [40, 168] on icon at bounding box center [41, 171] width 40 height 24
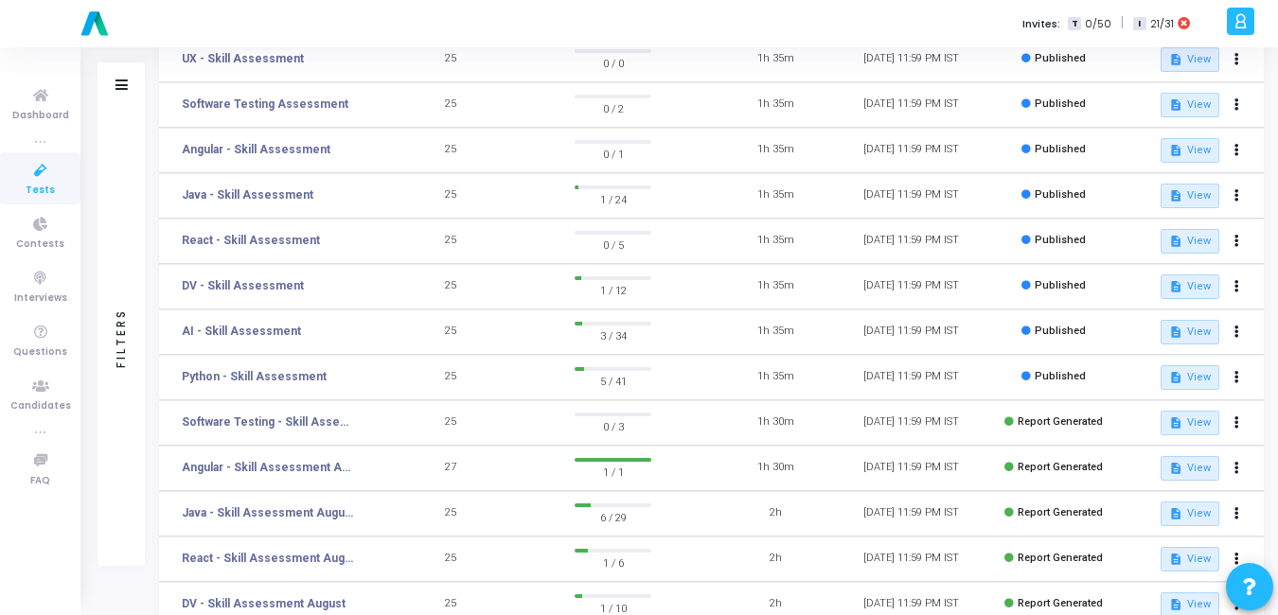
scroll to position [261, 0]
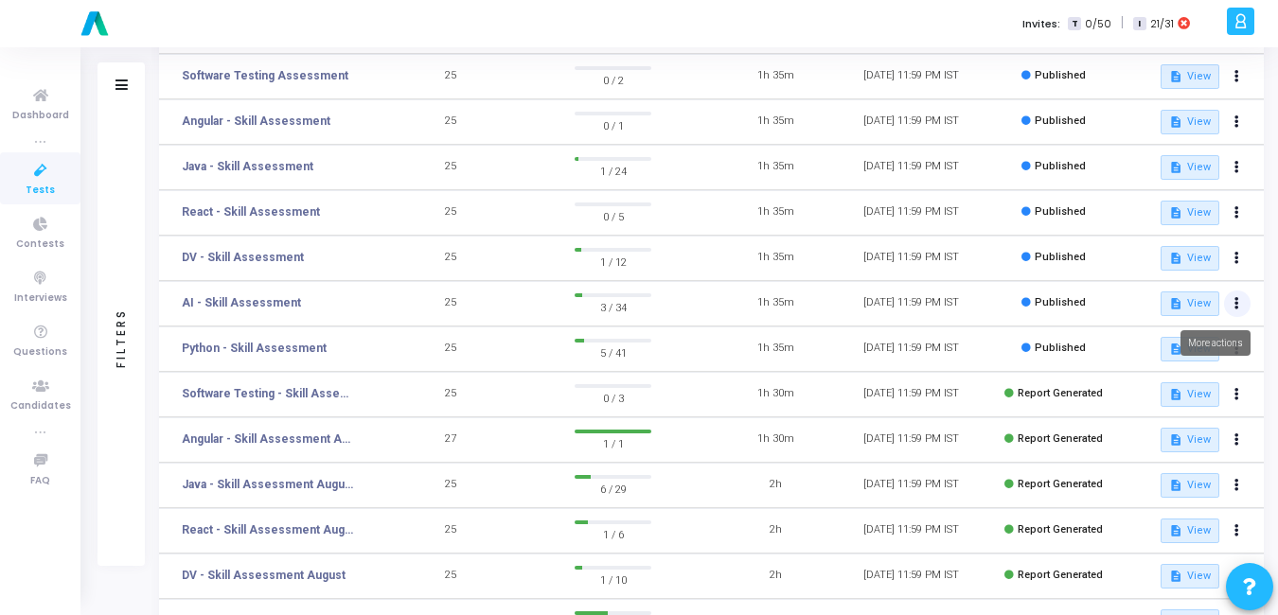
click at [1238, 303] on icon at bounding box center [1236, 303] width 5 height 9
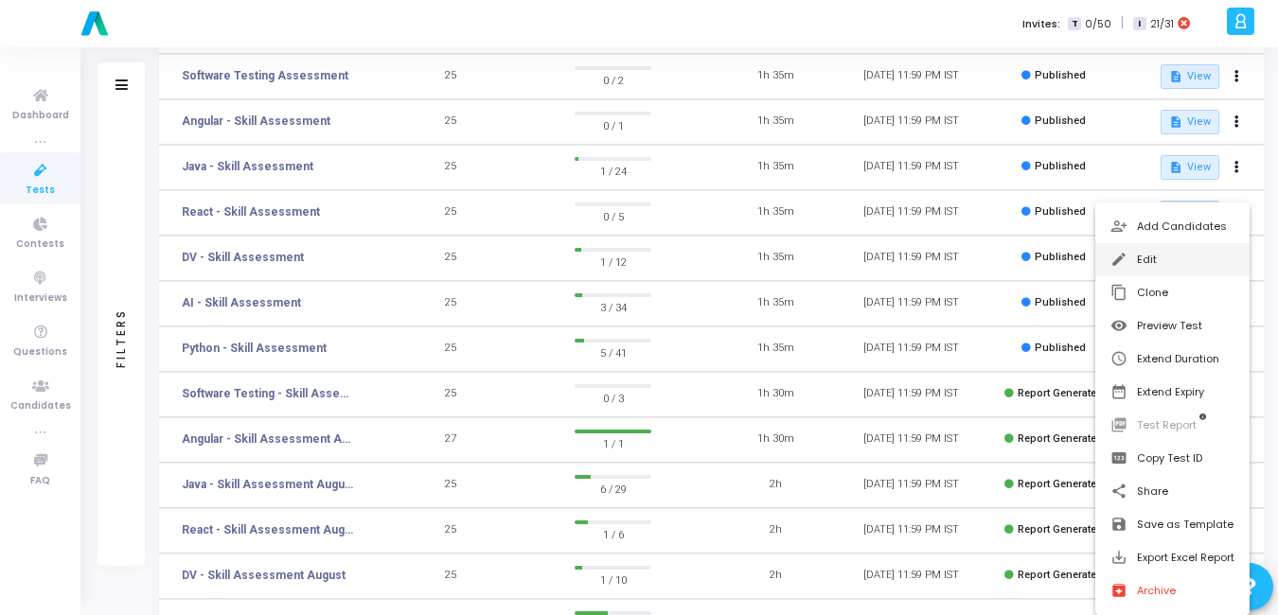
click at [1170, 256] on button "edit Edit" at bounding box center [1172, 259] width 154 height 33
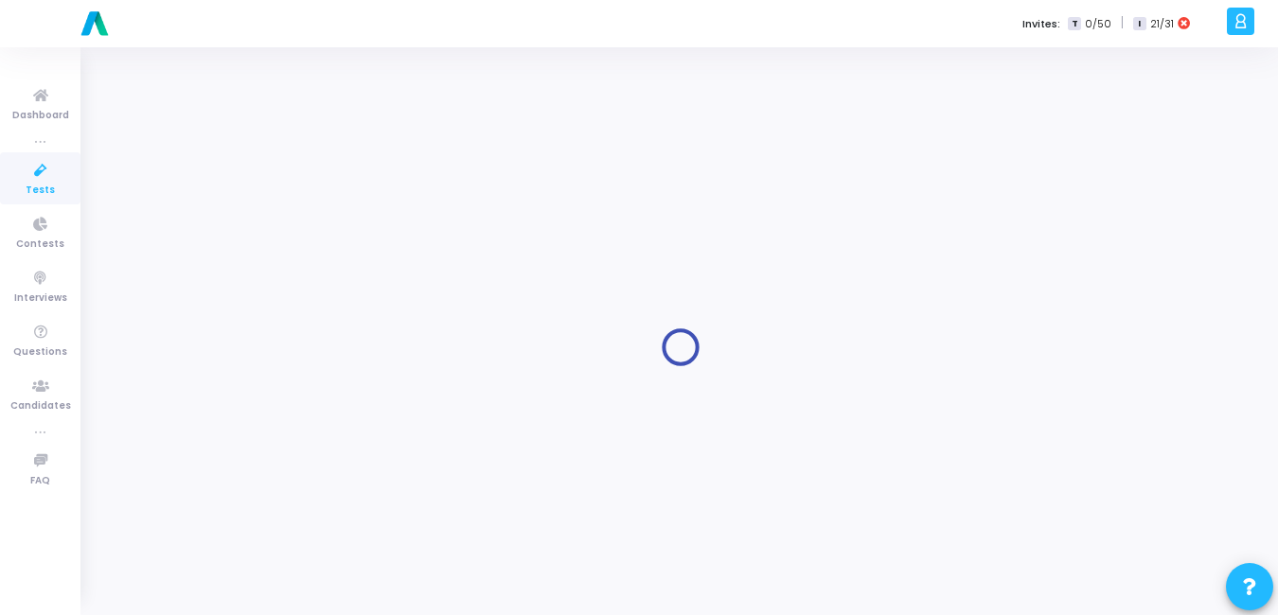
type input "AI - Skill Assessment"
radio input "true"
type input "[DATE] 11:59 PM"
type input "1"
type input "15"
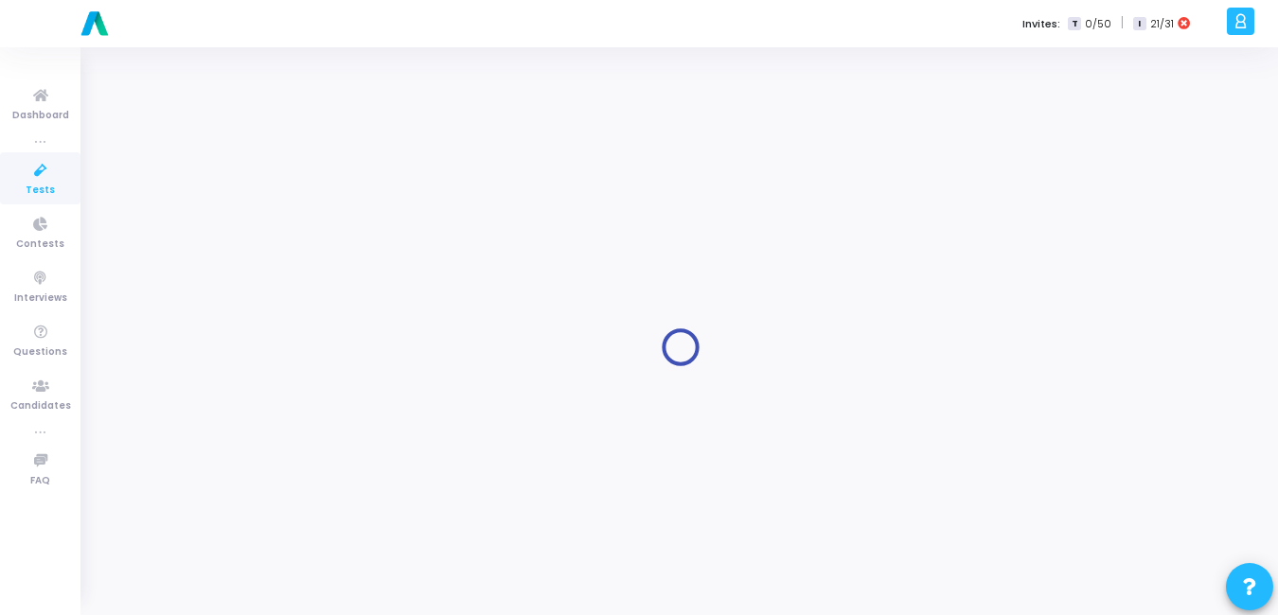
type input "50"
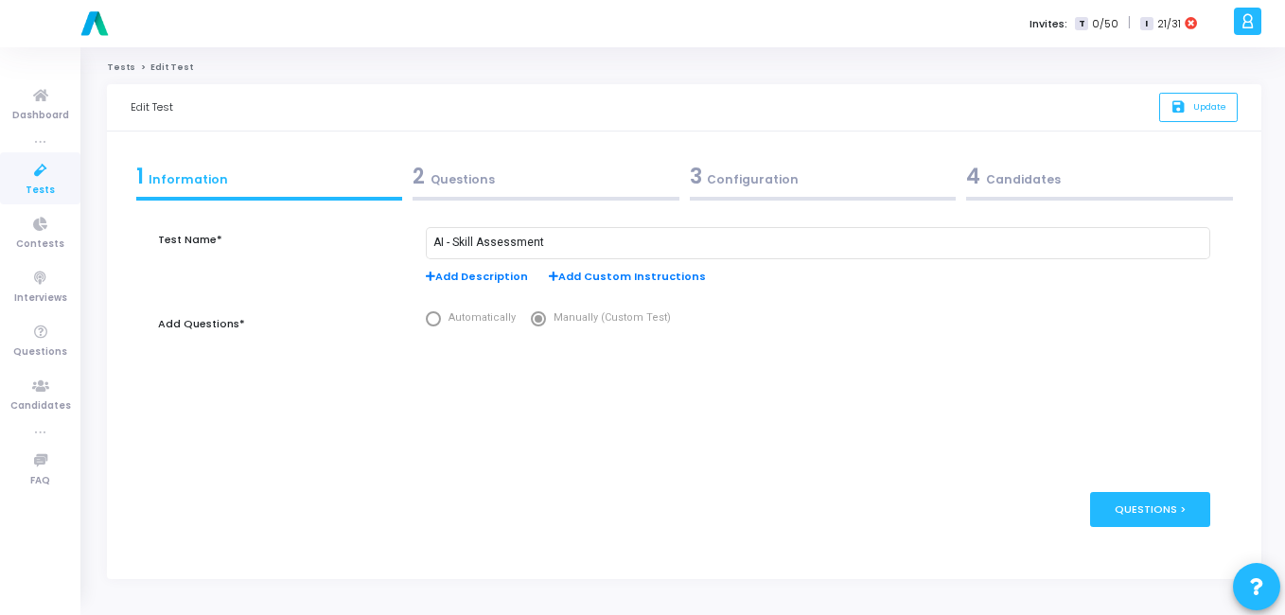
click at [730, 165] on div "3 Configuration" at bounding box center [823, 176] width 267 height 31
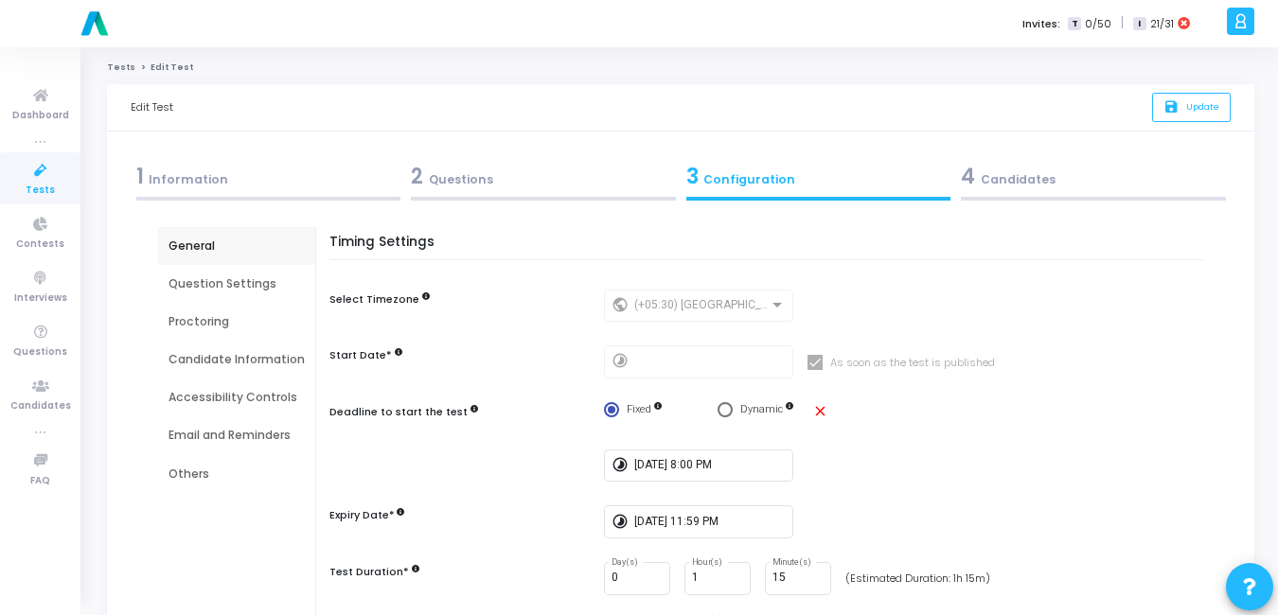
click at [230, 435] on div "Email and Reminders" at bounding box center [236, 435] width 136 height 17
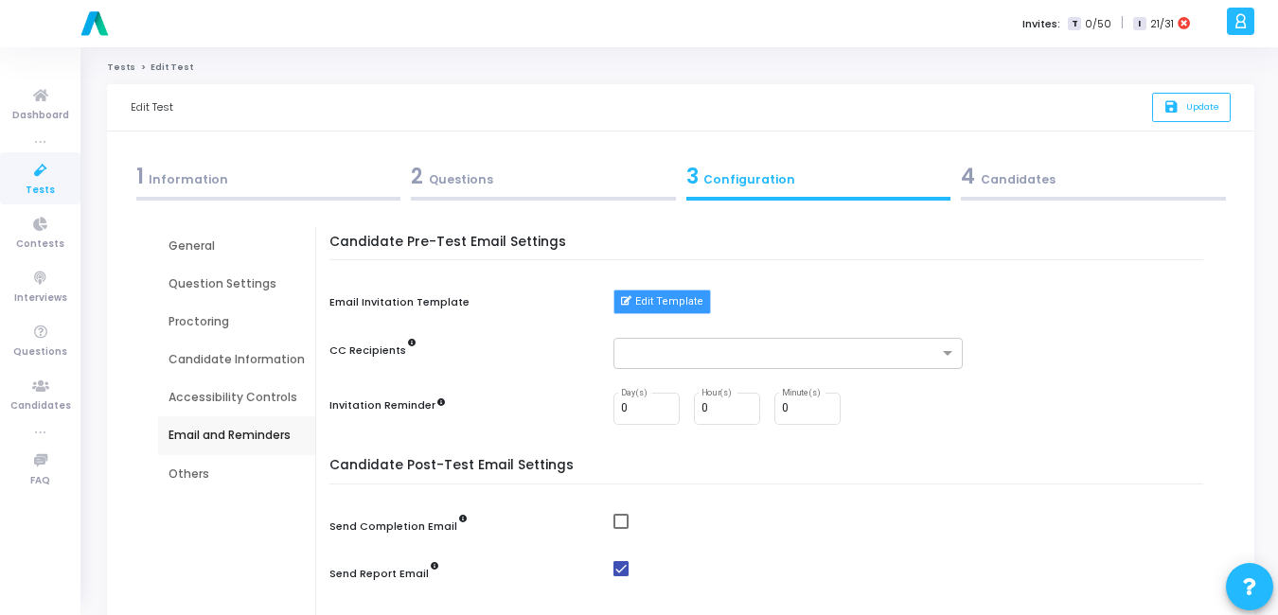
click at [671, 301] on button "Edit Template" at bounding box center [661, 302] width 97 height 25
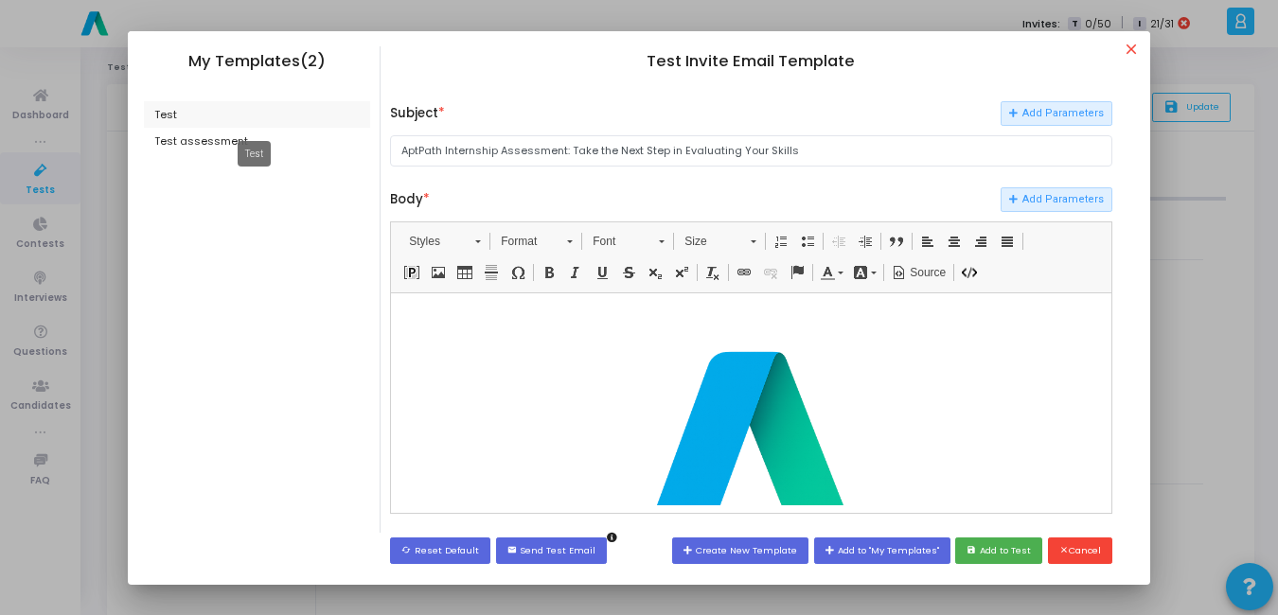
click at [158, 111] on div "Test" at bounding box center [257, 114] width 227 height 27
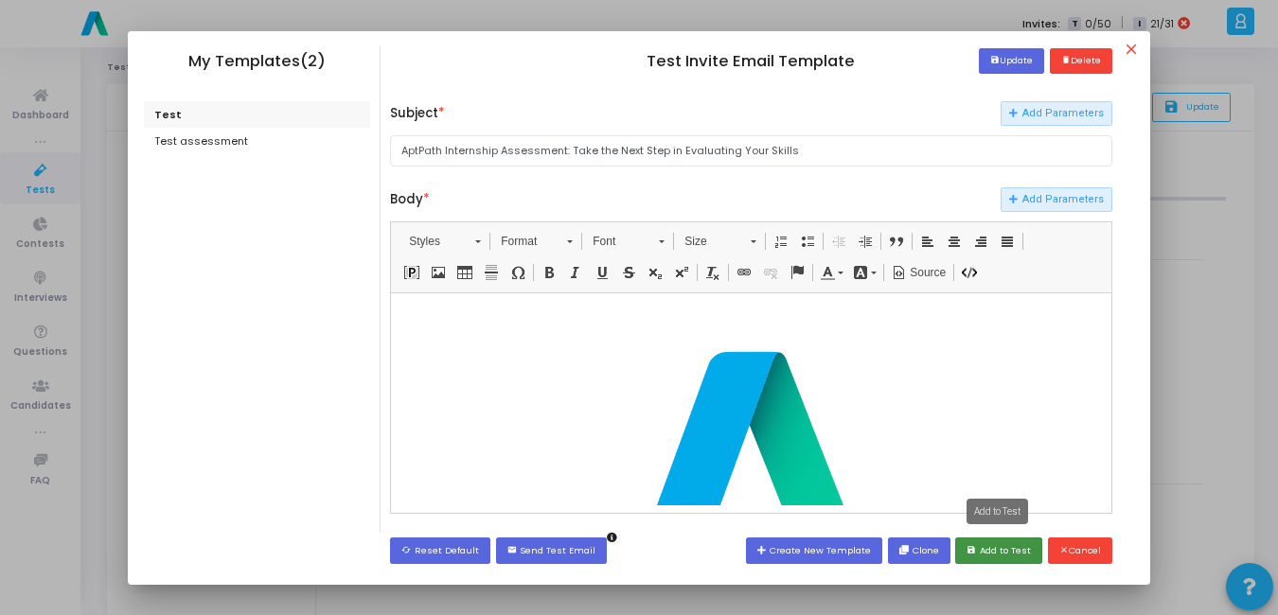
click at [1017, 555] on button "save Add to Test" at bounding box center [998, 551] width 87 height 26
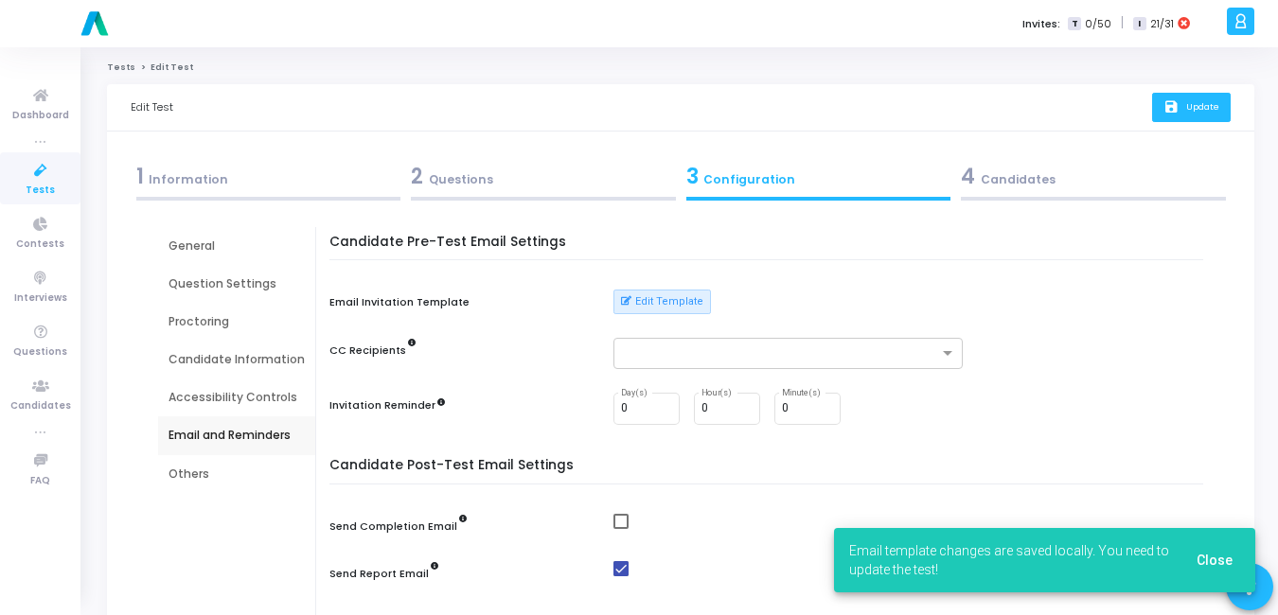
click at [1186, 105] on span "Update" at bounding box center [1202, 106] width 33 height 12
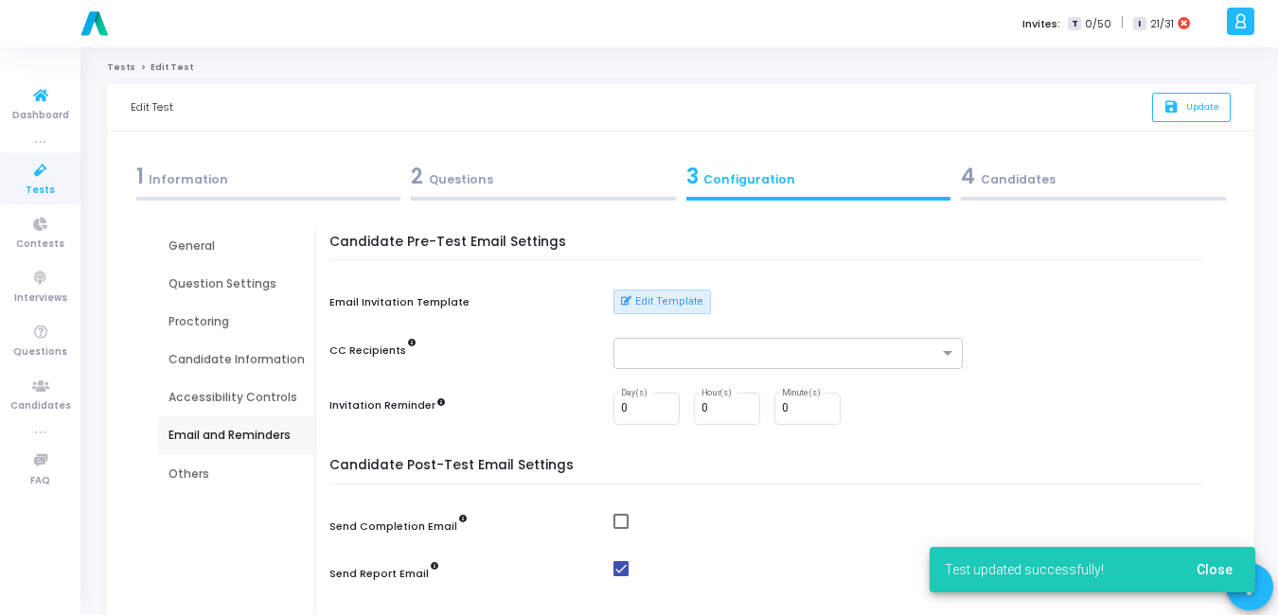
click at [31, 173] on icon at bounding box center [41, 171] width 40 height 24
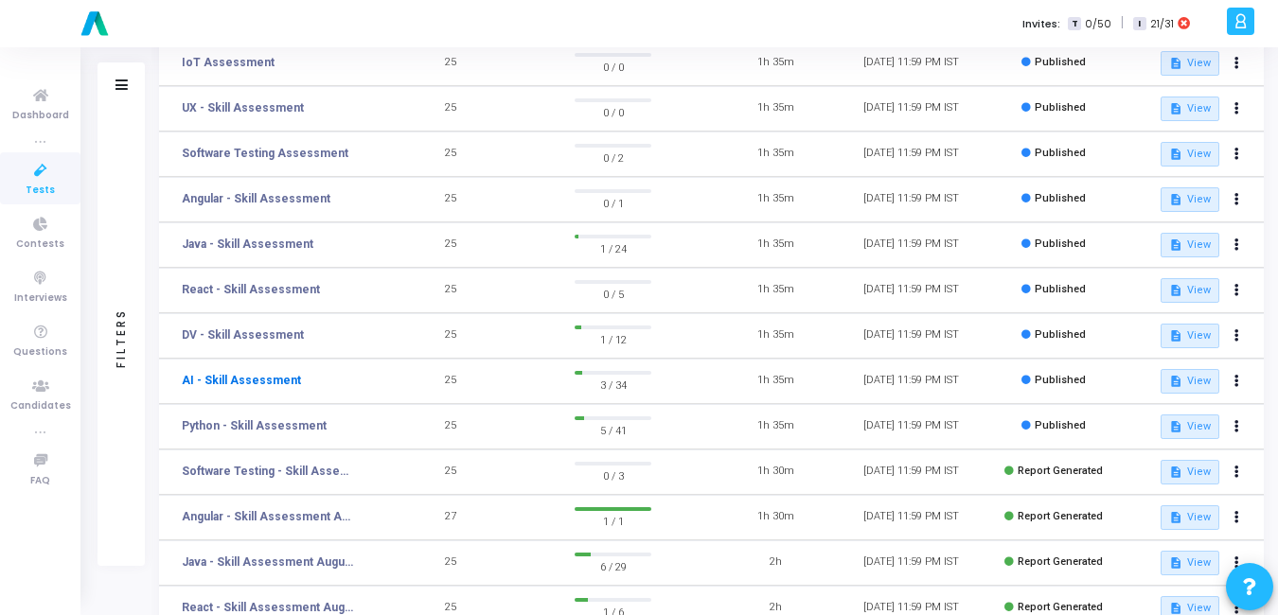
scroll to position [185, 0]
click at [1238, 426] on icon at bounding box center [1236, 425] width 5 height 9
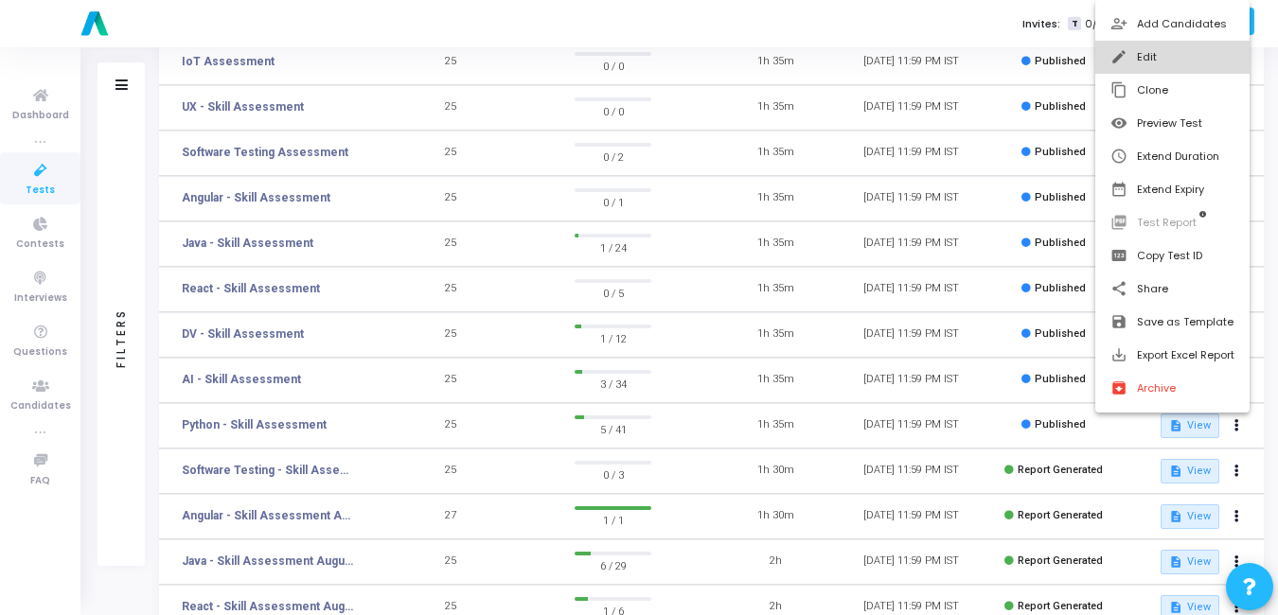
click at [1136, 47] on button "edit Edit" at bounding box center [1172, 57] width 154 height 33
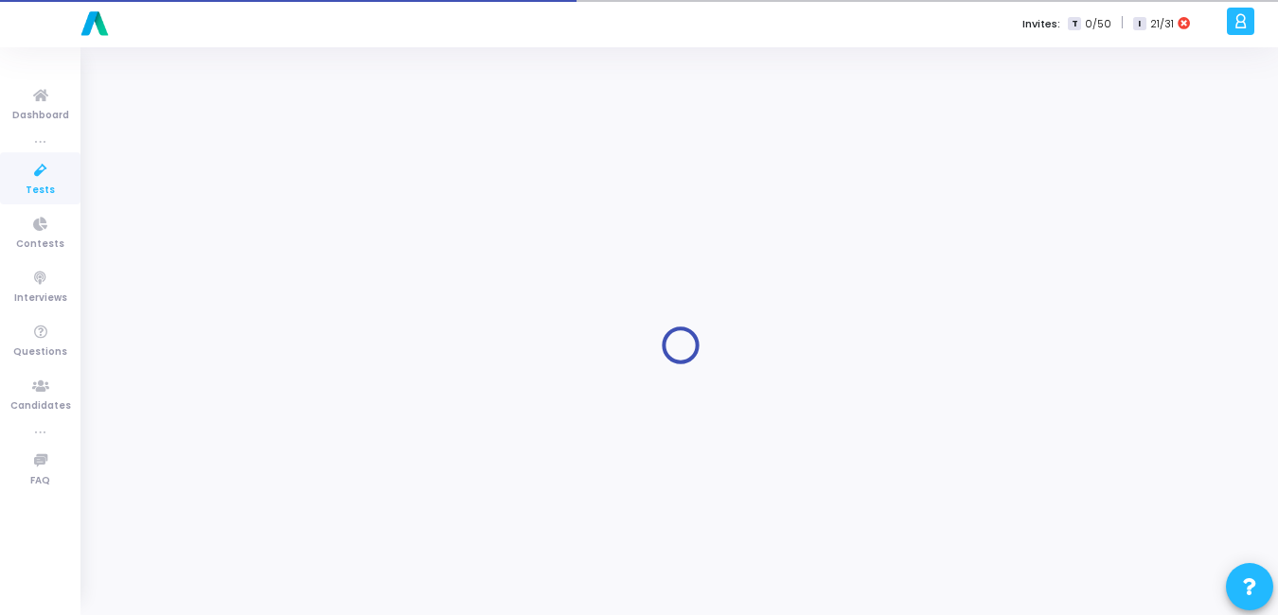
type input "Python - Skill Assessment"
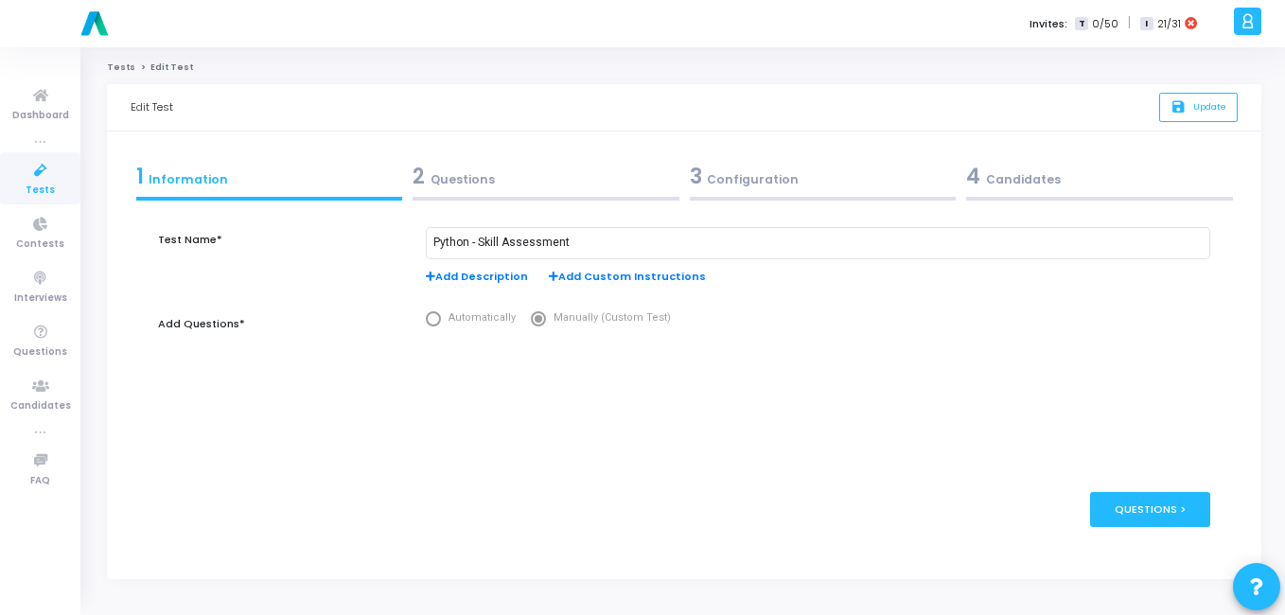
click at [990, 174] on div "4 Candidates" at bounding box center [1099, 176] width 267 height 31
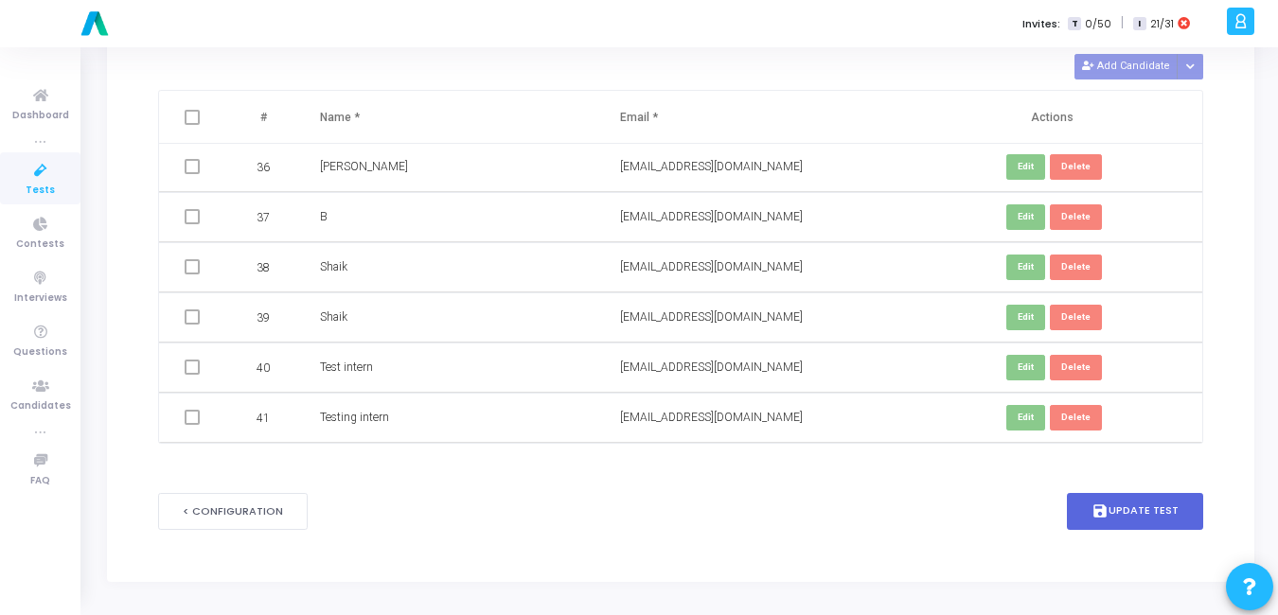
scroll to position [1657, 0]
click at [189, 166] on span at bounding box center [192, 166] width 15 height 15
click at [190, 139] on th at bounding box center [194, 117] width 71 height 53
